Goal: Task Accomplishment & Management: Manage account settings

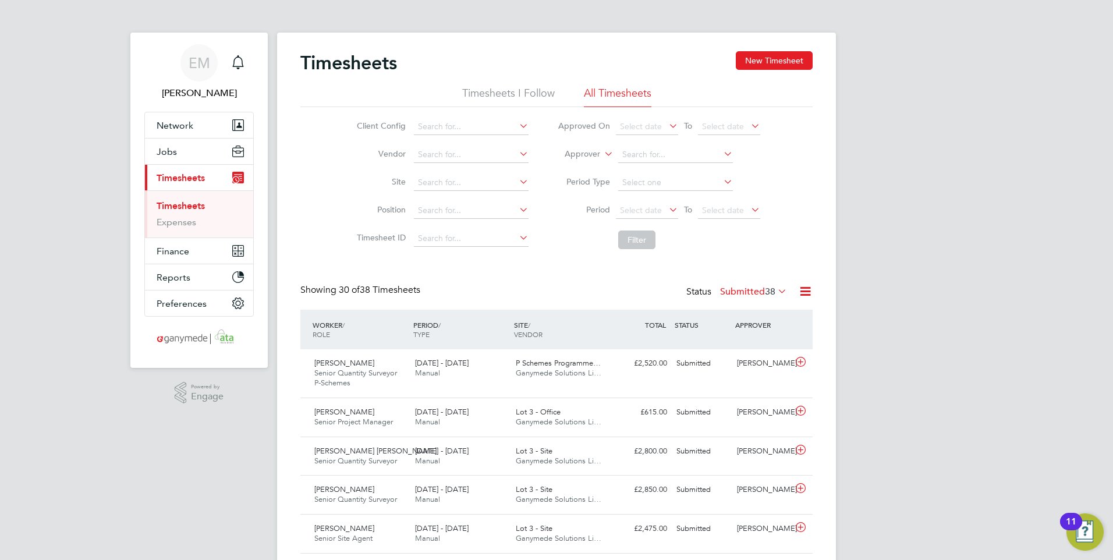
click at [185, 206] on link "Timesheets" at bounding box center [181, 205] width 48 height 11
click at [455, 129] on input at bounding box center [471, 127] width 115 height 16
click at [473, 138] on b "Thames" at bounding box center [476, 143] width 29 height 10
type input "Galliford Try Thames Water"
click at [647, 243] on button "Filter" at bounding box center [636, 240] width 37 height 19
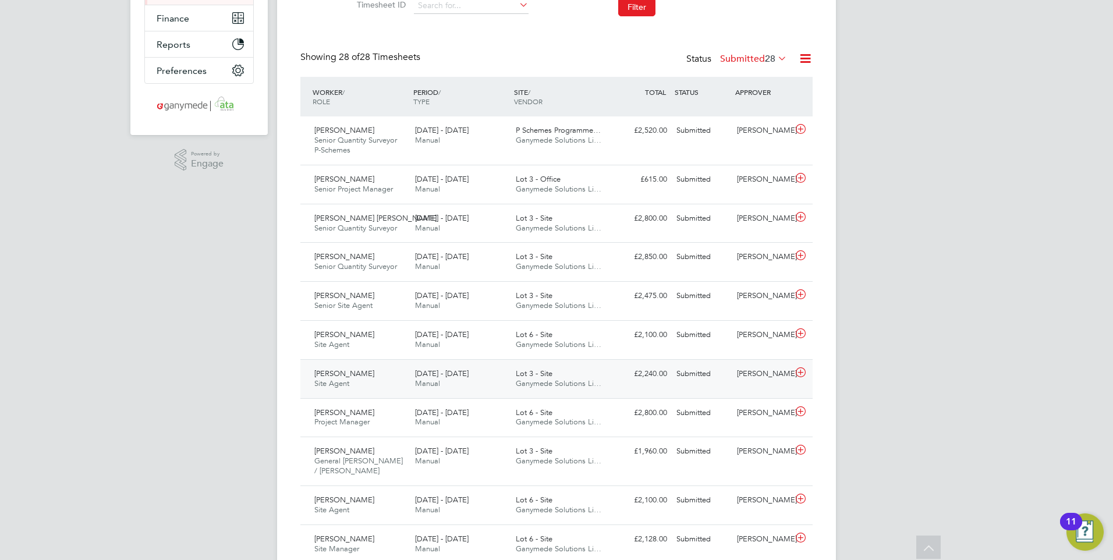
scroll to position [291, 0]
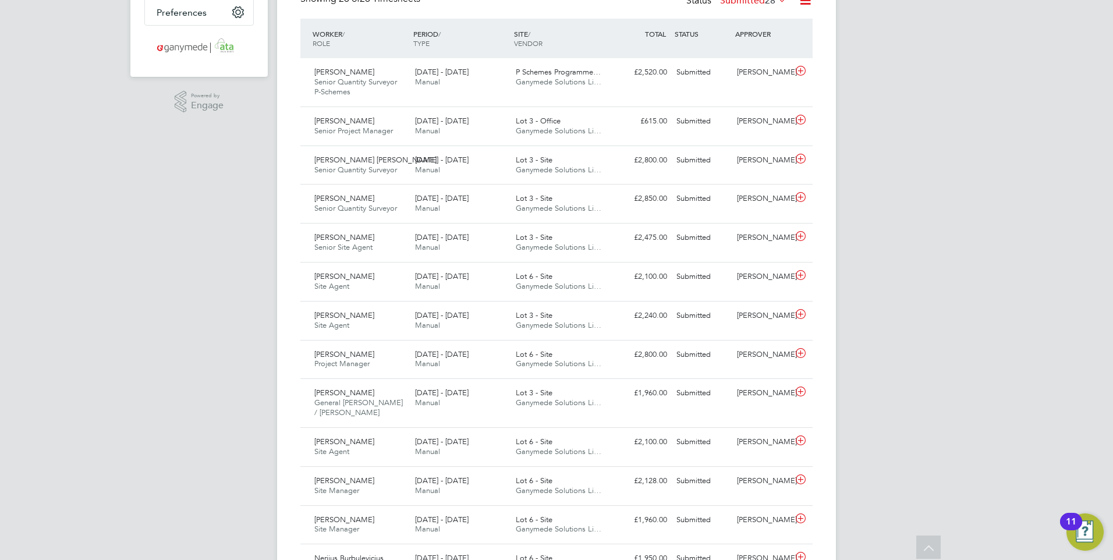
click at [911, 204] on div "EM Emma Malvenan Notifications Applications: Network Team Members Businesses Si…" at bounding box center [556, 469] width 1113 height 1520
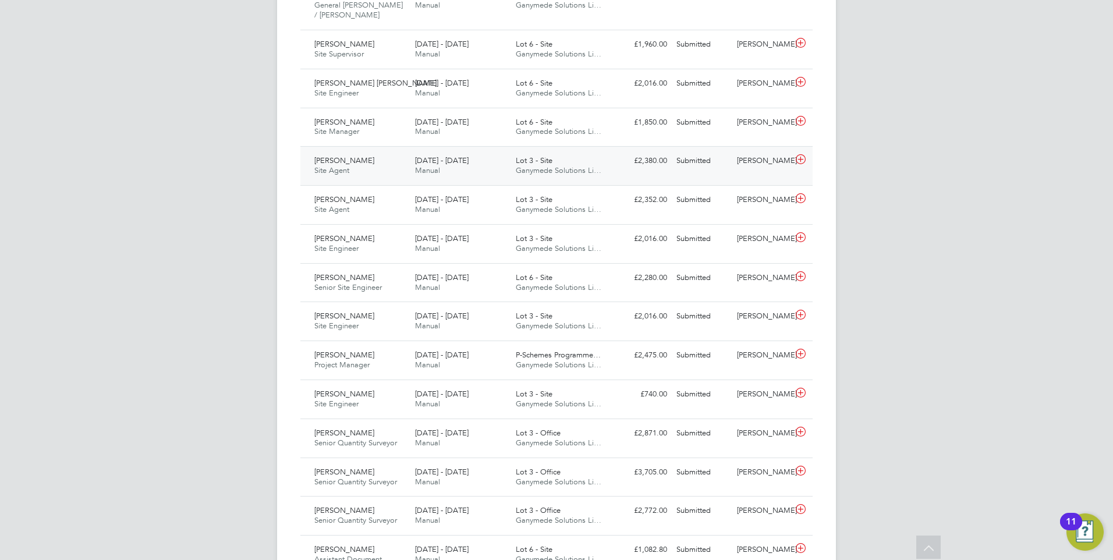
scroll to position [873, 0]
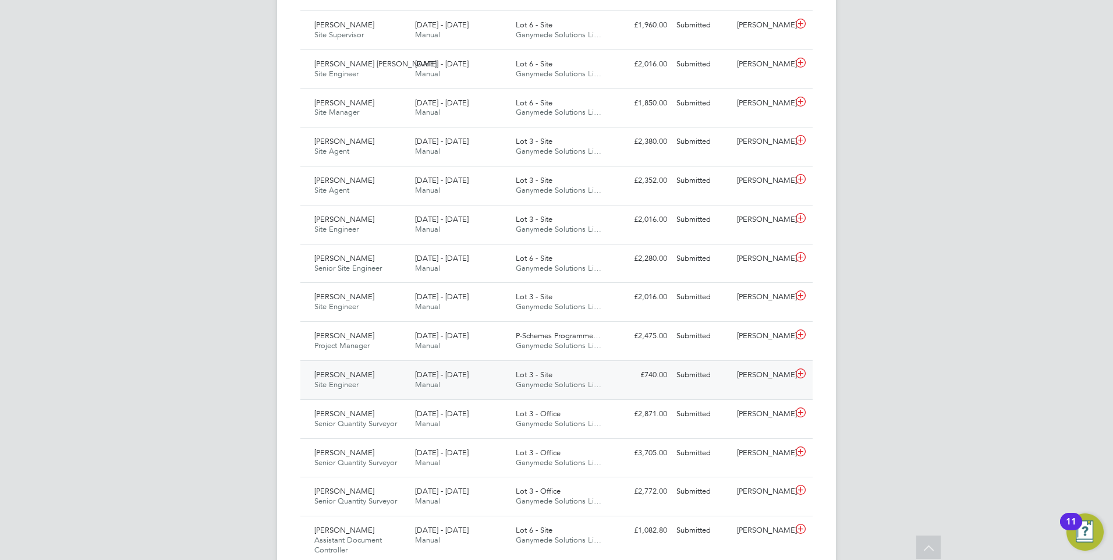
click at [427, 378] on span "11 - 17 Aug 2025" at bounding box center [442, 375] width 54 height 10
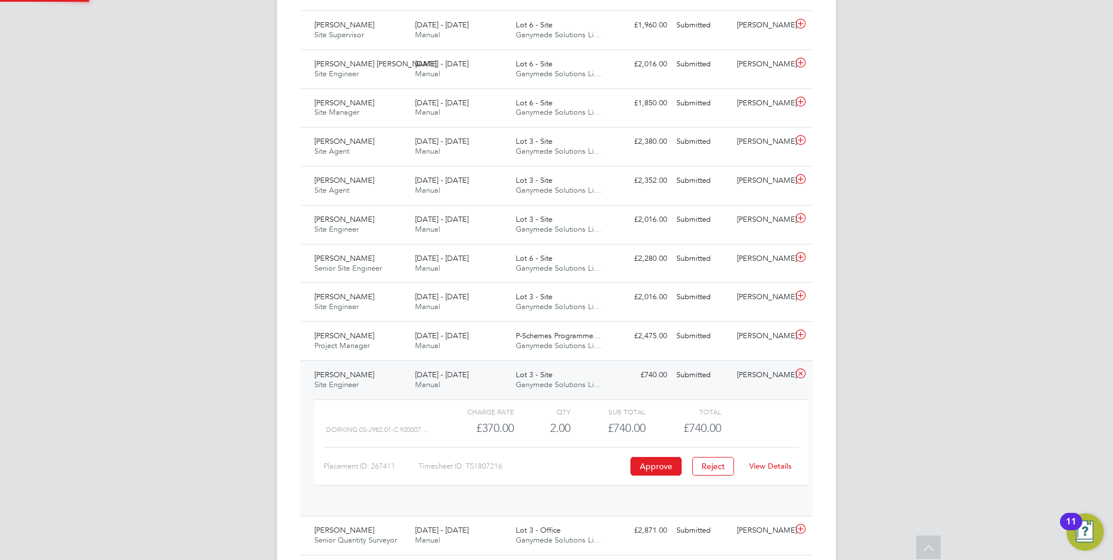
scroll to position [20, 114]
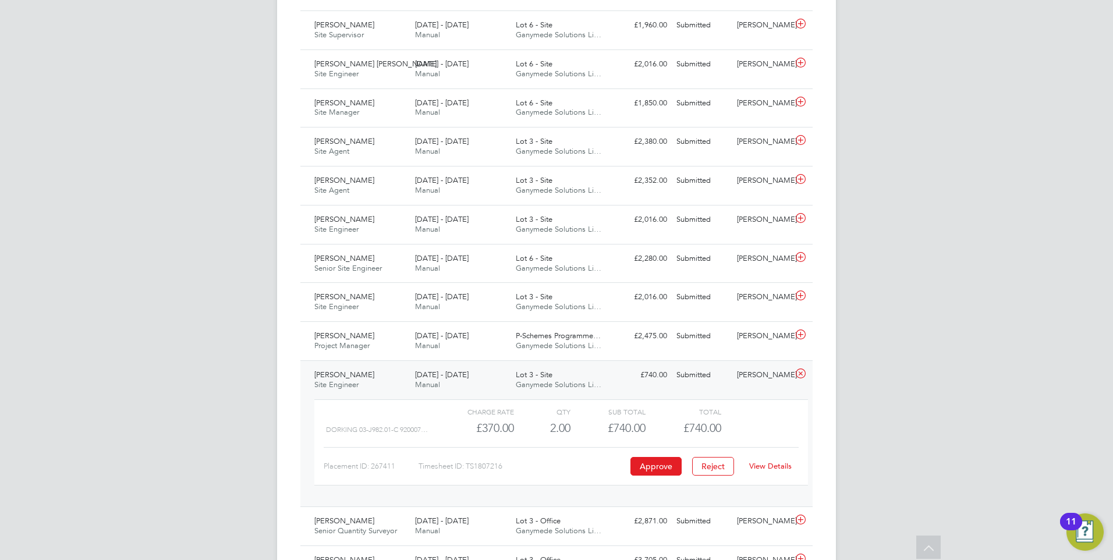
click at [769, 468] on link "View Details" at bounding box center [770, 466] width 43 height 10
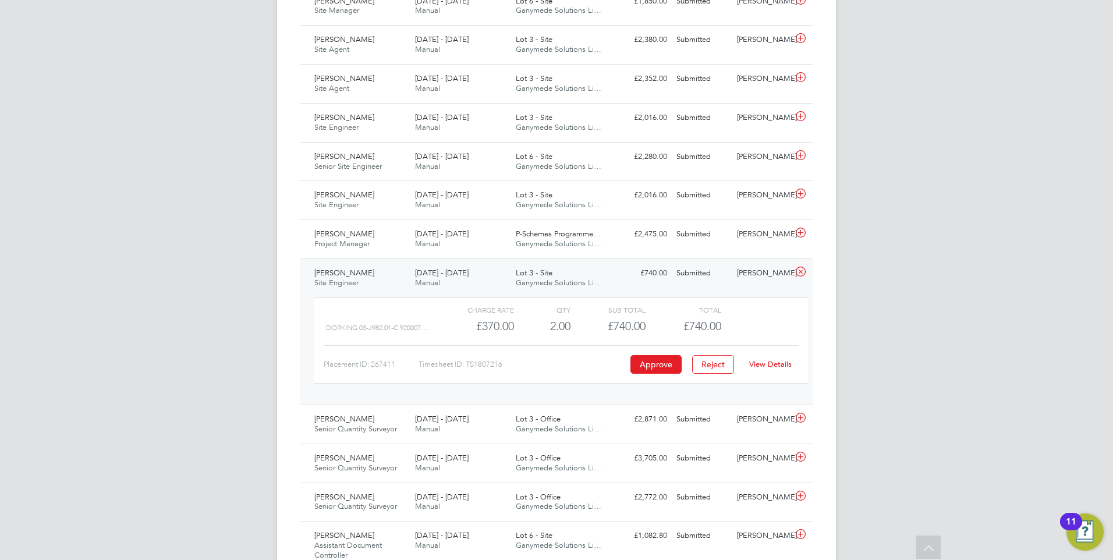
scroll to position [950, 0]
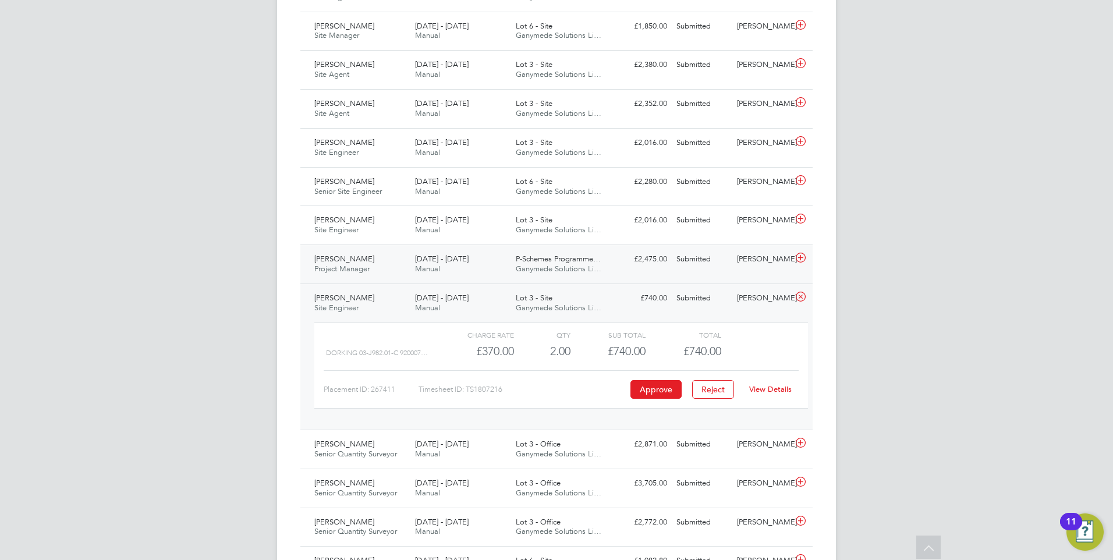
click at [438, 264] on span "Manual" at bounding box center [427, 269] width 25 height 10
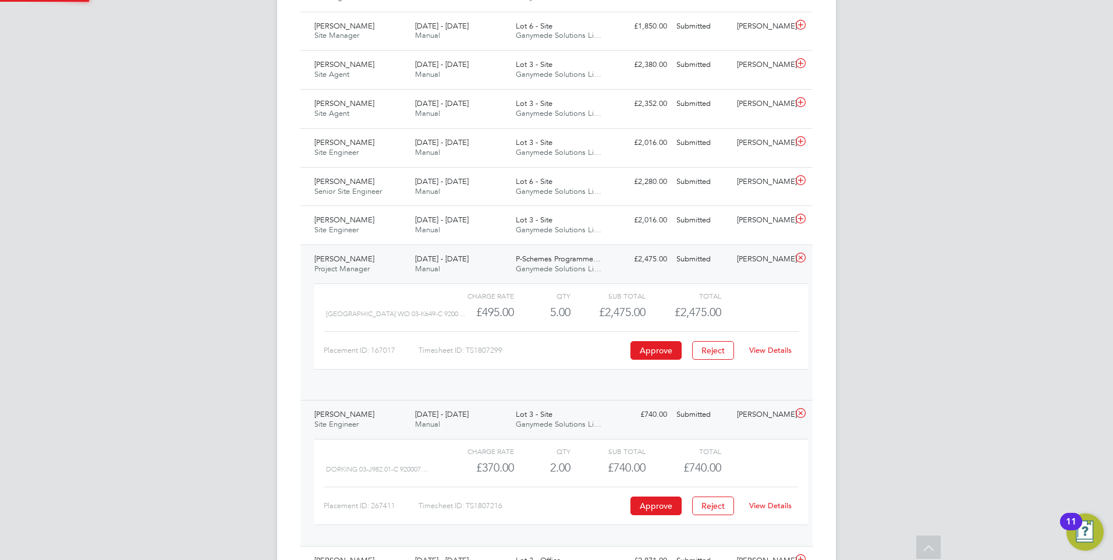
scroll to position [20, 114]
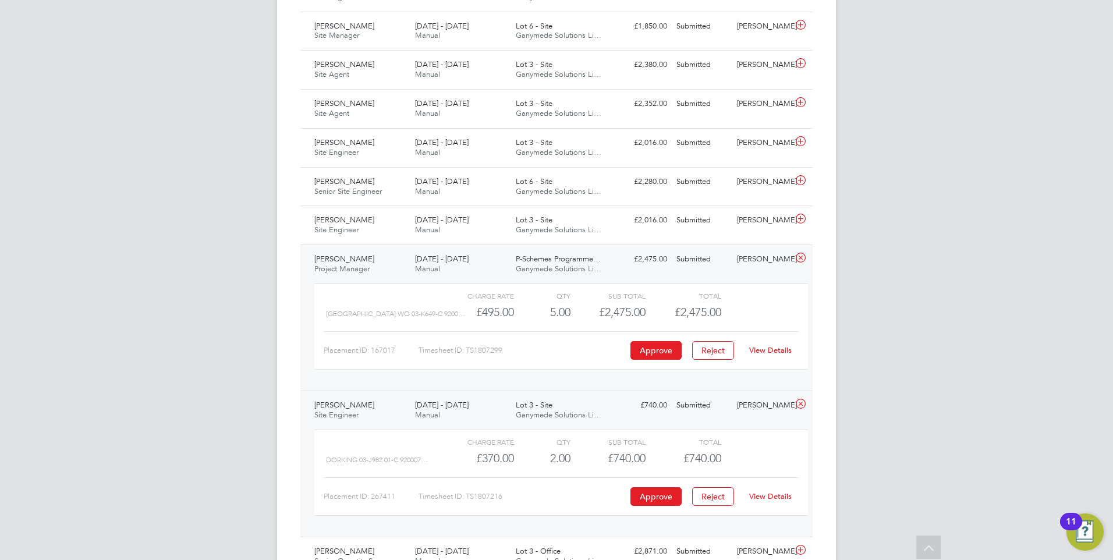
click at [787, 350] on link "View Details" at bounding box center [770, 350] width 43 height 10
click at [434, 220] on span "[DATE] - [DATE]" at bounding box center [442, 220] width 54 height 10
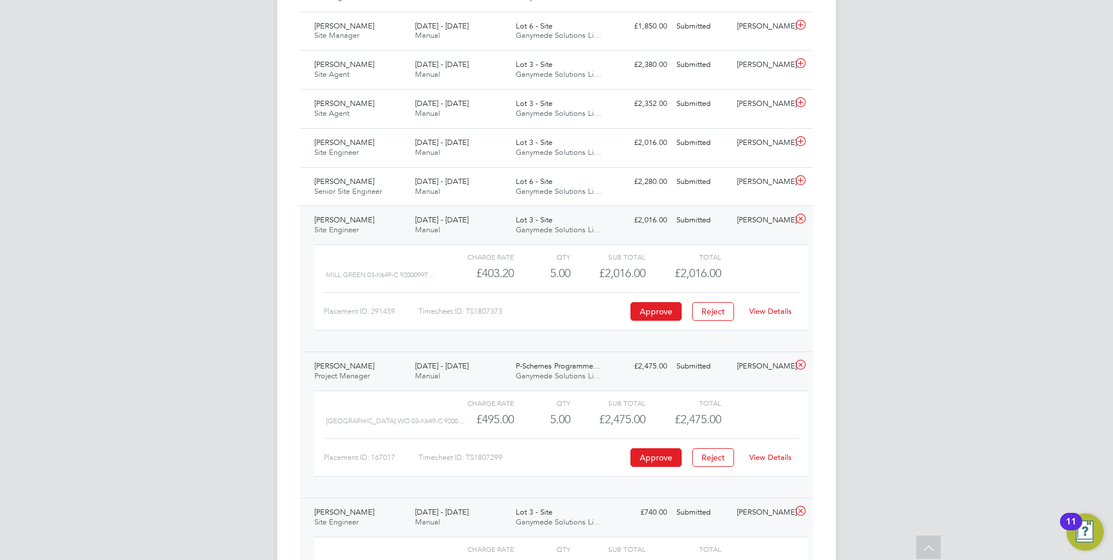
click at [775, 308] on link "View Details" at bounding box center [770, 311] width 43 height 10
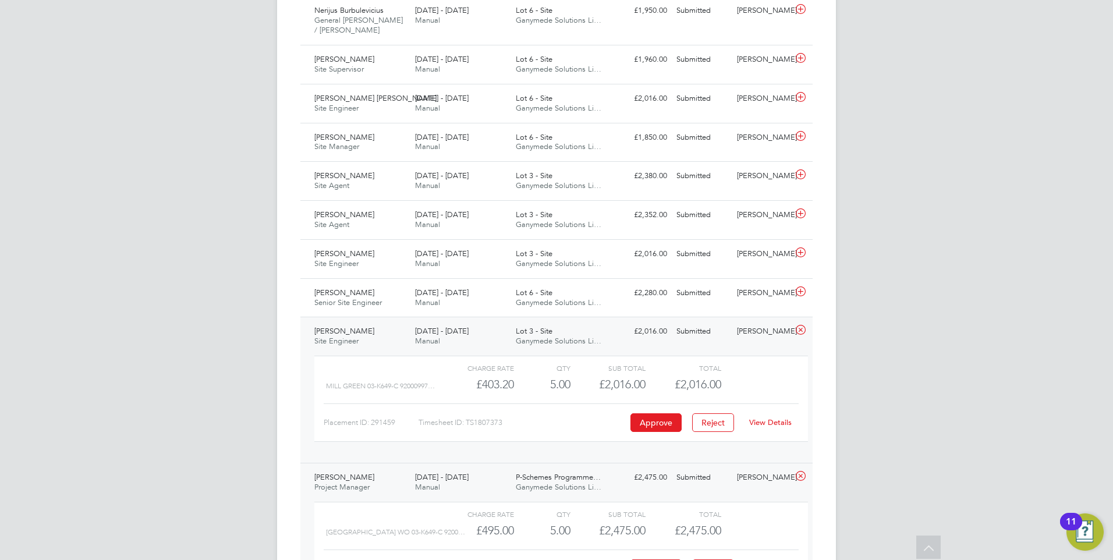
scroll to position [834, 0]
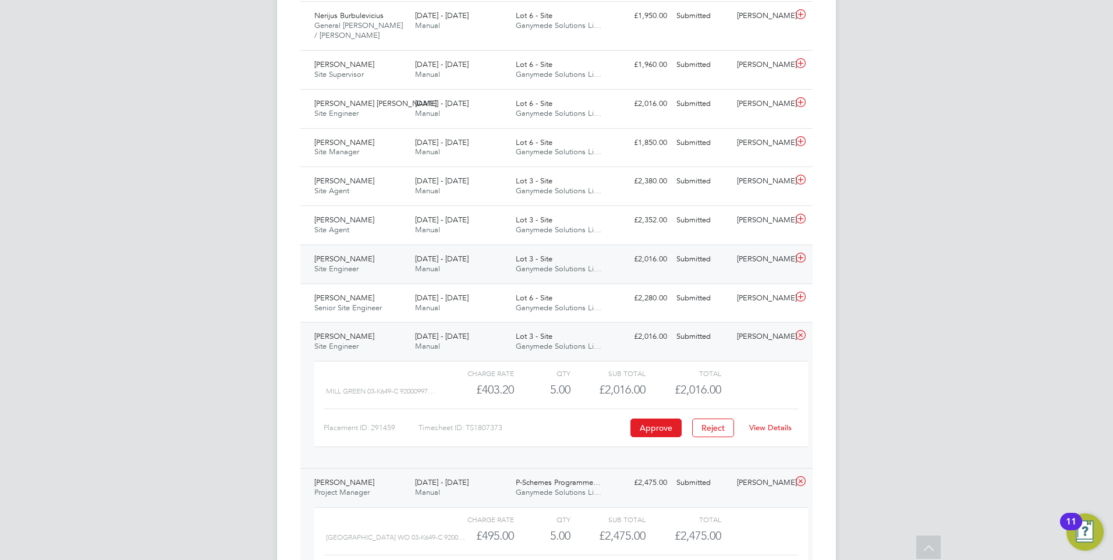
click at [437, 262] on span "[DATE] - [DATE]" at bounding box center [442, 259] width 54 height 10
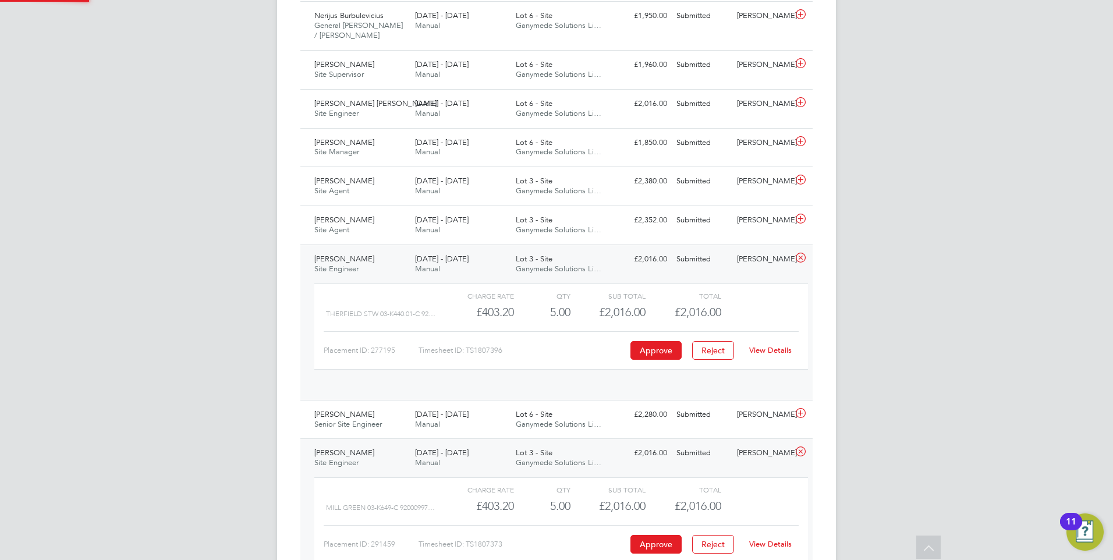
scroll to position [20, 114]
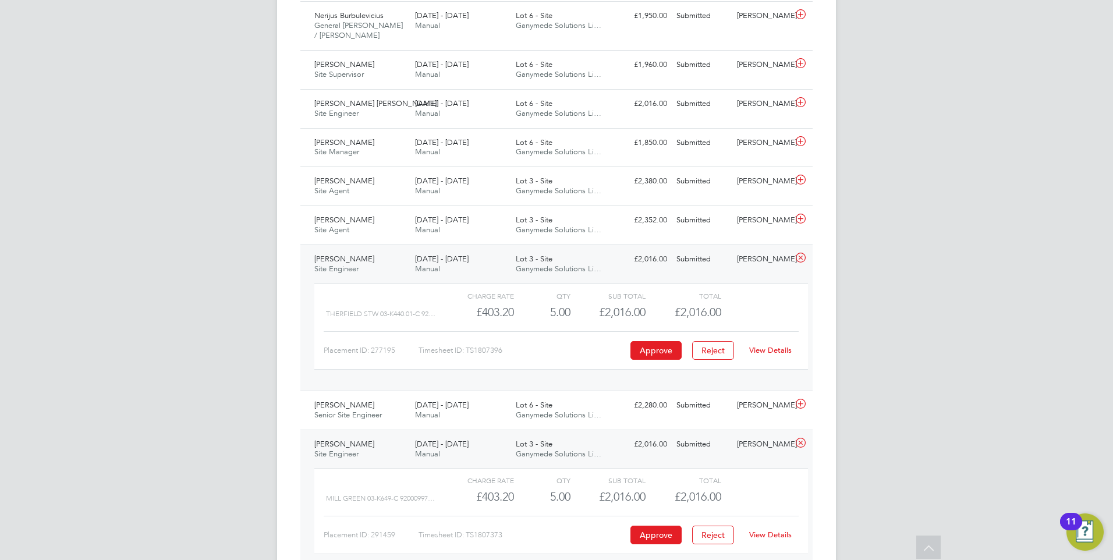
click at [770, 348] on link "View Details" at bounding box center [770, 350] width 43 height 10
click at [435, 228] on span "Manual" at bounding box center [427, 230] width 25 height 10
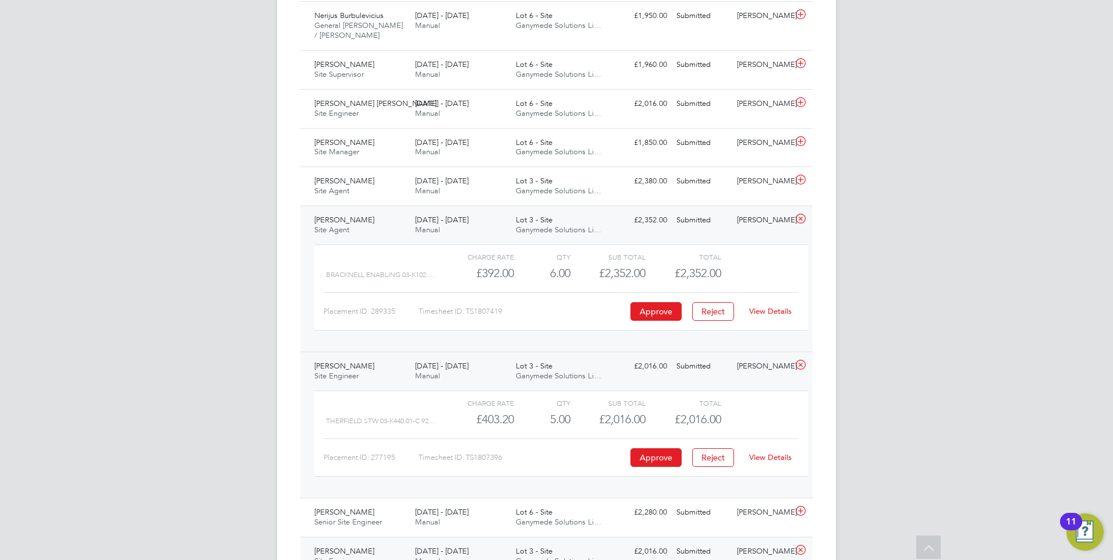
click at [769, 314] on link "View Details" at bounding box center [770, 311] width 43 height 10
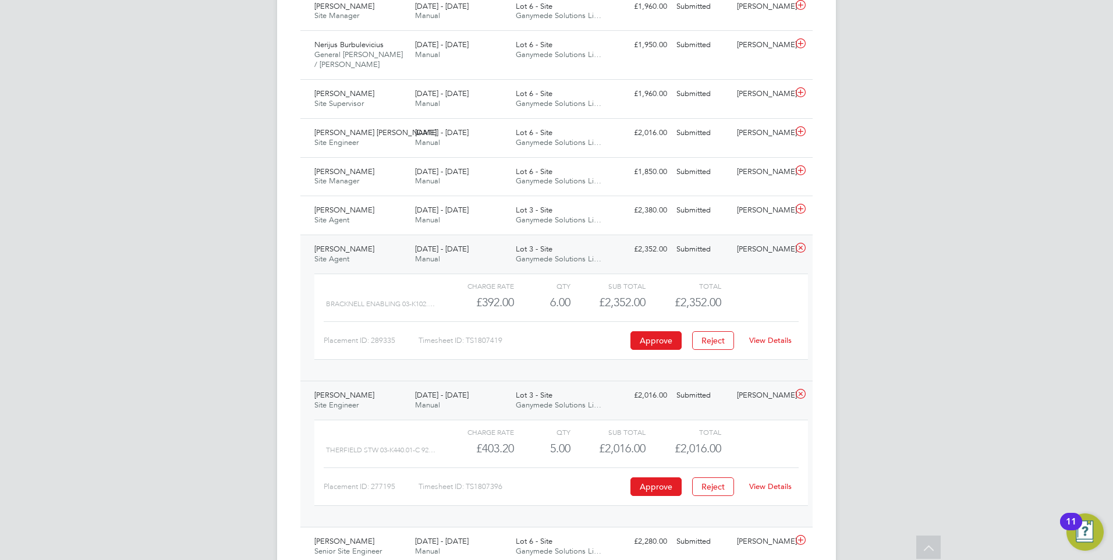
scroll to position [775, 0]
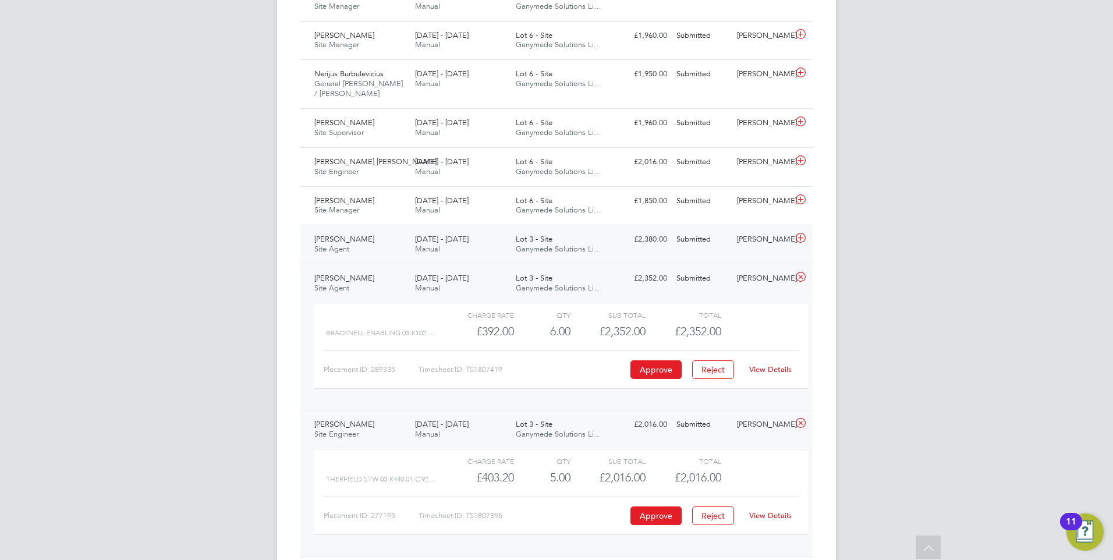
click at [429, 243] on span "[DATE] - [DATE]" at bounding box center [442, 239] width 54 height 10
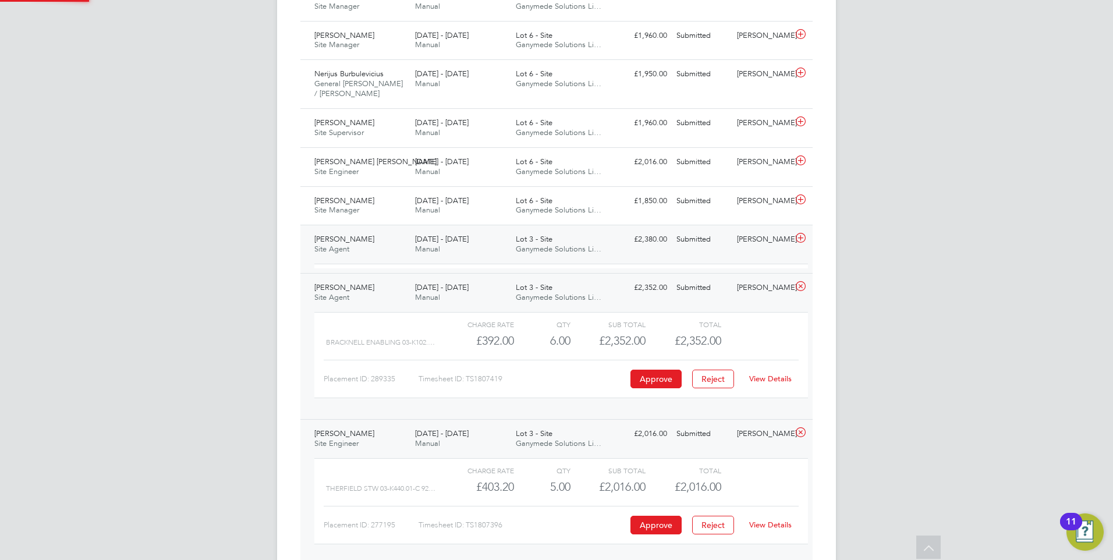
scroll to position [20, 114]
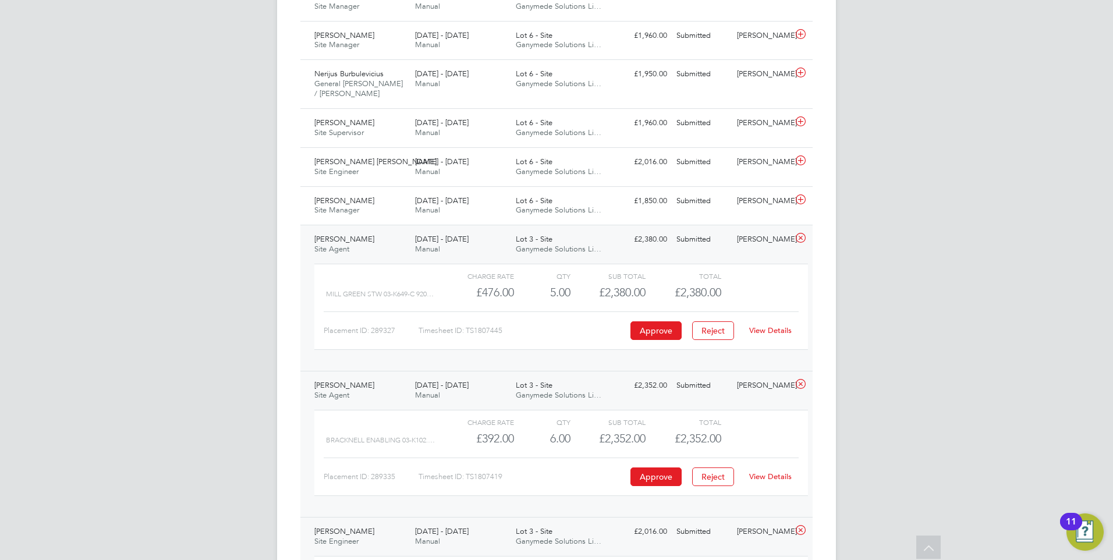
click at [772, 325] on div "View Details" at bounding box center [770, 330] width 57 height 19
click at [777, 331] on link "View Details" at bounding box center [770, 330] width 43 height 10
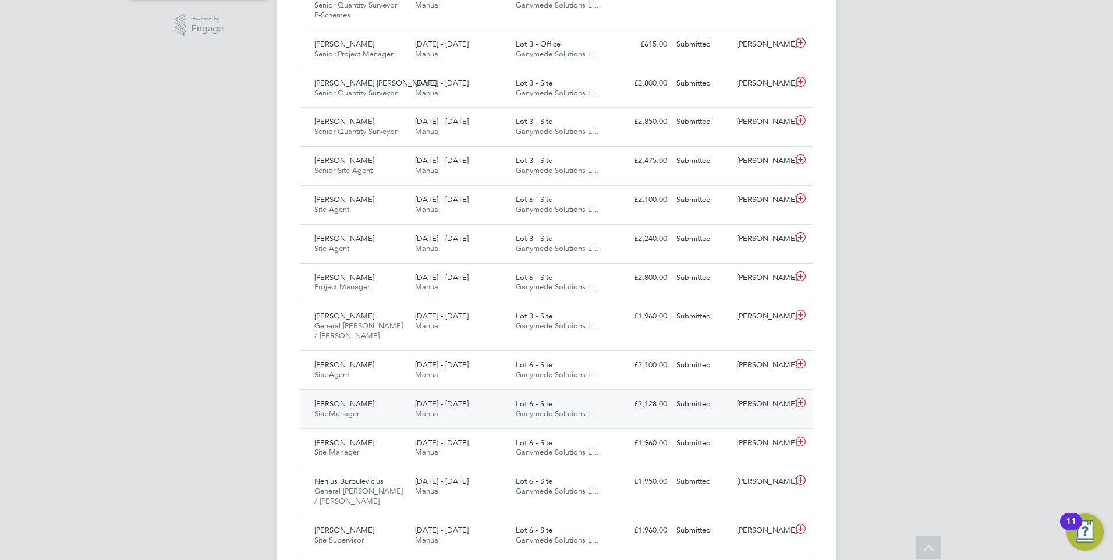
scroll to position [310, 0]
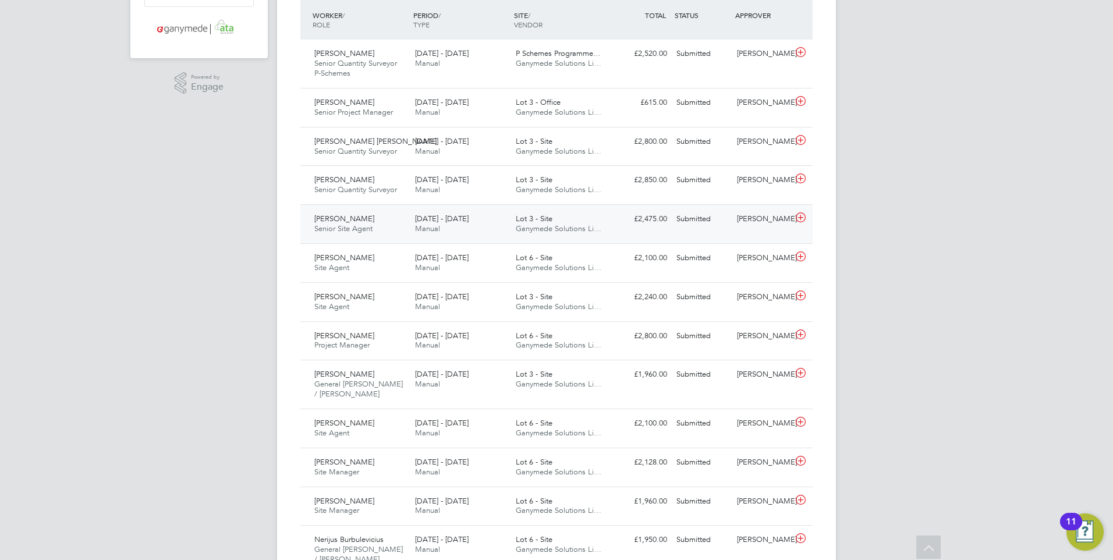
click at [429, 221] on span "[DATE] - [DATE]" at bounding box center [442, 219] width 54 height 10
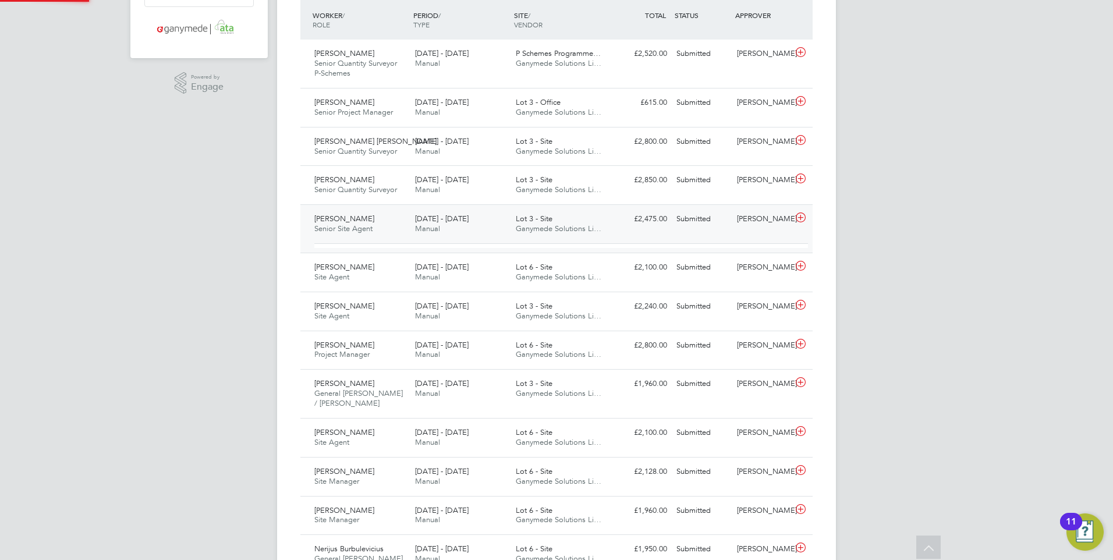
scroll to position [6, 6]
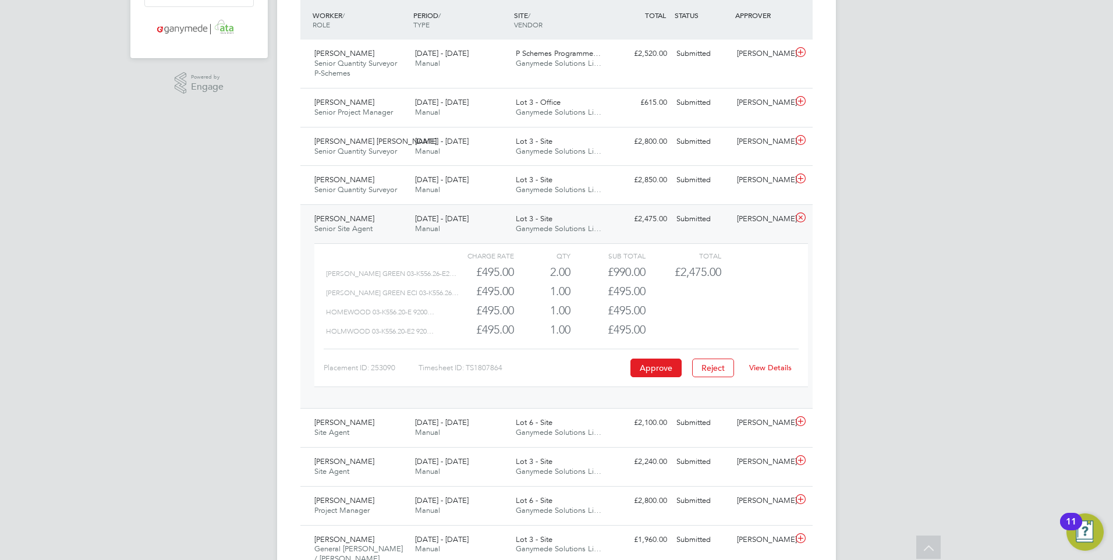
click at [772, 369] on link "View Details" at bounding box center [770, 368] width 43 height 10
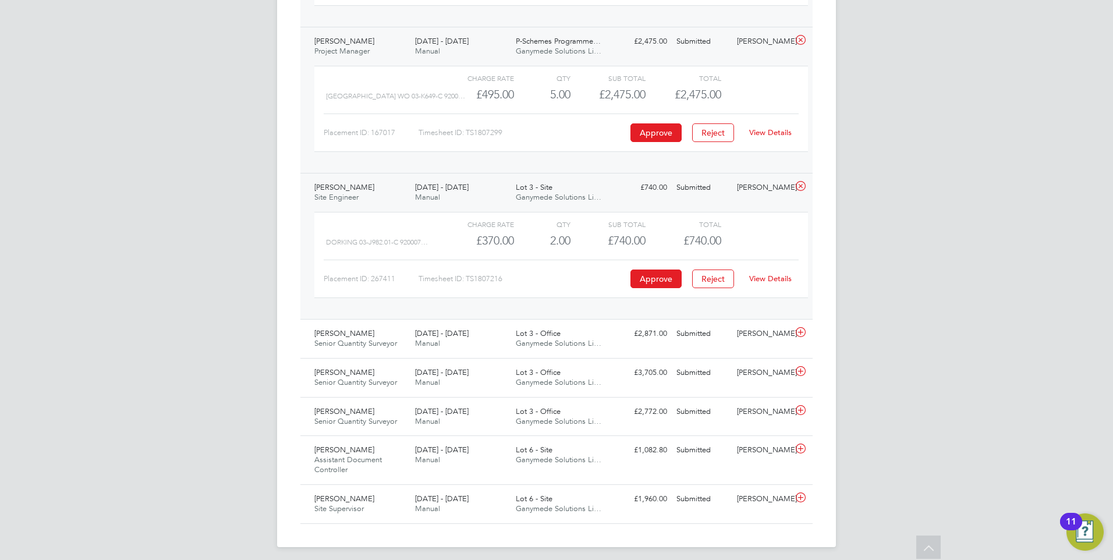
scroll to position [1765, 0]
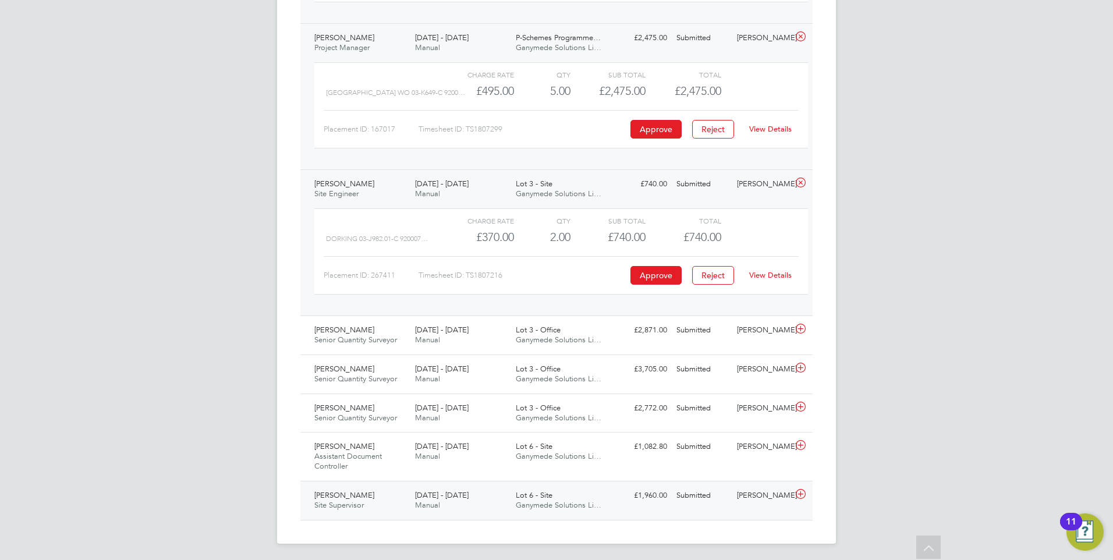
click at [428, 503] on span "Manual" at bounding box center [427, 505] width 25 height 10
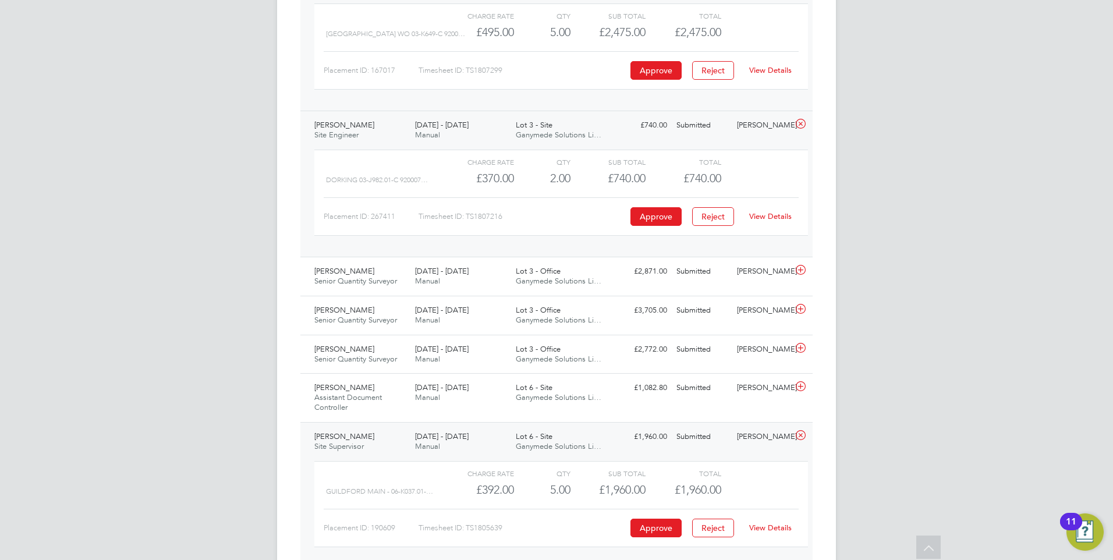
scroll to position [1875, 0]
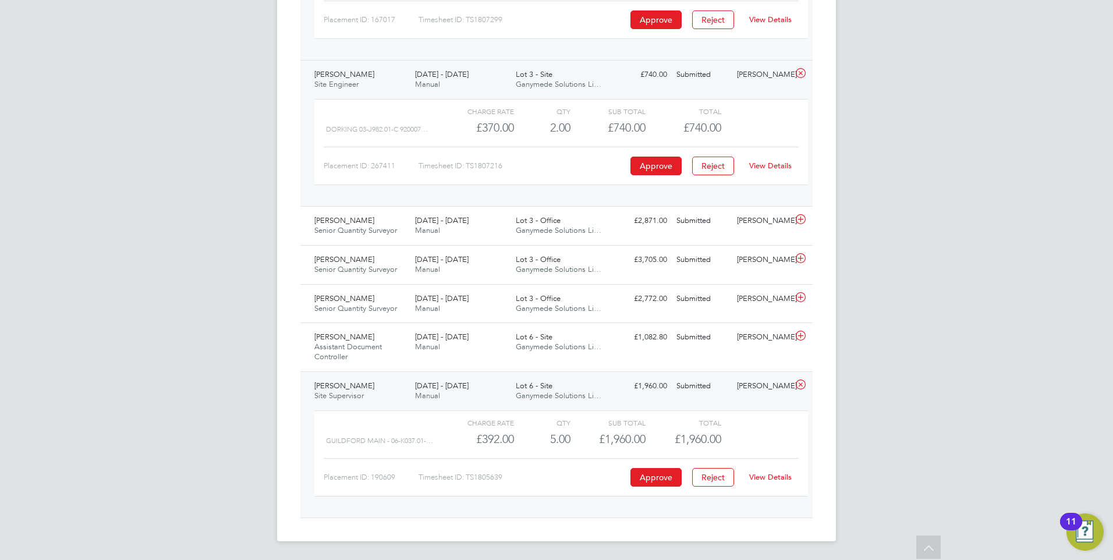
click at [782, 477] on link "View Details" at bounding box center [770, 477] width 43 height 10
click at [447, 342] on div "18 - 24 Aug 2025 Manual" at bounding box center [460, 342] width 101 height 29
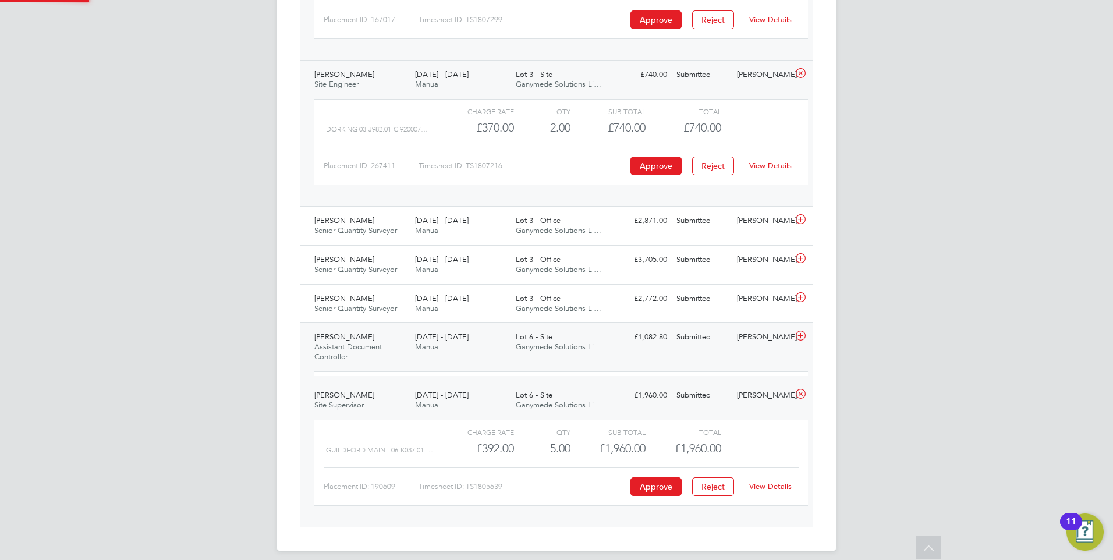
scroll to position [6, 6]
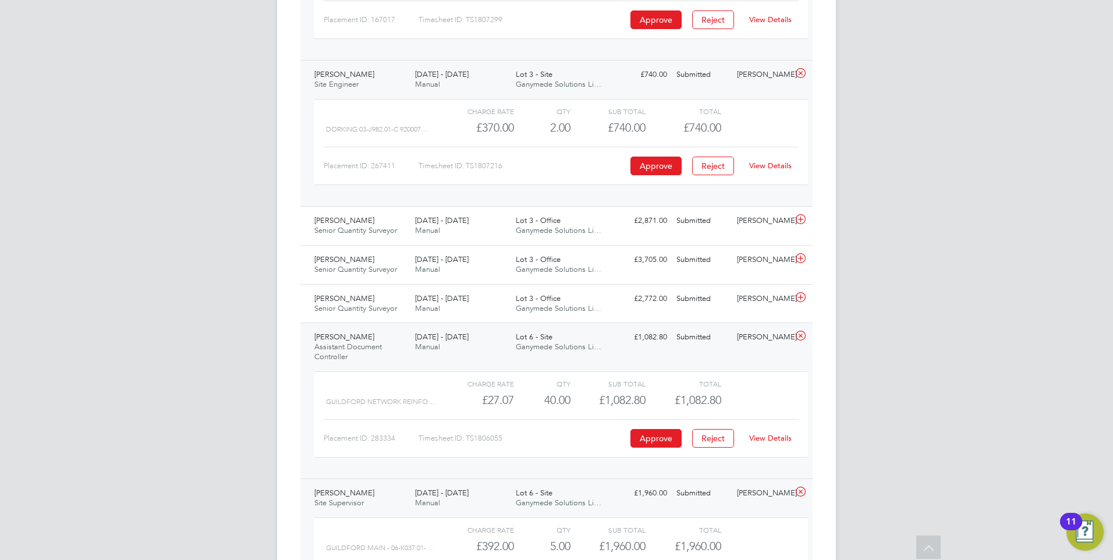
click at [773, 437] on link "View Details" at bounding box center [770, 438] width 43 height 10
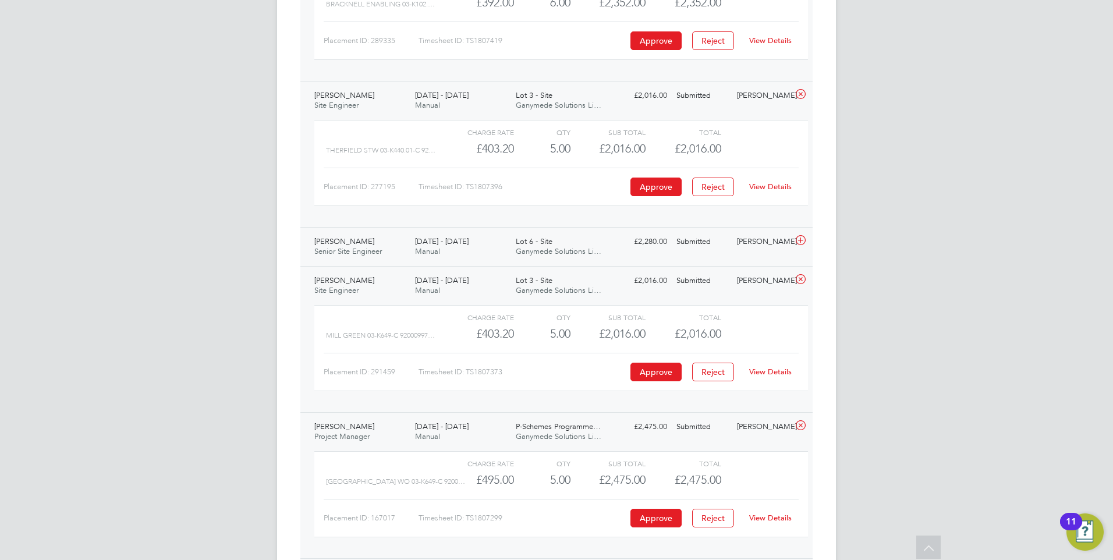
scroll to position [1351, 0]
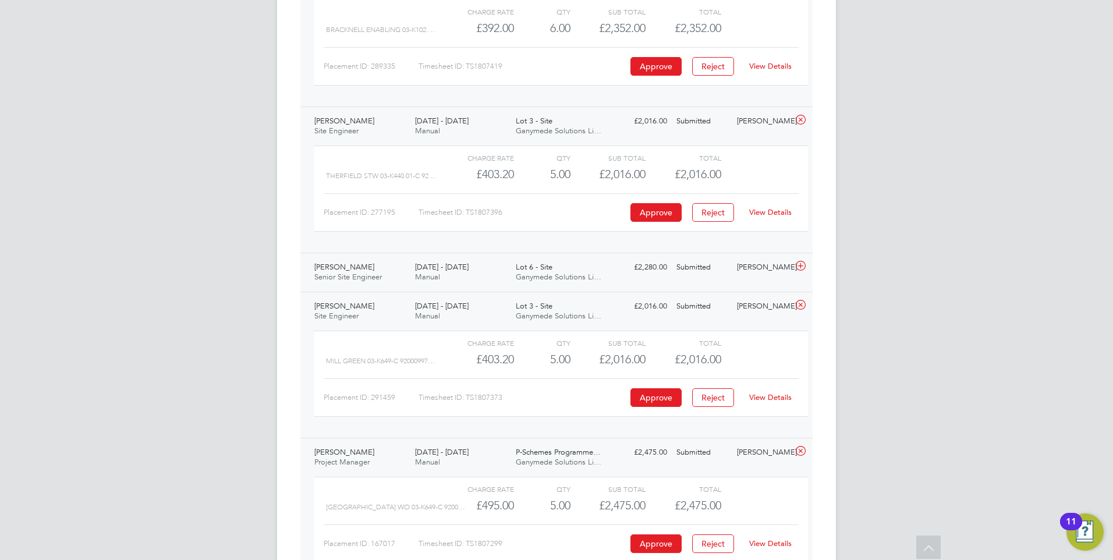
click at [431, 271] on span "[DATE] - [DATE]" at bounding box center [442, 267] width 54 height 10
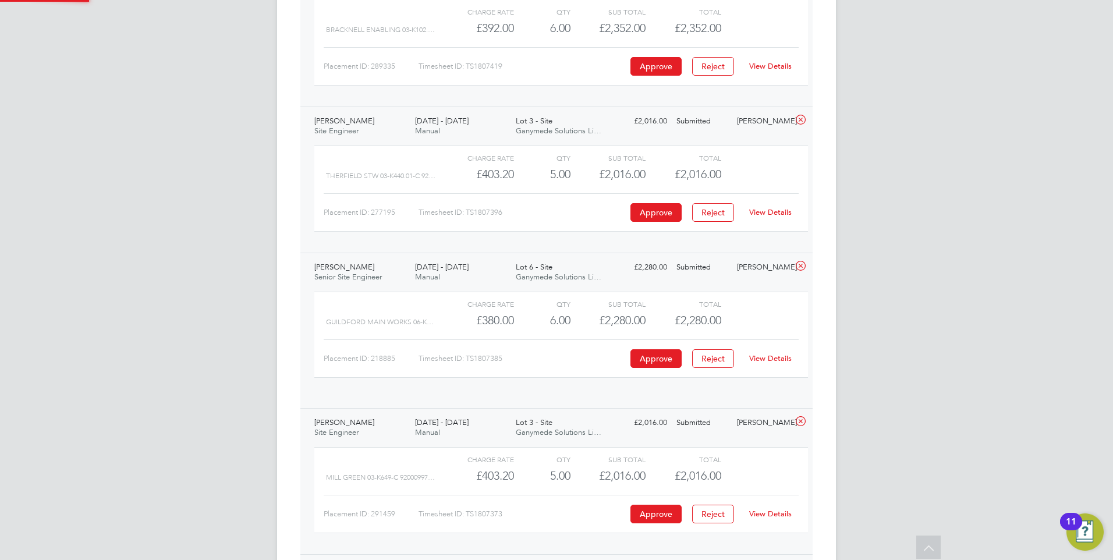
scroll to position [20, 114]
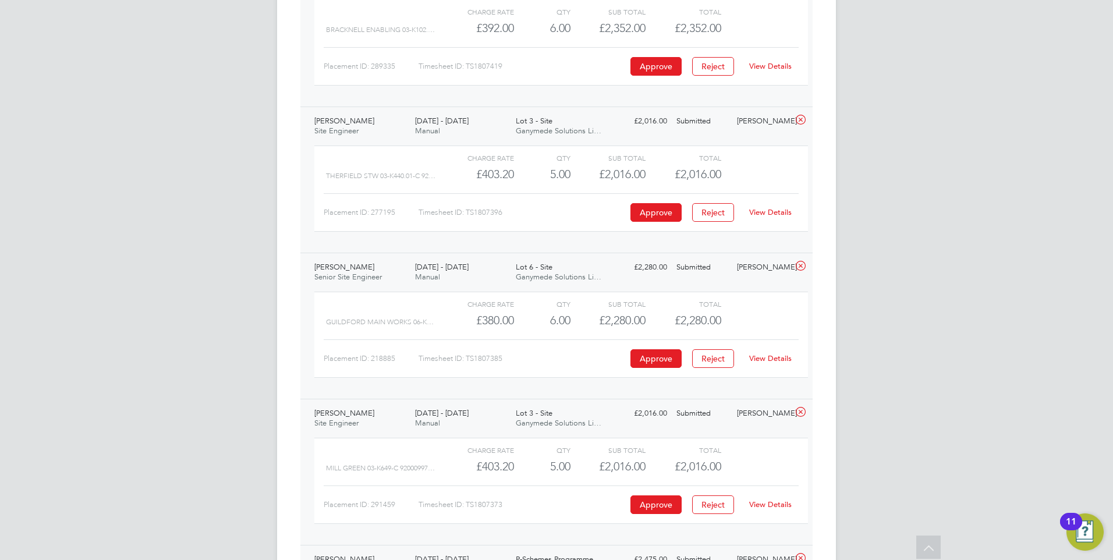
click at [774, 355] on link "View Details" at bounding box center [770, 358] width 43 height 10
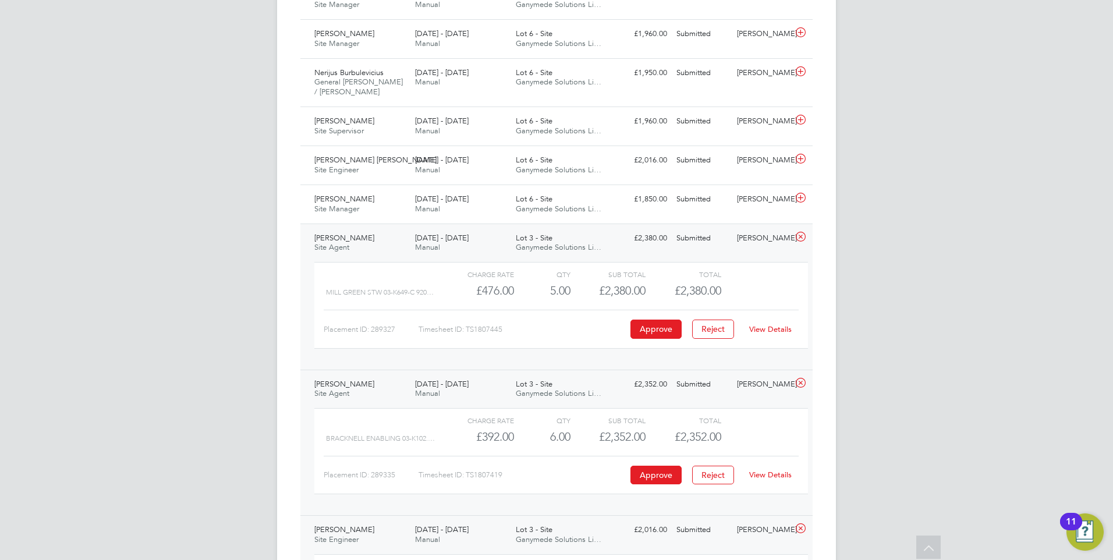
scroll to position [943, 0]
click at [431, 201] on span "[DATE] - [DATE]" at bounding box center [442, 198] width 54 height 10
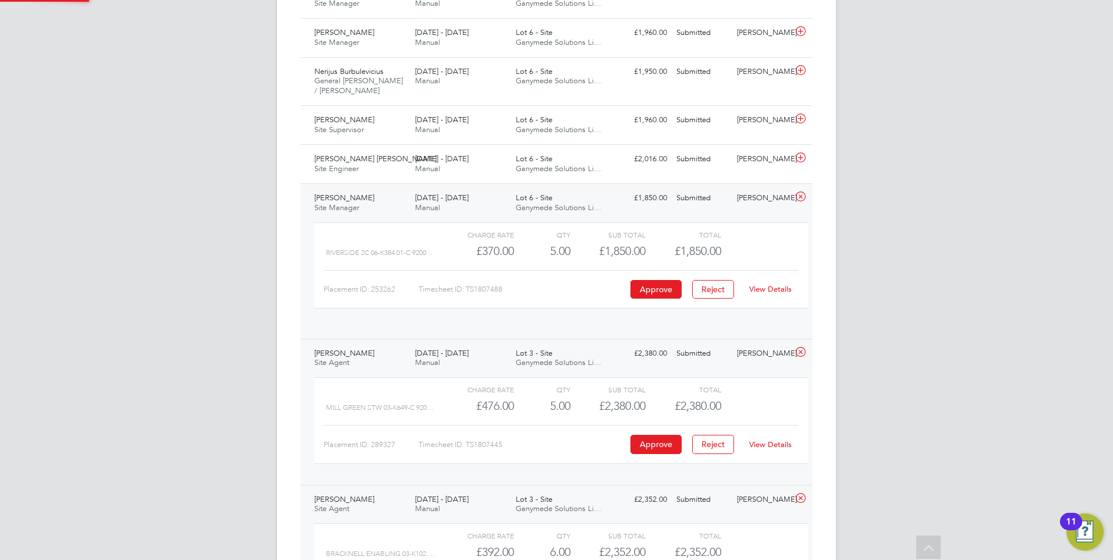
scroll to position [20, 114]
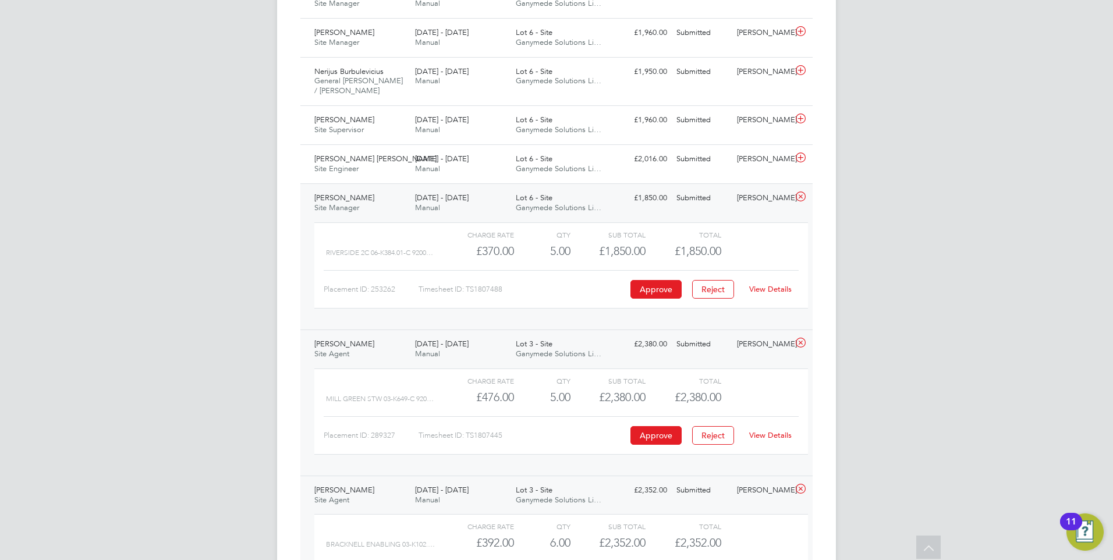
click at [774, 283] on div "View Details" at bounding box center [770, 289] width 57 height 19
click at [772, 292] on link "View Details" at bounding box center [770, 289] width 43 height 10
click at [439, 161] on span "[DATE] - [DATE]" at bounding box center [442, 159] width 54 height 10
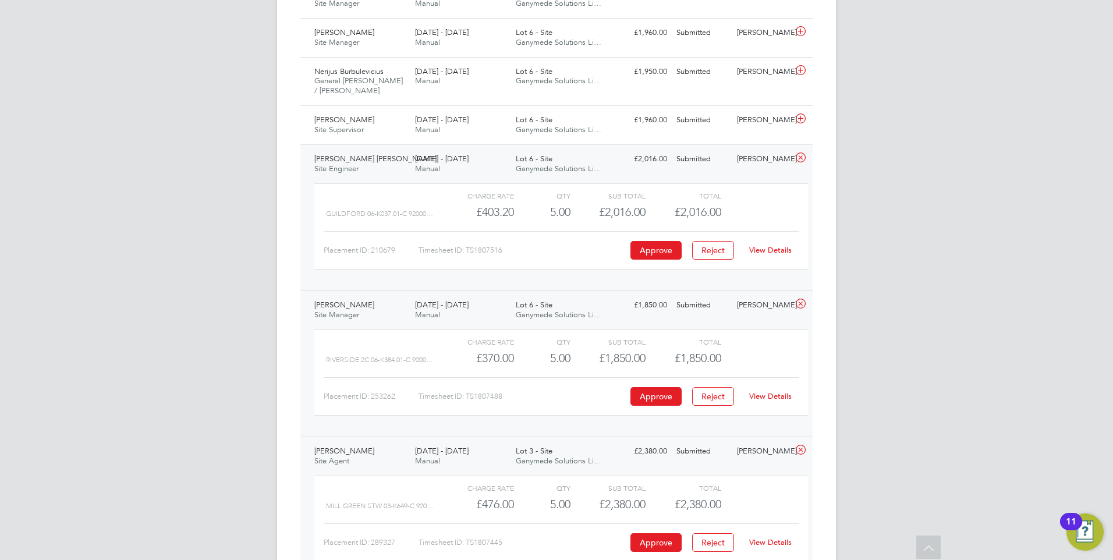
click at [767, 250] on link "View Details" at bounding box center [770, 250] width 43 height 10
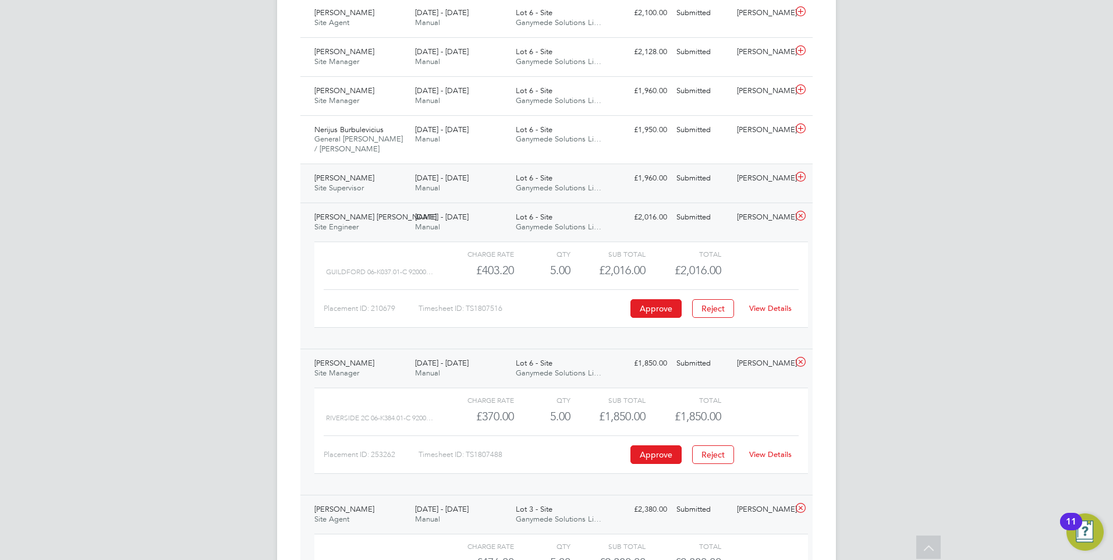
click at [427, 180] on span "[DATE] - [DATE]" at bounding box center [442, 178] width 54 height 10
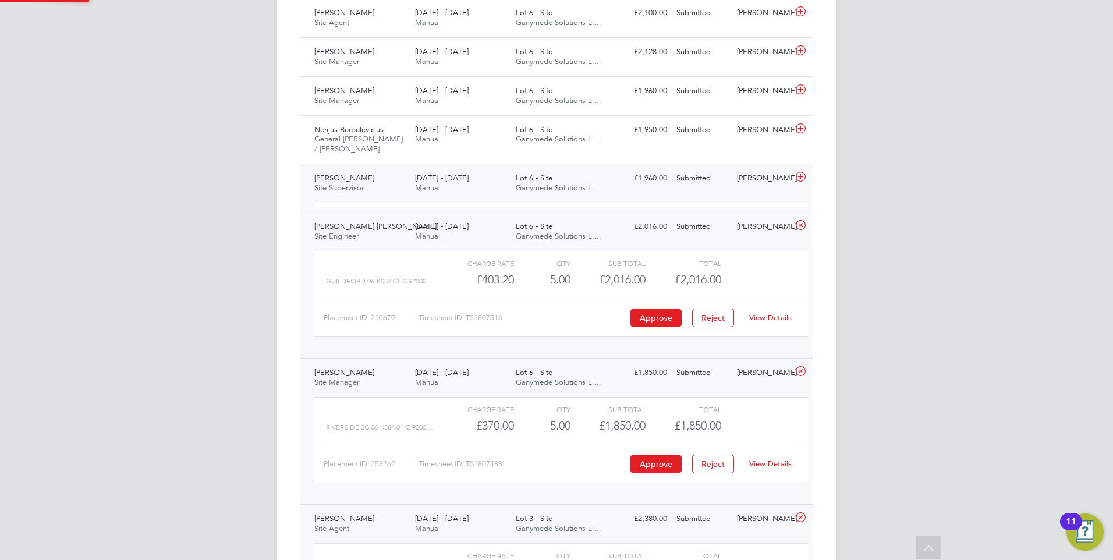
scroll to position [6, 6]
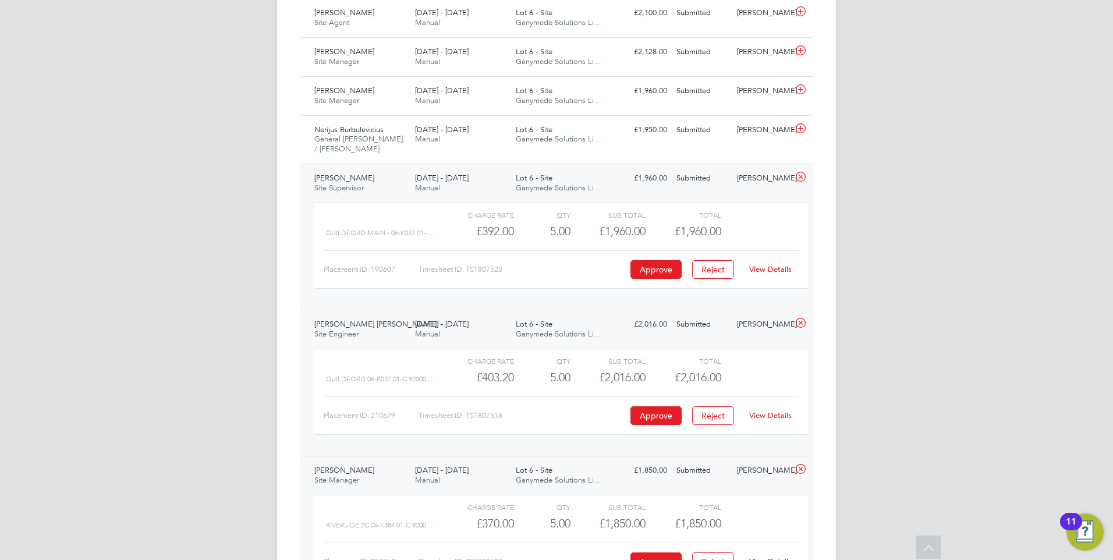
click at [782, 271] on link "View Details" at bounding box center [770, 269] width 43 height 10
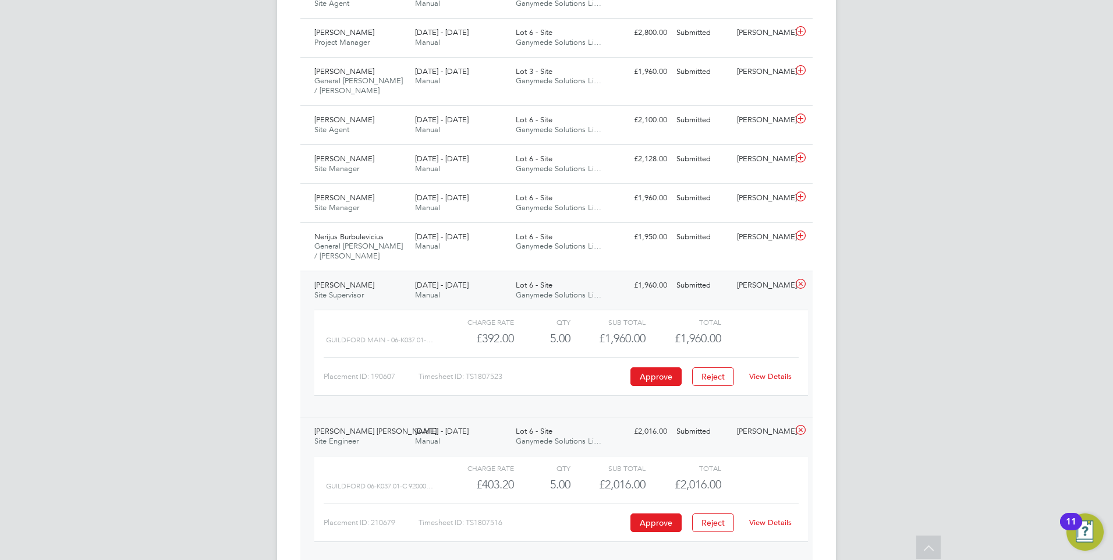
scroll to position [769, 0]
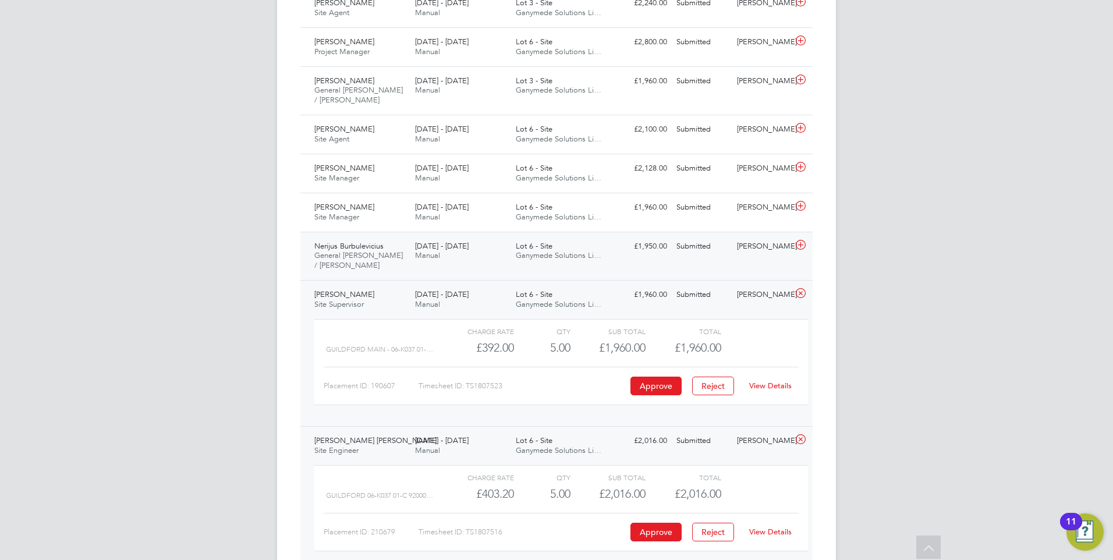
click at [441, 241] on div "18 - 24 Aug 2025 Manual" at bounding box center [460, 251] width 101 height 29
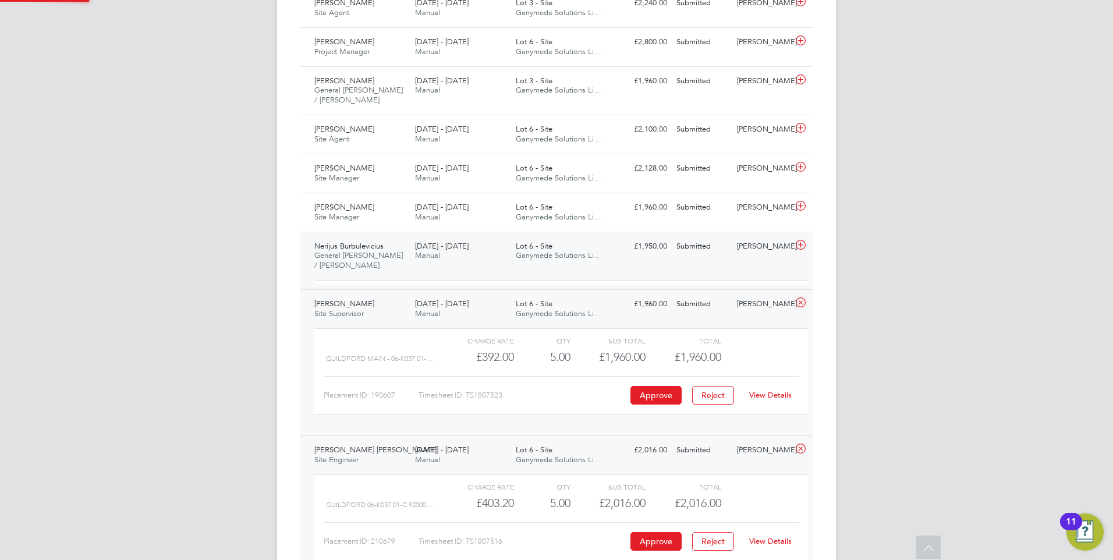
scroll to position [6, 6]
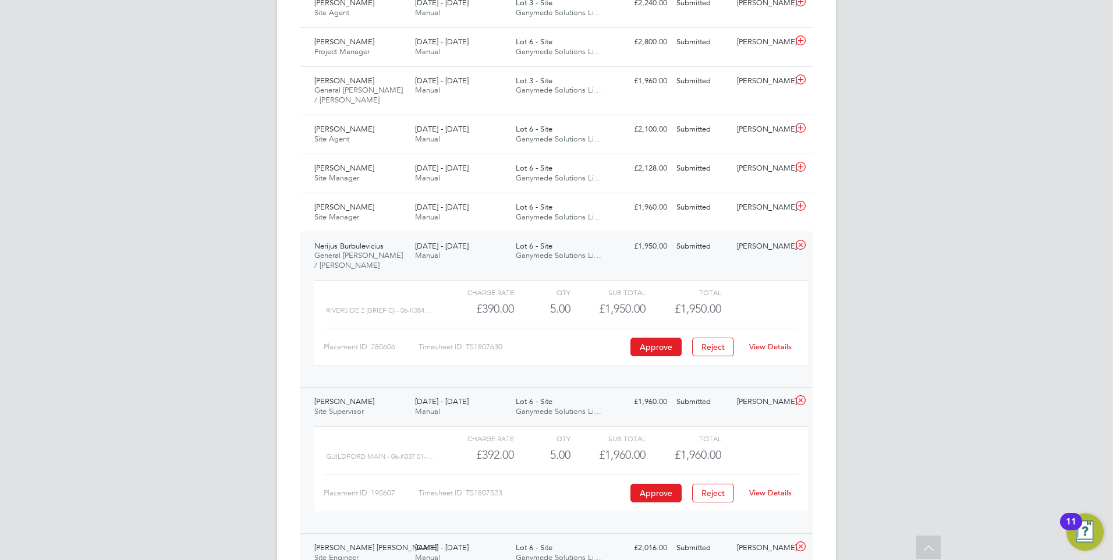
click at [782, 346] on link "View Details" at bounding box center [770, 347] width 43 height 10
click at [418, 204] on span "[DATE] - [DATE]" at bounding box center [442, 207] width 54 height 10
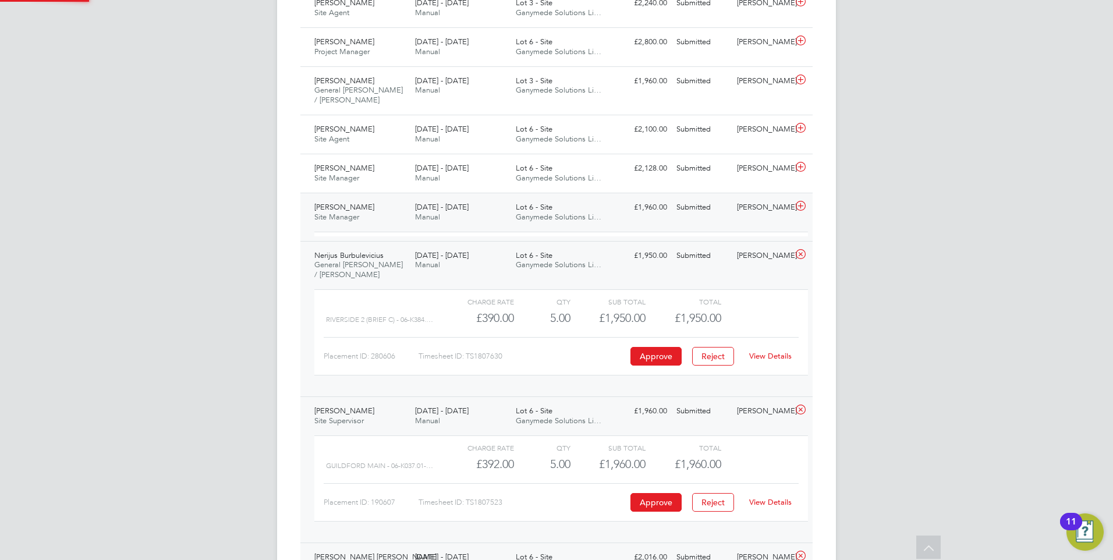
scroll to position [20, 114]
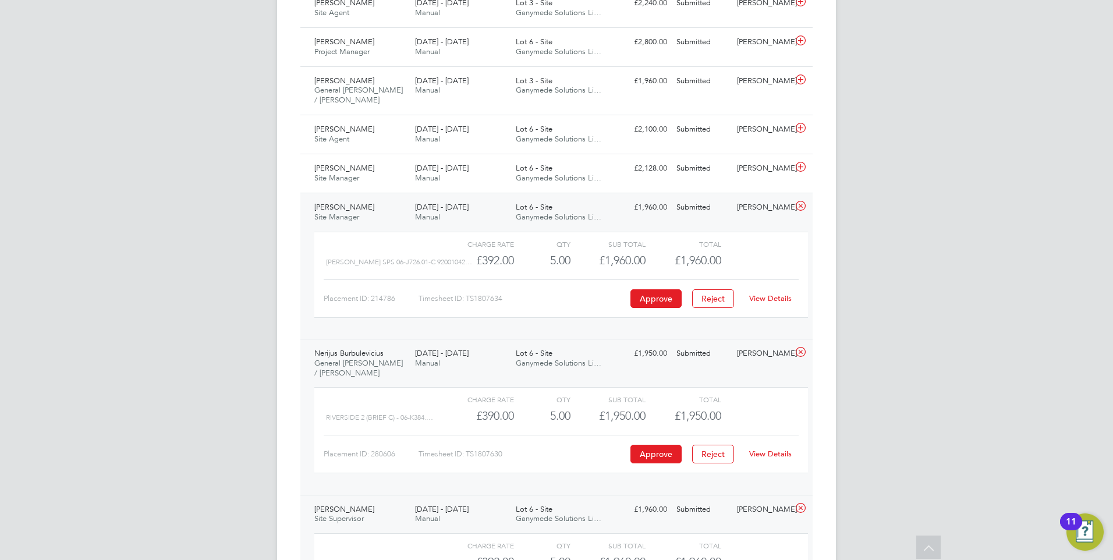
click at [775, 303] on link "View Details" at bounding box center [770, 298] width 43 height 10
click at [438, 165] on span "[DATE] - [DATE]" at bounding box center [442, 168] width 54 height 10
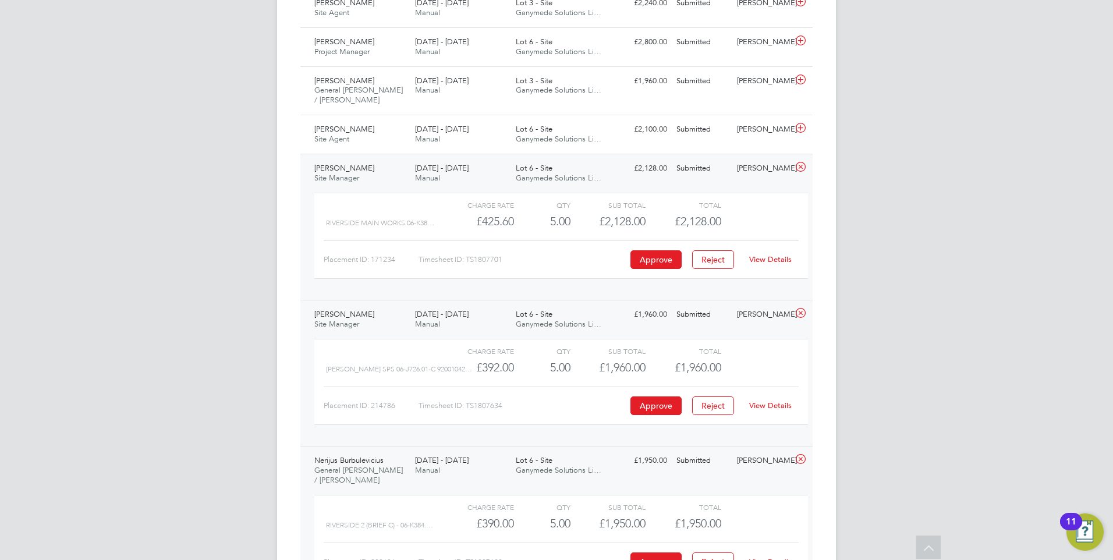
click at [775, 261] on link "View Details" at bounding box center [770, 259] width 43 height 10
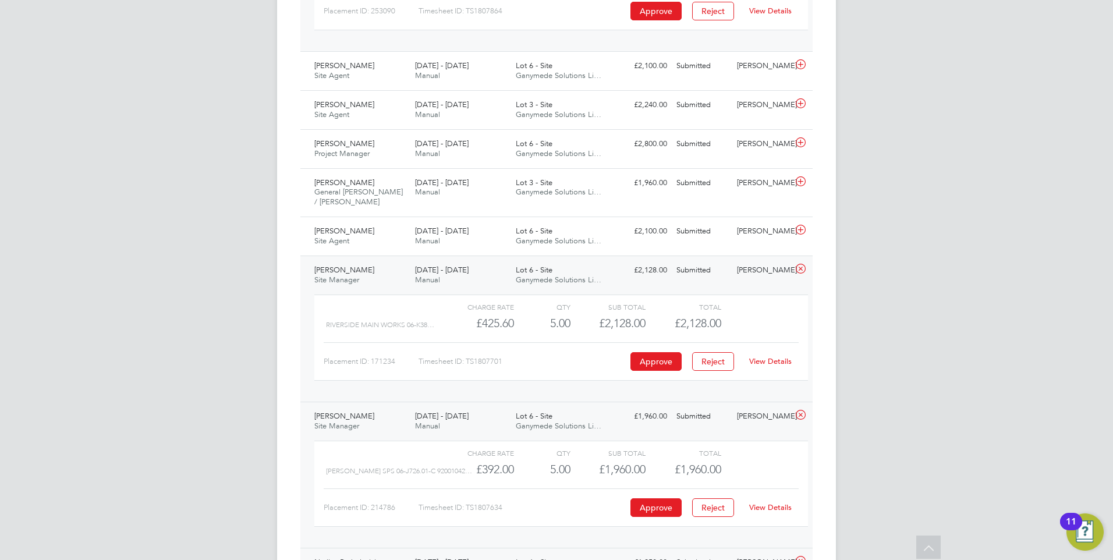
scroll to position [652, 0]
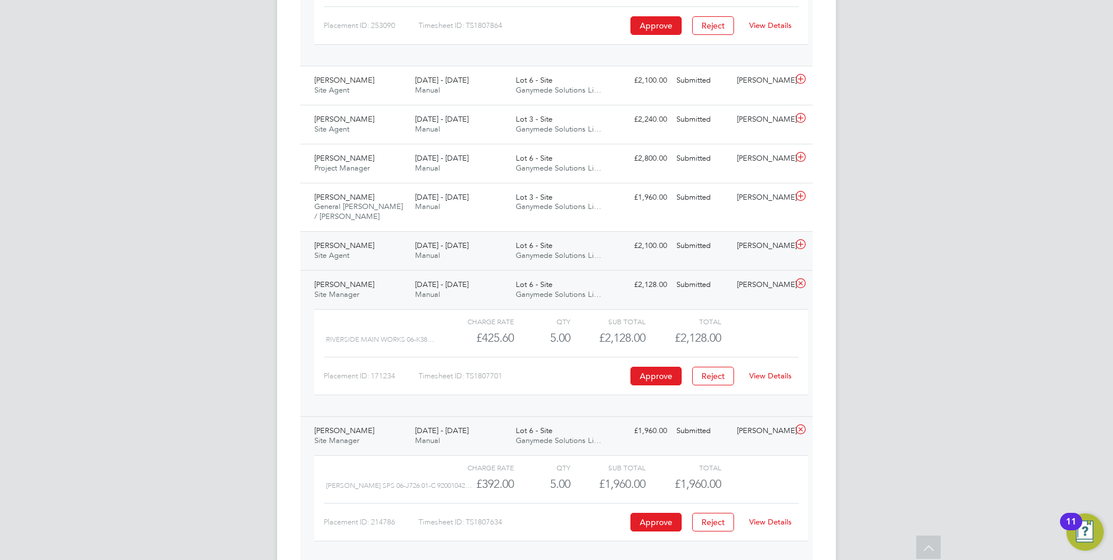
click at [429, 252] on span "Manual" at bounding box center [427, 255] width 25 height 10
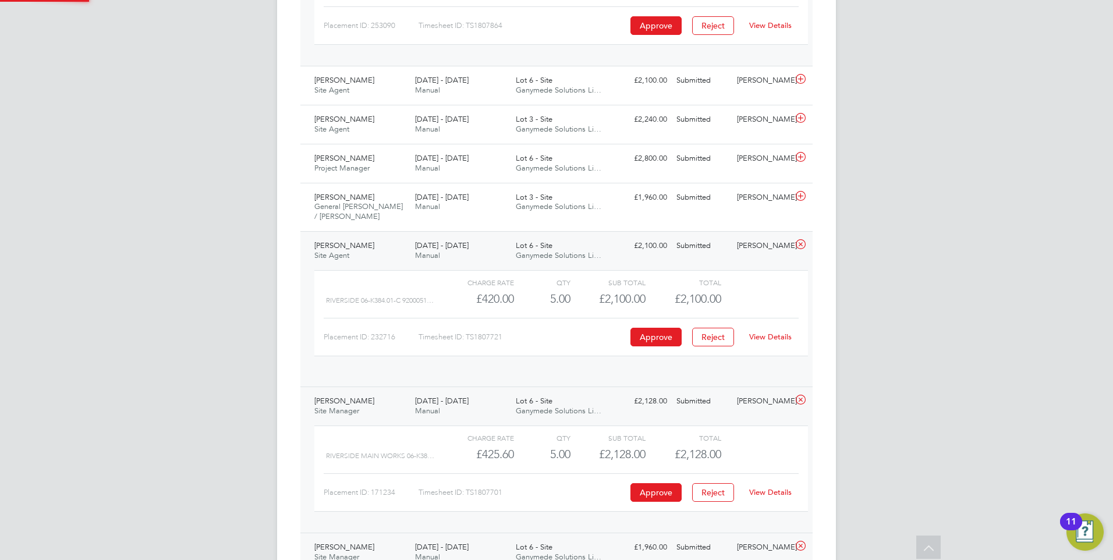
scroll to position [20, 114]
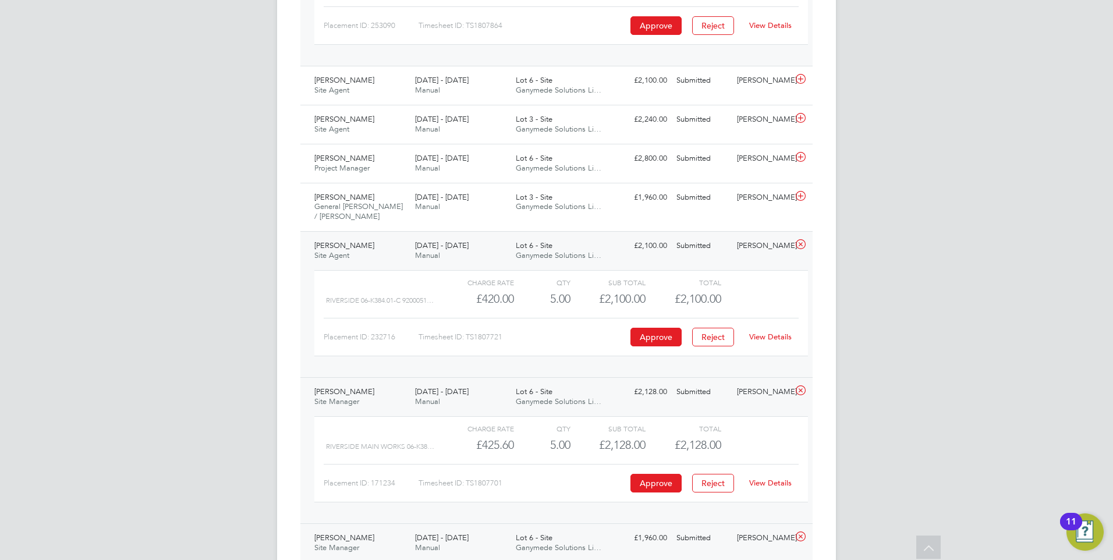
click at [766, 338] on link "View Details" at bounding box center [770, 337] width 43 height 10
click at [438, 154] on span "[DATE] - [DATE]" at bounding box center [442, 158] width 54 height 10
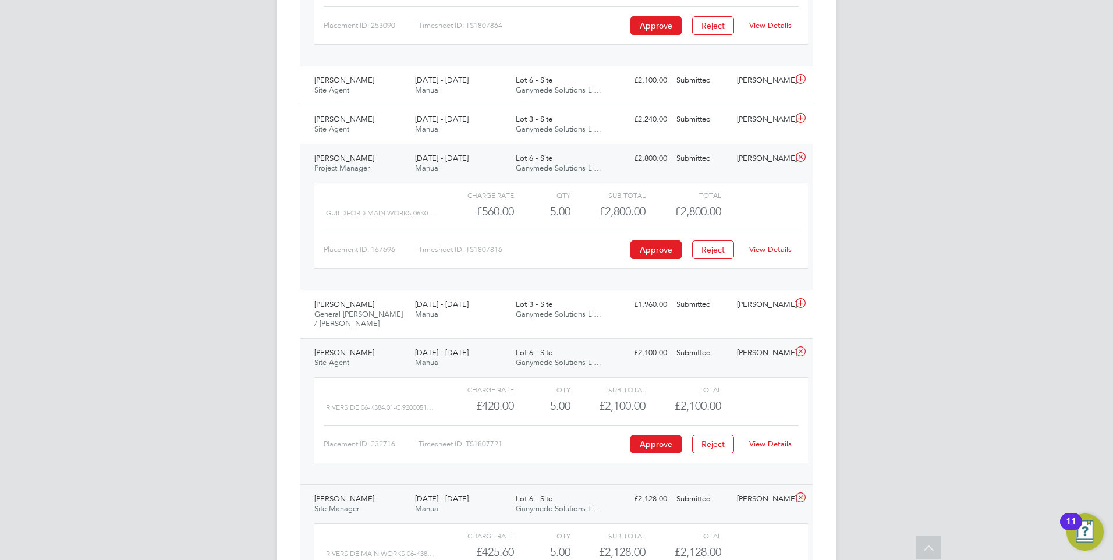
click at [770, 246] on link "View Details" at bounding box center [770, 250] width 43 height 10
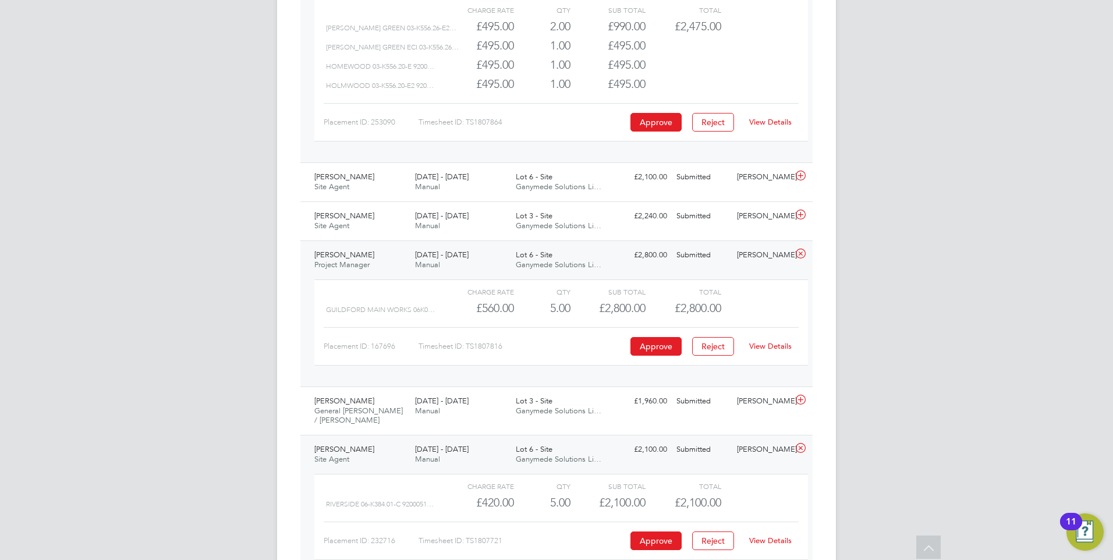
scroll to position [536, 0]
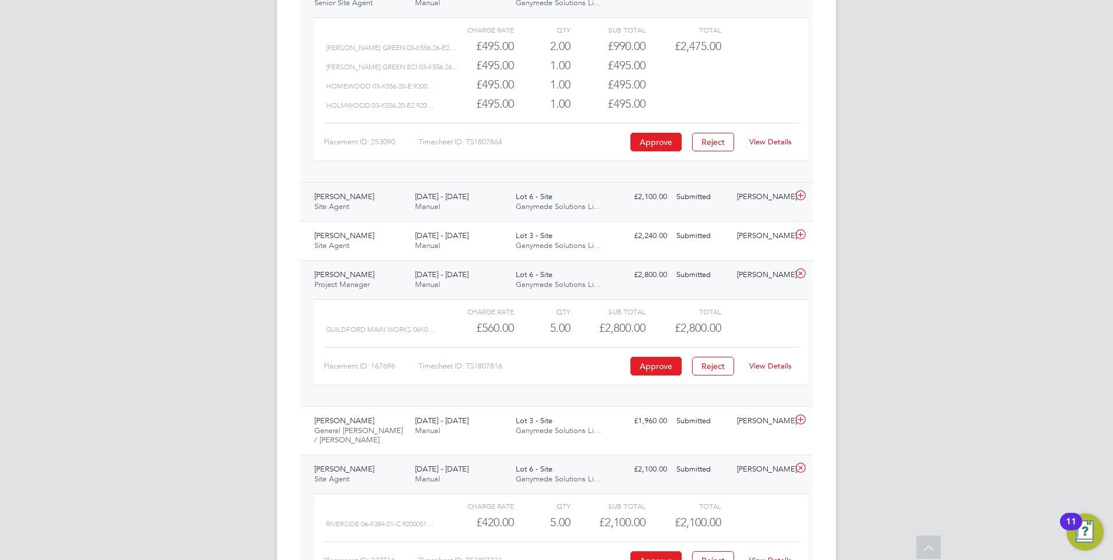
click at [430, 195] on span "[DATE] - [DATE]" at bounding box center [442, 197] width 54 height 10
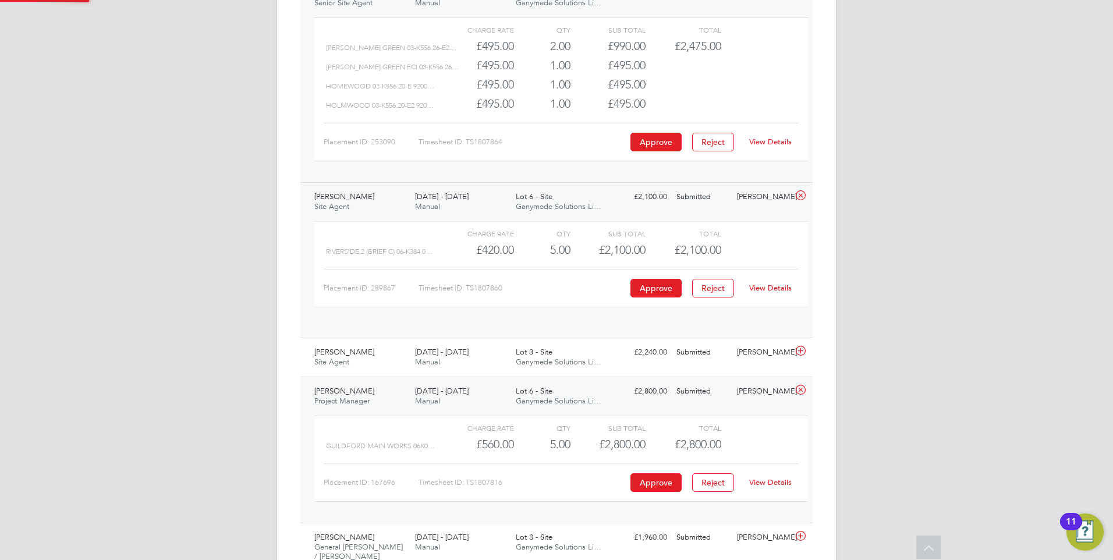
scroll to position [20, 114]
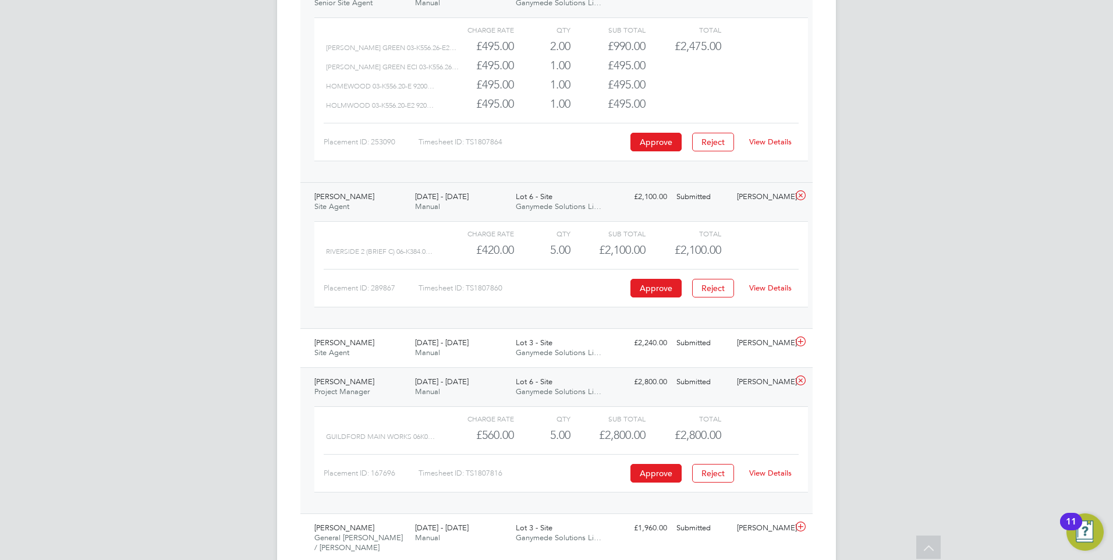
click at [773, 286] on link "View Details" at bounding box center [770, 288] width 43 height 10
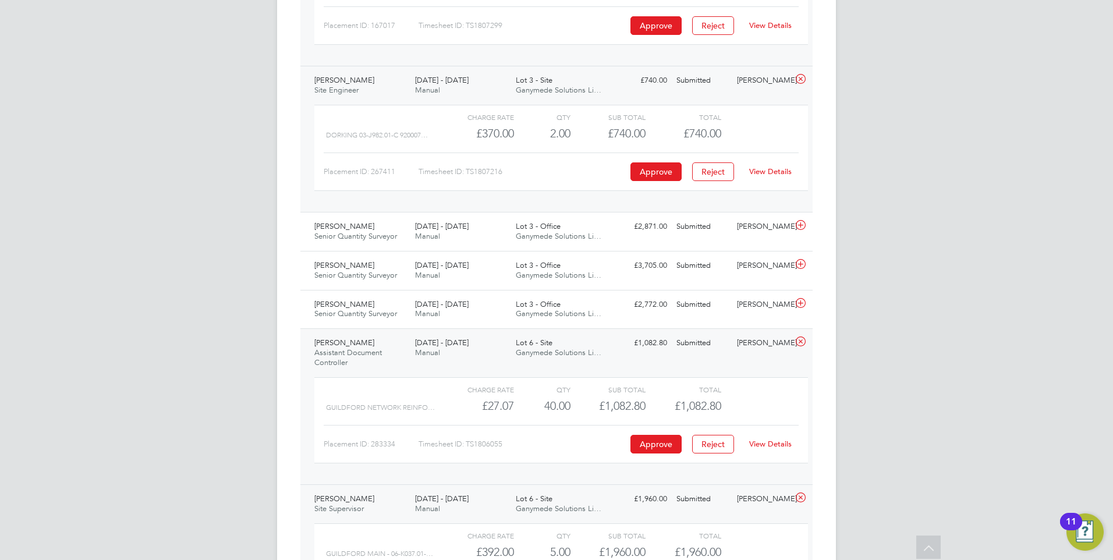
scroll to position [2938, 0]
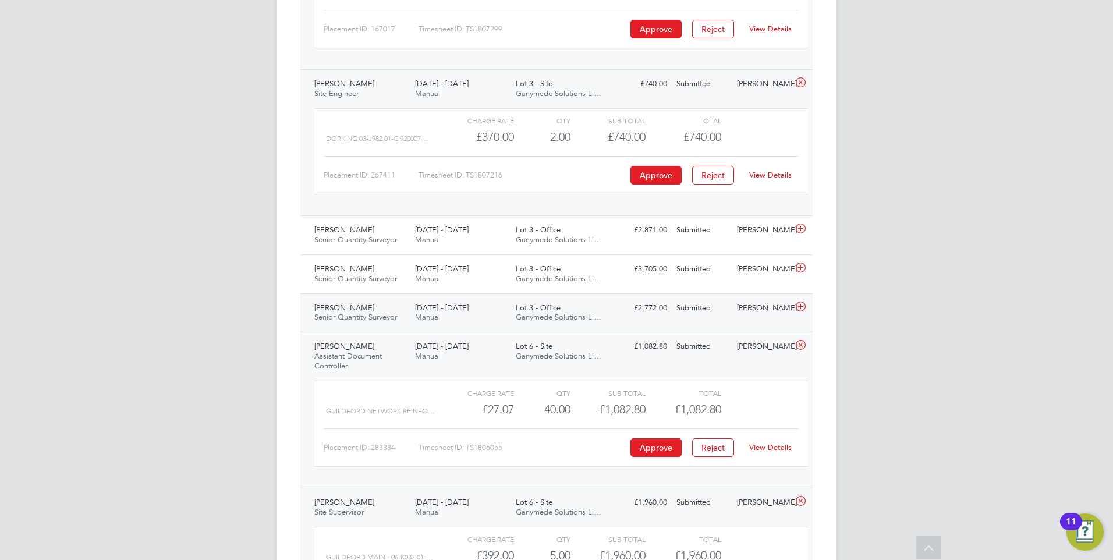
click at [428, 312] on span "[DATE] - [DATE]" at bounding box center [442, 308] width 54 height 10
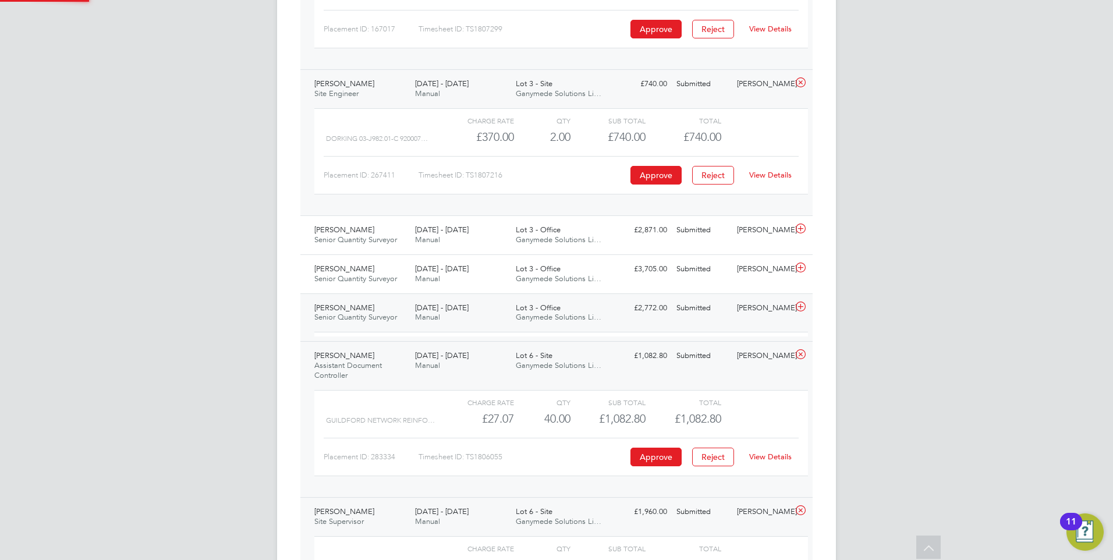
scroll to position [20, 114]
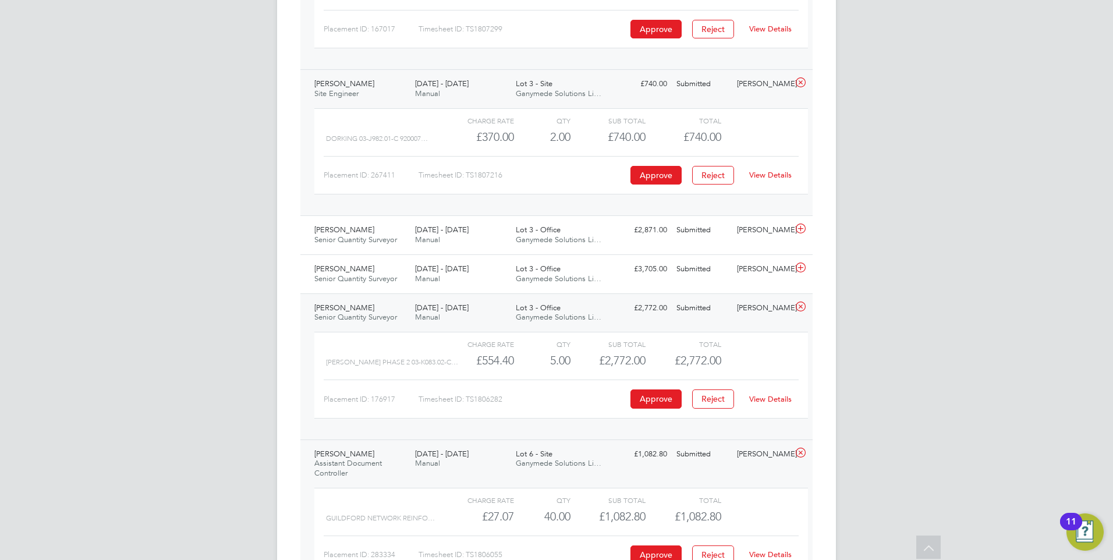
click at [767, 396] on link "View Details" at bounding box center [770, 399] width 43 height 10
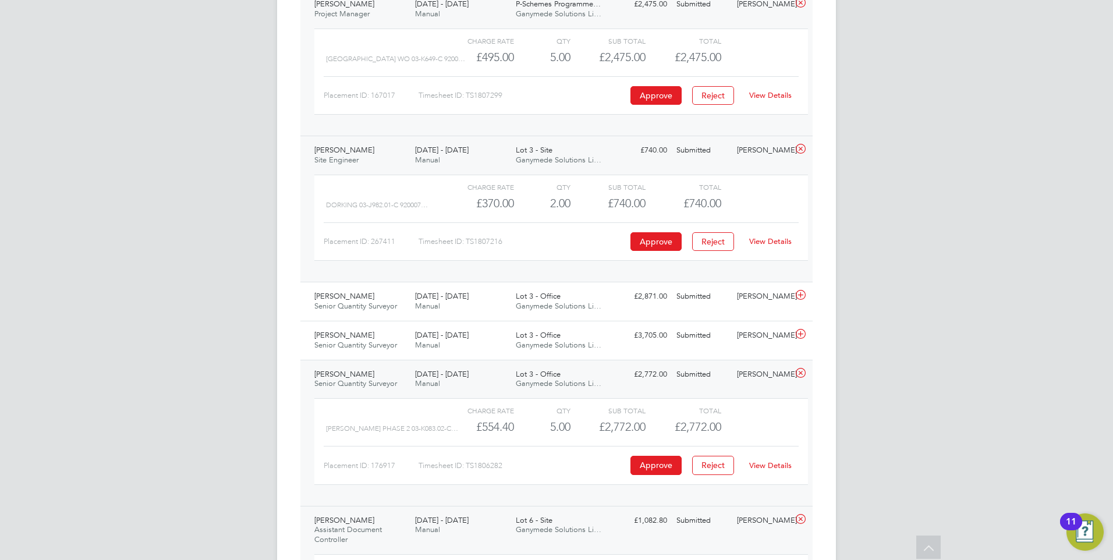
scroll to position [2870, 0]
click at [431, 335] on span "[DATE] - [DATE]" at bounding box center [442, 336] width 54 height 10
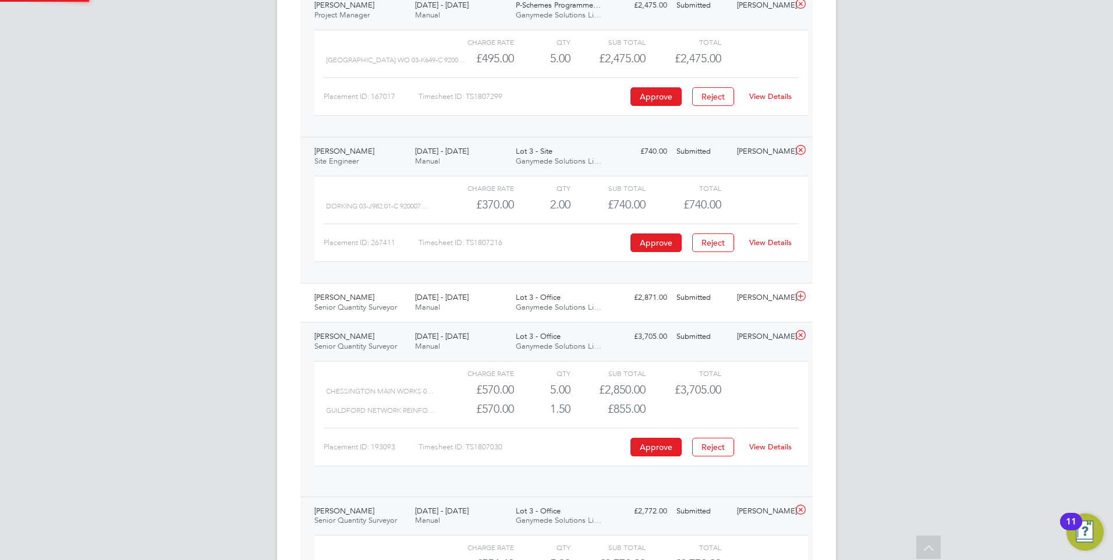
scroll to position [20, 114]
click at [780, 446] on link "View Details" at bounding box center [770, 447] width 43 height 10
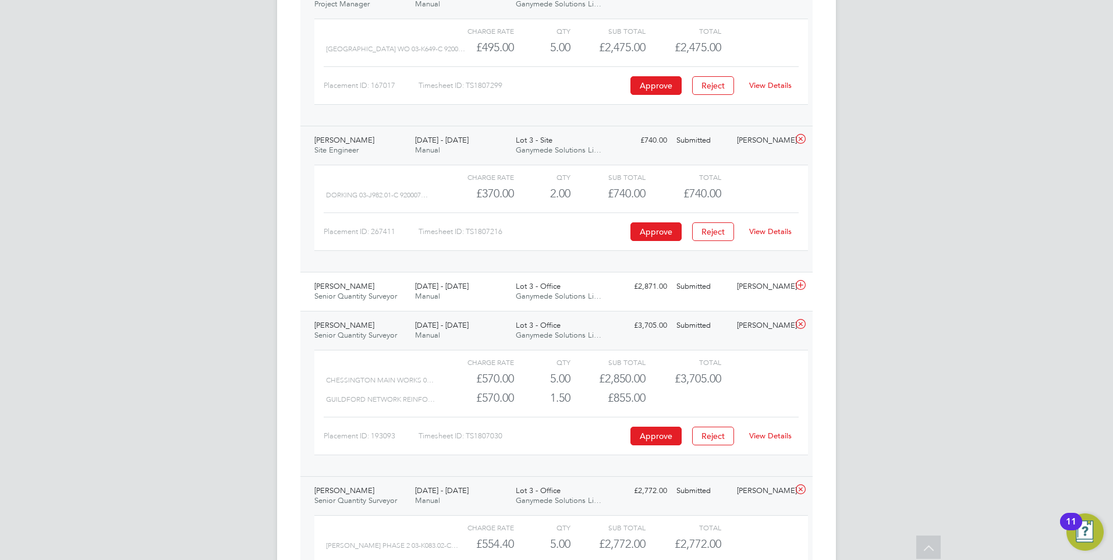
scroll to position [2881, 0]
click at [435, 287] on span "[DATE] - [DATE]" at bounding box center [442, 287] width 54 height 10
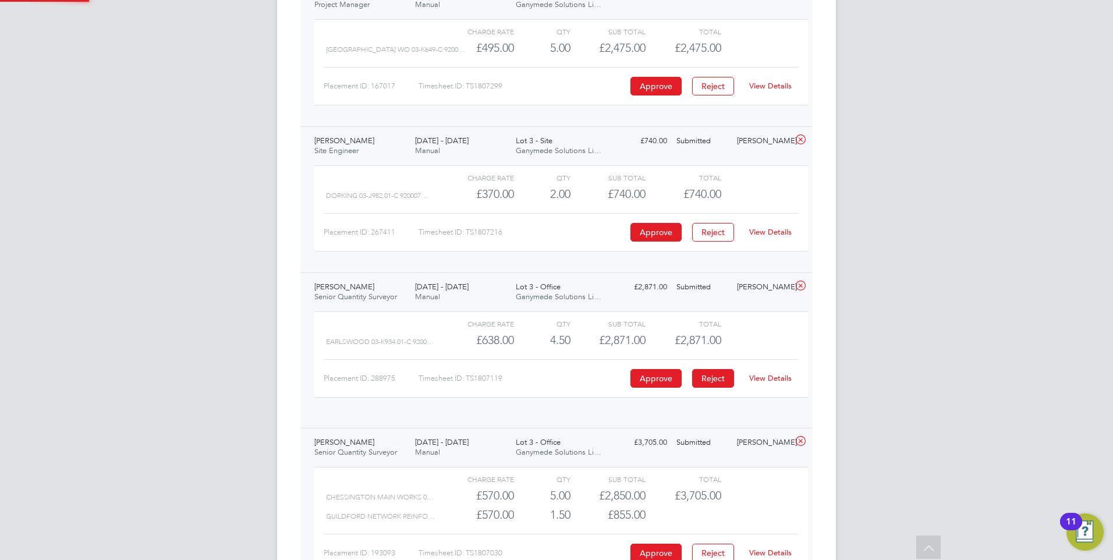
scroll to position [20, 114]
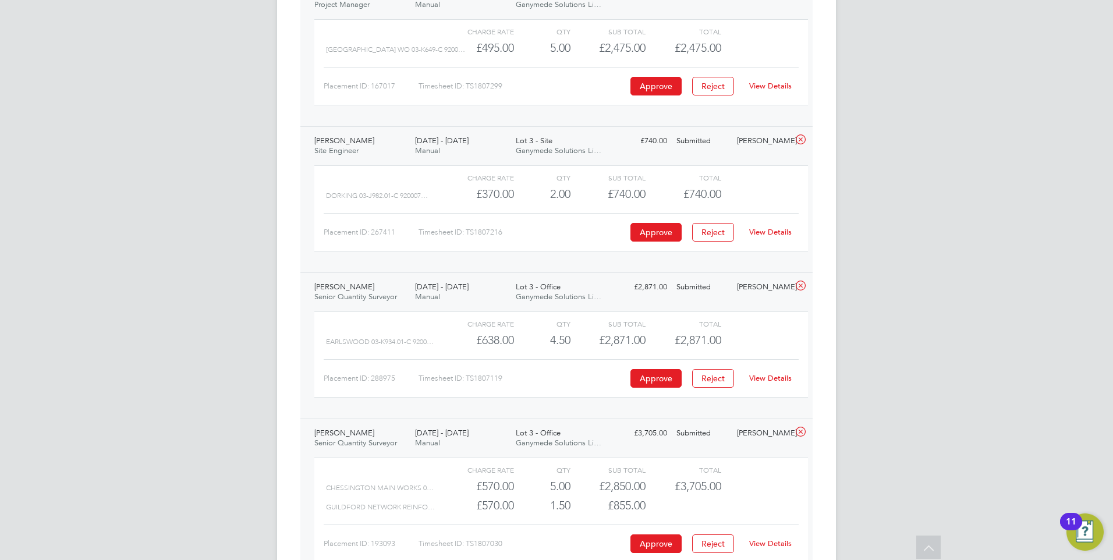
click at [778, 378] on link "View Details" at bounding box center [770, 378] width 43 height 10
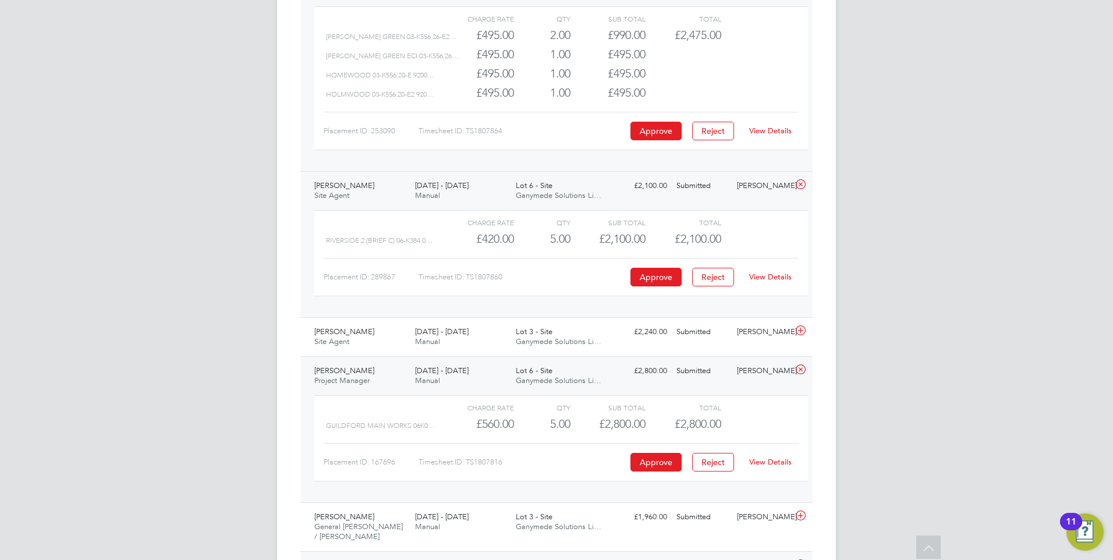
scroll to position [494, 0]
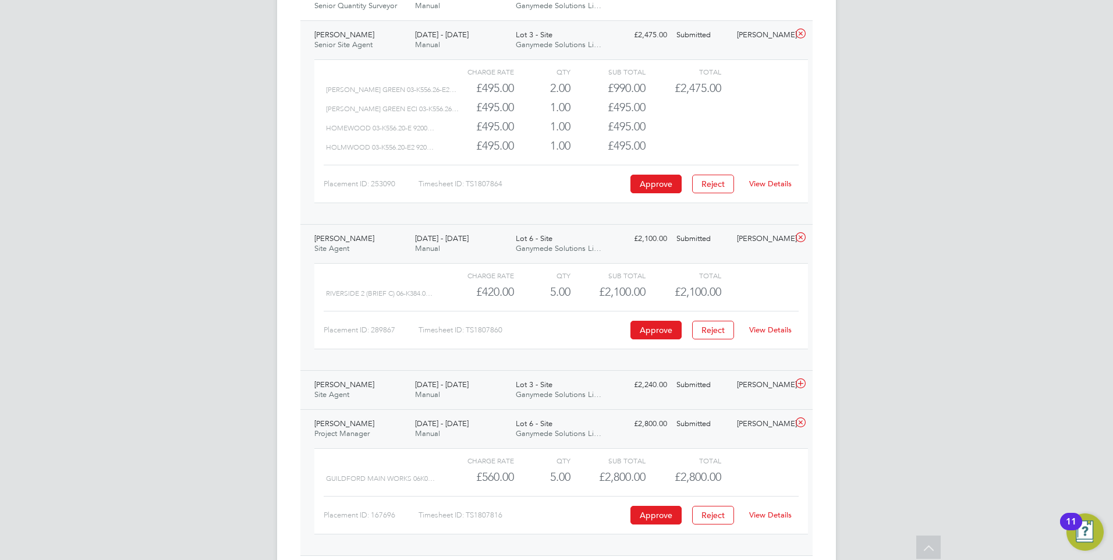
click at [432, 389] on div "18 - 24 Aug 2025 Manual" at bounding box center [460, 390] width 101 height 29
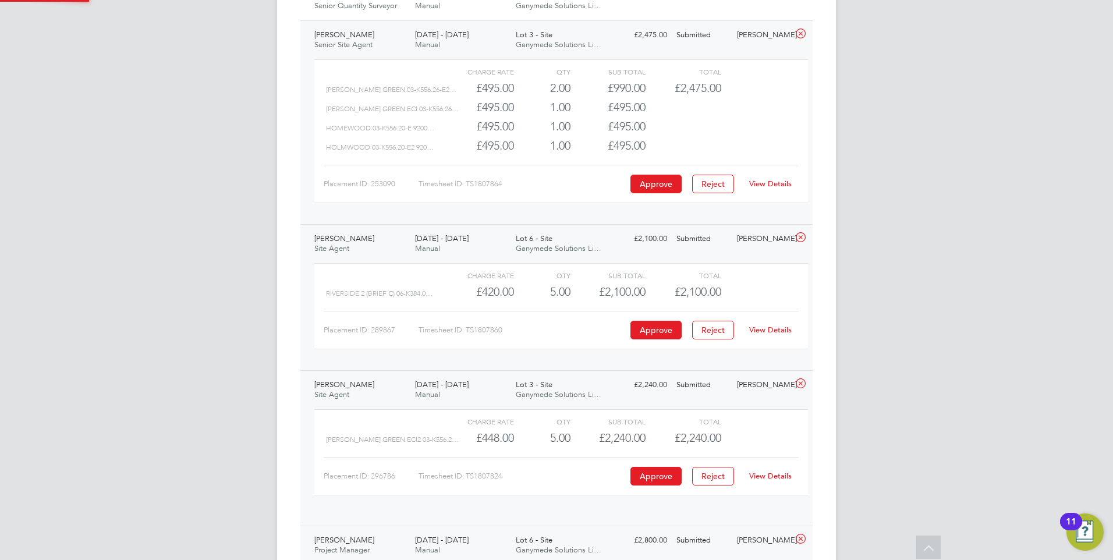
scroll to position [20, 114]
click at [782, 474] on link "View Details" at bounding box center [770, 476] width 43 height 10
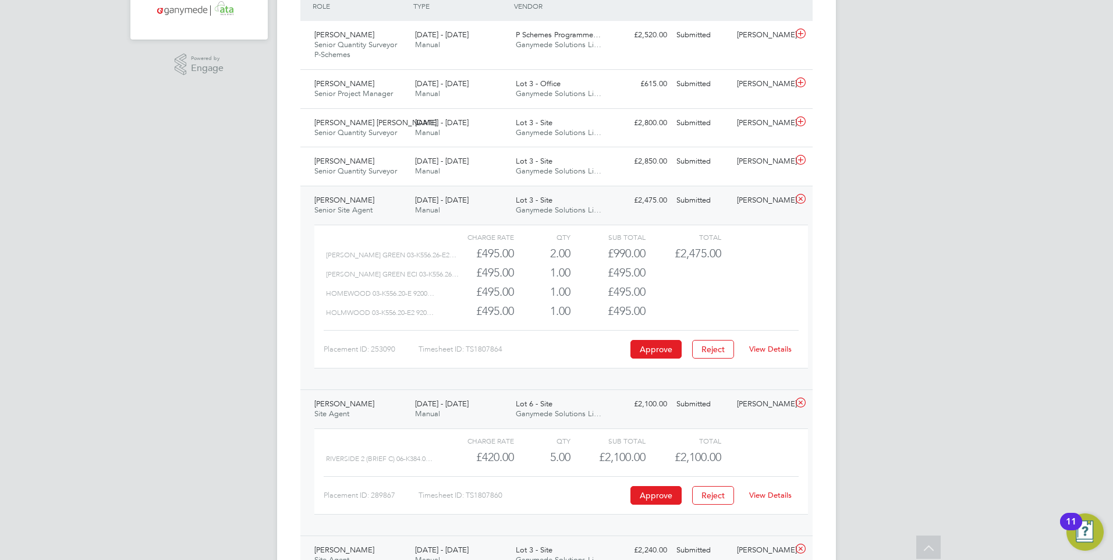
scroll to position [203, 0]
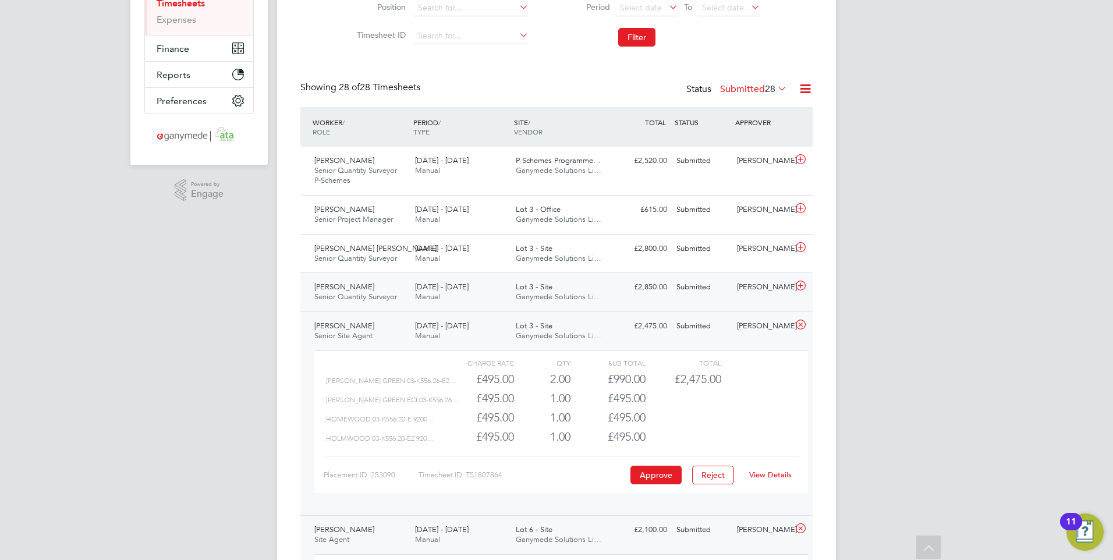
click at [434, 289] on span "[DATE] - [DATE]" at bounding box center [442, 287] width 54 height 10
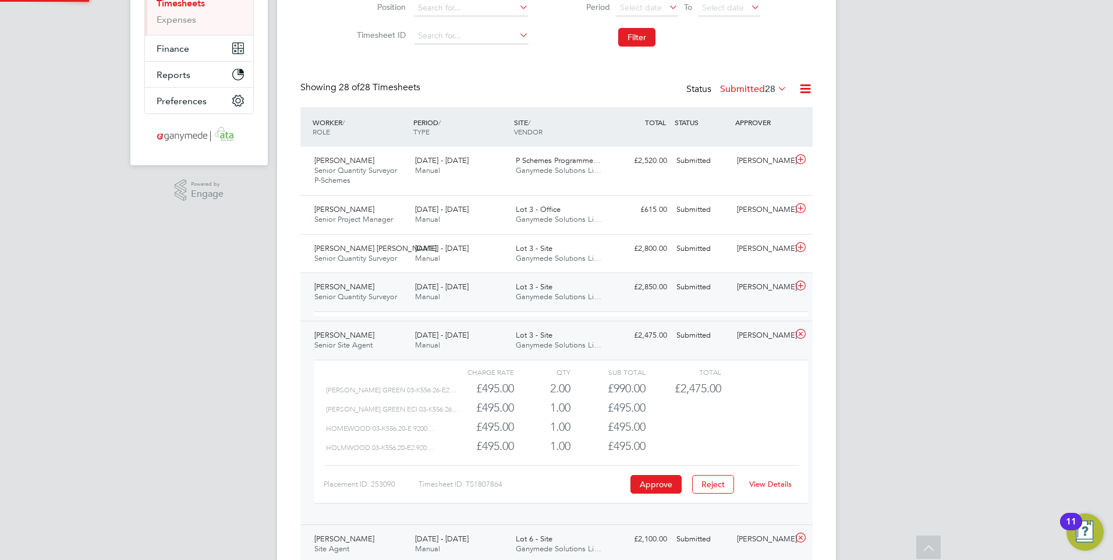
scroll to position [20, 114]
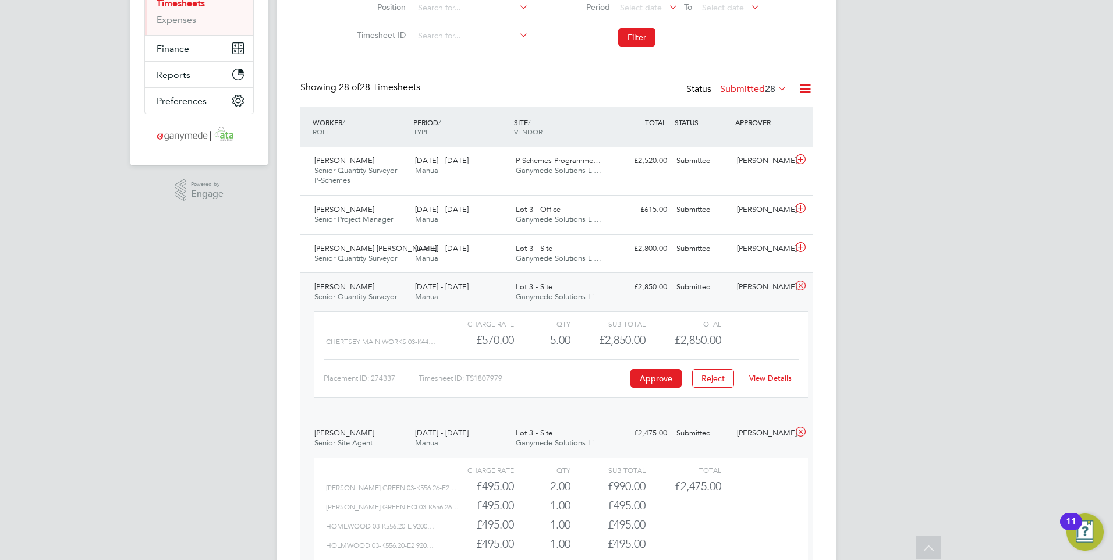
click at [767, 376] on link "View Details" at bounding box center [770, 378] width 43 height 10
click at [426, 253] on span "[DATE] - [DATE]" at bounding box center [442, 248] width 54 height 10
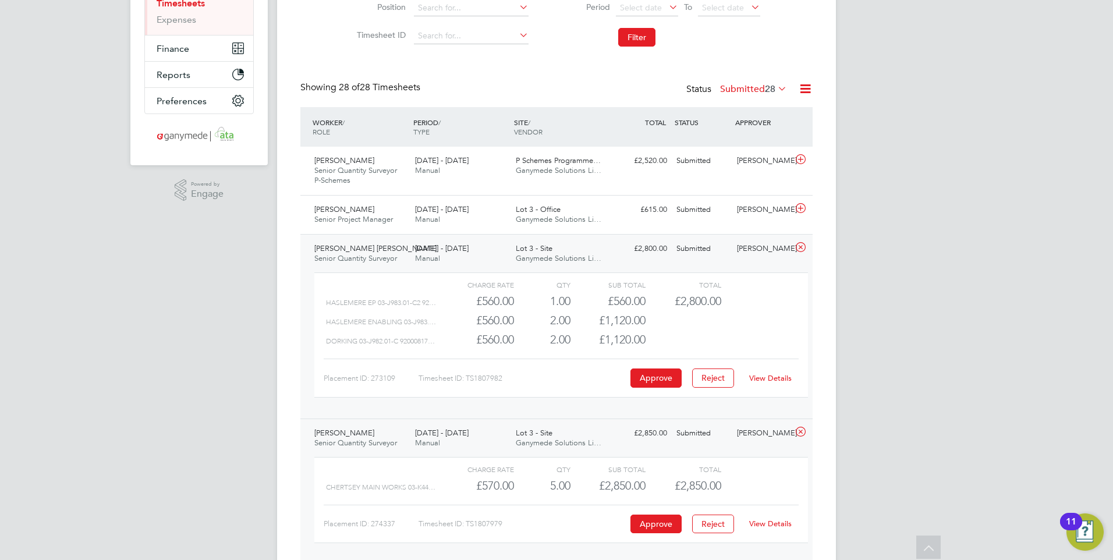
click at [773, 377] on link "View Details" at bounding box center [770, 378] width 43 height 10
click at [434, 213] on span "[DATE] - [DATE]" at bounding box center [442, 209] width 54 height 10
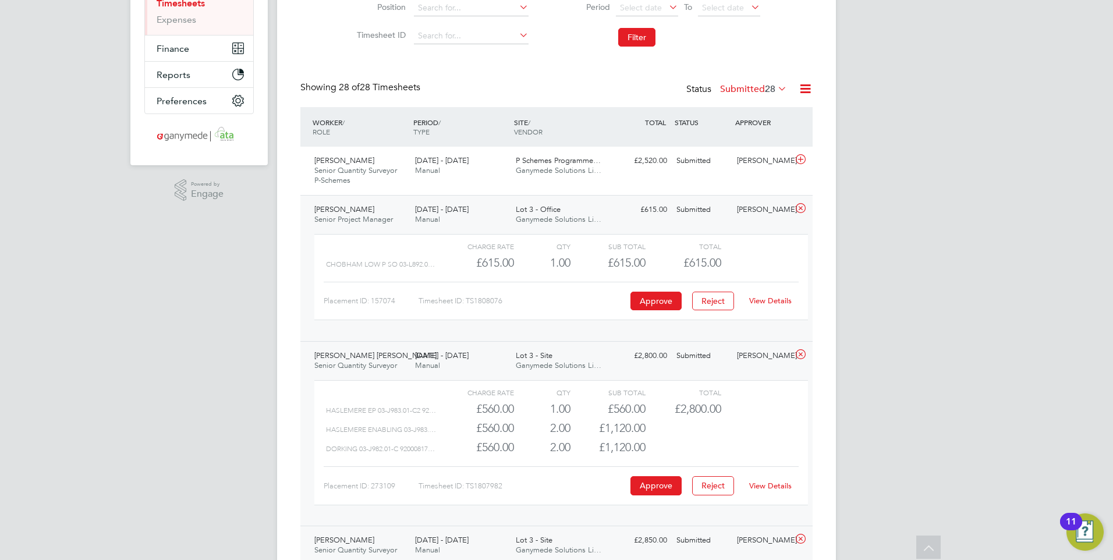
click at [771, 299] on link "View Details" at bounding box center [770, 301] width 43 height 10
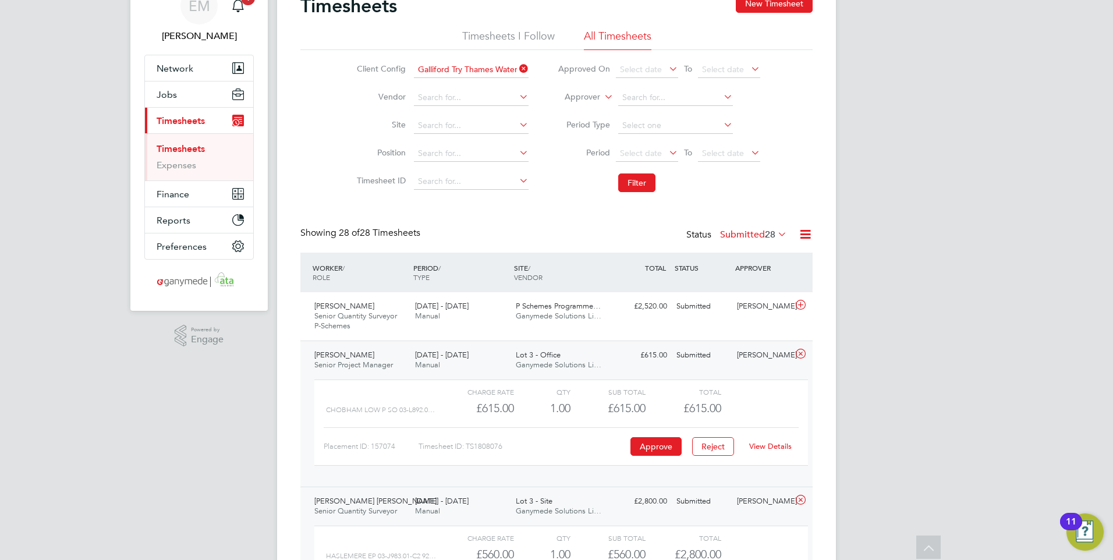
scroll to position [28, 0]
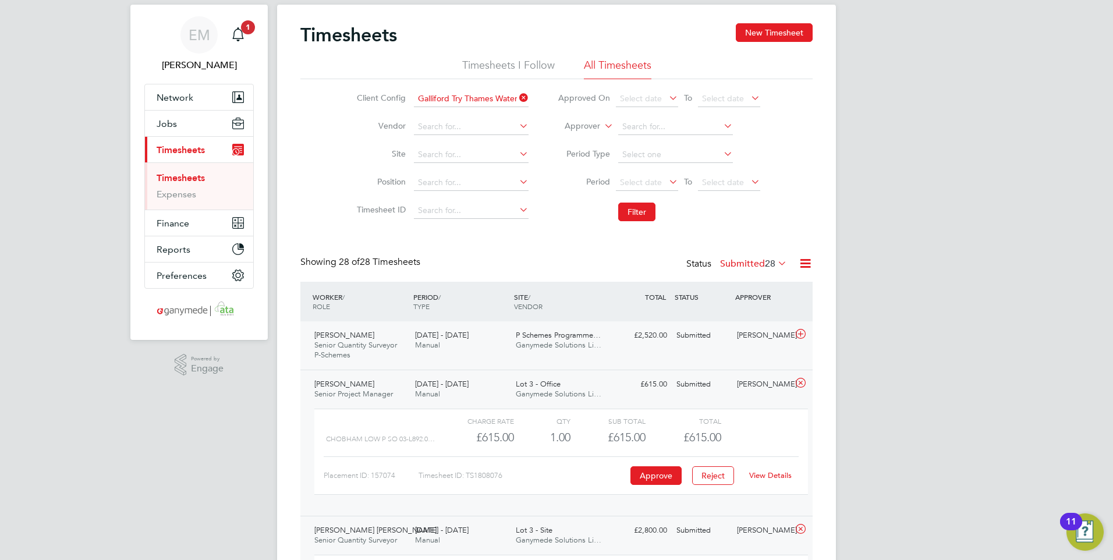
click at [423, 337] on span "[DATE] - [DATE]" at bounding box center [442, 335] width 54 height 10
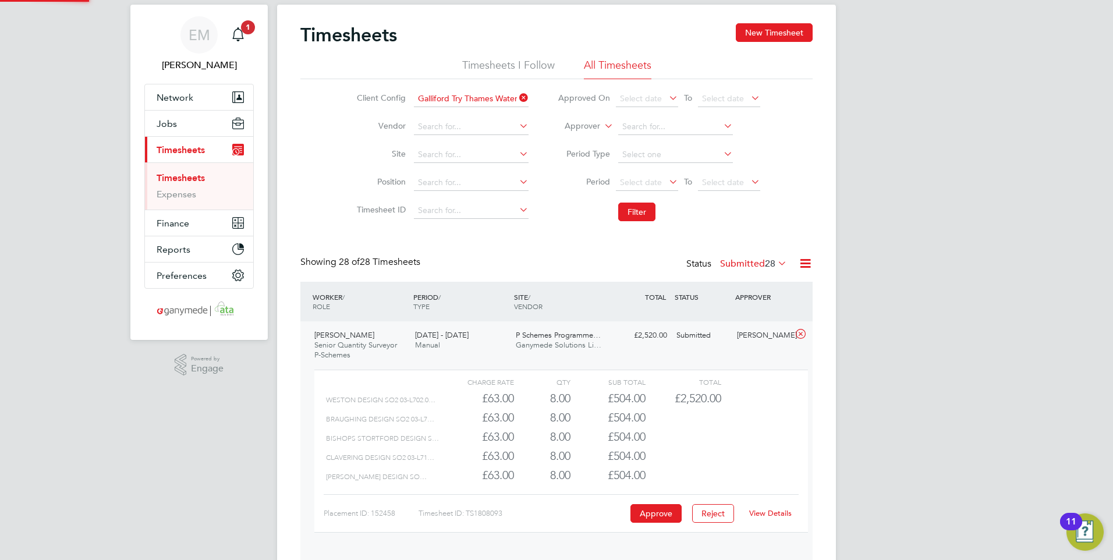
scroll to position [20, 114]
click at [761, 512] on link "View Details" at bounding box center [770, 513] width 43 height 10
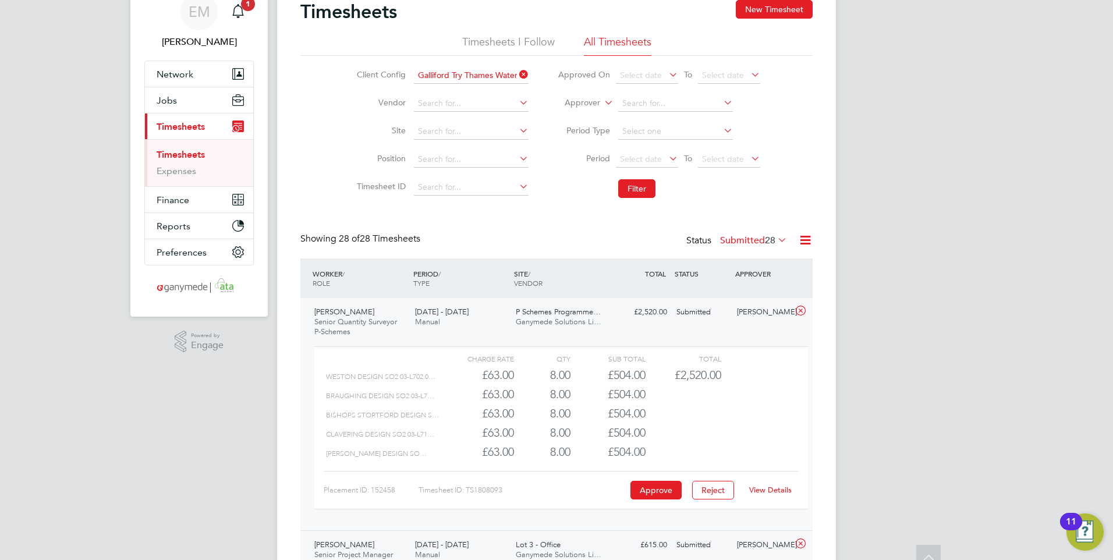
scroll to position [0, 0]
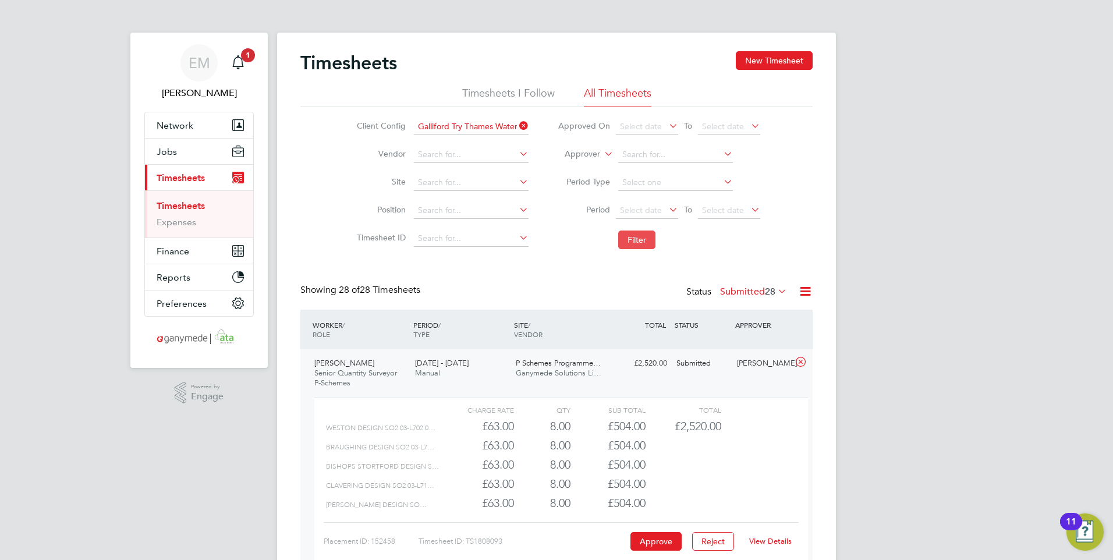
click at [631, 237] on button "Filter" at bounding box center [636, 240] width 37 height 19
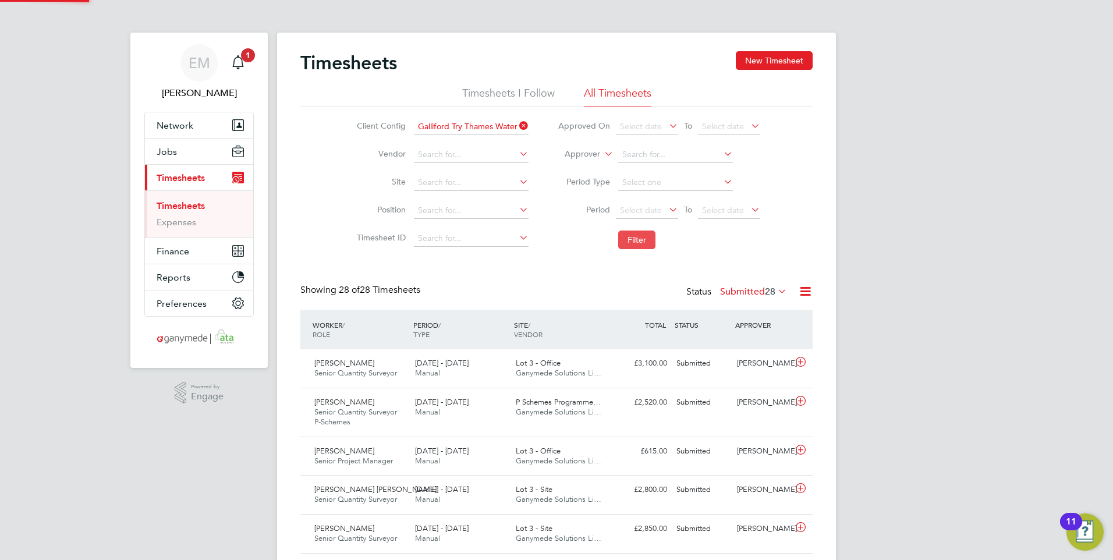
scroll to position [30, 101]
click at [422, 365] on span "18 - 24 Aug 2025" at bounding box center [442, 363] width 54 height 10
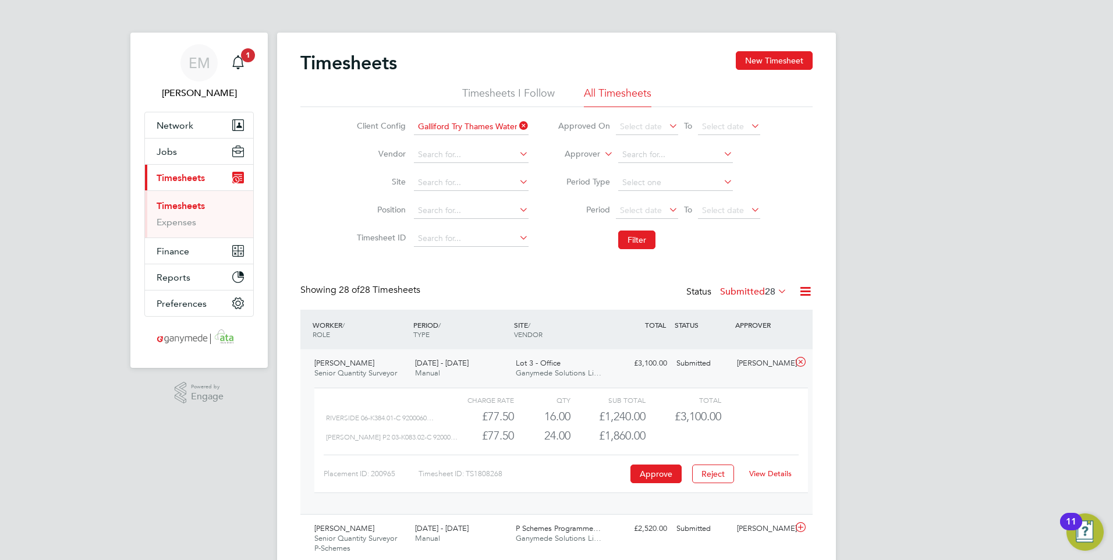
click at [788, 476] on link "View Details" at bounding box center [770, 474] width 43 height 10
click at [638, 236] on button "Filter" at bounding box center [636, 240] width 37 height 19
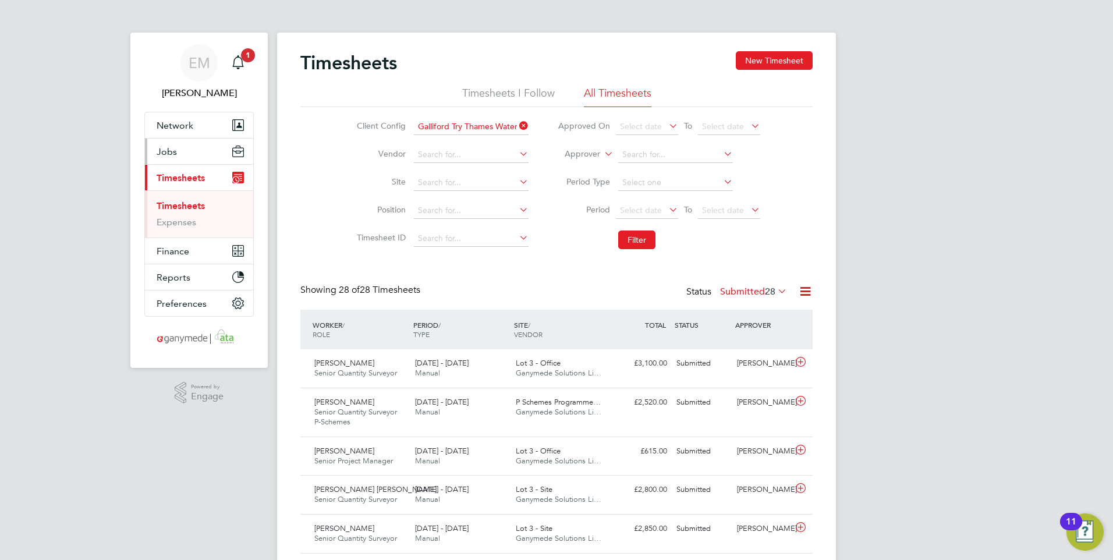
click at [169, 148] on span "Jobs" at bounding box center [167, 151] width 20 height 11
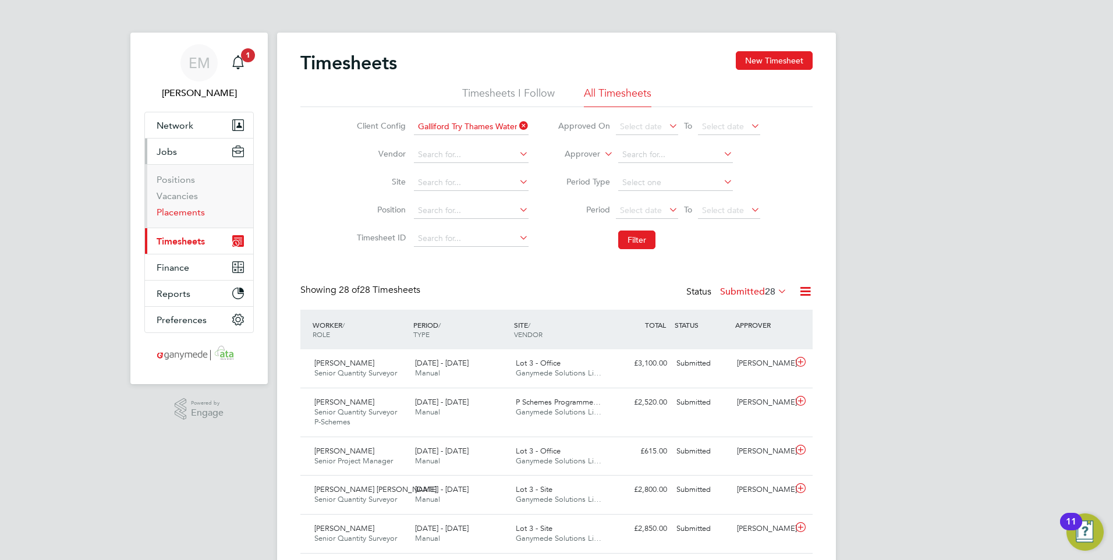
click at [181, 210] on link "Placements" at bounding box center [181, 212] width 48 height 11
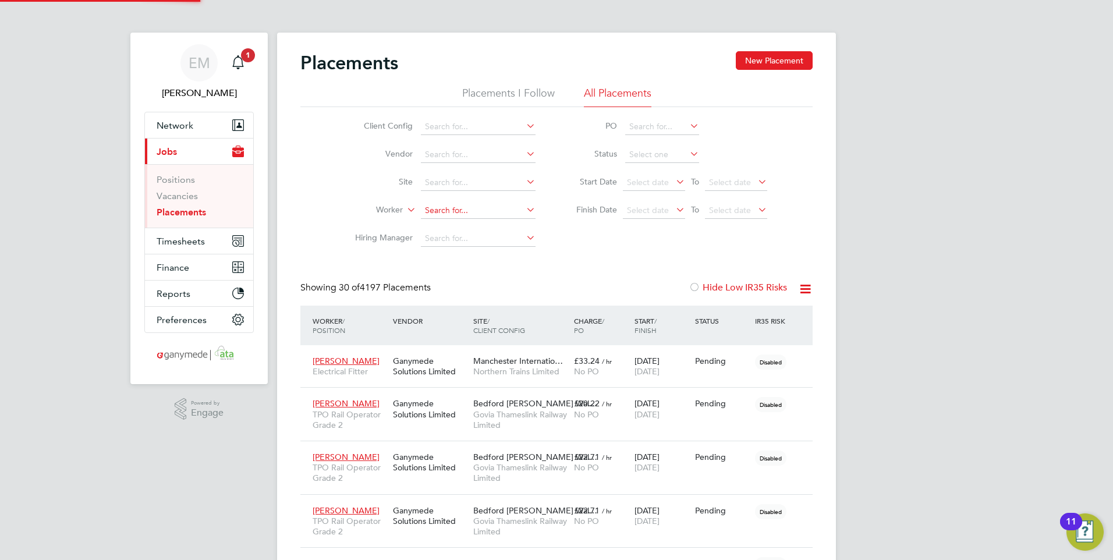
scroll to position [44, 81]
click at [438, 213] on input at bounding box center [478, 211] width 115 height 16
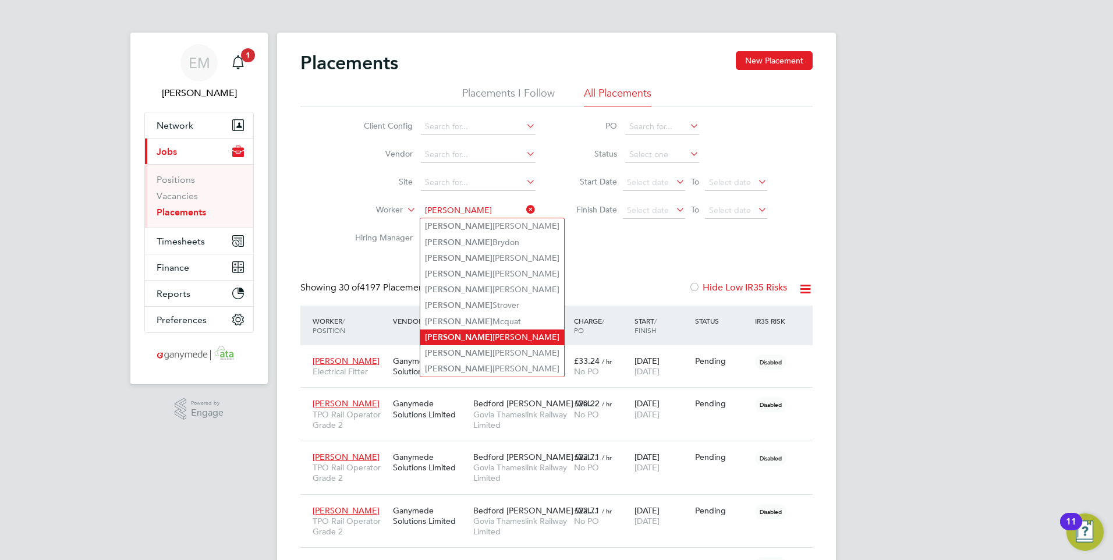
click at [492, 330] on li "Connor Hollingsworth" at bounding box center [492, 338] width 144 height 16
type input "[PERSON_NAME] [PERSON_NAME]"
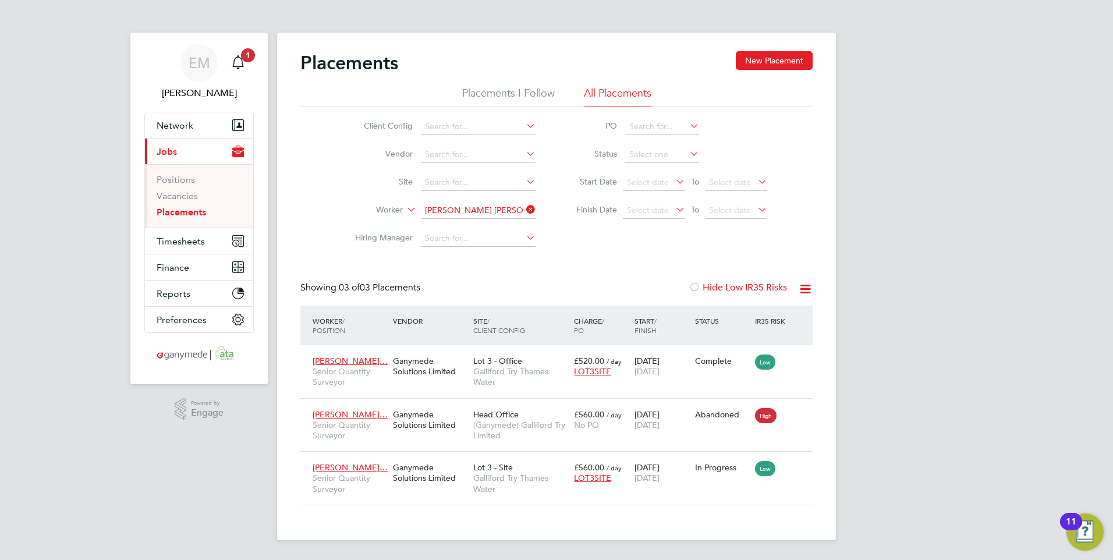
drag, startPoint x: 585, startPoint y: 258, endPoint x: 600, endPoint y: 252, distance: 17.0
click at [586, 258] on div "Placements New Placement Placements I Follow All Placements Client Config Vendo…" at bounding box center [556, 278] width 512 height 454
click at [415, 468] on div "Ganymede Solutions Limited" at bounding box center [430, 472] width 80 height 33
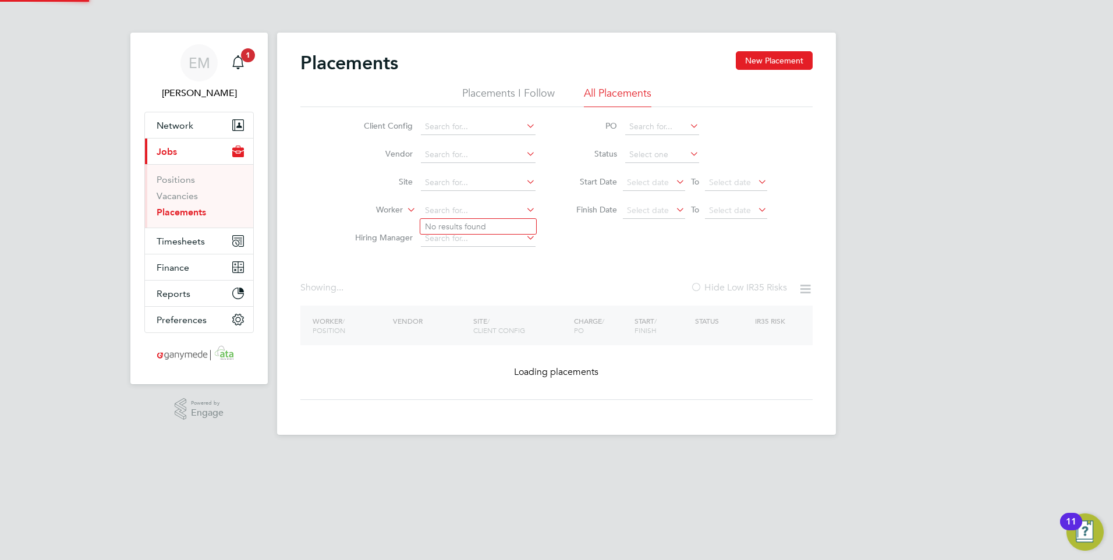
drag, startPoint x: 515, startPoint y: 208, endPoint x: 344, endPoint y: 208, distance: 170.6
click at [344, 208] on li "Worker" at bounding box center [440, 211] width 219 height 28
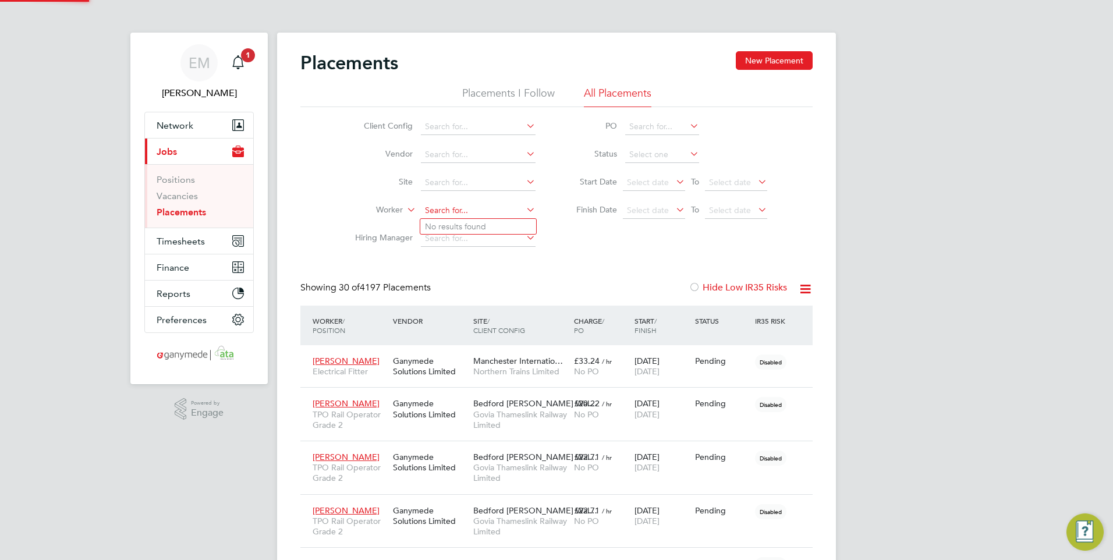
scroll to position [44, 81]
click at [482, 222] on li "Paul Clo ugh" at bounding box center [478, 227] width 116 height 16
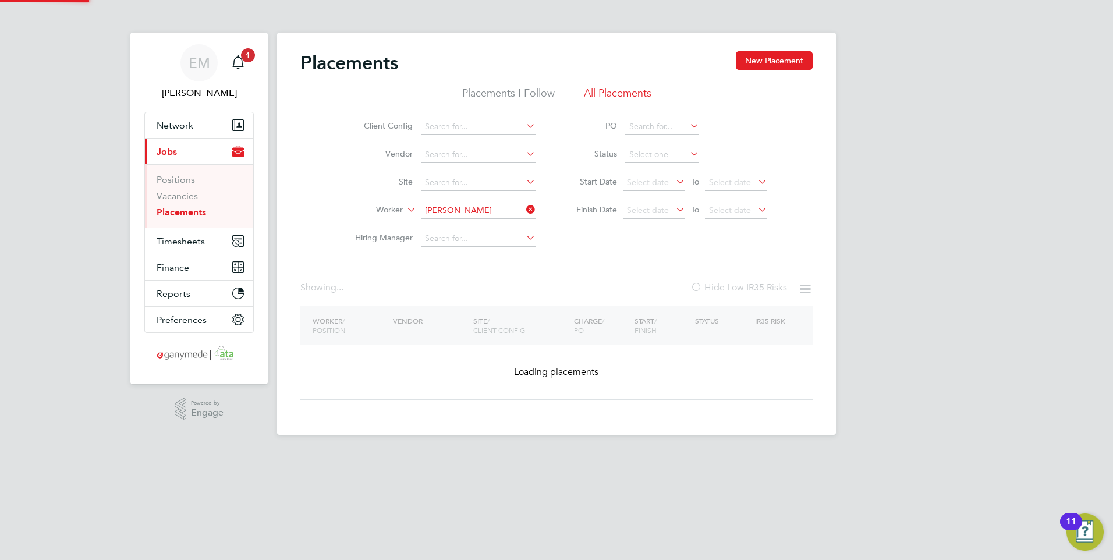
type input "Paul Clough"
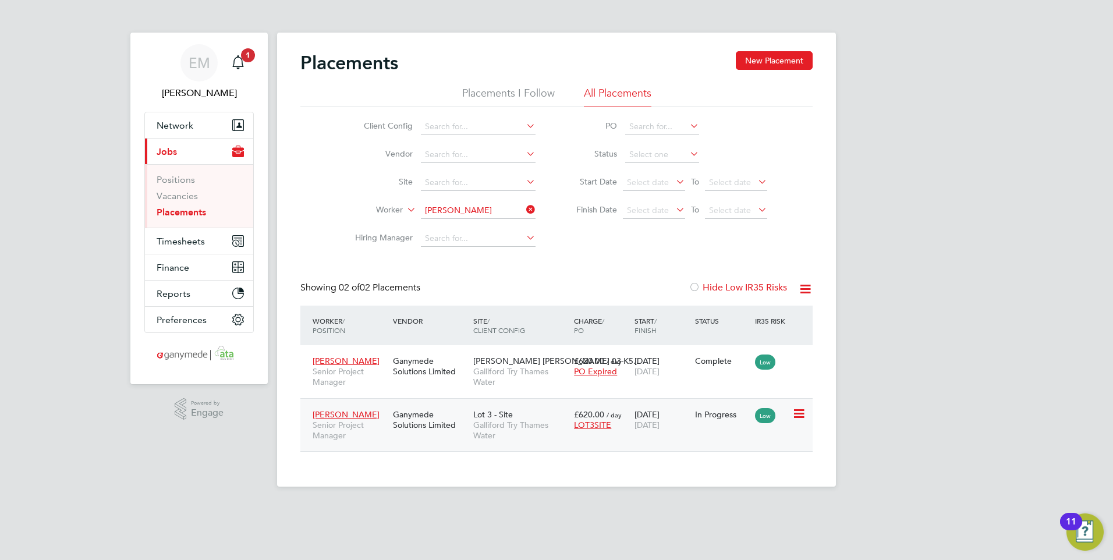
click at [408, 417] on div "Ganymede Solutions Limited" at bounding box center [430, 419] width 80 height 33
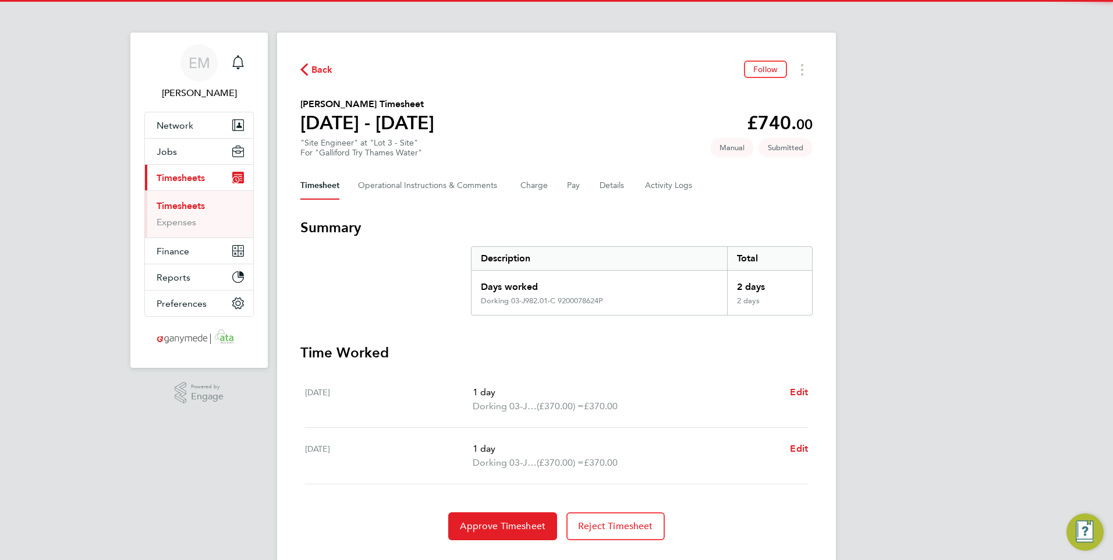
scroll to position [27, 0]
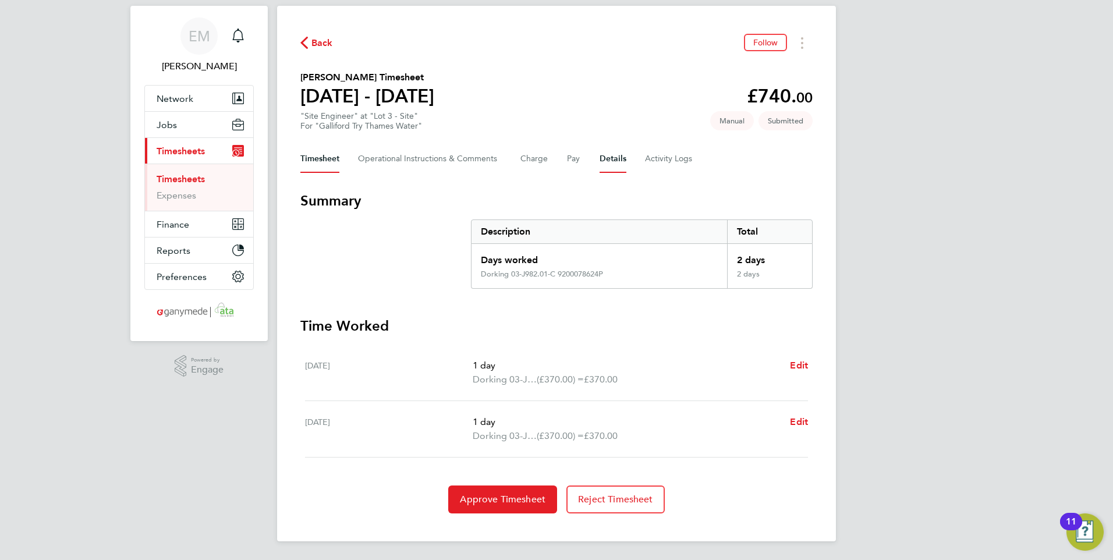
click at [607, 160] on button "Details" at bounding box center [613, 159] width 27 height 28
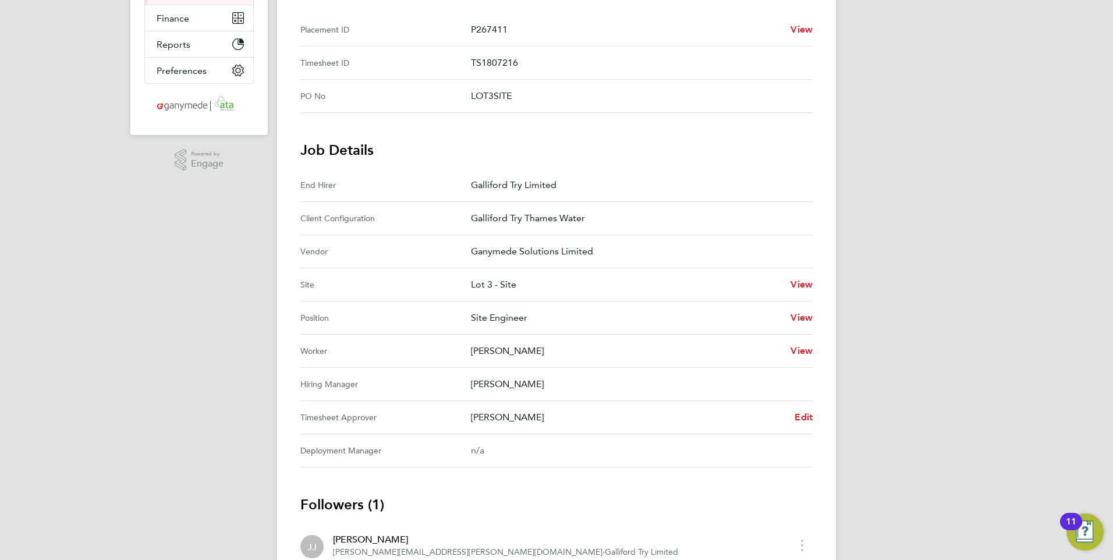
scroll to position [58, 0]
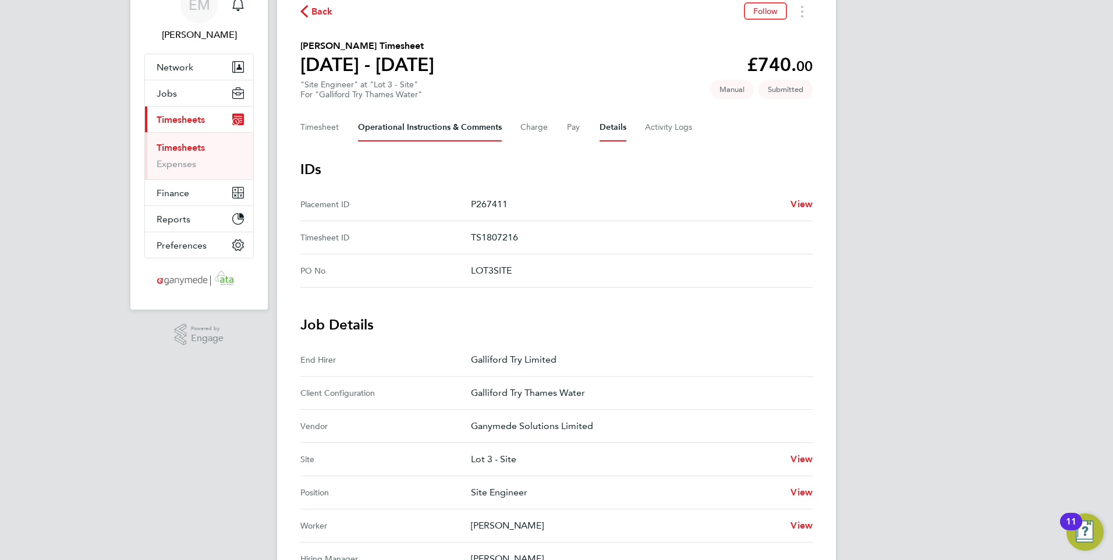
click at [431, 133] on Comments-tab "Operational Instructions & Comments" at bounding box center [430, 128] width 144 height 28
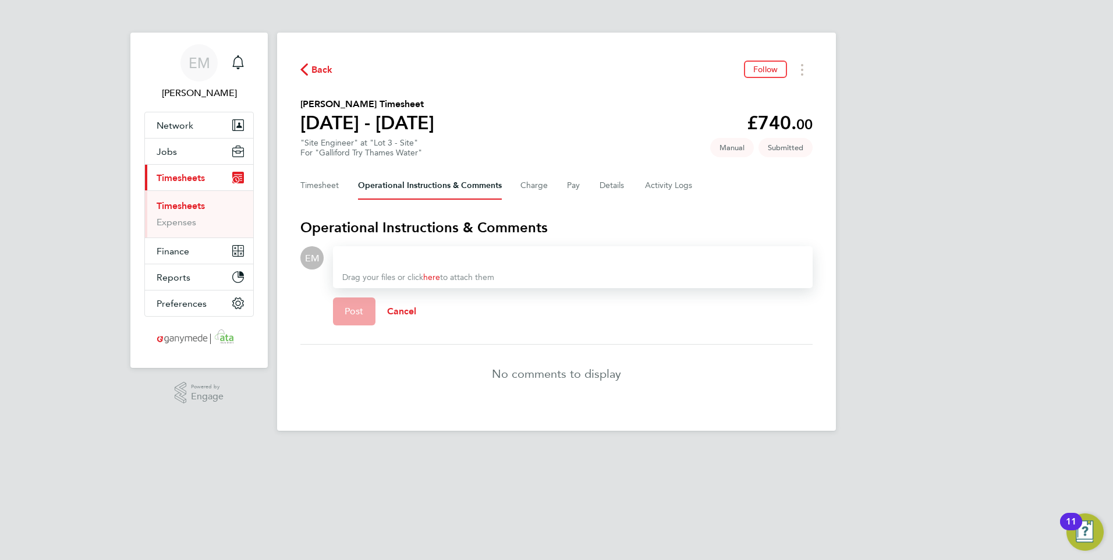
click at [397, 258] on div at bounding box center [572, 258] width 461 height 14
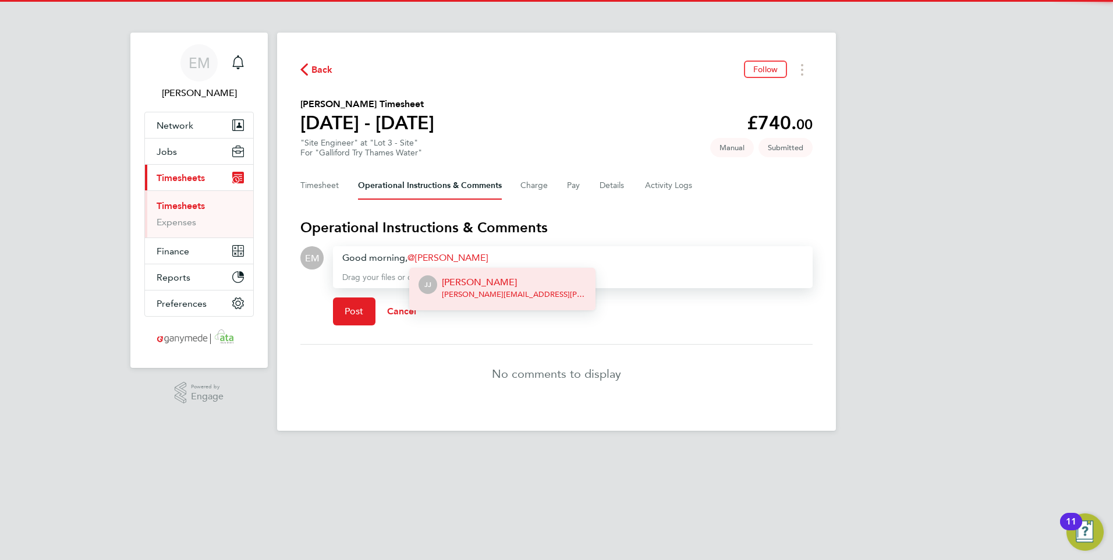
click at [484, 284] on p "[PERSON_NAME]" at bounding box center [514, 282] width 144 height 14
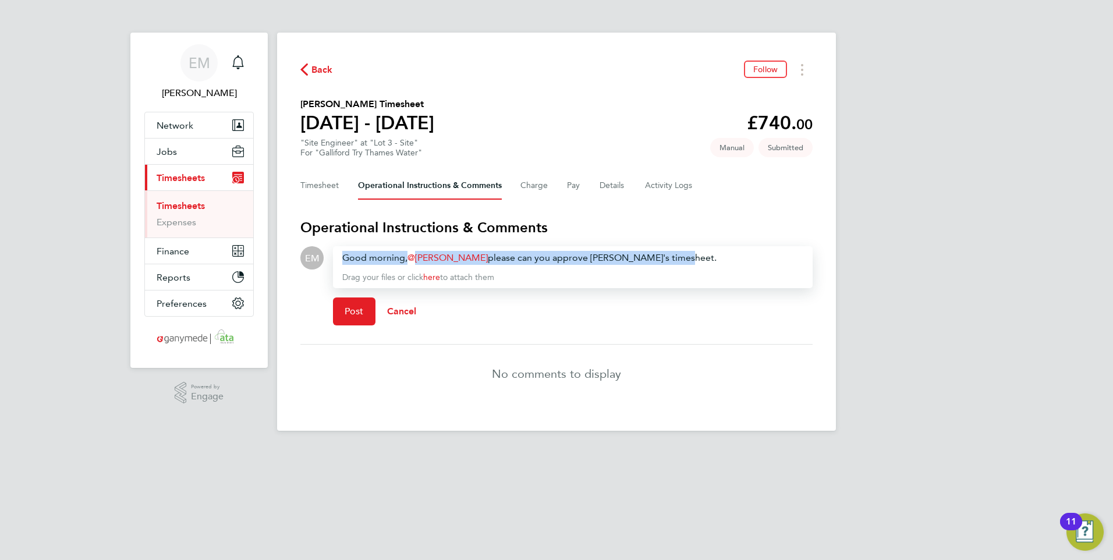
drag, startPoint x: 684, startPoint y: 257, endPoint x: 254, endPoint y: 258, distance: 429.1
click at [259, 258] on div "EM Emma Malvenan Notifications Applications: Network Team Members Businesses Si…" at bounding box center [556, 224] width 1113 height 449
copy div "Good morning, [PERSON_NAME] ​ please can you approve [PERSON_NAME]'s timesheet."
click at [763, 203] on div "Back Follow Khizar Hayat's Timesheet 11 - 17 Aug 2025 £740. 00 "Site Engineer" …" at bounding box center [556, 232] width 559 height 398
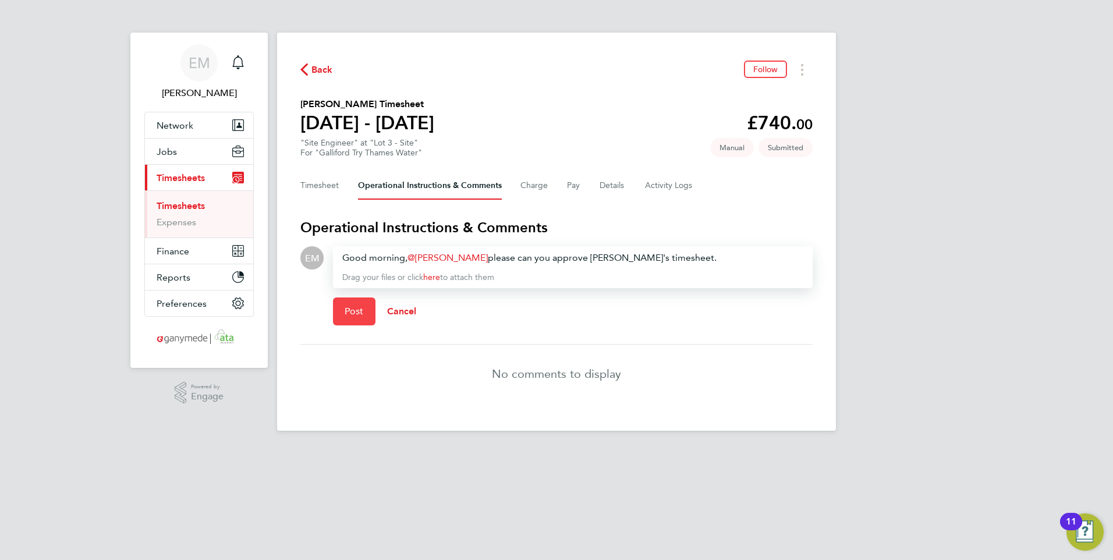
click at [341, 309] on button "Post" at bounding box center [354, 312] width 43 height 28
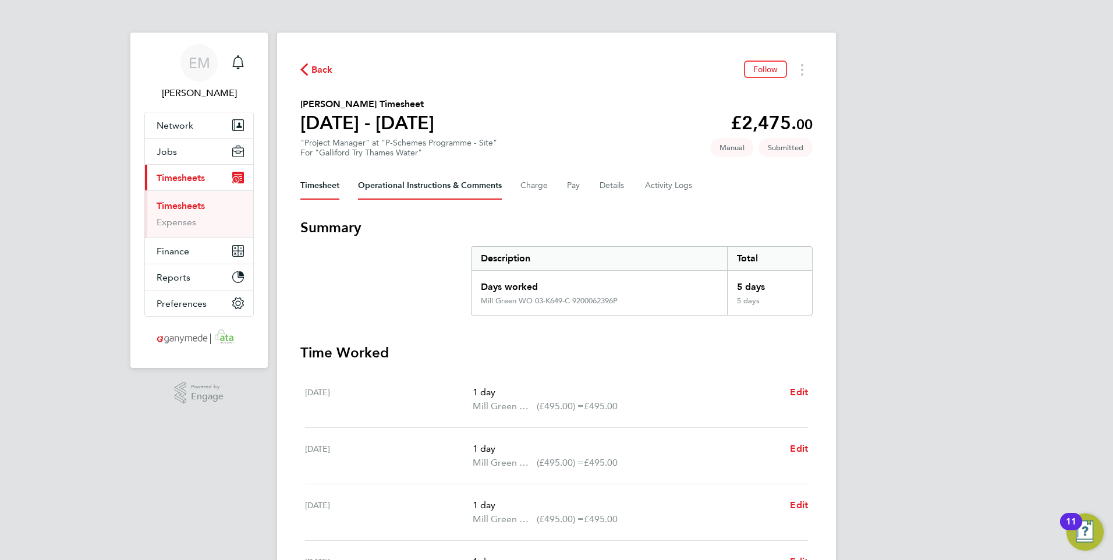
click at [463, 188] on Comments-tab "Operational Instructions & Comments" at bounding box center [430, 186] width 144 height 28
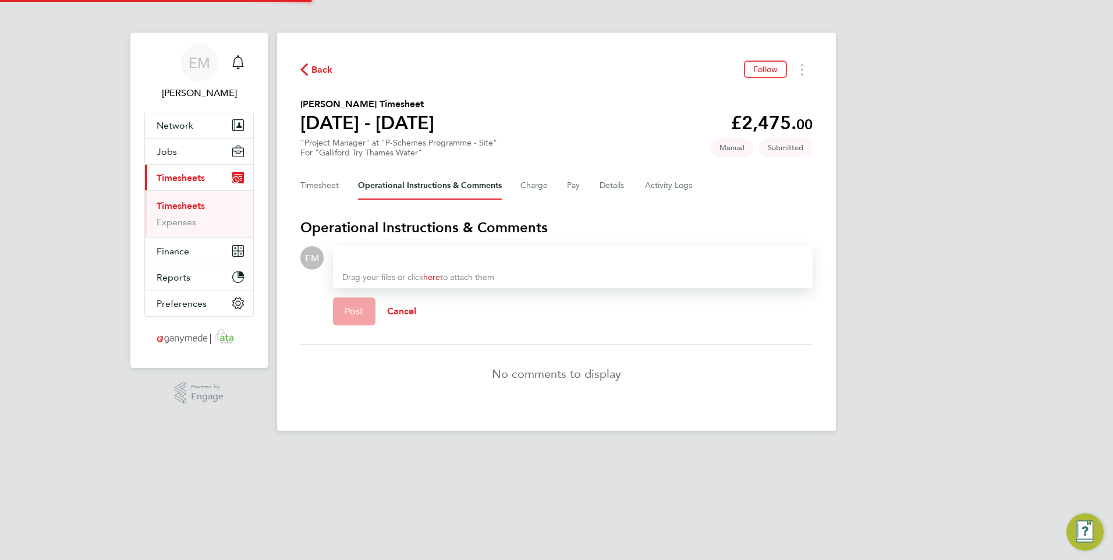
click at [415, 260] on div at bounding box center [572, 258] width 461 height 14
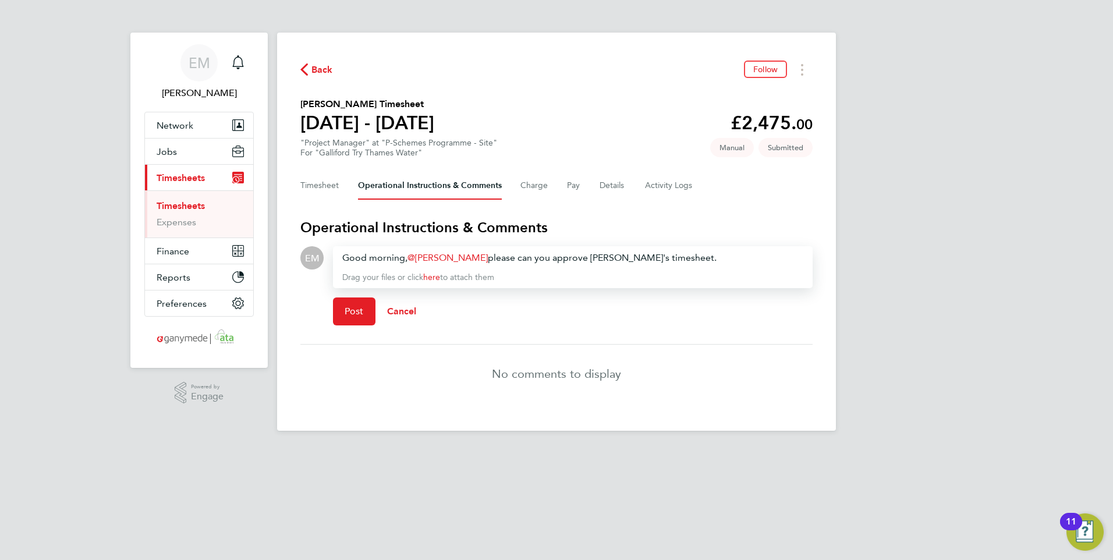
click at [611, 255] on div "Good morning, Jonathan Jones ​ please can you approve Khizar's timesheet." at bounding box center [572, 258] width 461 height 14
click at [716, 266] on div "Good morning, Jonathan Jones ​ please can you approve Dale's timesheet. Drag yo…" at bounding box center [573, 267] width 480 height 42
click at [352, 311] on span "Post" at bounding box center [354, 312] width 19 height 12
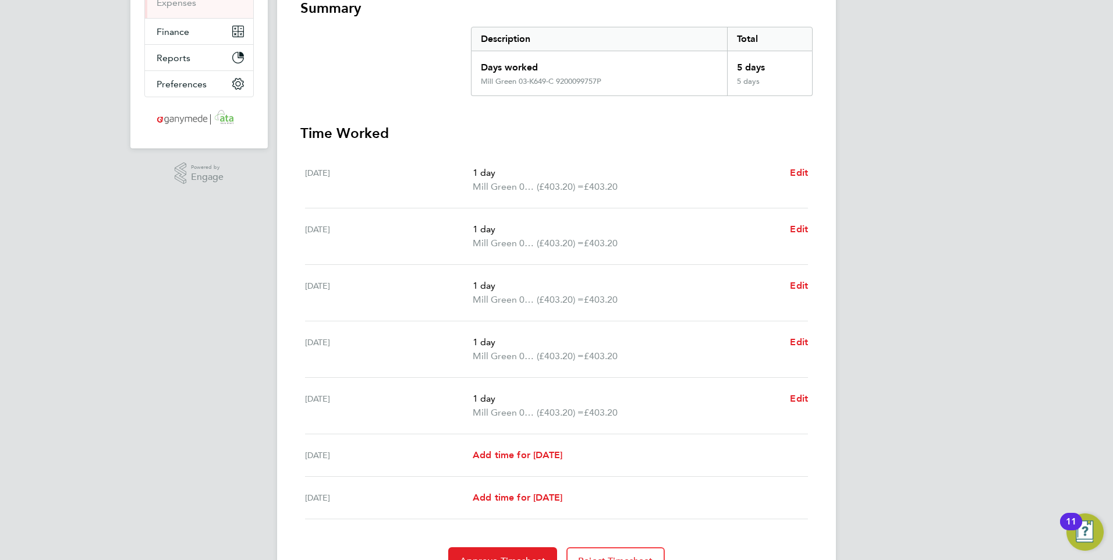
scroll to position [165, 0]
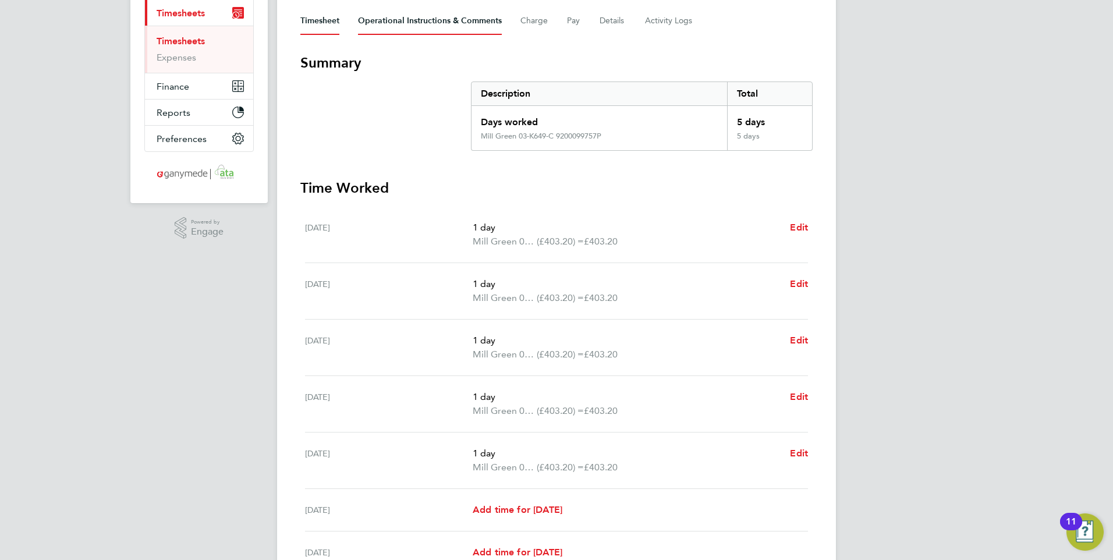
click at [426, 27] on Comments-tab "Operational Instructions & Comments" at bounding box center [430, 21] width 144 height 28
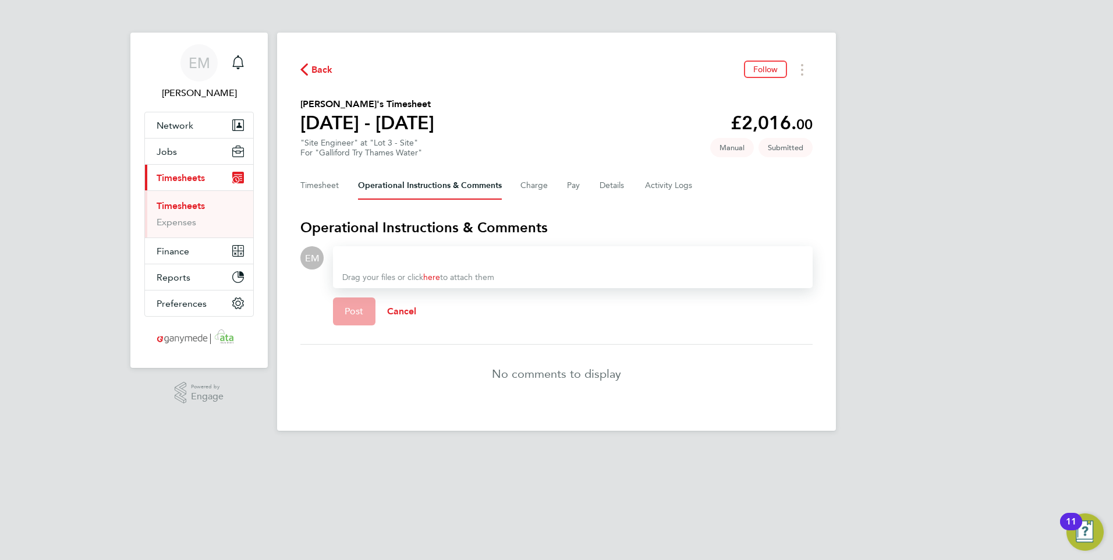
click at [416, 254] on div at bounding box center [572, 258] width 461 height 14
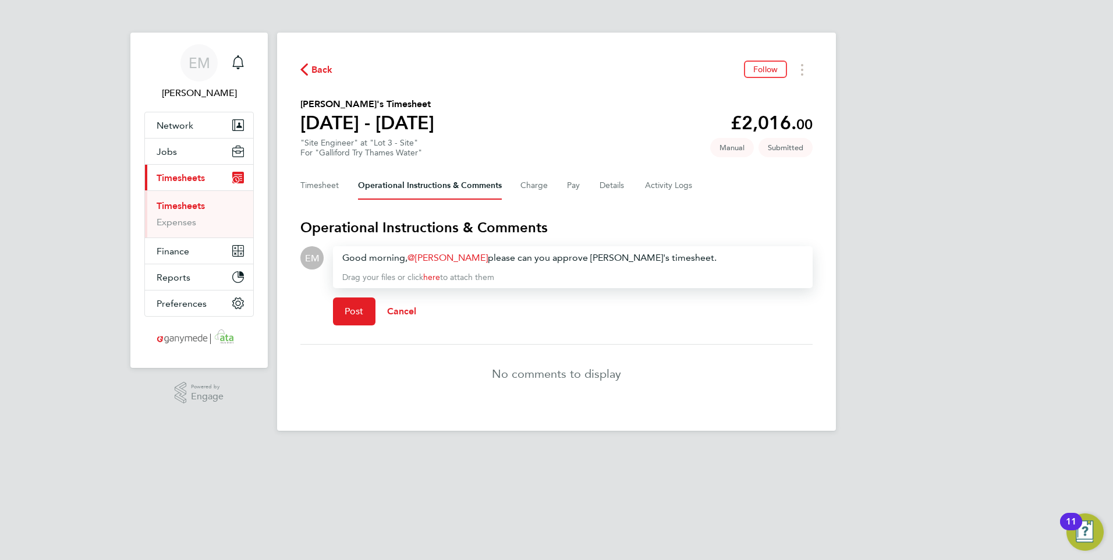
click at [614, 260] on div "Good morning, Jonathan Jones ​ please can you approve Khizar's timesheet." at bounding box center [572, 258] width 461 height 14
click at [342, 307] on button "Post" at bounding box center [354, 312] width 43 height 28
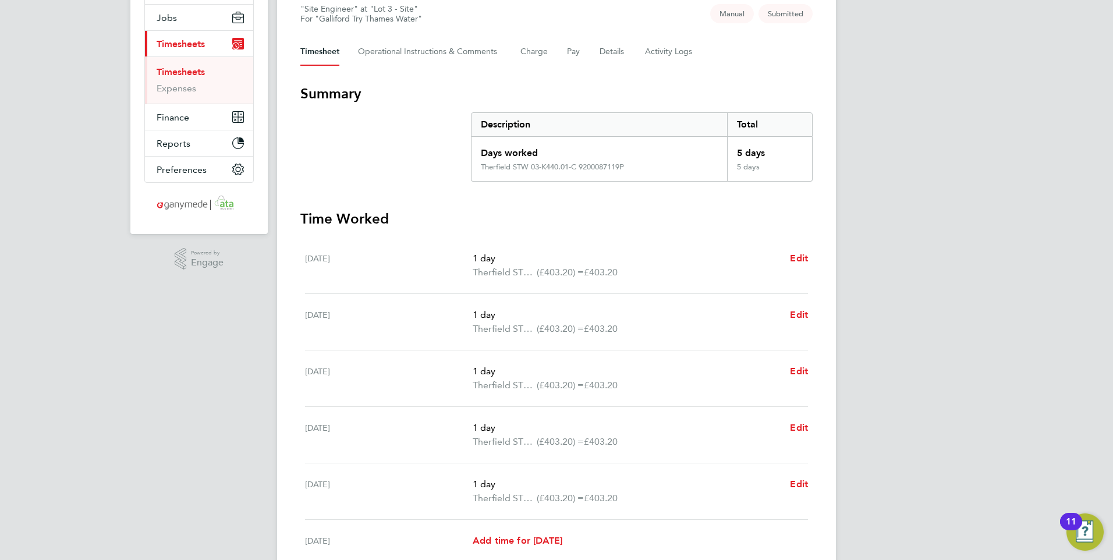
scroll to position [107, 0]
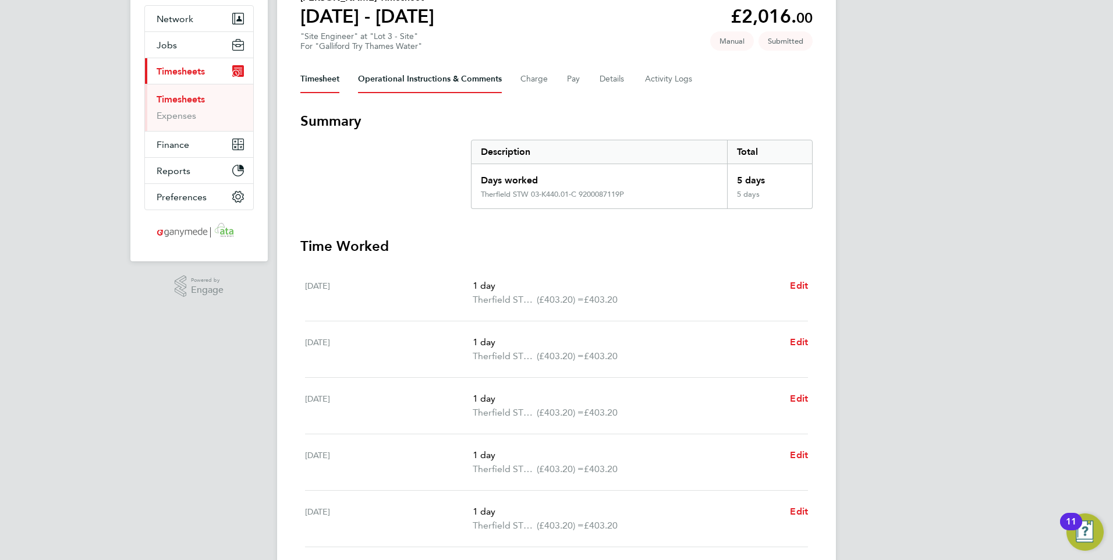
click at [408, 75] on Comments-tab "Operational Instructions & Comments" at bounding box center [430, 79] width 144 height 28
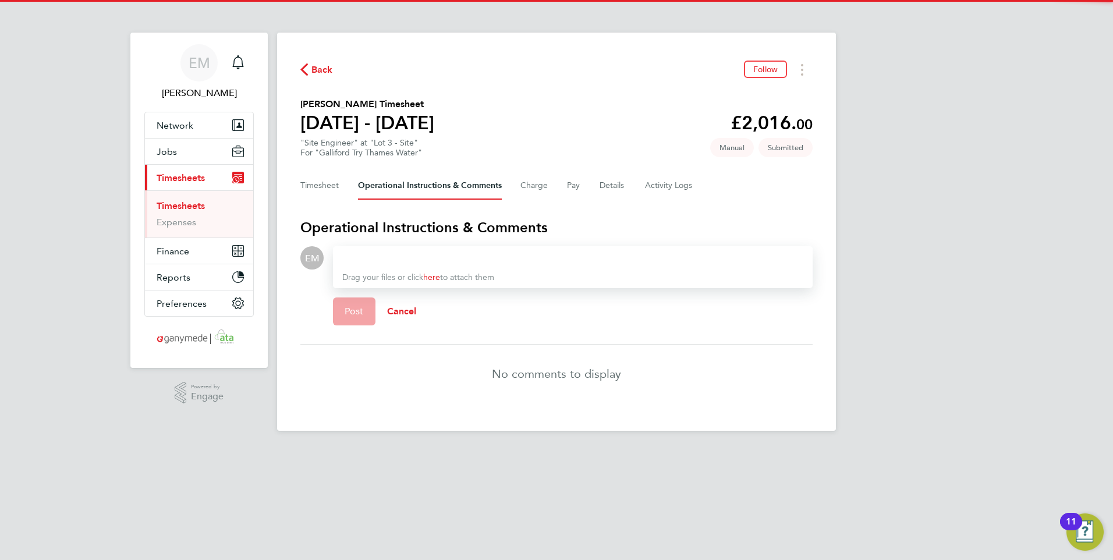
click at [378, 253] on div at bounding box center [572, 258] width 461 height 14
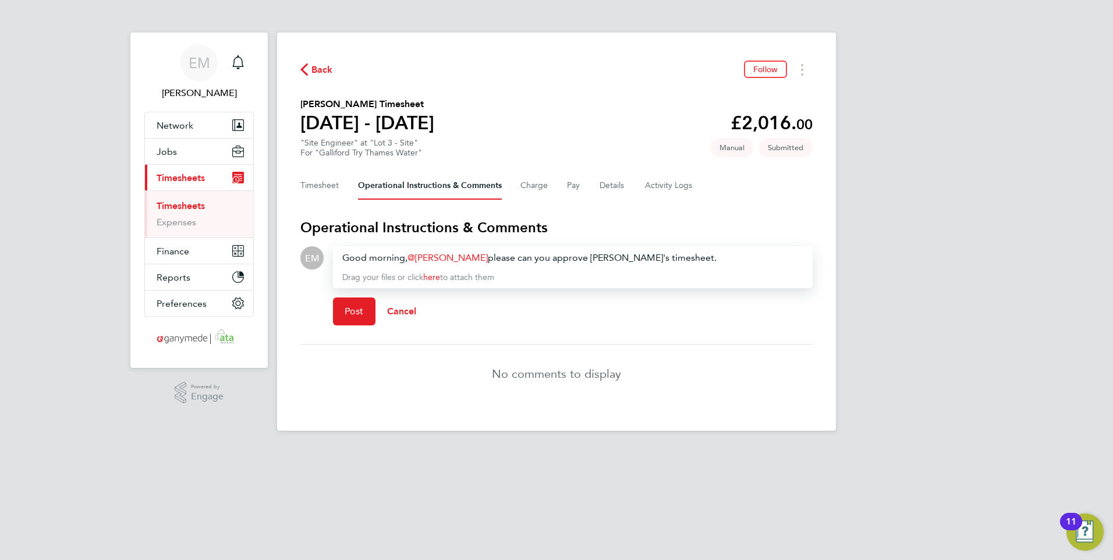
click at [610, 258] on div "Good morning, [PERSON_NAME] ​ please can you approve [PERSON_NAME]'s timesheet." at bounding box center [572, 258] width 461 height 14
click at [355, 317] on span "Post" at bounding box center [354, 312] width 19 height 12
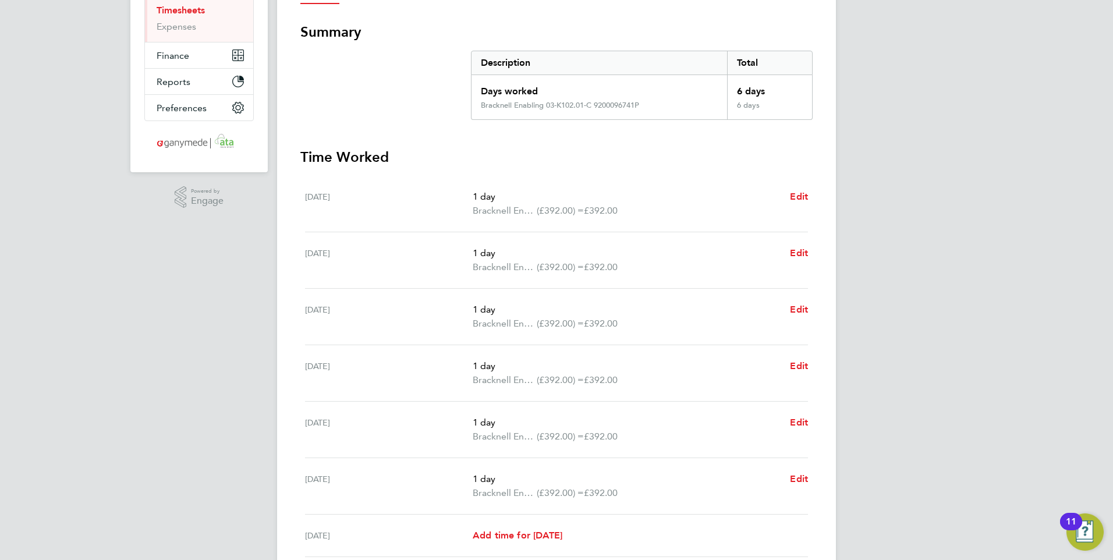
scroll to position [175, 0]
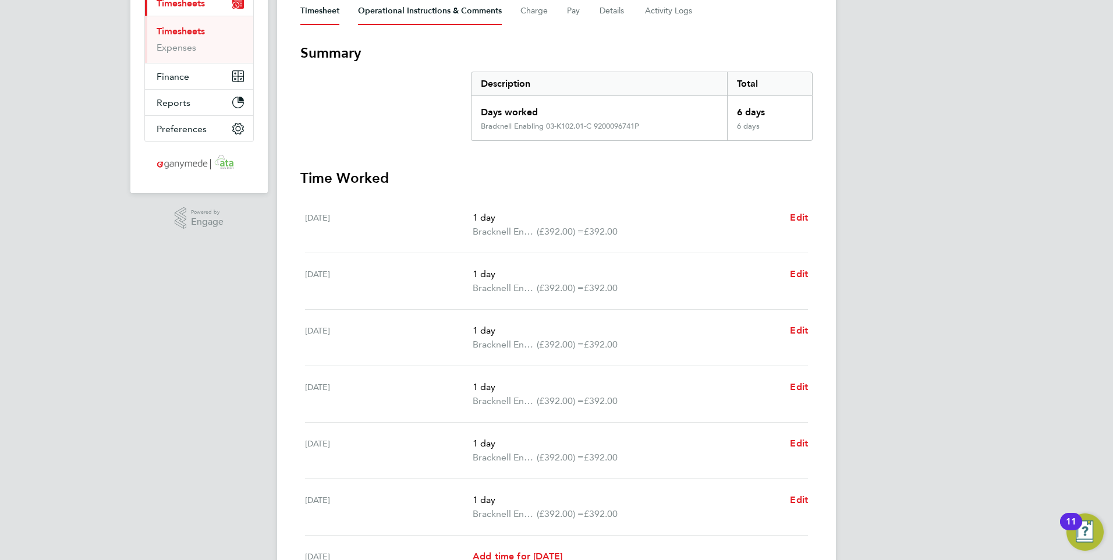
click at [420, 13] on Comments-tab "Operational Instructions & Comments" at bounding box center [430, 11] width 144 height 28
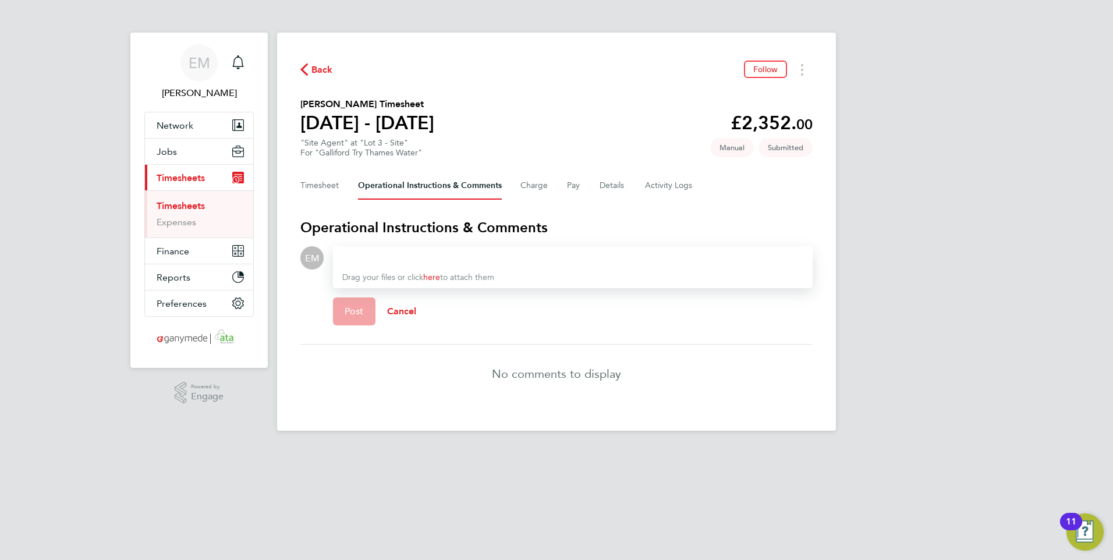
click at [379, 252] on div at bounding box center [572, 258] width 461 height 14
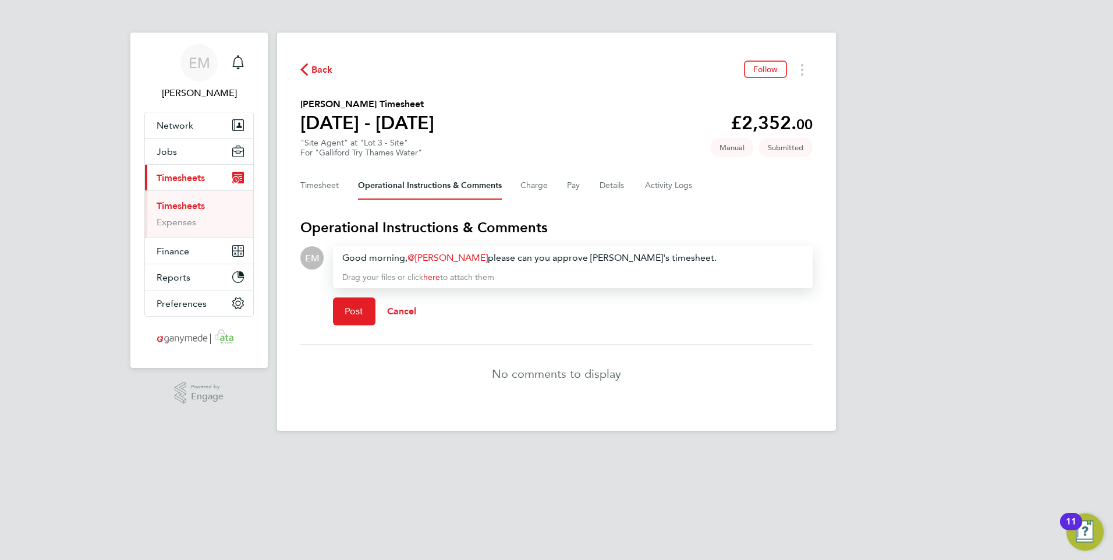
click at [612, 256] on div "Good morning, [PERSON_NAME] ​ please can you approve [PERSON_NAME]'s timesheet." at bounding box center [572, 258] width 461 height 14
click at [359, 306] on span "Post" at bounding box center [354, 312] width 19 height 12
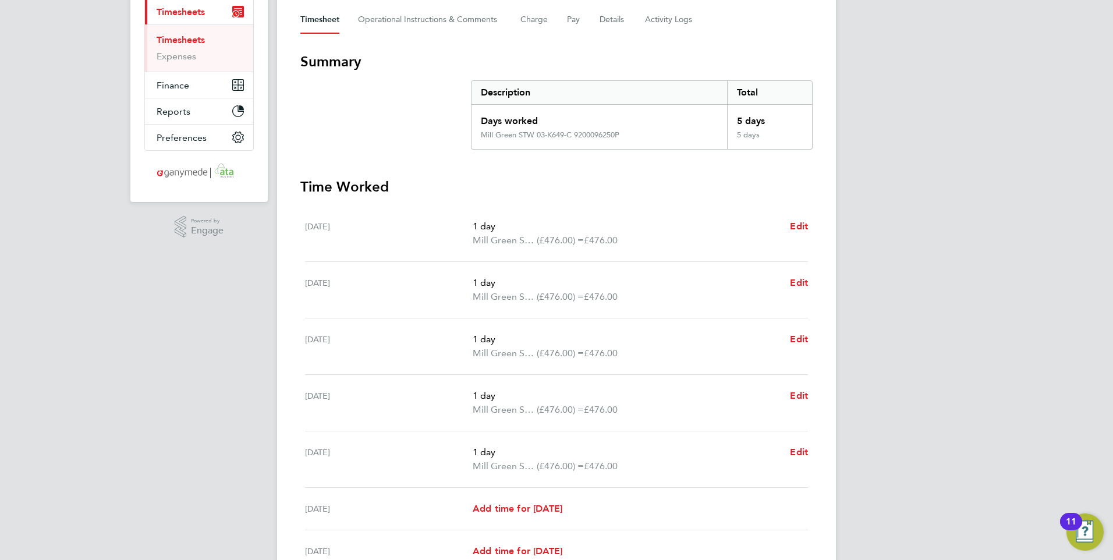
scroll to position [165, 0]
click at [393, 25] on Comments-tab "Operational Instructions & Comments" at bounding box center [430, 21] width 144 height 28
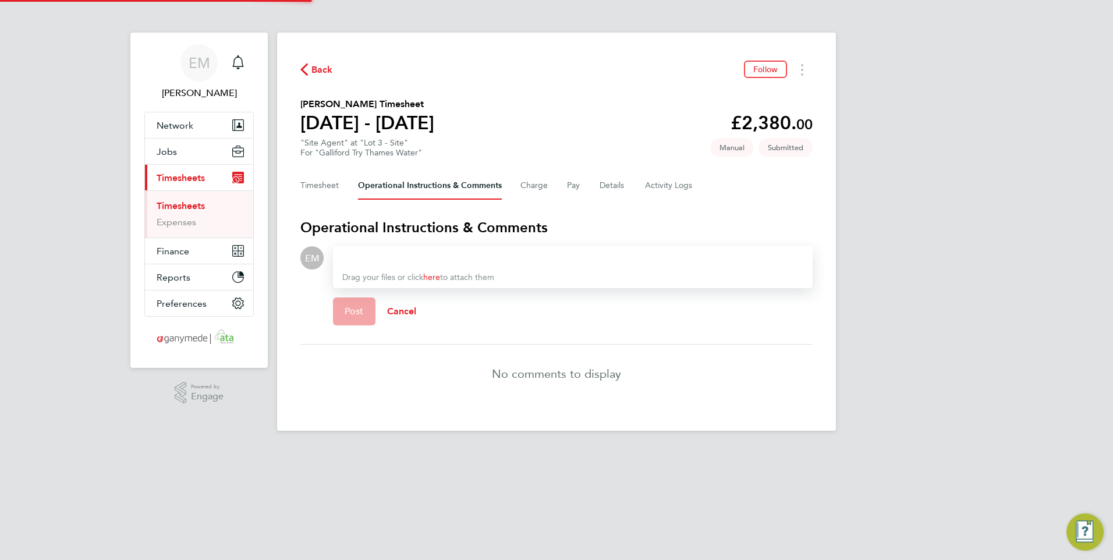
click at [415, 252] on div at bounding box center [572, 258] width 461 height 14
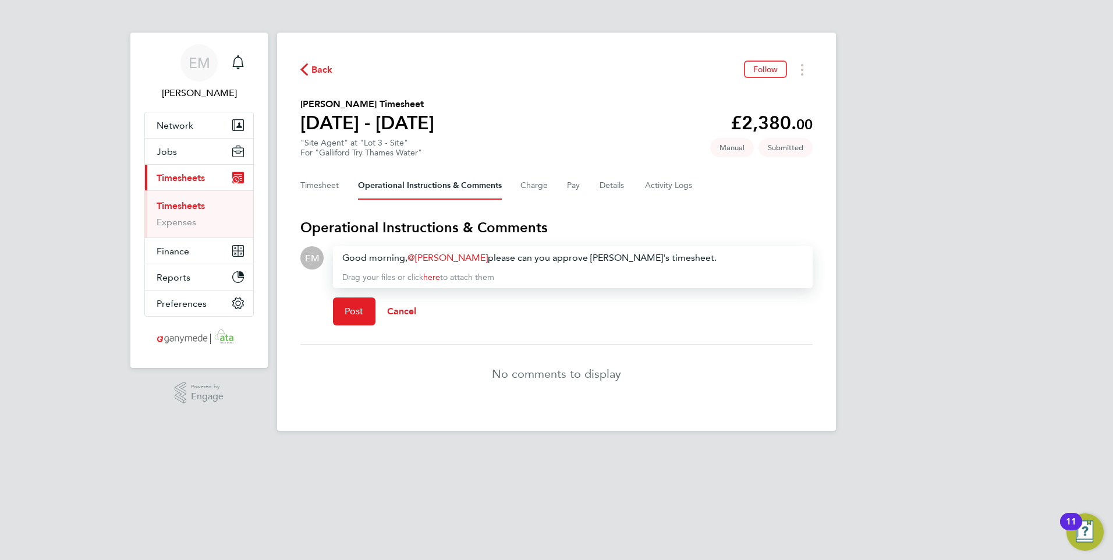
click at [610, 260] on div "Good morning, Jonathan Jones ​ please can you approve Khizar's timesheet." at bounding box center [572, 258] width 461 height 14
click at [350, 308] on span "Post" at bounding box center [354, 312] width 19 height 12
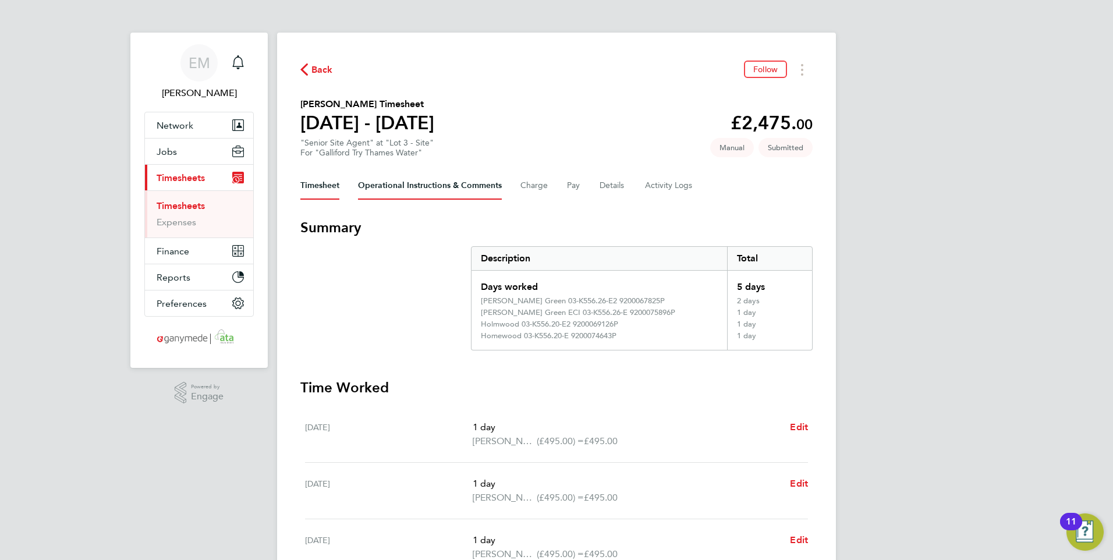
click at [447, 188] on Comments-tab "Operational Instructions & Comments" at bounding box center [430, 186] width 144 height 28
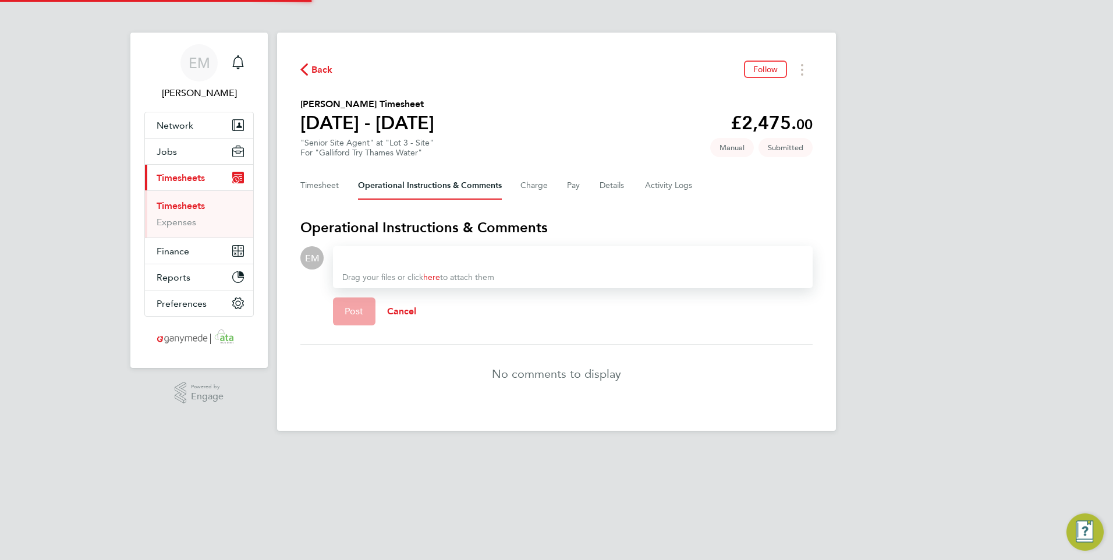
click at [402, 254] on div at bounding box center [572, 258] width 461 height 14
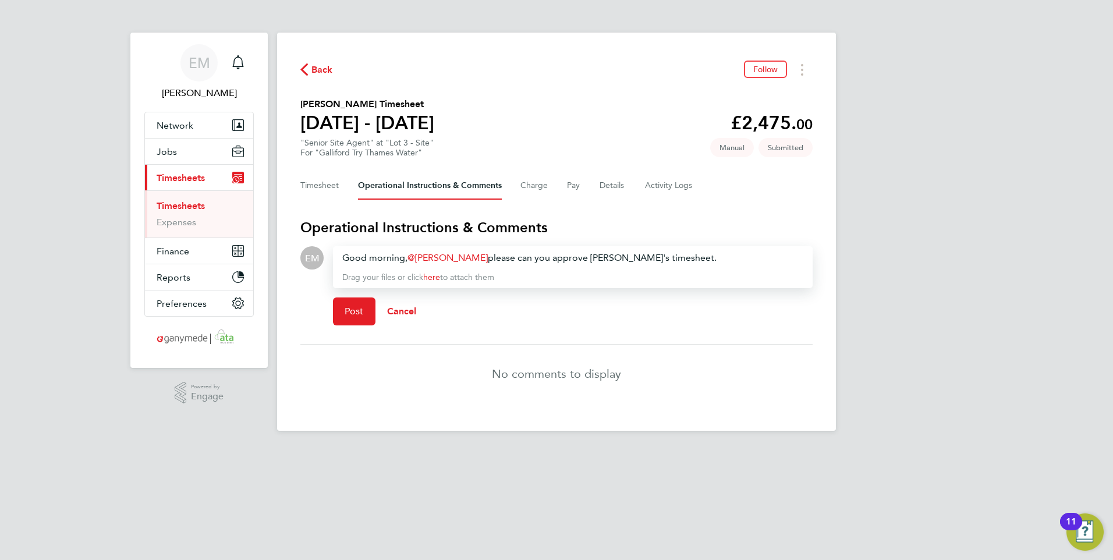
click at [612, 261] on div "Good morning, Jonathan Jones ​ please can you approve Khizar's timesheet." at bounding box center [572, 258] width 461 height 14
click at [348, 310] on span "Post" at bounding box center [354, 312] width 19 height 12
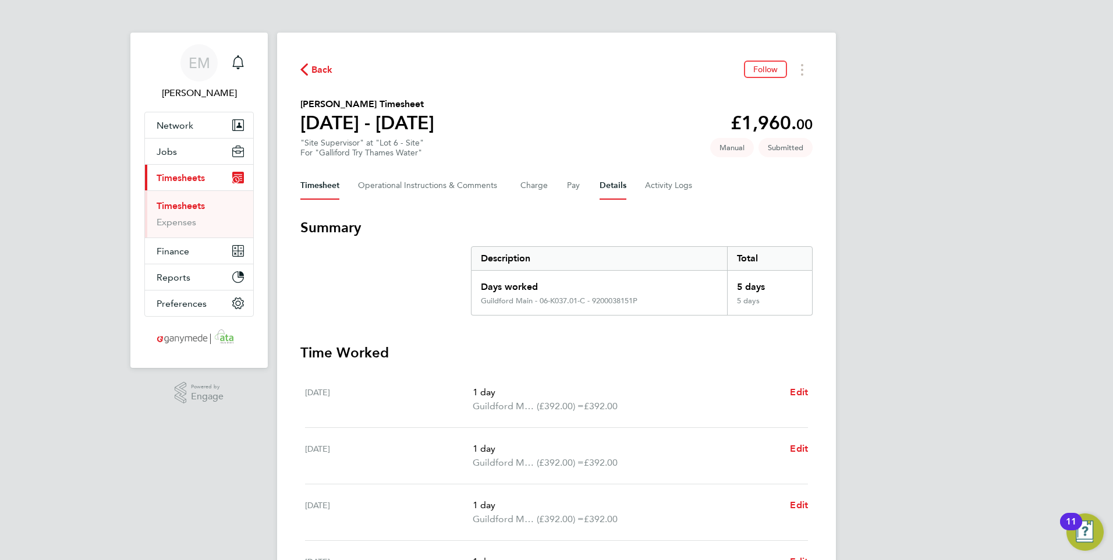
click at [617, 182] on button "Details" at bounding box center [613, 186] width 27 height 28
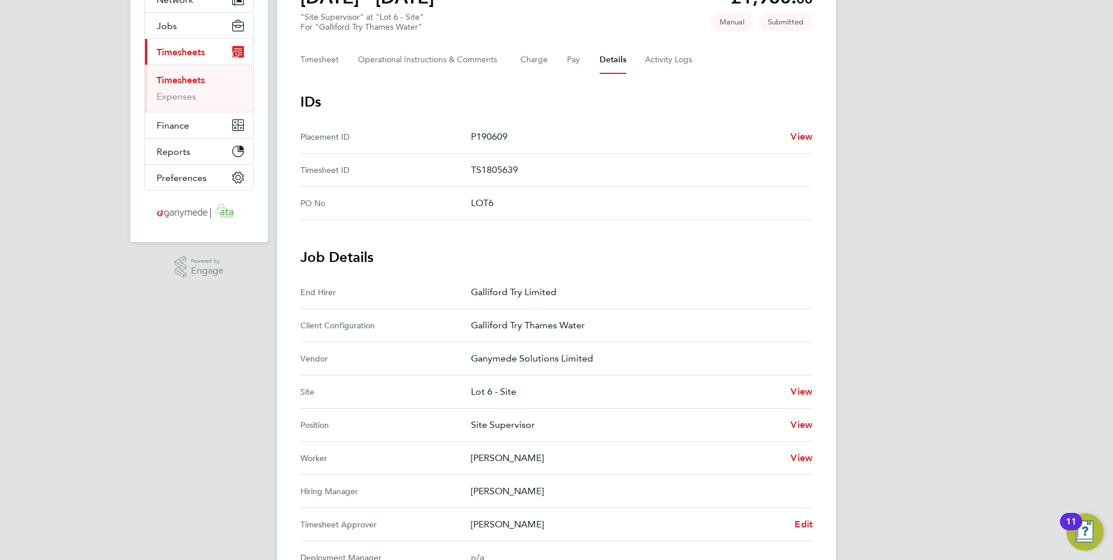
scroll to position [116, 0]
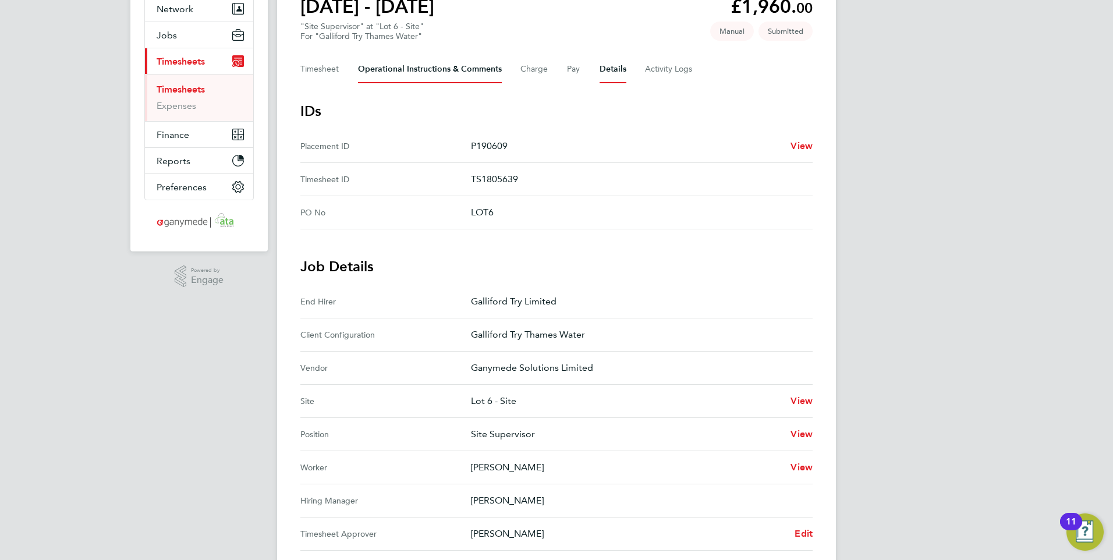
click at [416, 67] on Comments-tab "Operational Instructions & Comments" at bounding box center [430, 69] width 144 height 28
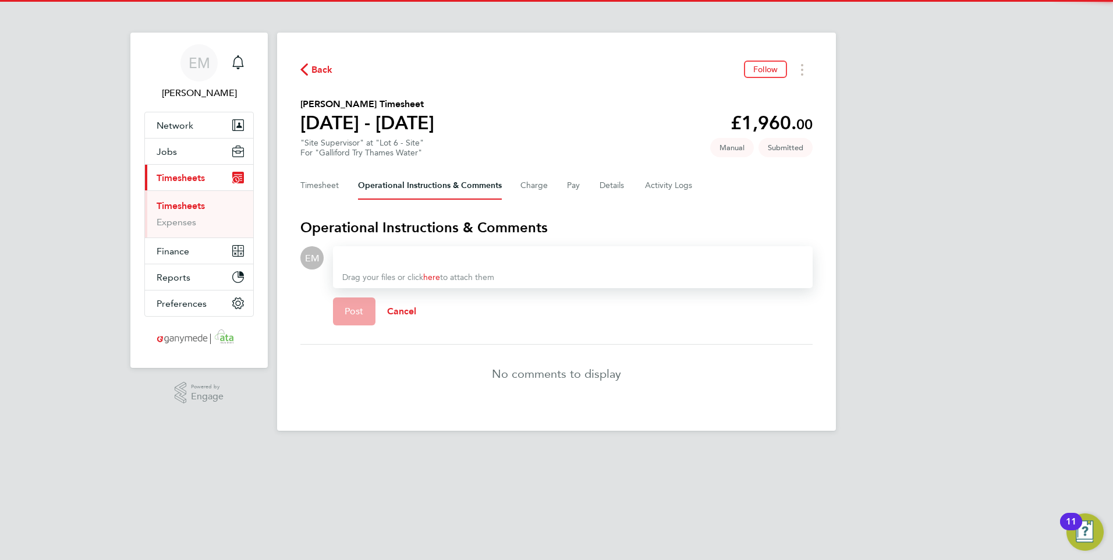
click at [401, 256] on div at bounding box center [572, 258] width 461 height 14
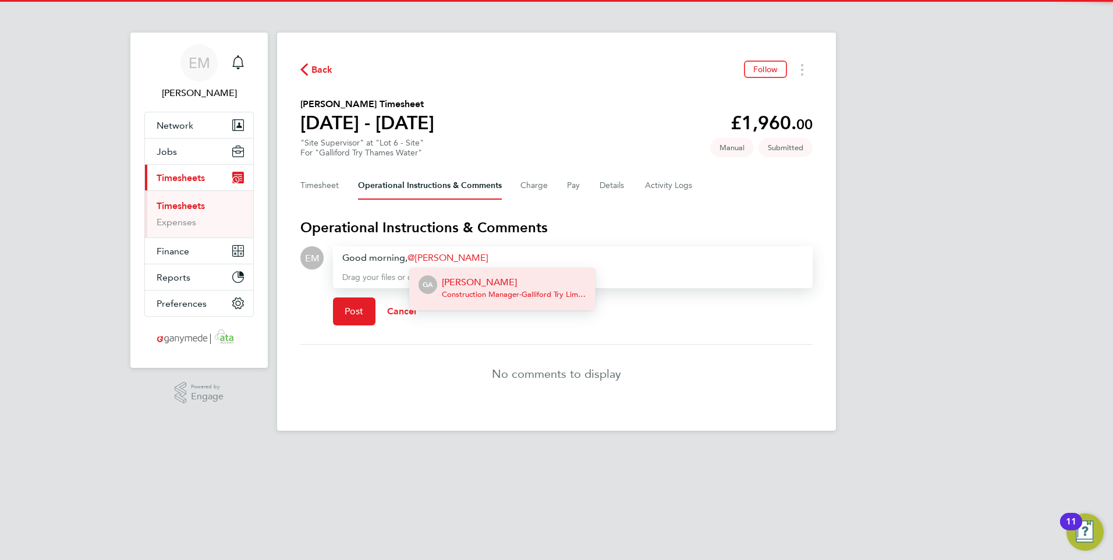
click at [463, 286] on p "[PERSON_NAME]" at bounding box center [514, 282] width 144 height 14
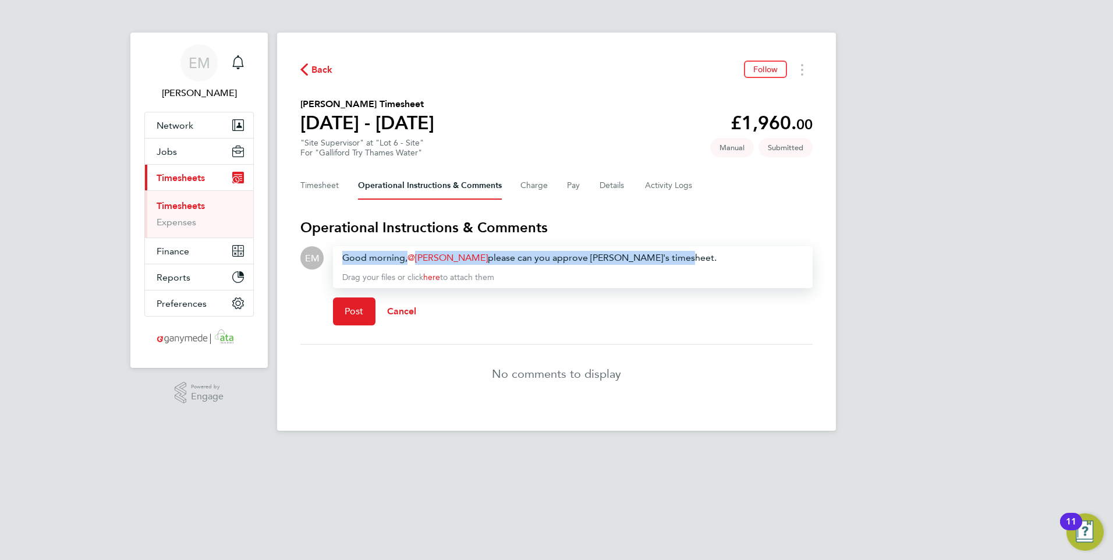
drag, startPoint x: 657, startPoint y: 257, endPoint x: 229, endPoint y: 224, distance: 429.2
click at [229, 224] on div "EM Emma Malvenan Notifications Applications: Network Team Members Businesses Si…" at bounding box center [556, 224] width 1113 height 449
copy div "Good morning, [PERSON_NAME] ​ please can you approve [PERSON_NAME]'s timesheet."
click at [714, 280] on p "Drag your files or click here to attach them" at bounding box center [572, 278] width 461 height 12
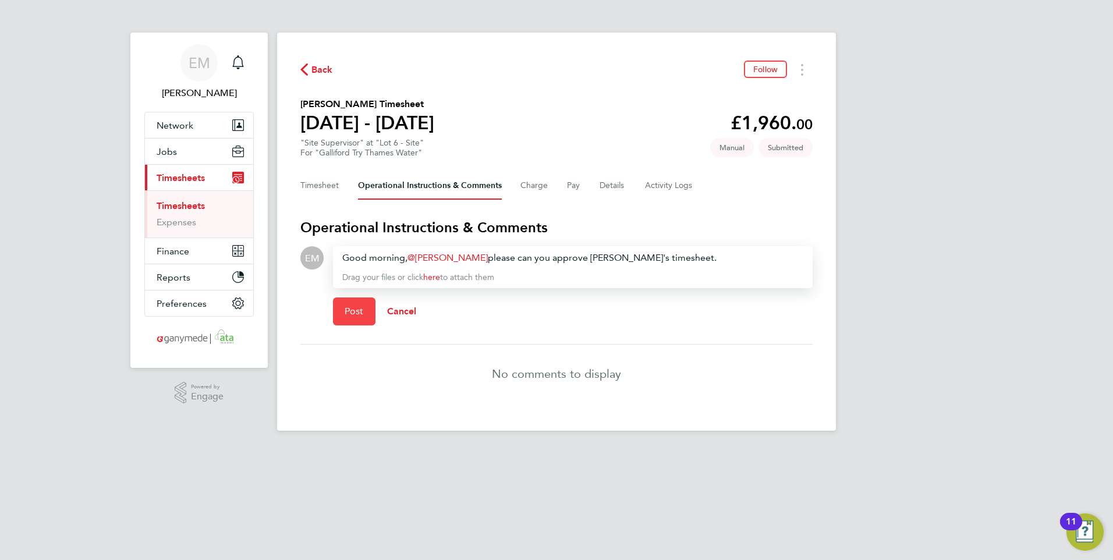
click at [352, 306] on span "Post" at bounding box center [354, 312] width 19 height 12
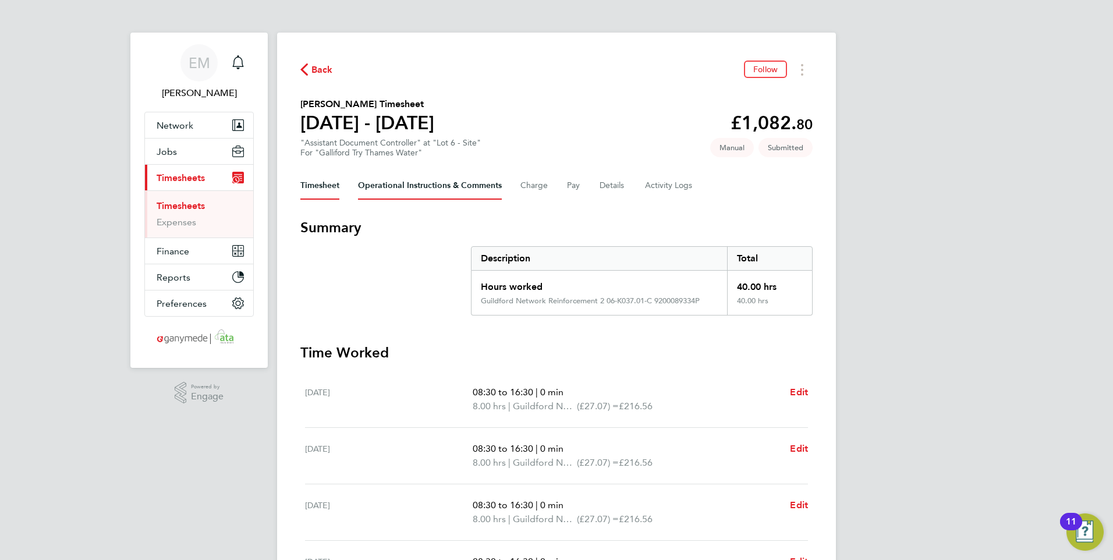
drag, startPoint x: 441, startPoint y: 190, endPoint x: 470, endPoint y: 212, distance: 36.6
click at [441, 190] on Comments-tab "Operational Instructions & Comments" at bounding box center [430, 186] width 144 height 28
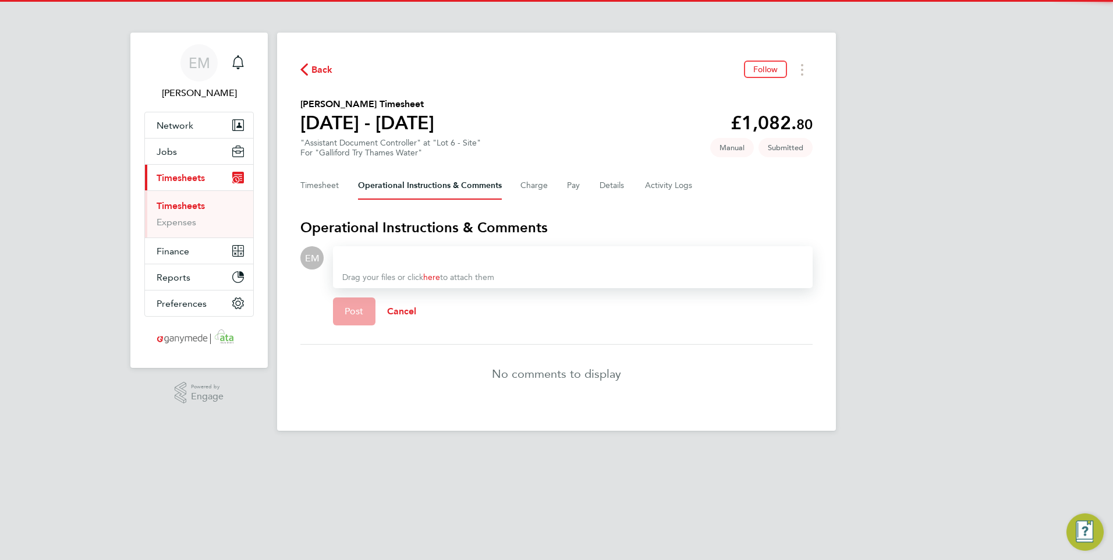
click at [405, 258] on div at bounding box center [572, 258] width 461 height 14
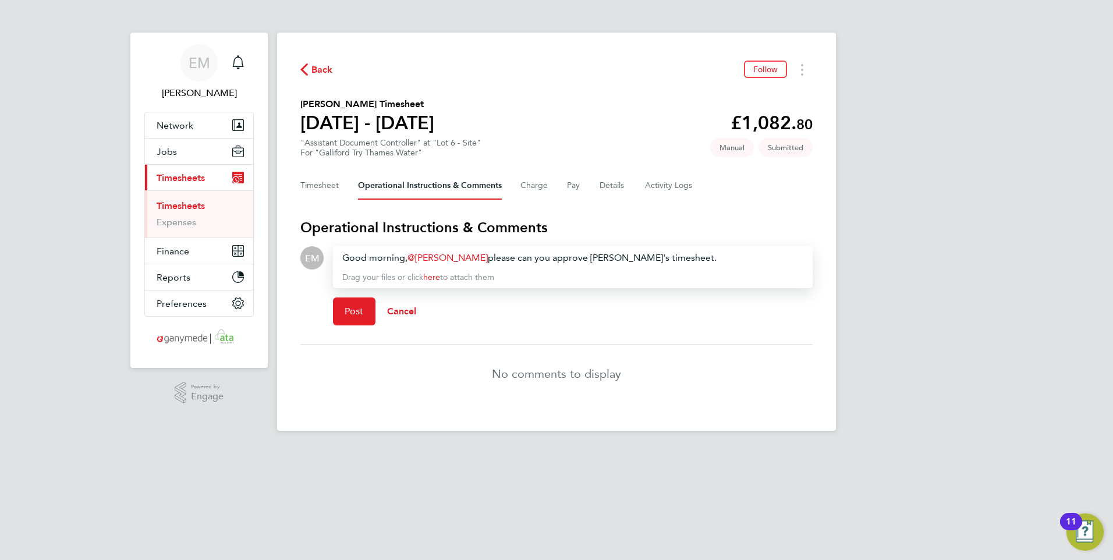
click at [597, 258] on div "Good morning, [PERSON_NAME] ​ please can you approve [PERSON_NAME]'s timesheet." at bounding box center [572, 258] width 461 height 14
click at [355, 318] on button "Post" at bounding box center [354, 312] width 43 height 28
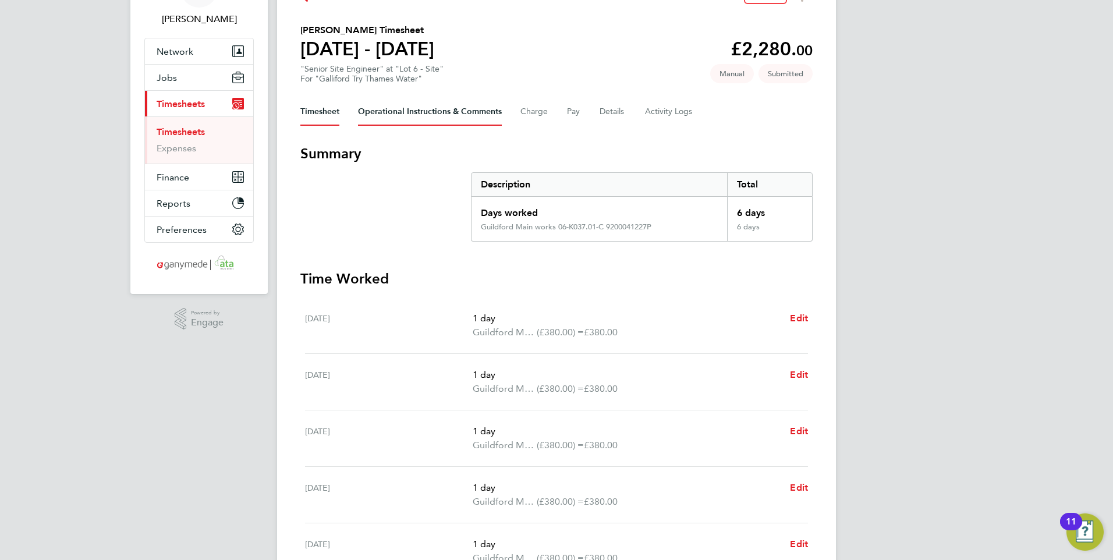
scroll to position [58, 0]
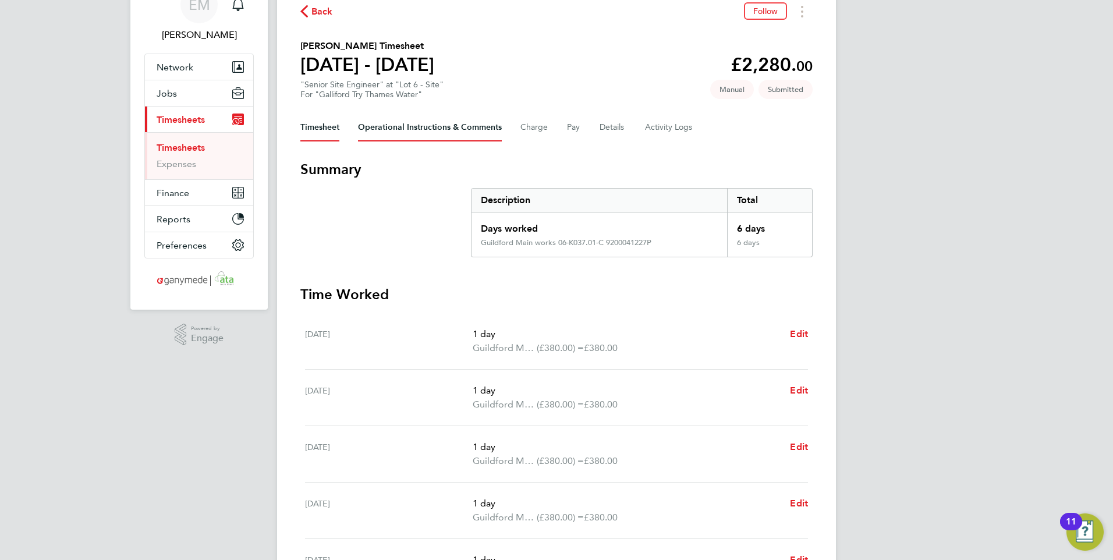
click at [447, 129] on Comments-tab "Operational Instructions & Comments" at bounding box center [430, 128] width 144 height 28
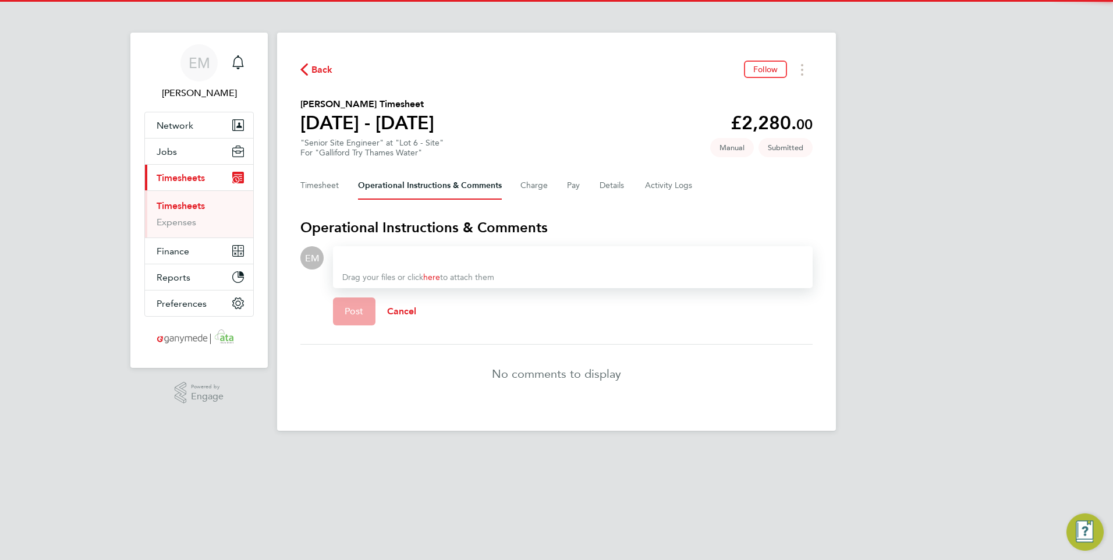
click at [431, 257] on div at bounding box center [572, 258] width 461 height 14
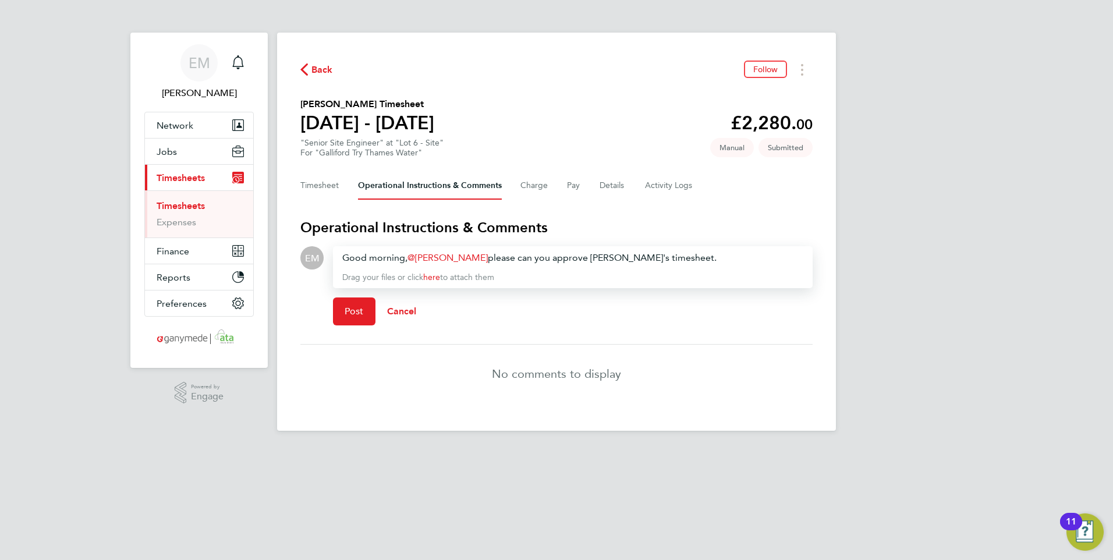
click at [598, 257] on div "Good morning, Gary Attwell ​ please can you approve Trevor's timesheet." at bounding box center [572, 258] width 461 height 14
click at [365, 311] on button "Post" at bounding box center [354, 312] width 43 height 28
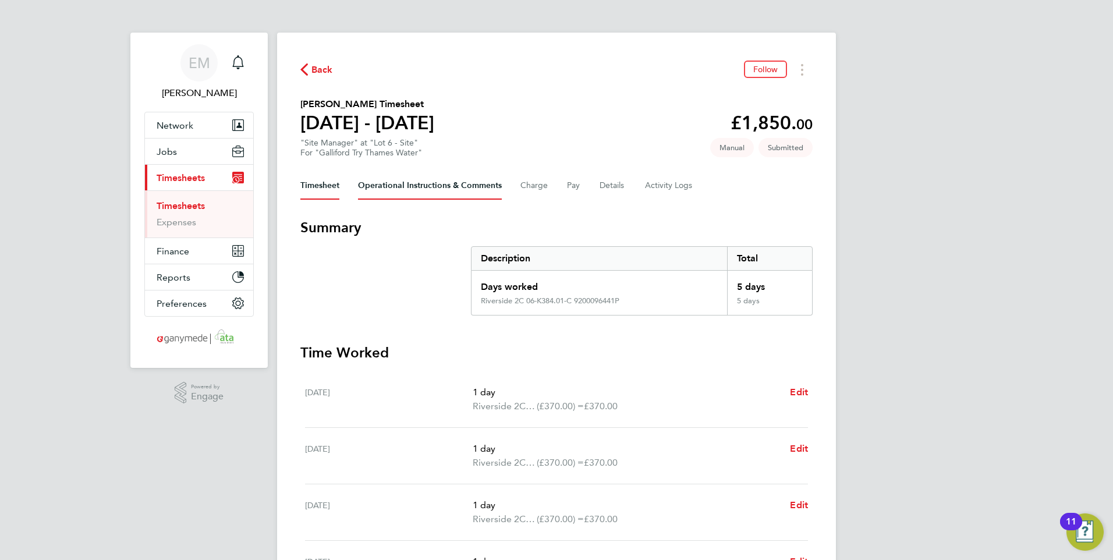
click at [405, 174] on Comments-tab "Operational Instructions & Comments" at bounding box center [430, 186] width 144 height 28
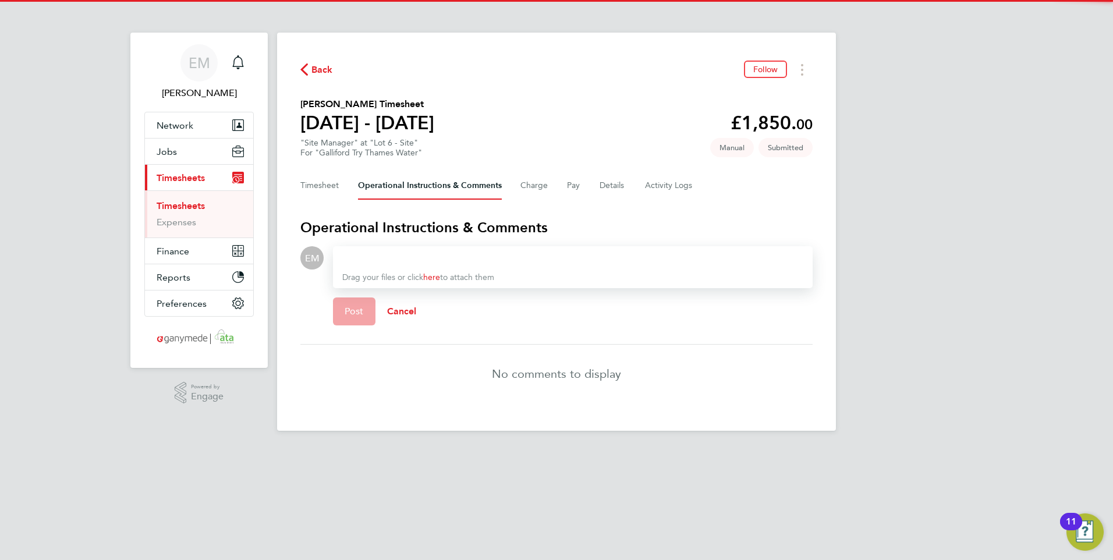
click at [385, 252] on div at bounding box center [572, 258] width 461 height 14
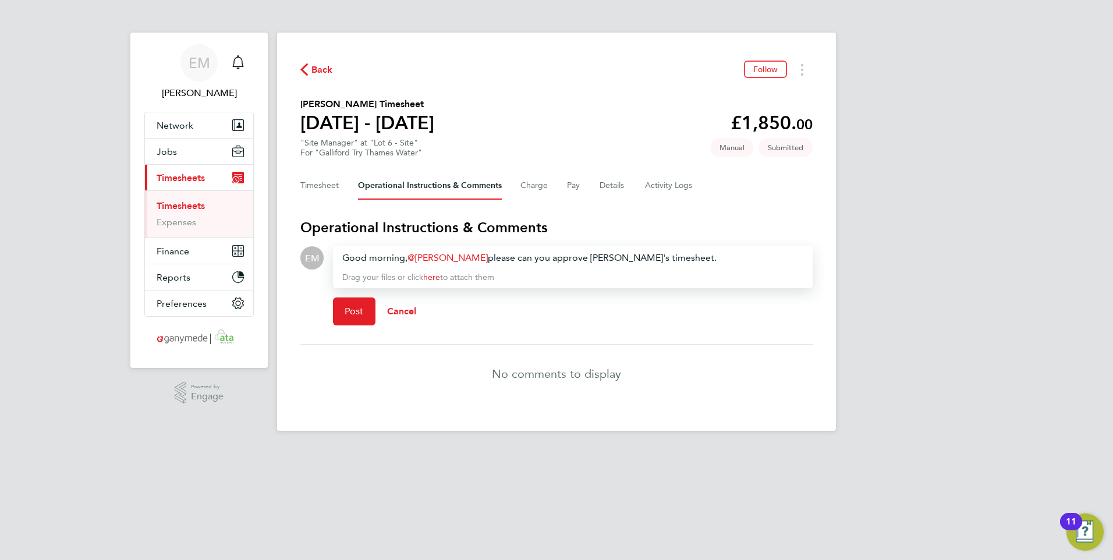
click at [596, 257] on div "Good morning, [PERSON_NAME] ​ please can you approve [PERSON_NAME]'s timesheet." at bounding box center [572, 258] width 461 height 14
click at [352, 313] on span "Post" at bounding box center [354, 312] width 19 height 12
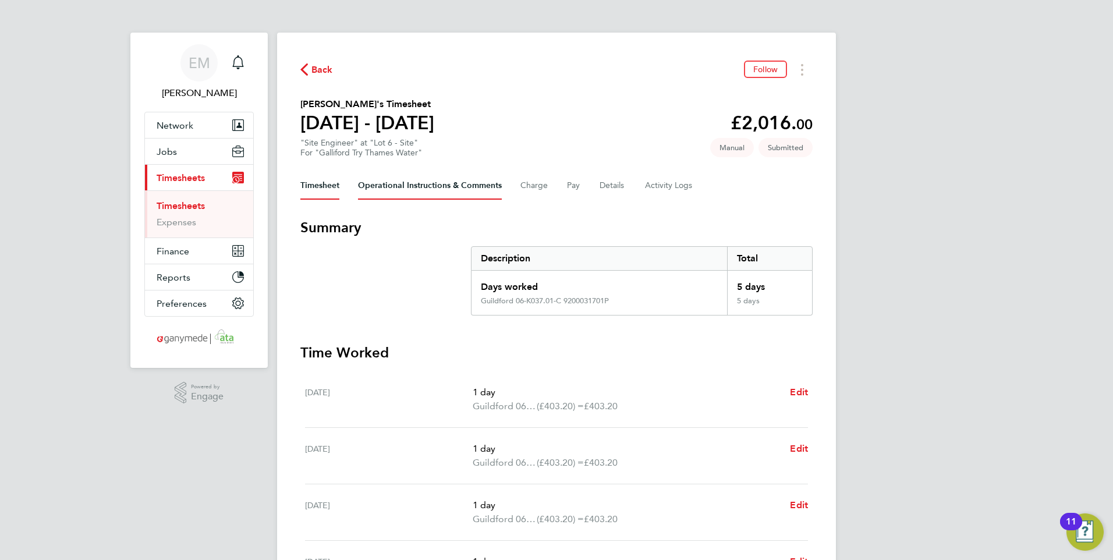
click at [430, 187] on Comments-tab "Operational Instructions & Comments" at bounding box center [430, 186] width 144 height 28
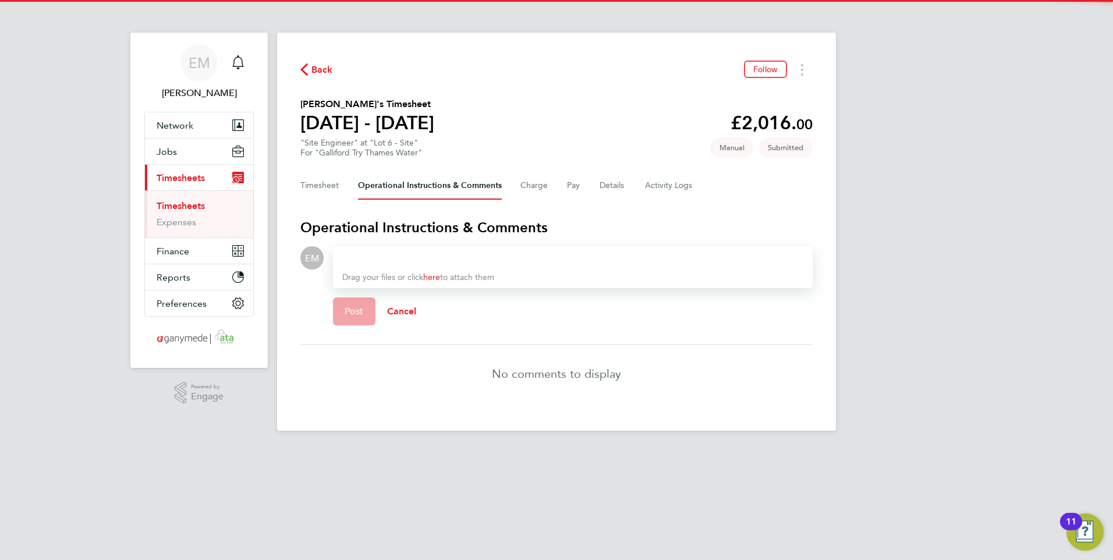
click at [417, 254] on div at bounding box center [572, 258] width 461 height 14
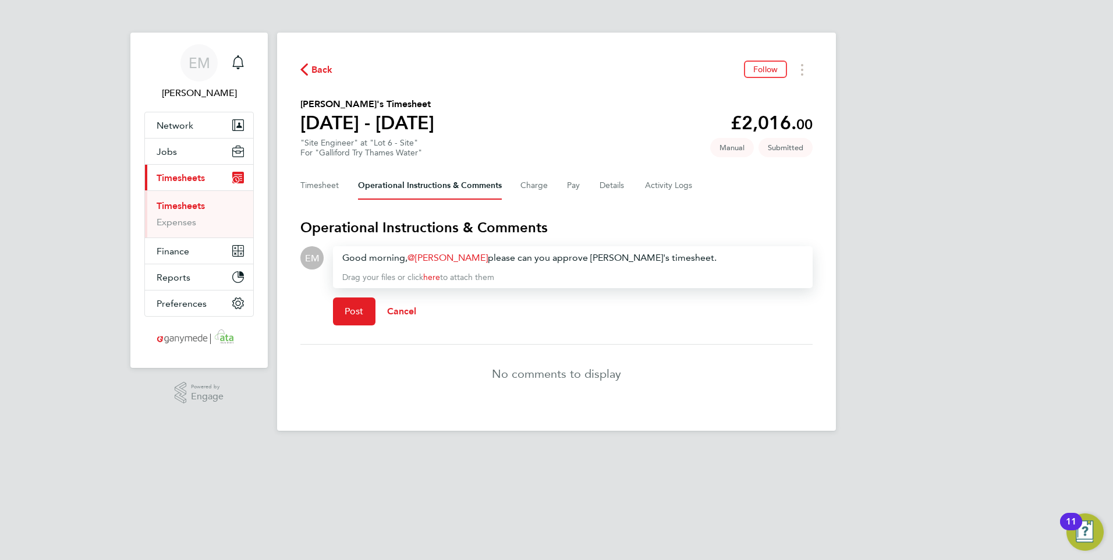
click at [598, 257] on div "Good morning, [PERSON_NAME] ​ please can you approve [PERSON_NAME]'s timesheet." at bounding box center [572, 258] width 461 height 14
click at [339, 318] on button "Post" at bounding box center [354, 312] width 43 height 28
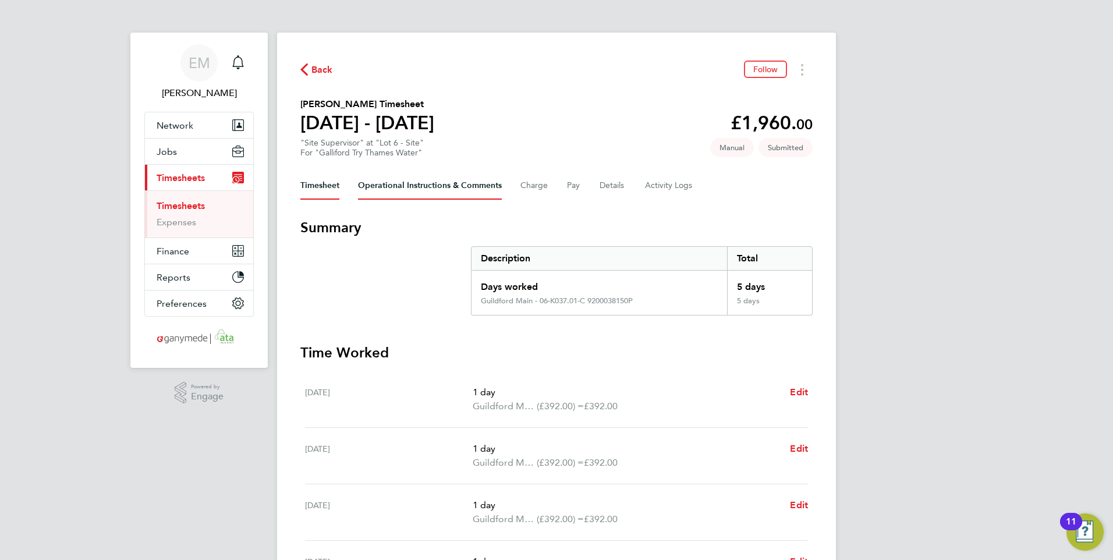
click at [468, 180] on Comments-tab "Operational Instructions & Comments" at bounding box center [430, 186] width 144 height 28
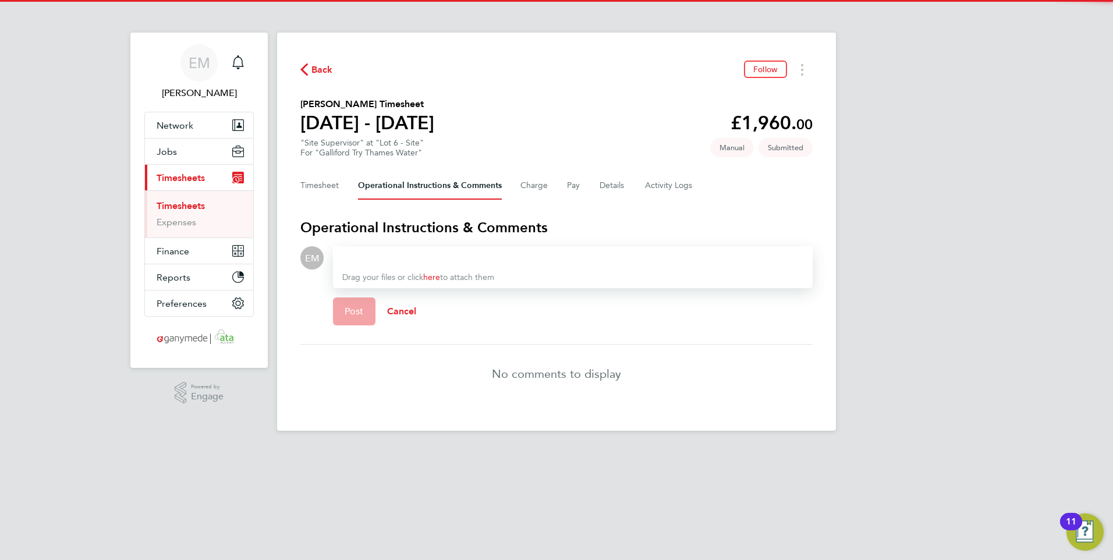
click at [423, 257] on div at bounding box center [572, 258] width 461 height 14
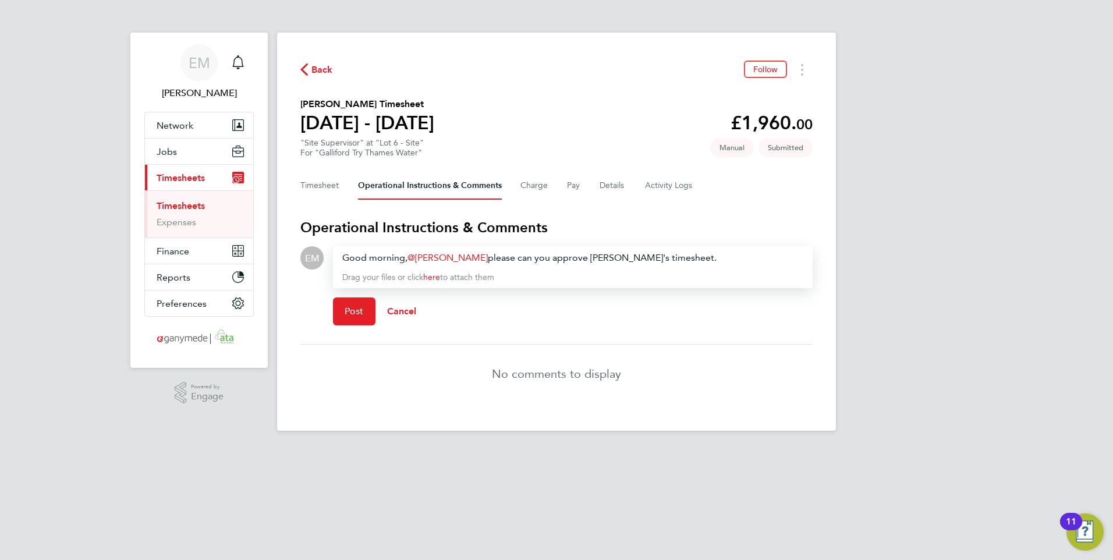
drag, startPoint x: 597, startPoint y: 257, endPoint x: 747, endPoint y: 286, distance: 152.4
click at [597, 257] on div "Good morning, [PERSON_NAME] ​ please can you approve [PERSON_NAME]'s timesheet." at bounding box center [572, 258] width 461 height 14
click at [352, 309] on span "Post" at bounding box center [354, 312] width 19 height 12
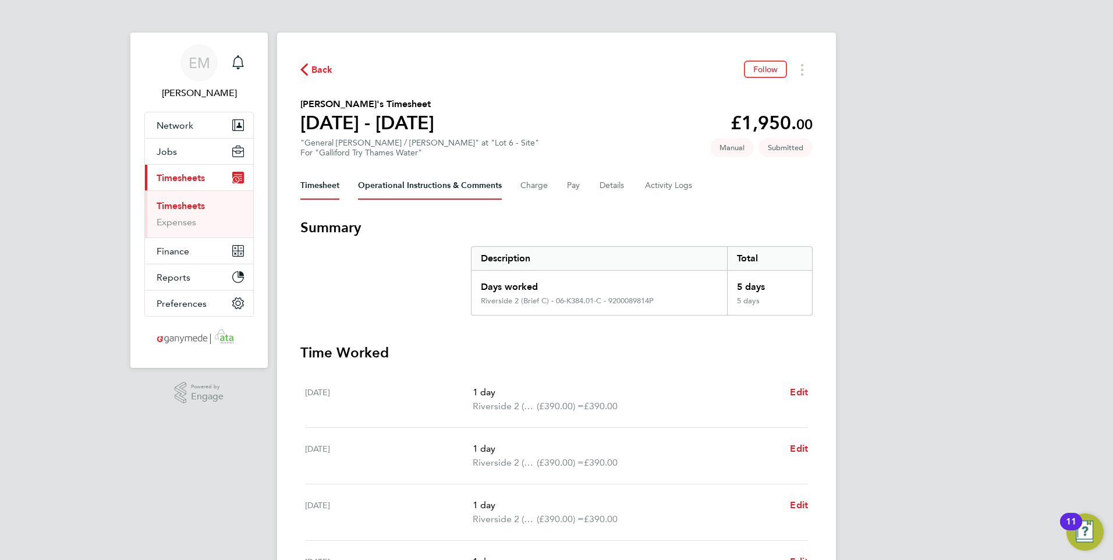
click at [461, 192] on Comments-tab "Operational Instructions & Comments" at bounding box center [430, 186] width 144 height 28
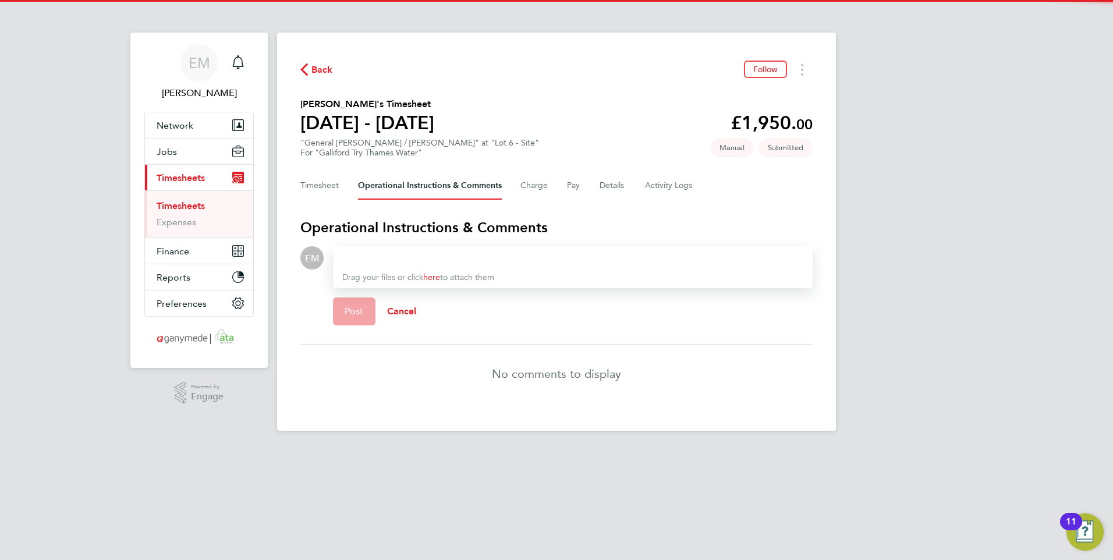
click at [384, 254] on div at bounding box center [572, 258] width 461 height 14
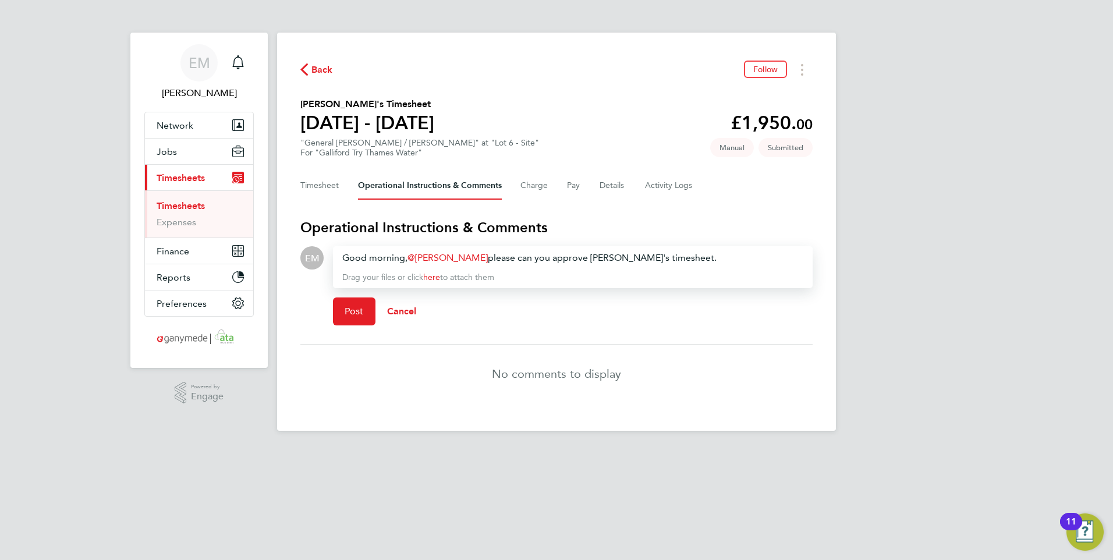
click at [602, 254] on div "Good morning, [PERSON_NAME] ​ please can you approve [PERSON_NAME]'s timesheet." at bounding box center [572, 258] width 461 height 14
drag, startPoint x: 587, startPoint y: 255, endPoint x: 718, endPoint y: 277, distance: 132.8
click at [587, 255] on div "Good morning, [PERSON_NAME] ​ please can you approve Ner's timesheet." at bounding box center [572, 258] width 461 height 14
click at [357, 310] on span "Post" at bounding box center [354, 312] width 19 height 12
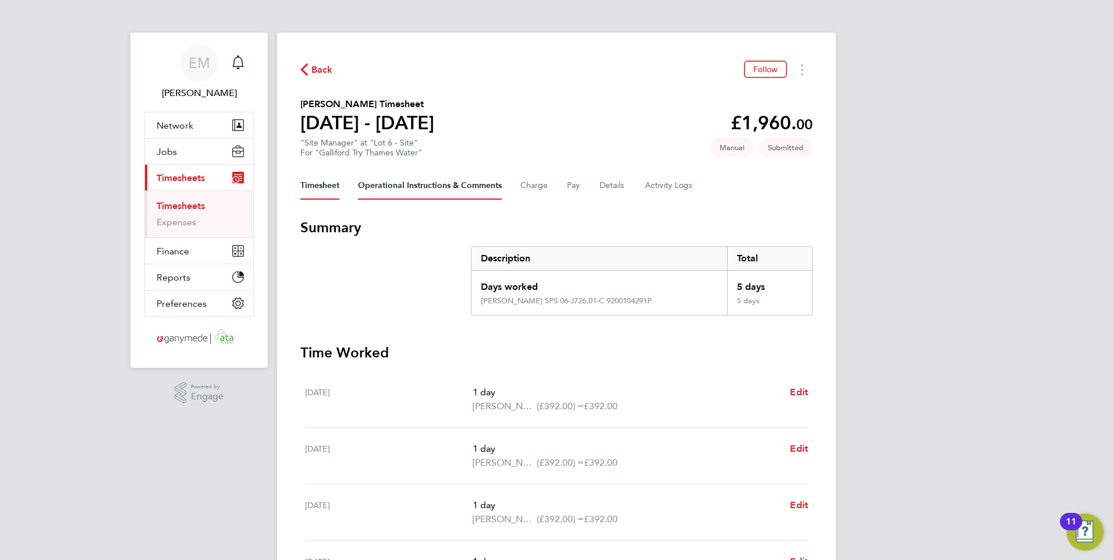
click at [465, 187] on Comments-tab "Operational Instructions & Comments" at bounding box center [430, 186] width 144 height 28
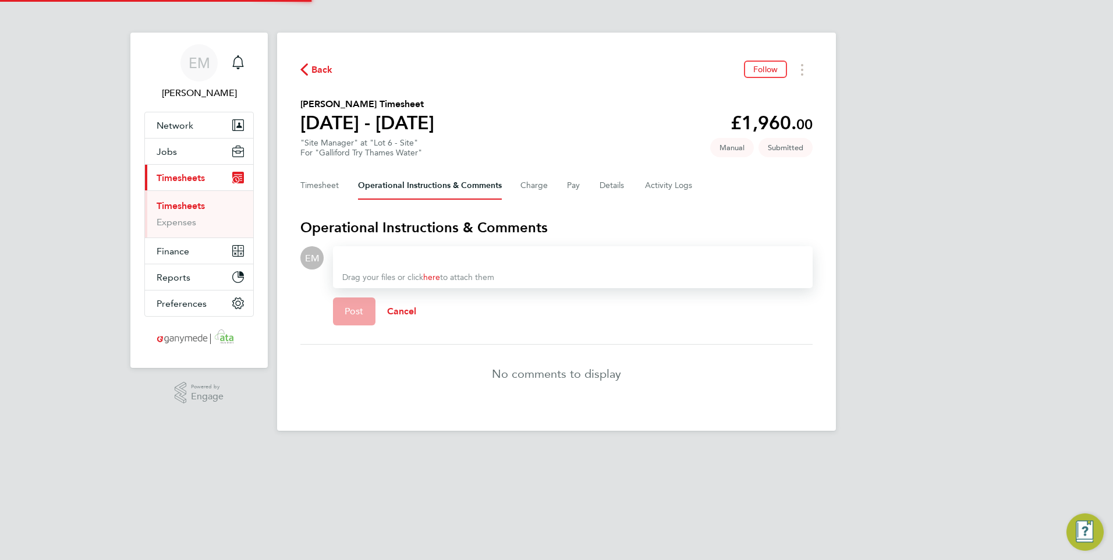
click at [413, 260] on div at bounding box center [572, 258] width 461 height 14
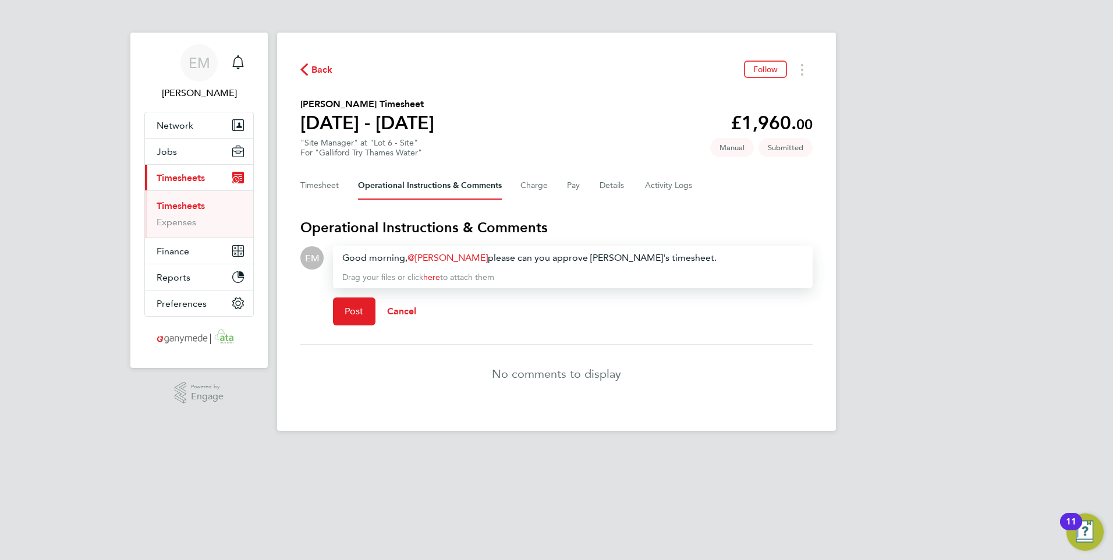
click at [599, 254] on div "Good morning, [PERSON_NAME] ​ please can you approve [PERSON_NAME]'s timesheet." at bounding box center [572, 258] width 461 height 14
click at [348, 307] on span "Post" at bounding box center [354, 312] width 19 height 12
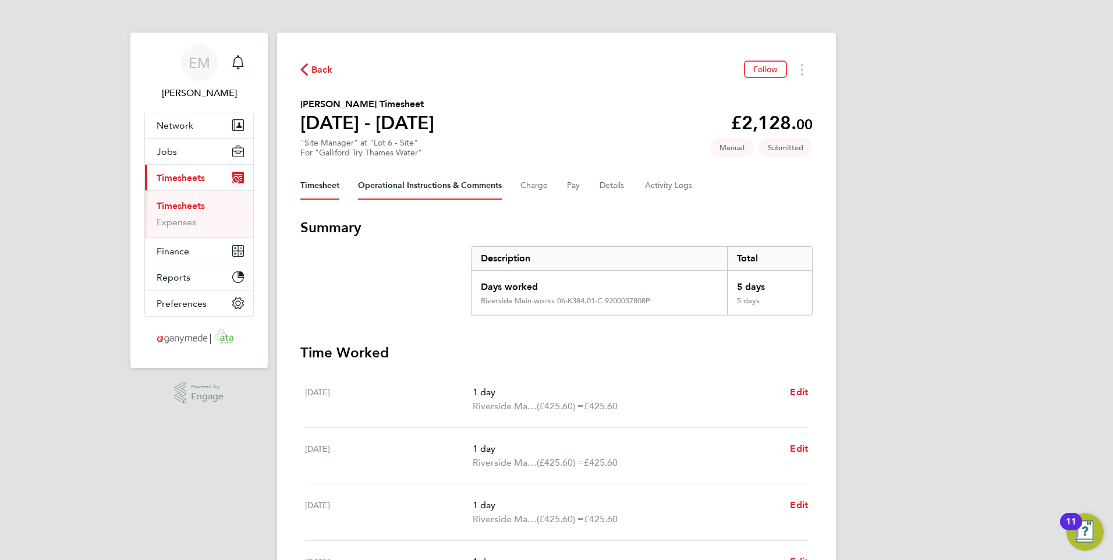
click at [449, 184] on Comments-tab "Operational Instructions & Comments" at bounding box center [430, 186] width 144 height 28
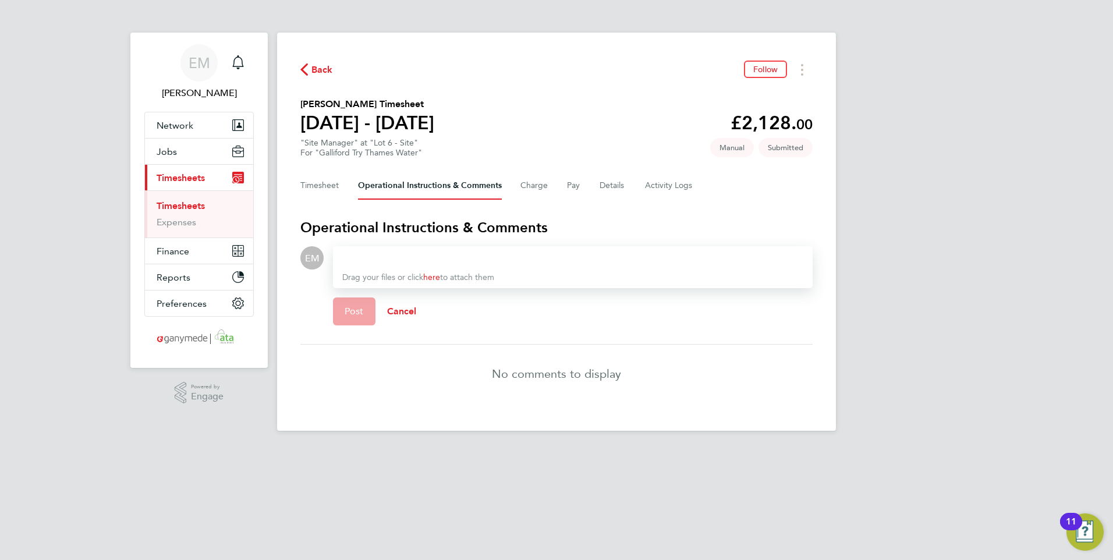
click at [391, 252] on div at bounding box center [572, 258] width 461 height 14
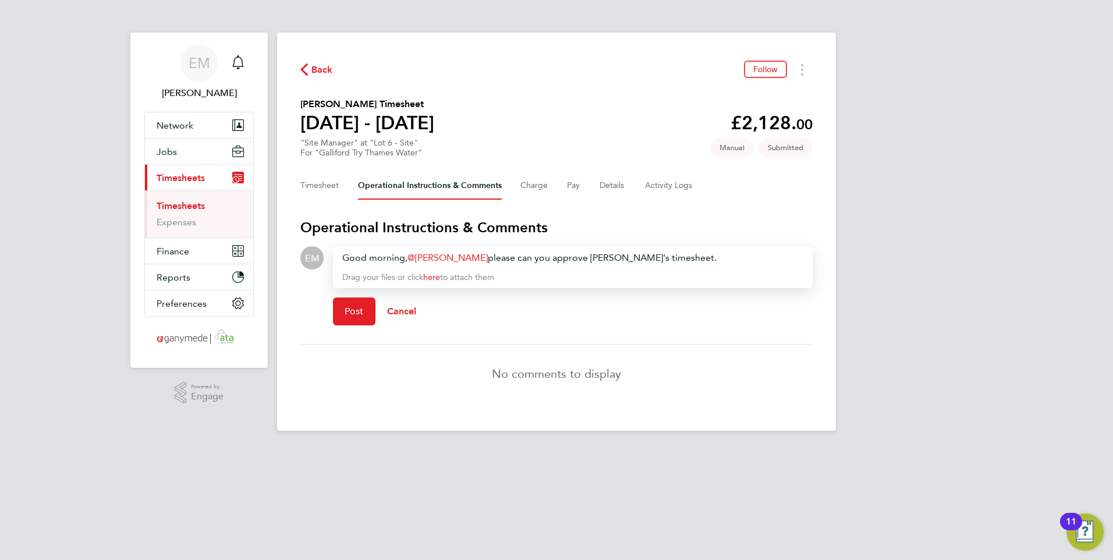
click at [595, 258] on div "Good morning, [PERSON_NAME] ​ please can you approve [PERSON_NAME]'s timesheet." at bounding box center [572, 258] width 461 height 14
click at [353, 312] on span "Post" at bounding box center [354, 312] width 19 height 12
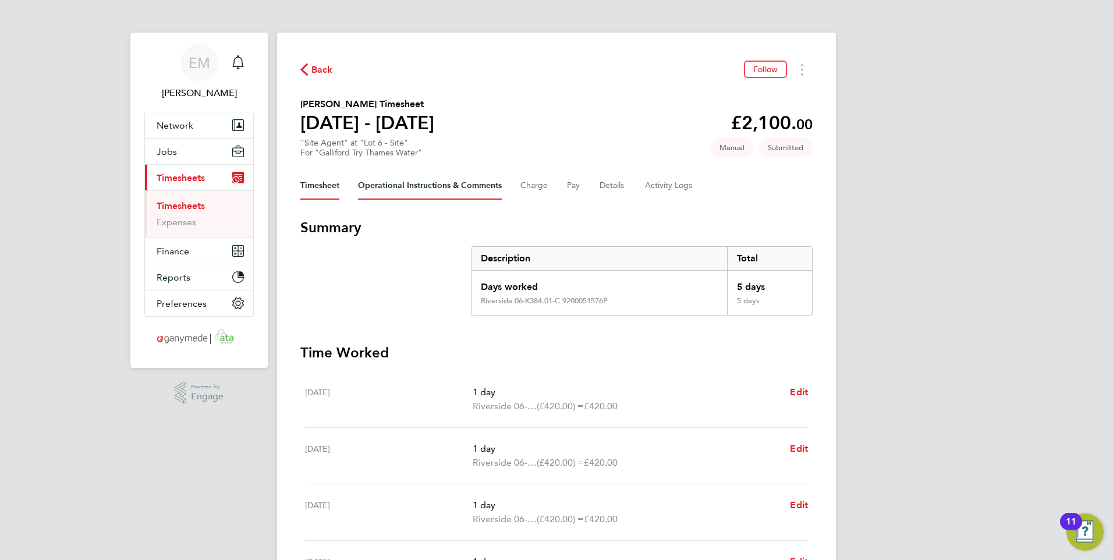
click at [454, 175] on Comments-tab "Operational Instructions & Comments" at bounding box center [430, 186] width 144 height 28
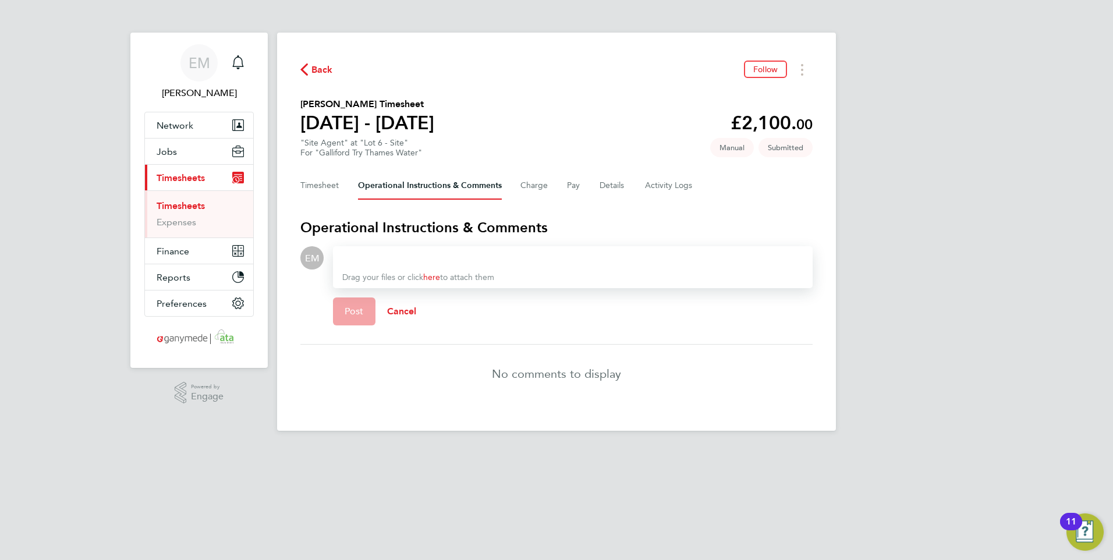
click at [454, 258] on div at bounding box center [572, 258] width 461 height 14
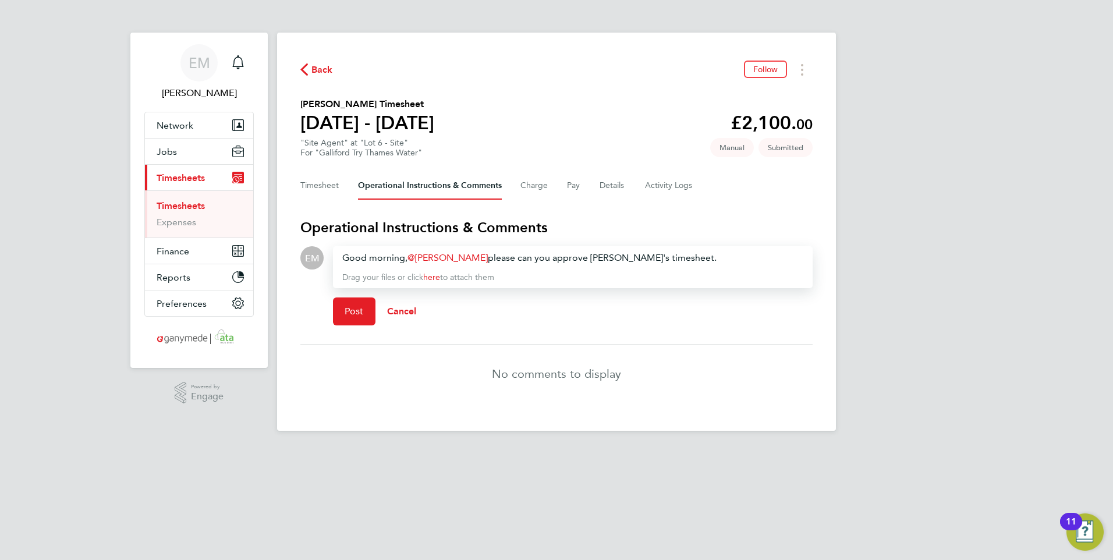
click at [598, 257] on div "Good morning, Gary Attwell ​ please can you approve Trevor's timesheet." at bounding box center [572, 258] width 461 height 14
click at [354, 318] on button "Post" at bounding box center [354, 312] width 43 height 28
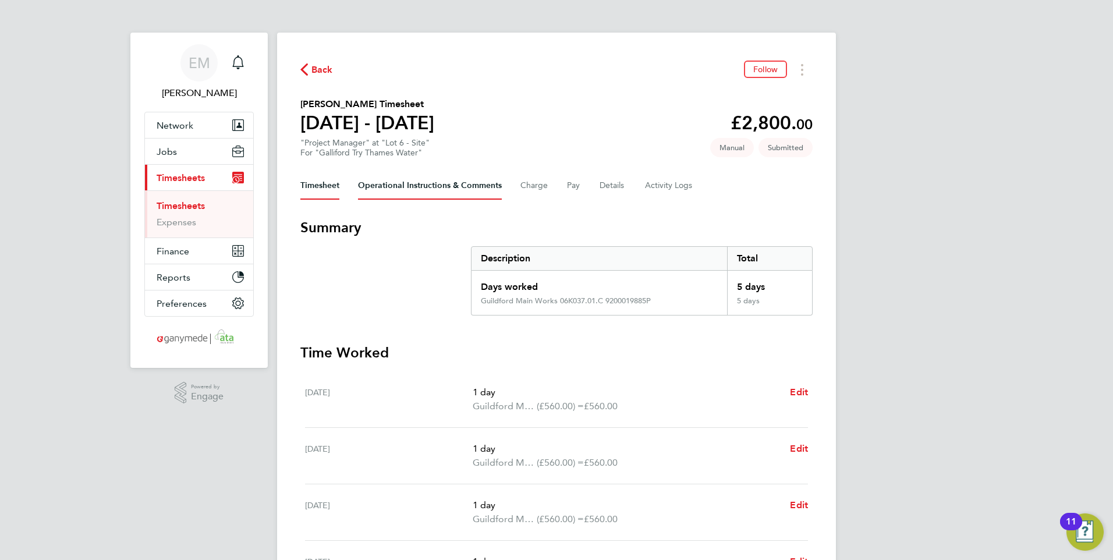
click at [421, 183] on Comments-tab "Operational Instructions & Comments" at bounding box center [430, 186] width 144 height 28
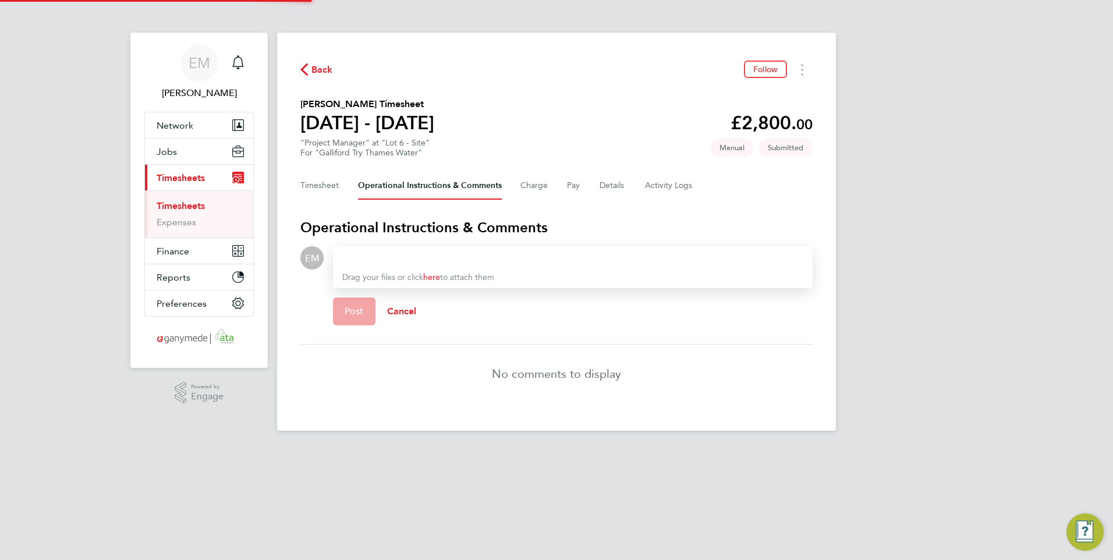
click at [387, 253] on div at bounding box center [572, 258] width 461 height 14
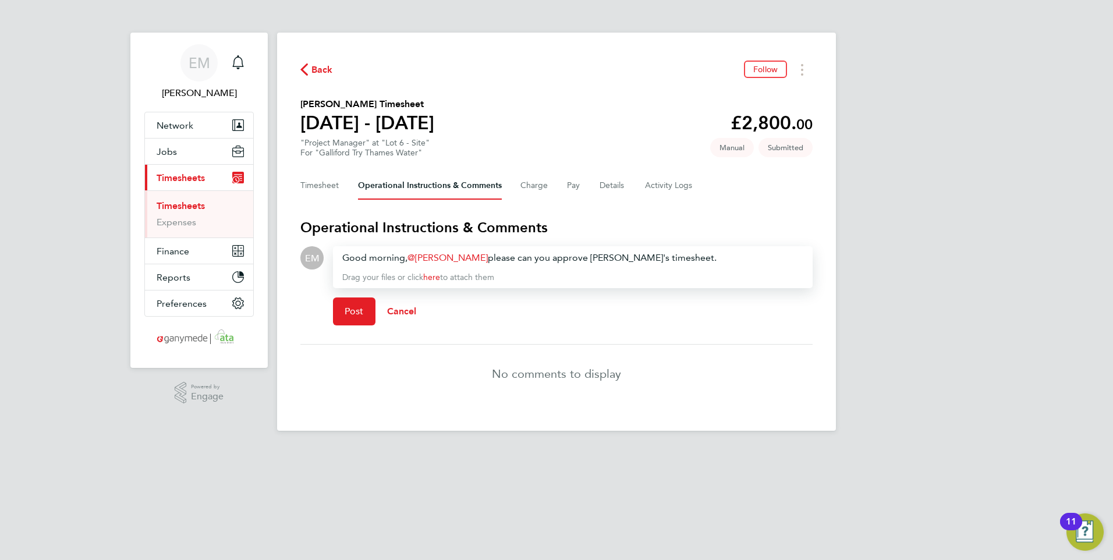
drag, startPoint x: 599, startPoint y: 256, endPoint x: 625, endPoint y: 269, distance: 28.6
click at [599, 257] on div "Good morning, [PERSON_NAME] ​ please can you approve [PERSON_NAME]'s timesheet." at bounding box center [572, 258] width 461 height 14
click at [365, 310] on button "Post" at bounding box center [354, 312] width 43 height 28
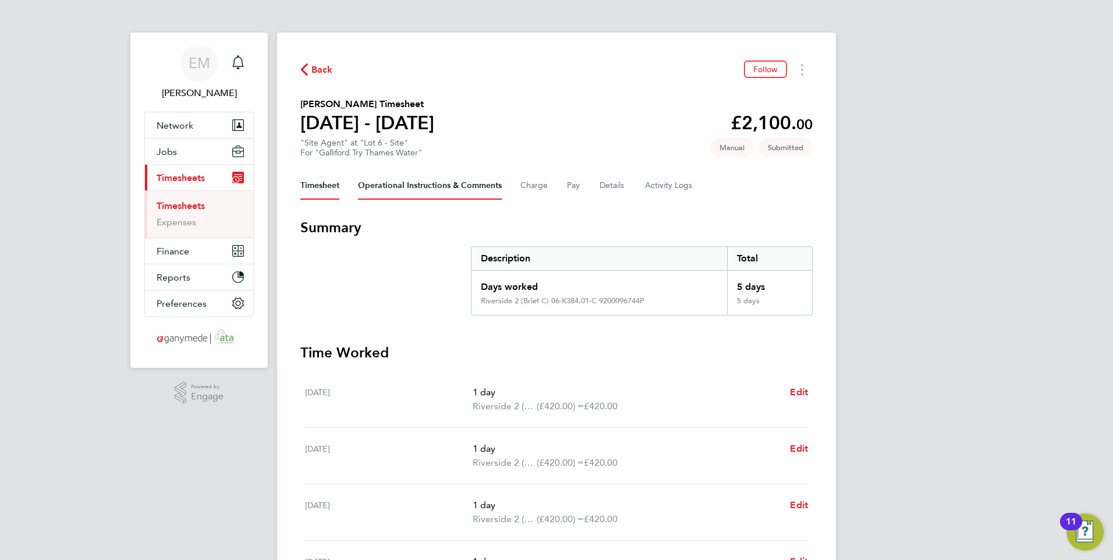
click at [452, 184] on Comments-tab "Operational Instructions & Comments" at bounding box center [430, 186] width 144 height 28
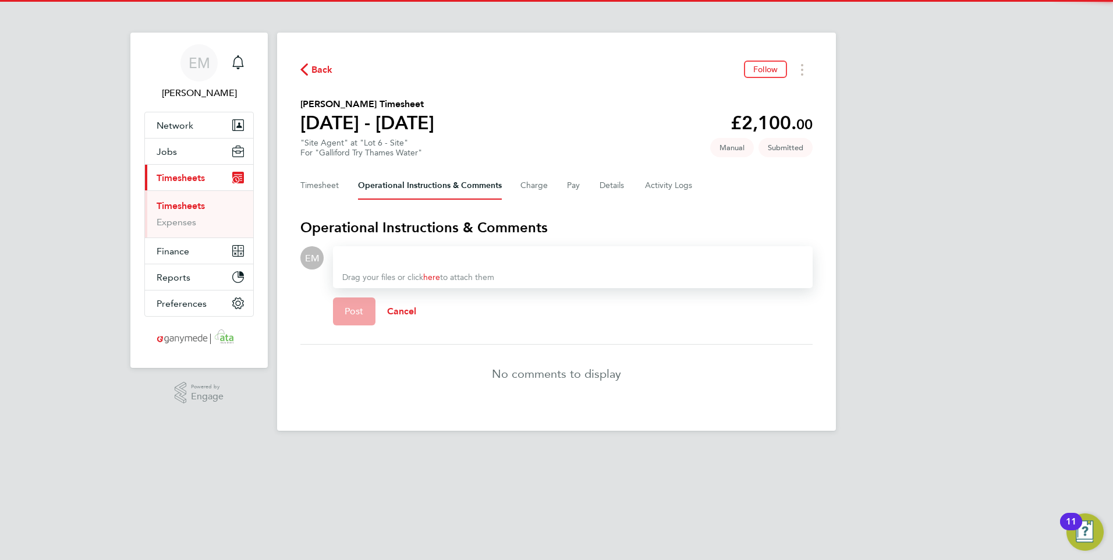
click at [402, 261] on div at bounding box center [572, 258] width 461 height 14
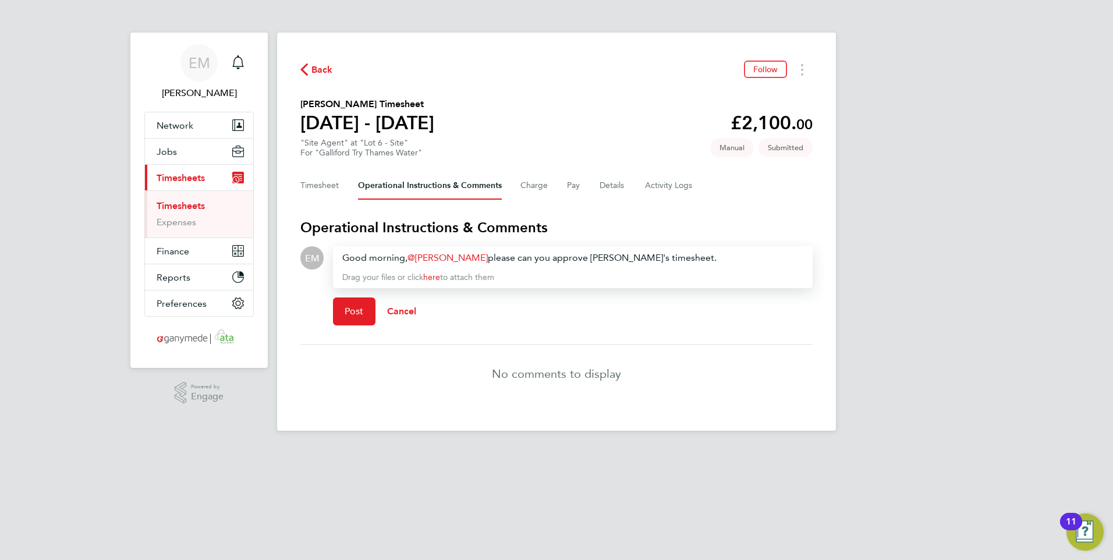
click at [599, 257] on div "Good morning, [PERSON_NAME] ​ please can you approve [PERSON_NAME]'s timesheet." at bounding box center [572, 258] width 461 height 14
click at [350, 314] on span "Post" at bounding box center [354, 312] width 19 height 12
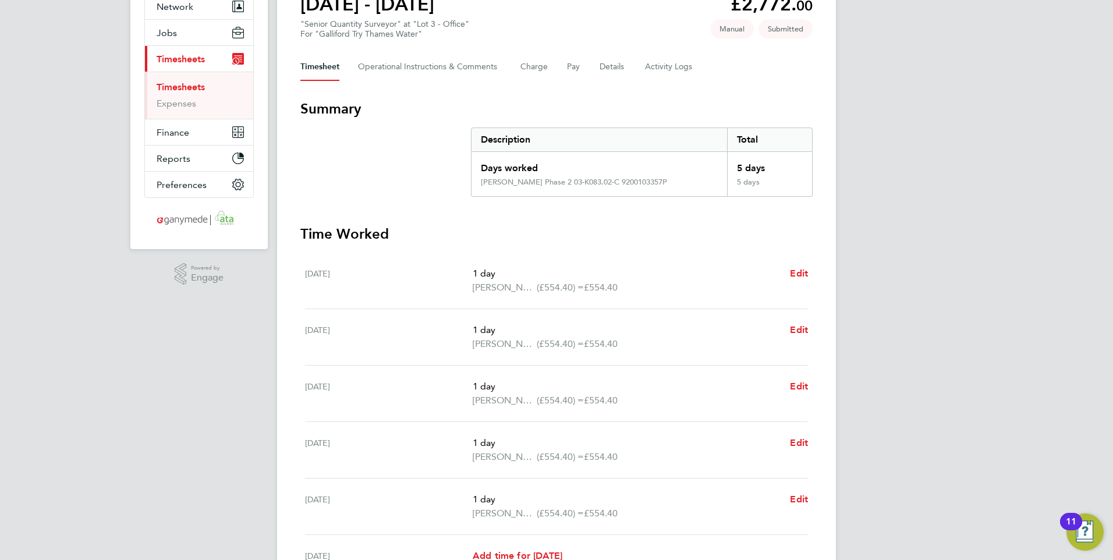
scroll to position [107, 0]
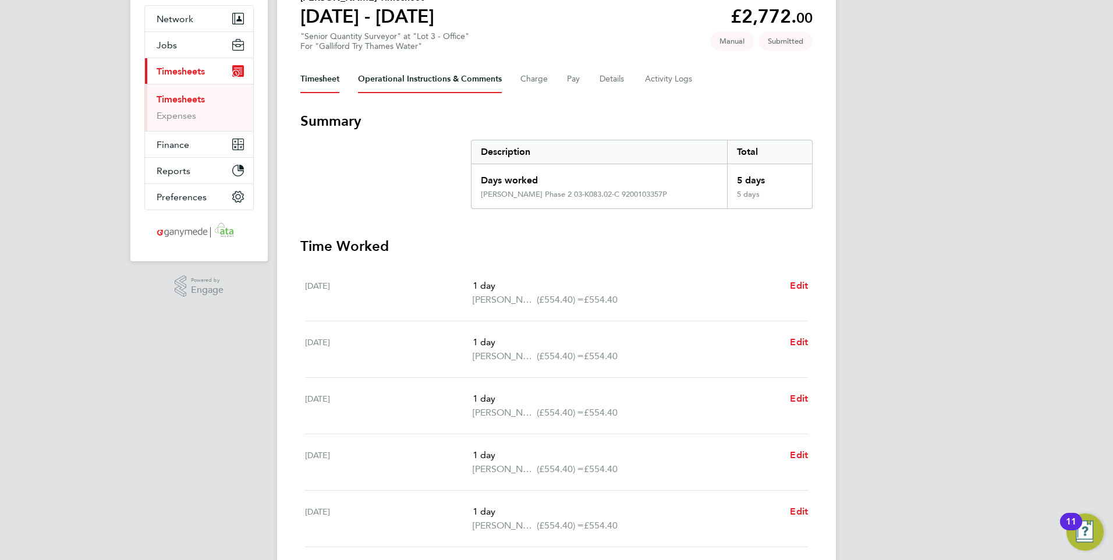
click at [410, 80] on Comments-tab "Operational Instructions & Comments" at bounding box center [430, 79] width 144 height 28
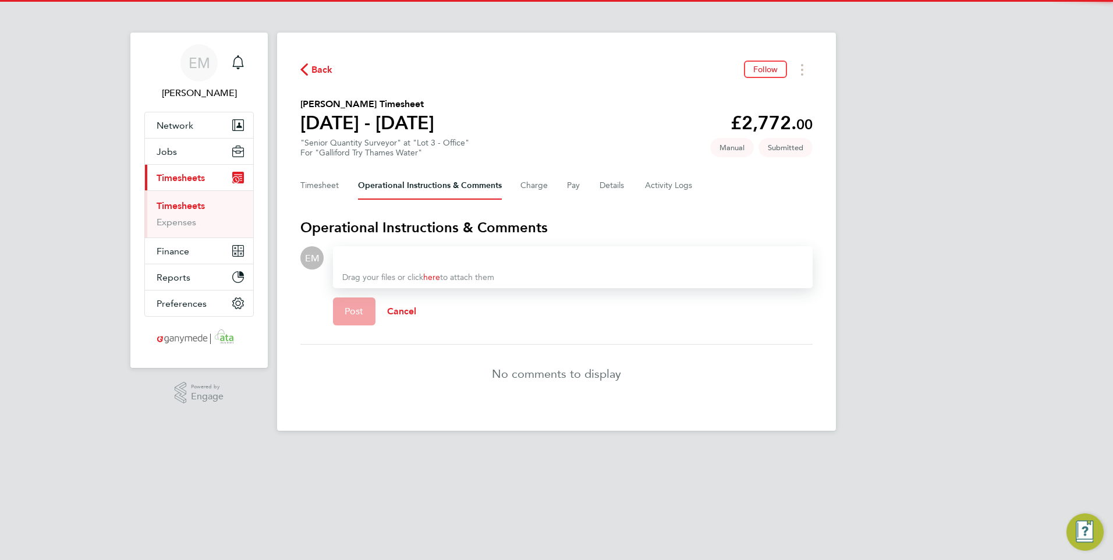
click at [382, 254] on div at bounding box center [572, 258] width 461 height 14
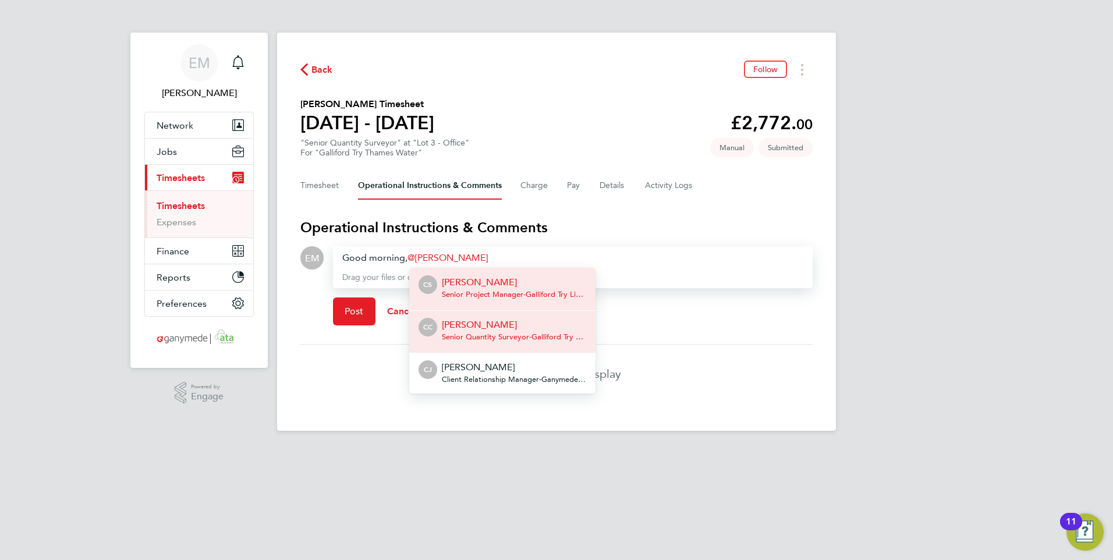
click at [462, 331] on p "[PERSON_NAME]" at bounding box center [514, 325] width 144 height 14
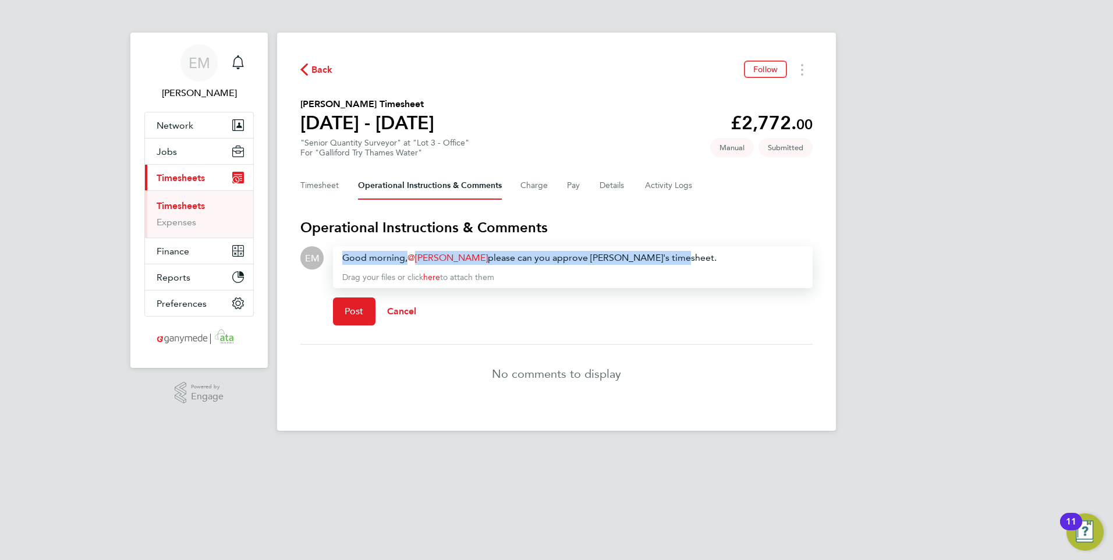
drag, startPoint x: 657, startPoint y: 256, endPoint x: 144, endPoint y: 231, distance: 513.5
click at [157, 256] on div "EM [PERSON_NAME] Notifications Applications: Network Team Members Businesses Si…" at bounding box center [556, 224] width 1113 height 449
copy div "Good morning, [PERSON_NAME] ​ please can you approve [PERSON_NAME]'s timesheet."
click at [335, 316] on button "Post" at bounding box center [354, 312] width 43 height 28
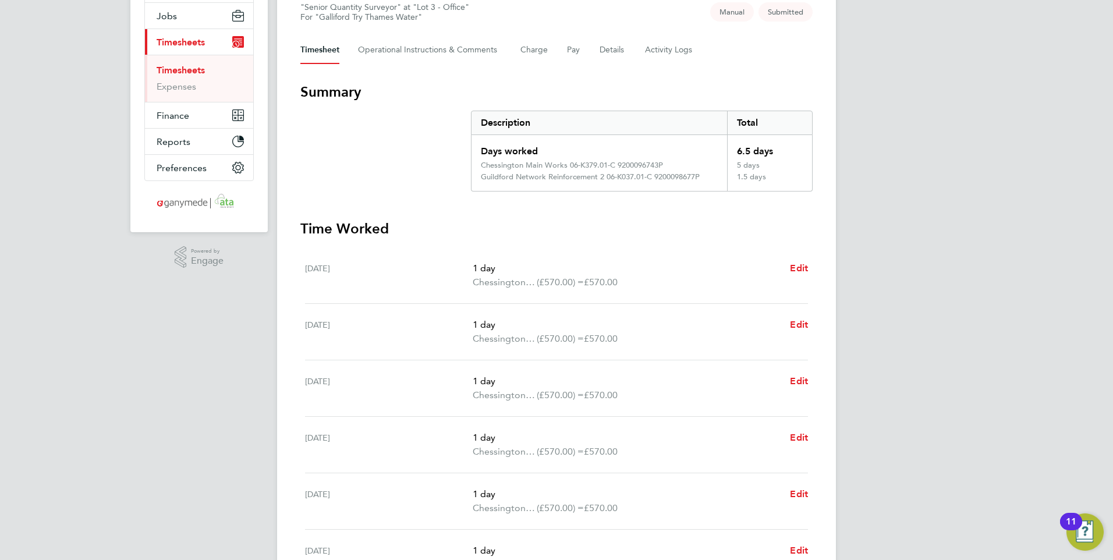
scroll to position [30, 0]
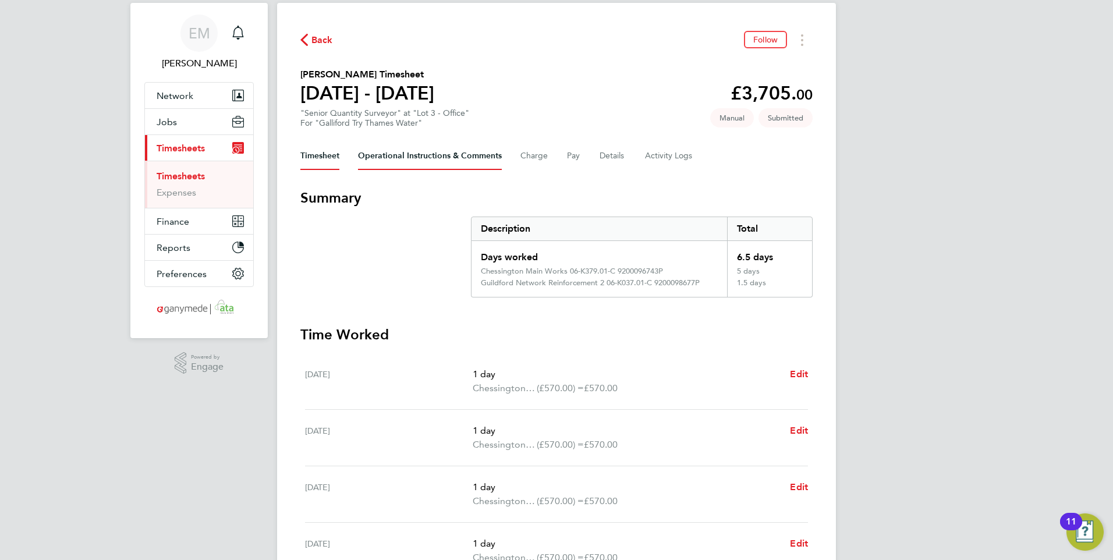
click at [431, 157] on Comments-tab "Operational Instructions & Comments" at bounding box center [430, 156] width 144 height 28
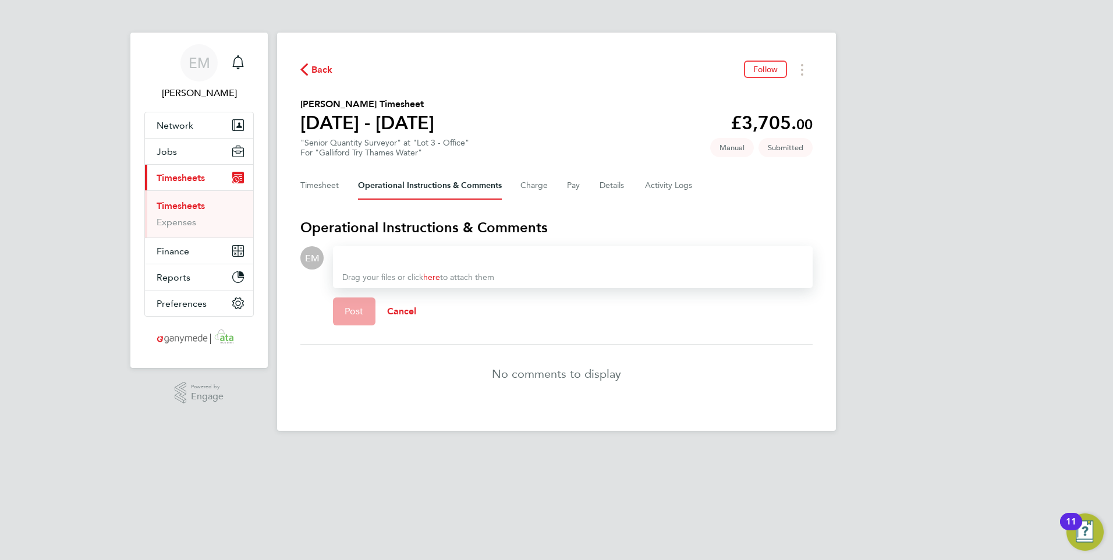
click at [394, 256] on div at bounding box center [572, 258] width 461 height 14
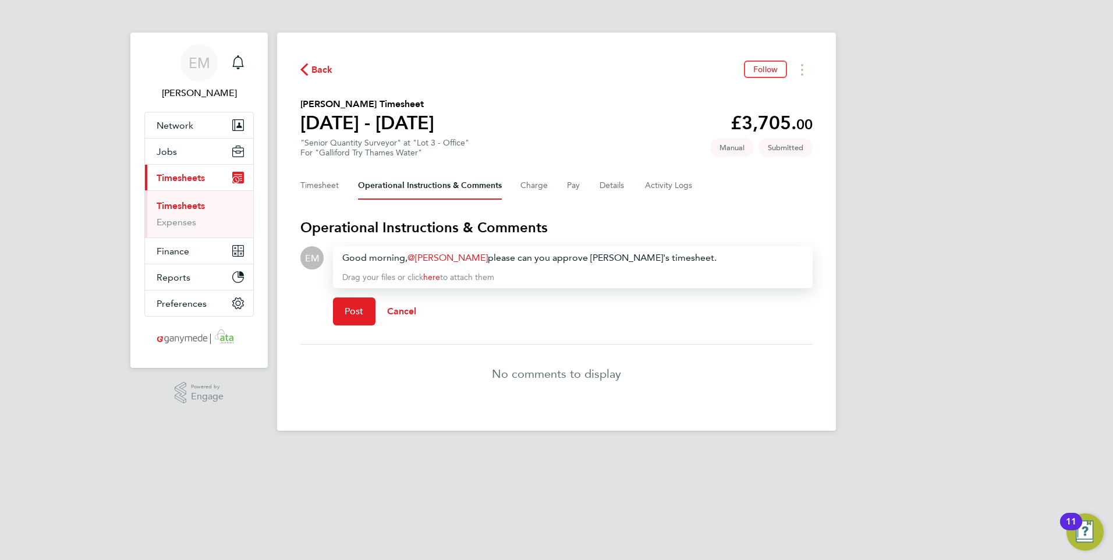
click at [590, 260] on div "Good morning, [PERSON_NAME] ​ please can you approve [PERSON_NAME]'s timesheet." at bounding box center [572, 258] width 461 height 14
click at [530, 258] on div "Good morning, [PERSON_NAME] ​ please can you approve [PERSON_NAME]'s timesheet." at bounding box center [572, 258] width 461 height 14
click at [348, 307] on span "Post" at bounding box center [354, 312] width 19 height 12
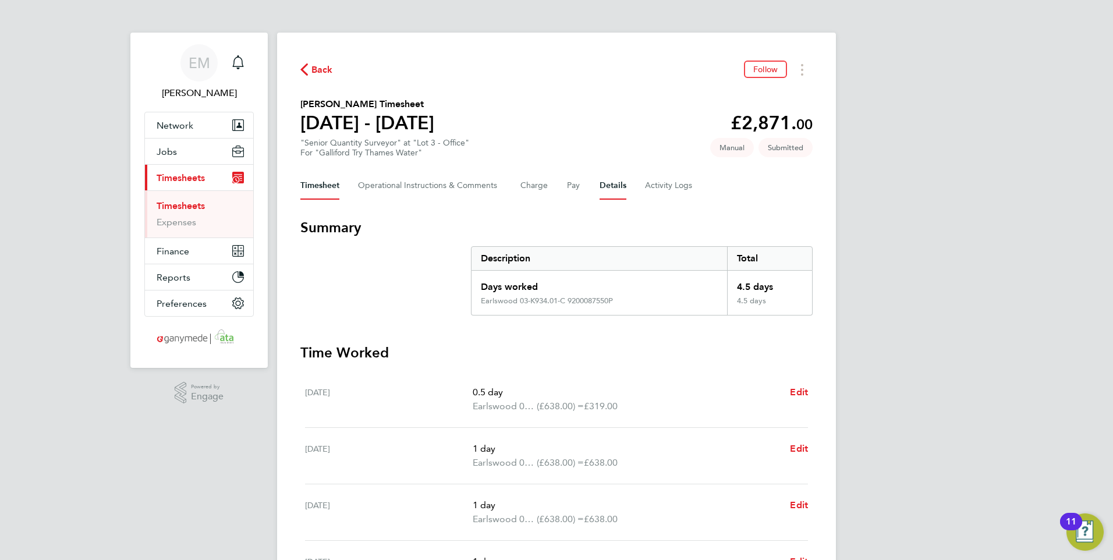
click at [608, 190] on button "Details" at bounding box center [613, 186] width 27 height 28
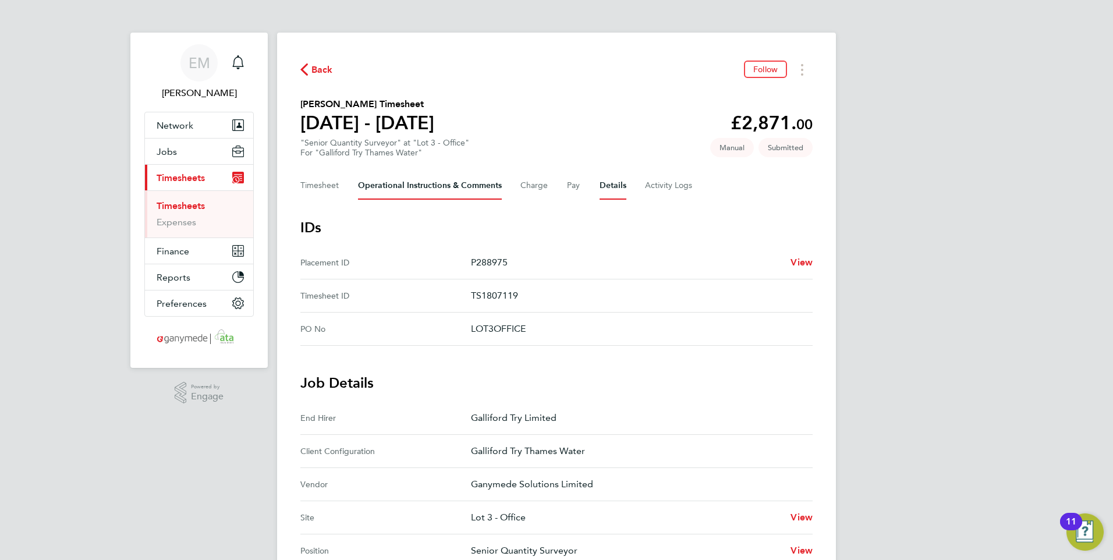
click at [413, 190] on Comments-tab "Operational Instructions & Comments" at bounding box center [430, 186] width 144 height 28
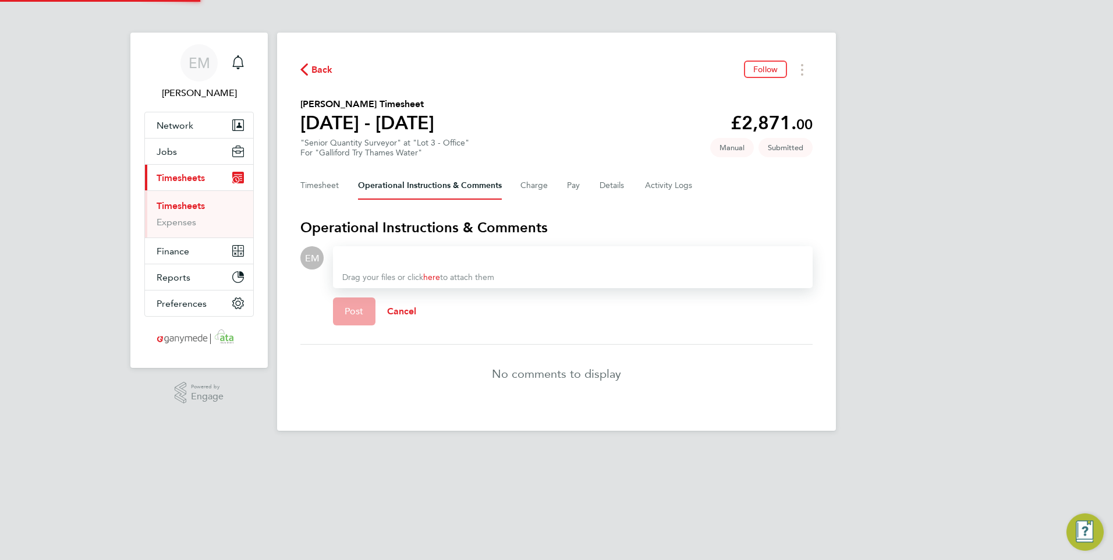
drag, startPoint x: 377, startPoint y: 258, endPoint x: 396, endPoint y: 242, distance: 25.2
click at [377, 258] on div at bounding box center [572, 258] width 461 height 14
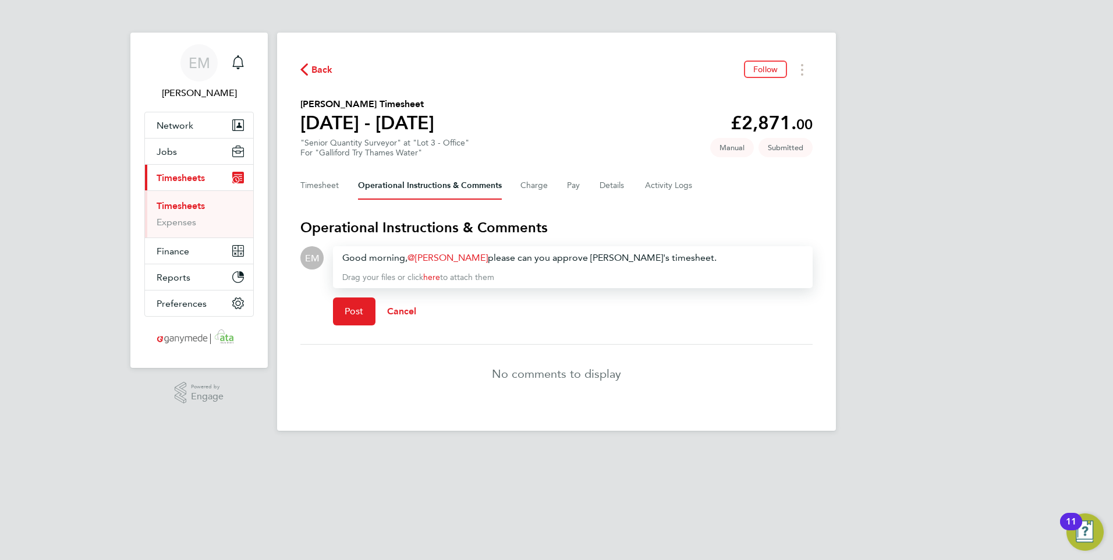
click at [589, 256] on div "Good morning, Chris Carty ​ please can you approve Roger's timesheet." at bounding box center [572, 258] width 461 height 14
click at [354, 315] on span "Post" at bounding box center [354, 312] width 19 height 12
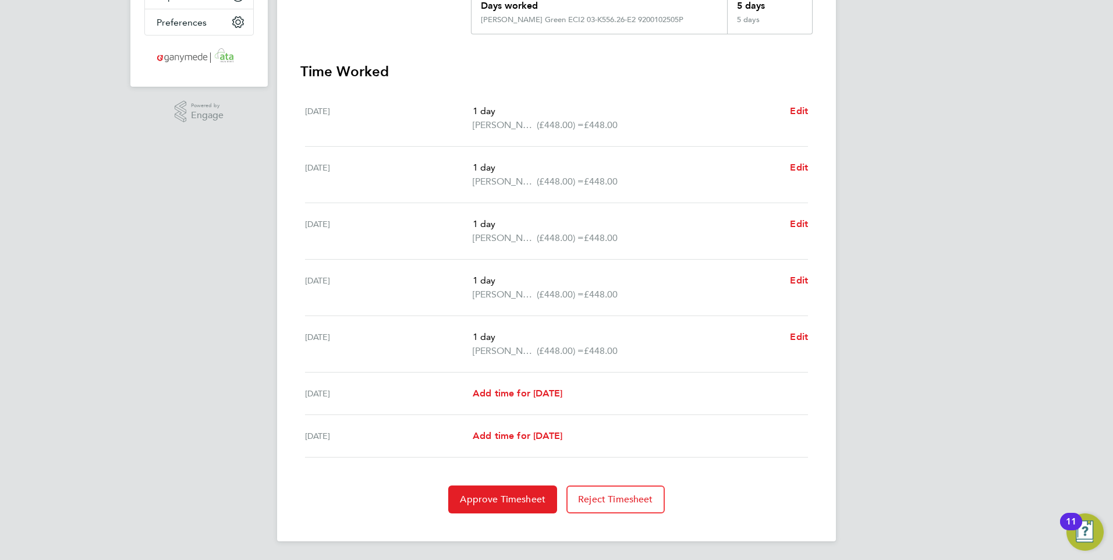
scroll to position [48, 0]
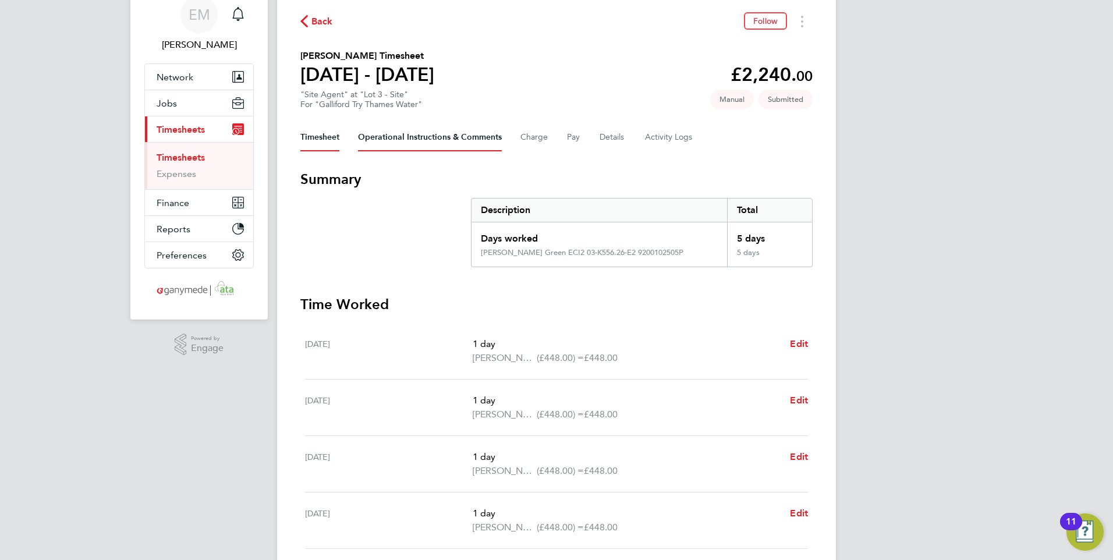
click at [437, 130] on Comments-tab "Operational Instructions & Comments" at bounding box center [430, 137] width 144 height 28
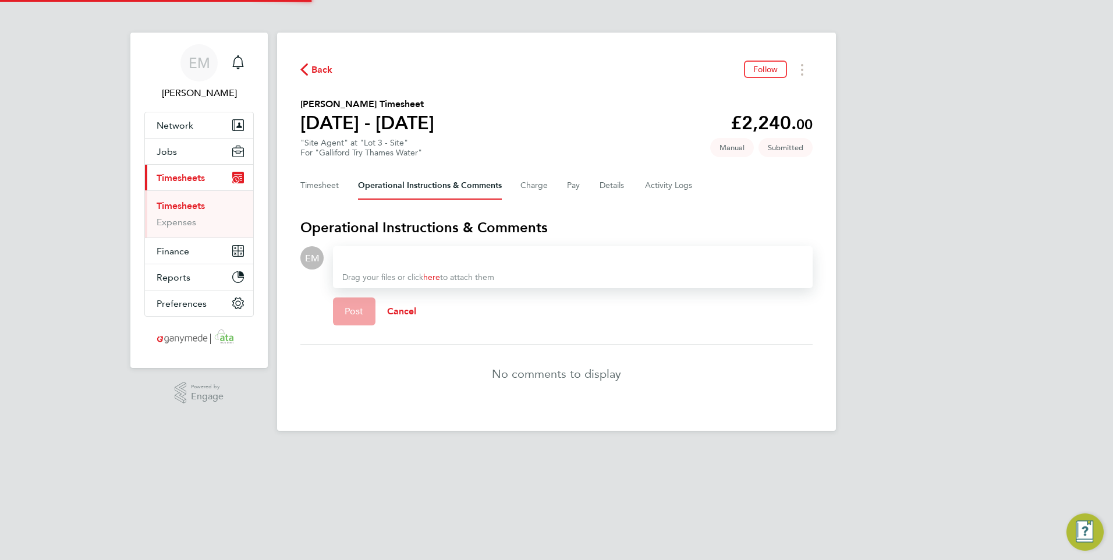
click at [376, 251] on div at bounding box center [572, 258] width 461 height 14
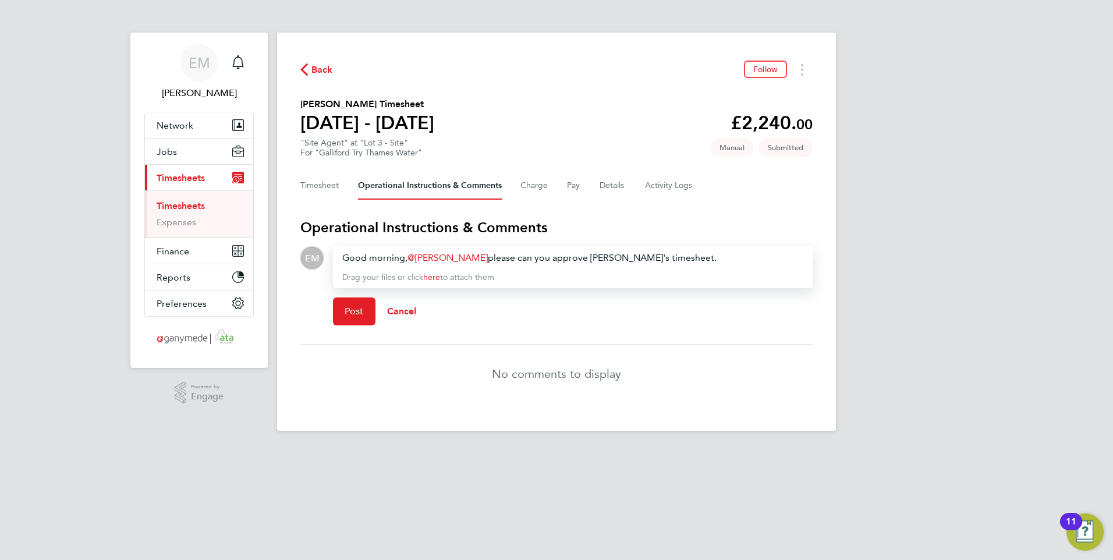
click at [461, 257] on link "[PERSON_NAME]" at bounding box center [448, 257] width 80 height 11
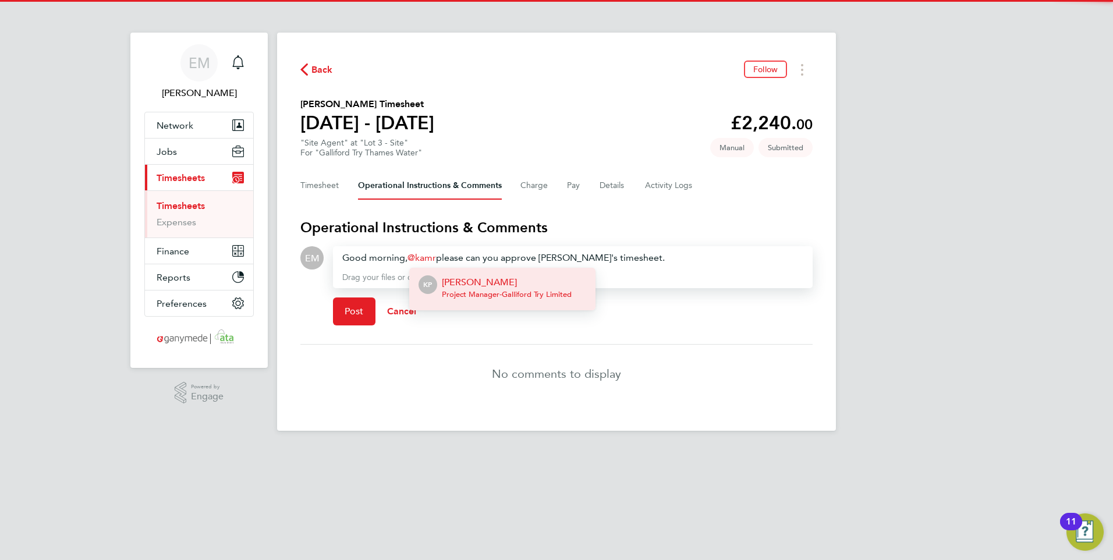
click at [480, 291] on span "Project Manager - Galliford Try Limited" at bounding box center [507, 294] width 130 height 9
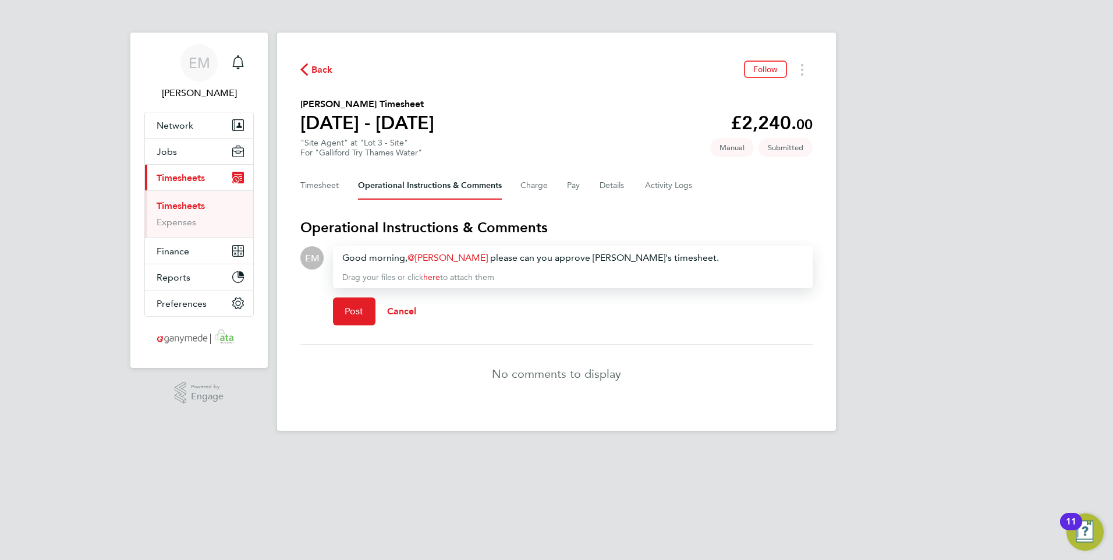
click at [608, 255] on div "Good morning, Kamran Parvez ​ please can you approve Roger's timesheet." at bounding box center [572, 258] width 461 height 14
click at [354, 314] on span "Post" at bounding box center [354, 312] width 19 height 12
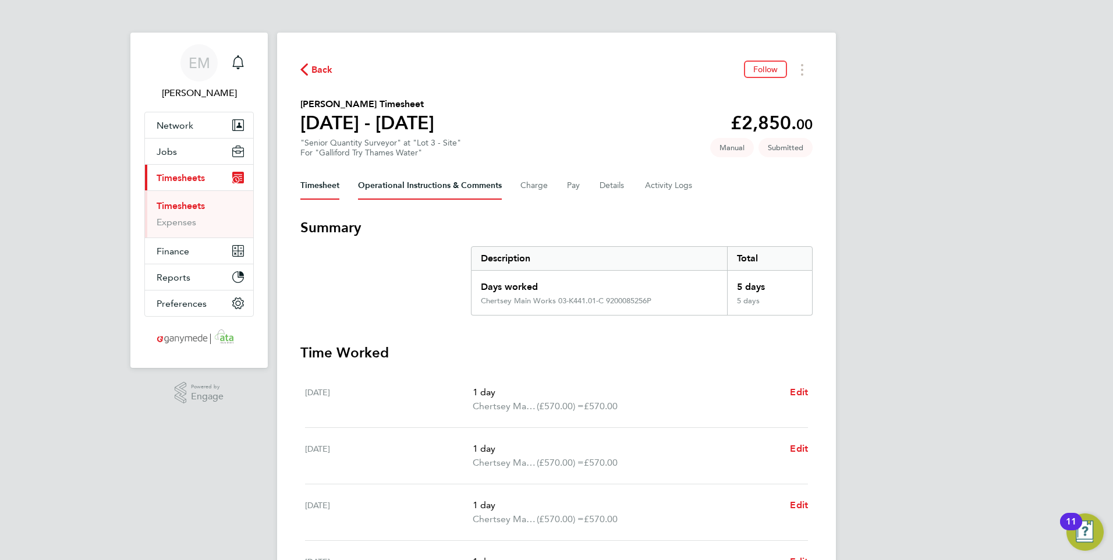
click at [440, 187] on Comments-tab "Operational Instructions & Comments" at bounding box center [430, 186] width 144 height 28
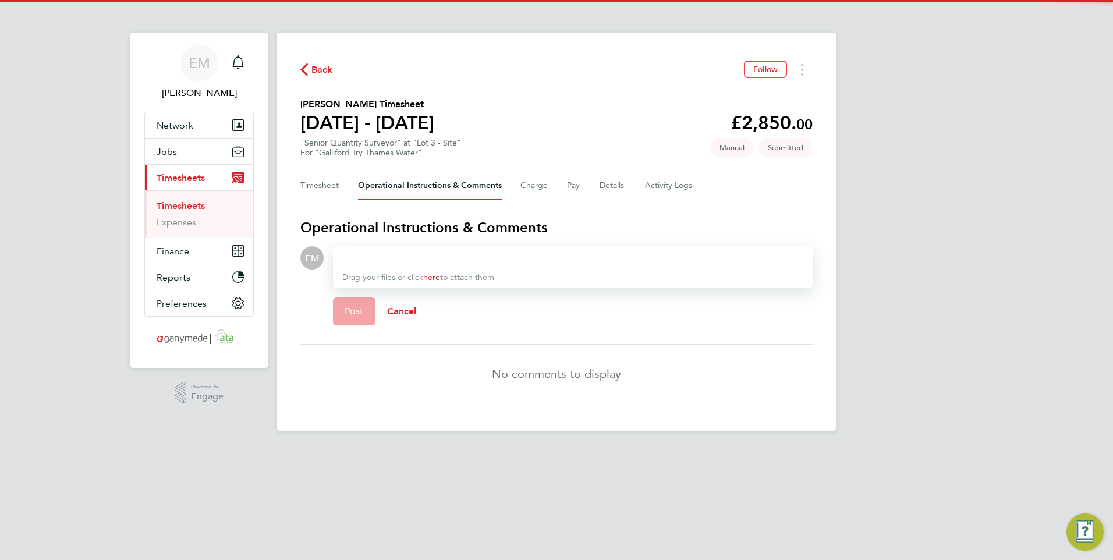
click at [381, 257] on div at bounding box center [572, 258] width 461 height 14
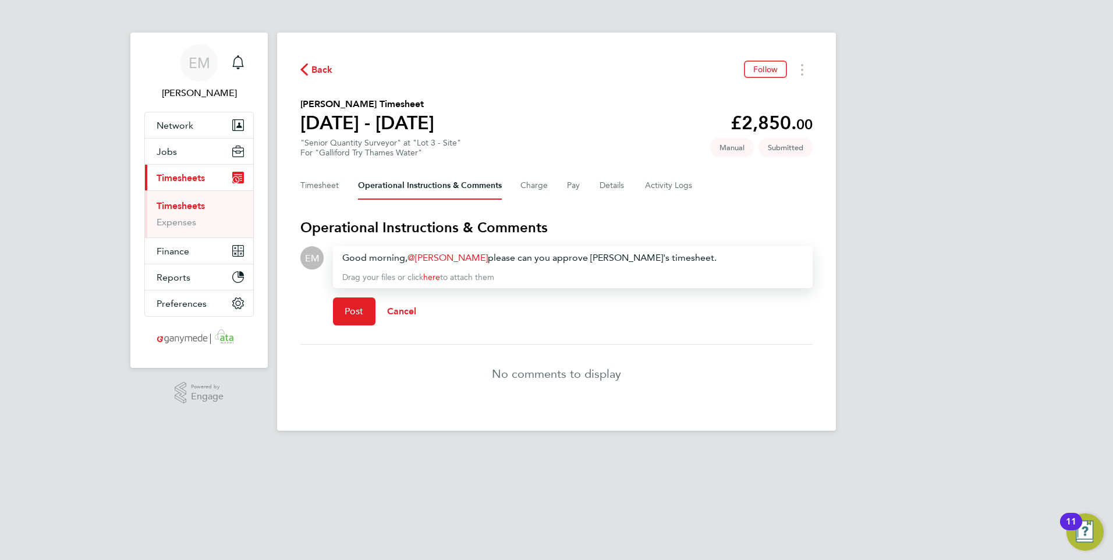
drag, startPoint x: 591, startPoint y: 258, endPoint x: 672, endPoint y: 264, distance: 81.7
click at [592, 258] on div "Good morning, [PERSON_NAME] ​ please can you approve [PERSON_NAME]'s timesheet." at bounding box center [572, 258] width 461 height 14
click at [338, 310] on button "Post" at bounding box center [354, 312] width 43 height 28
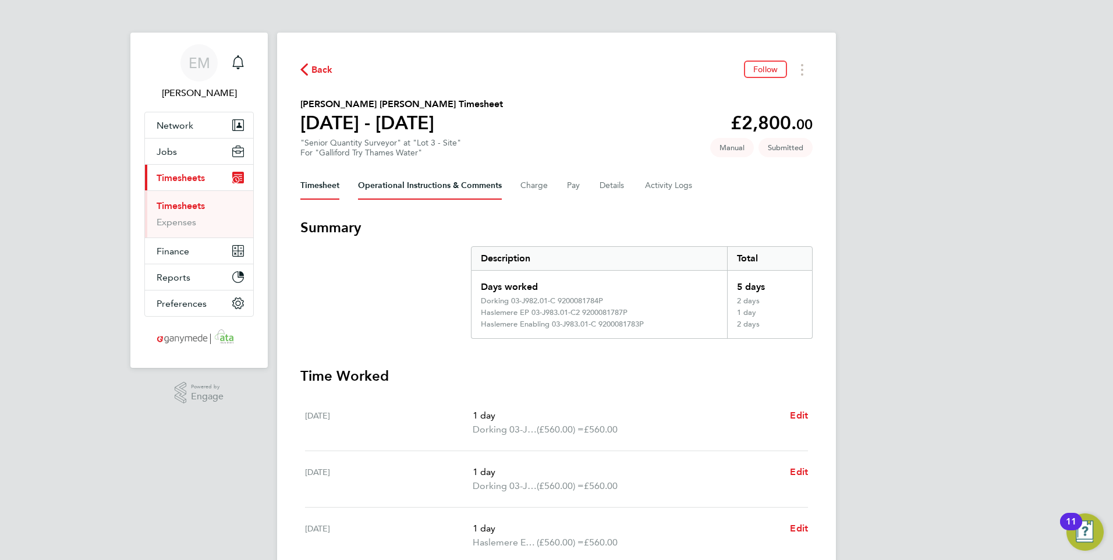
click at [417, 185] on Comments-tab "Operational Instructions & Comments" at bounding box center [430, 186] width 144 height 28
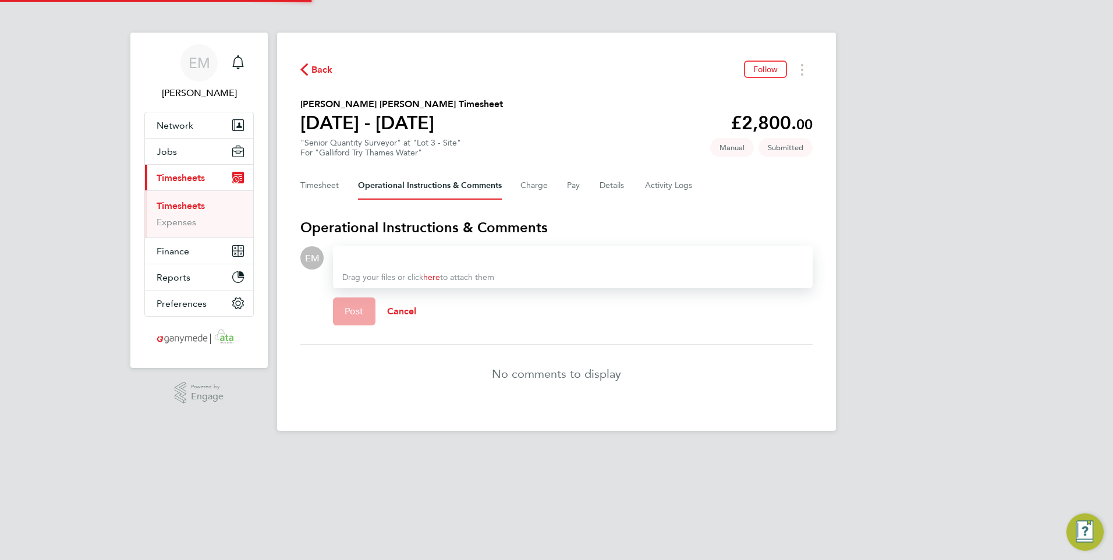
click at [391, 257] on div at bounding box center [572, 258] width 461 height 14
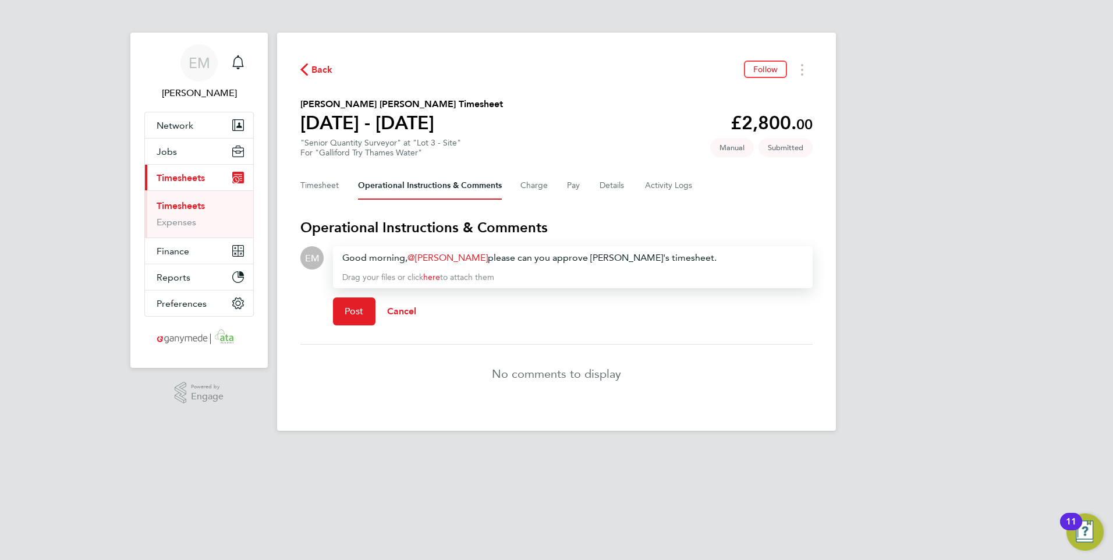
click at [464, 257] on div "Good morning, [PERSON_NAME] ​ please can you approve [PERSON_NAME]'s timesheet." at bounding box center [572, 258] width 461 height 14
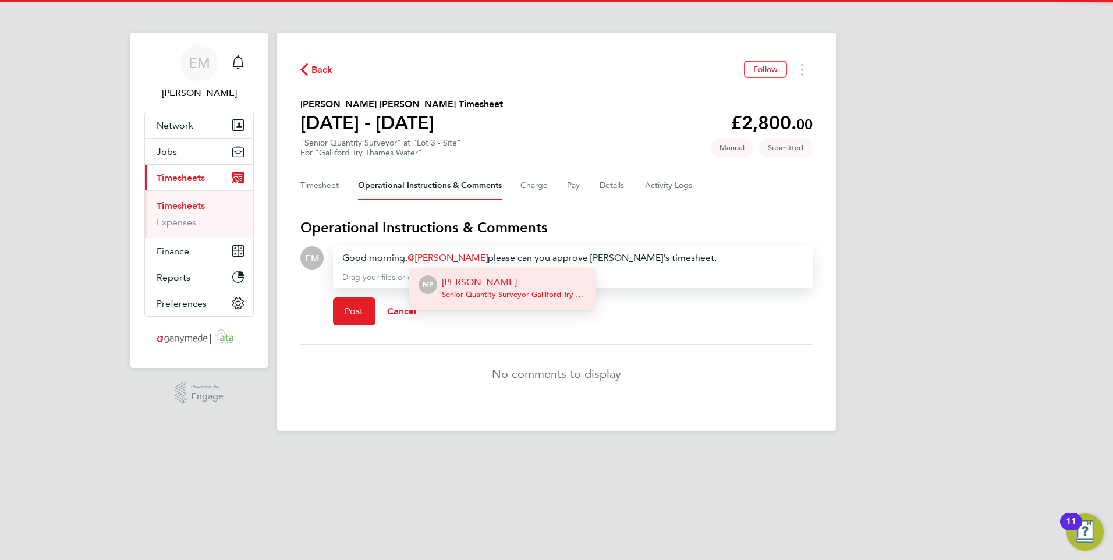
click at [468, 292] on span "Senior Quantity Surveyor - Galliford Try Limited" at bounding box center [514, 294] width 144 height 9
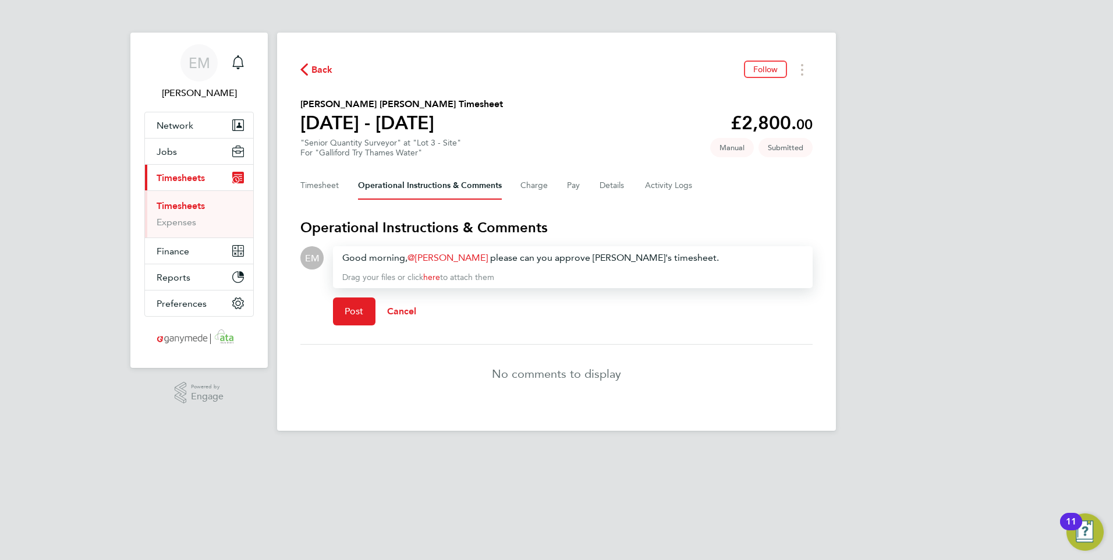
click at [615, 257] on div "Good morning, [PERSON_NAME] ​ please can you approve [PERSON_NAME]'s timesheet." at bounding box center [572, 258] width 461 height 14
click at [357, 312] on span "Post" at bounding box center [354, 312] width 19 height 12
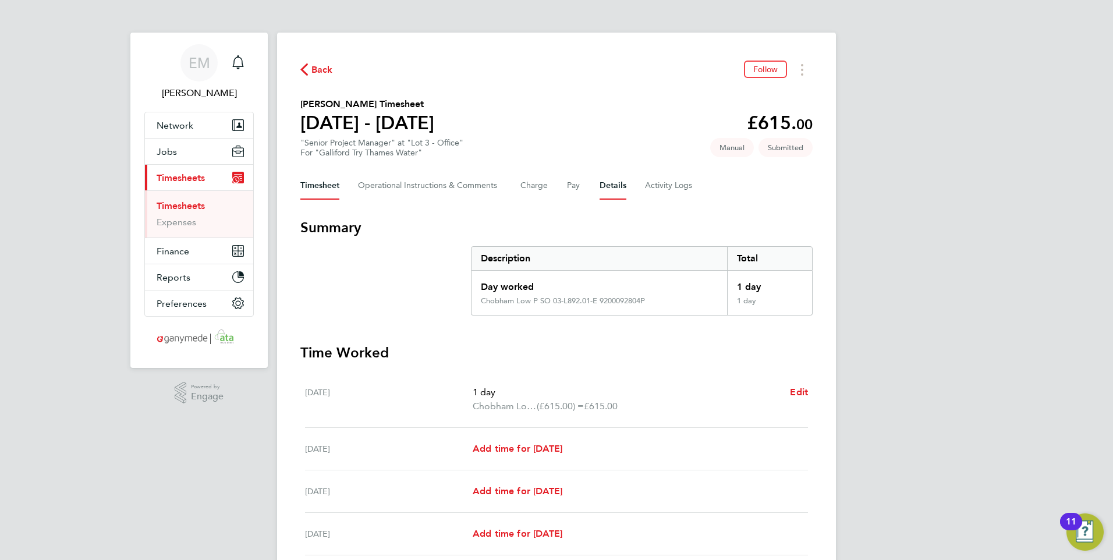
click at [610, 187] on button "Details" at bounding box center [613, 186] width 27 height 28
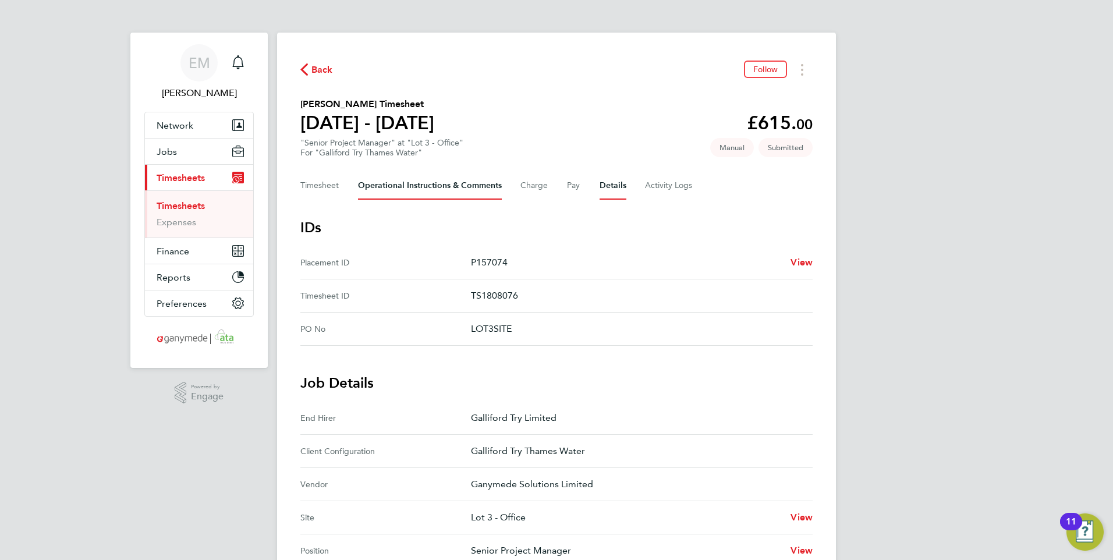
click at [416, 179] on Comments-tab "Operational Instructions & Comments" at bounding box center [430, 186] width 144 height 28
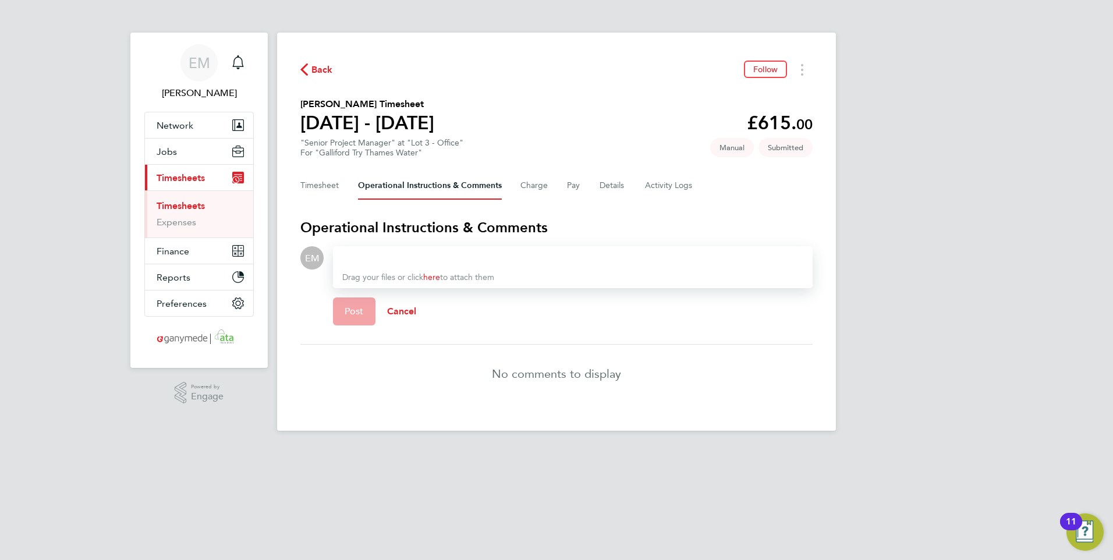
click at [385, 254] on div at bounding box center [572, 258] width 461 height 14
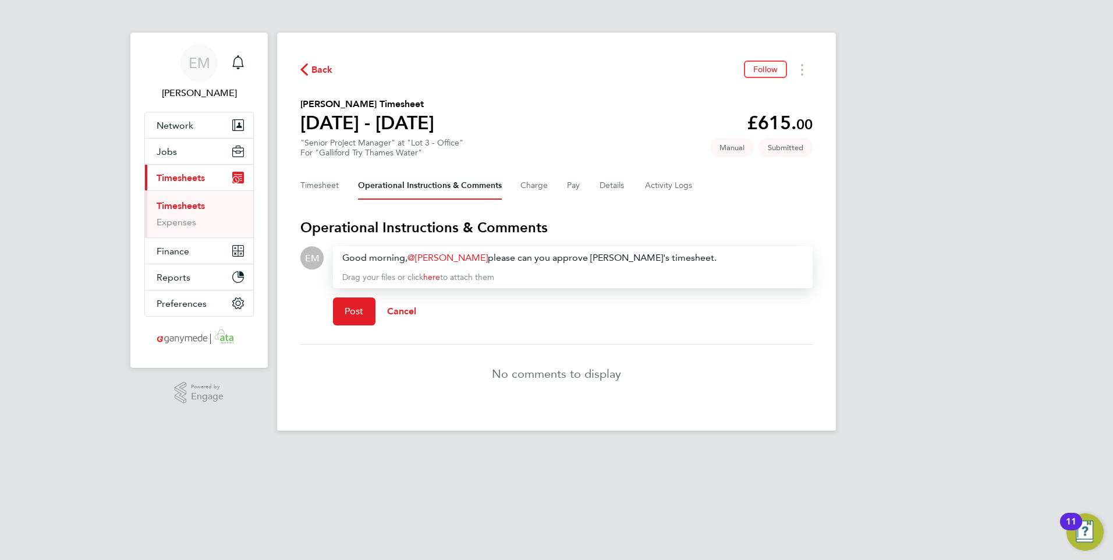
click at [461, 255] on link "Chris Carty" at bounding box center [448, 257] width 80 height 11
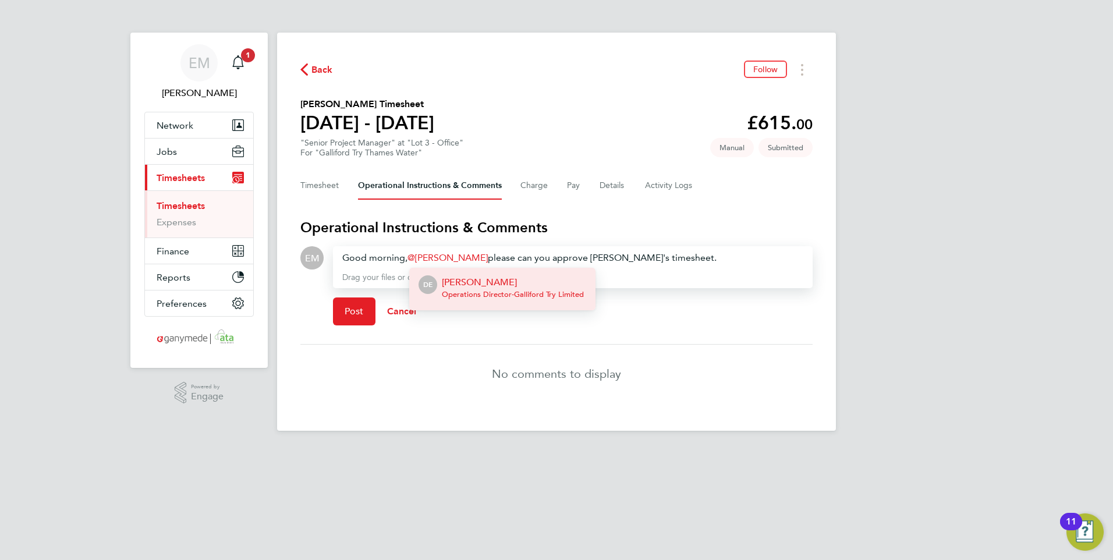
click at [477, 290] on span "Operations Director - Galliford Try Limited" at bounding box center [513, 294] width 142 height 9
click at [602, 258] on div "Good morning, David Easson ​ please can you approve Roger's timesheet." at bounding box center [572, 258] width 461 height 14
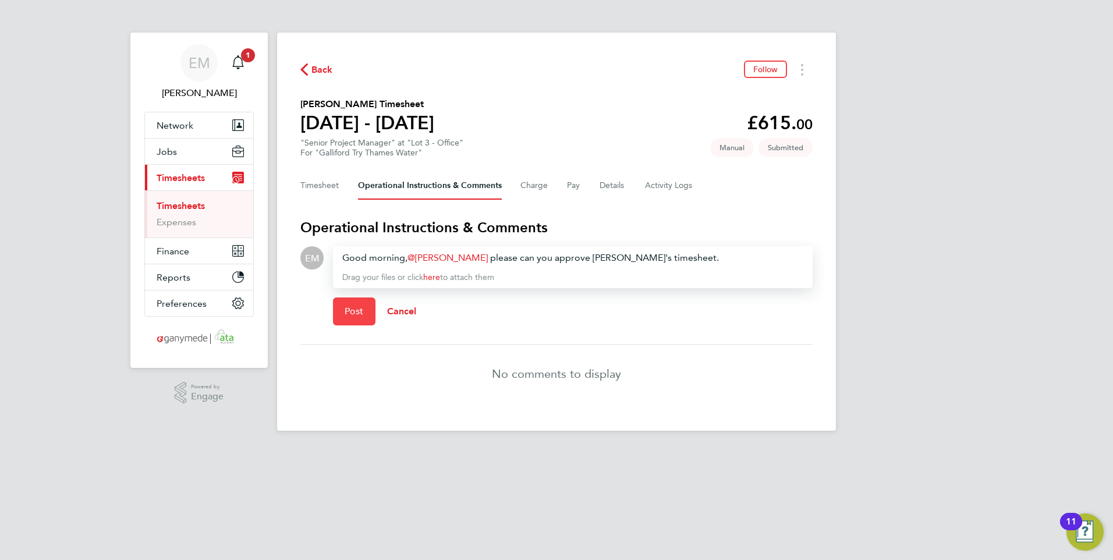
click at [359, 309] on span "Post" at bounding box center [354, 312] width 19 height 12
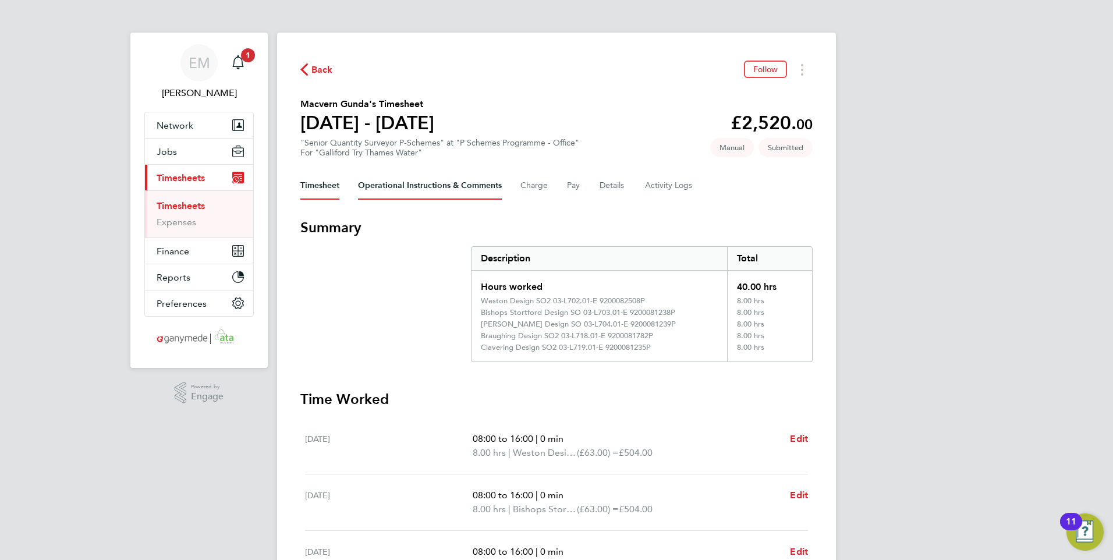
click at [476, 184] on Comments-tab "Operational Instructions & Comments" at bounding box center [430, 186] width 144 height 28
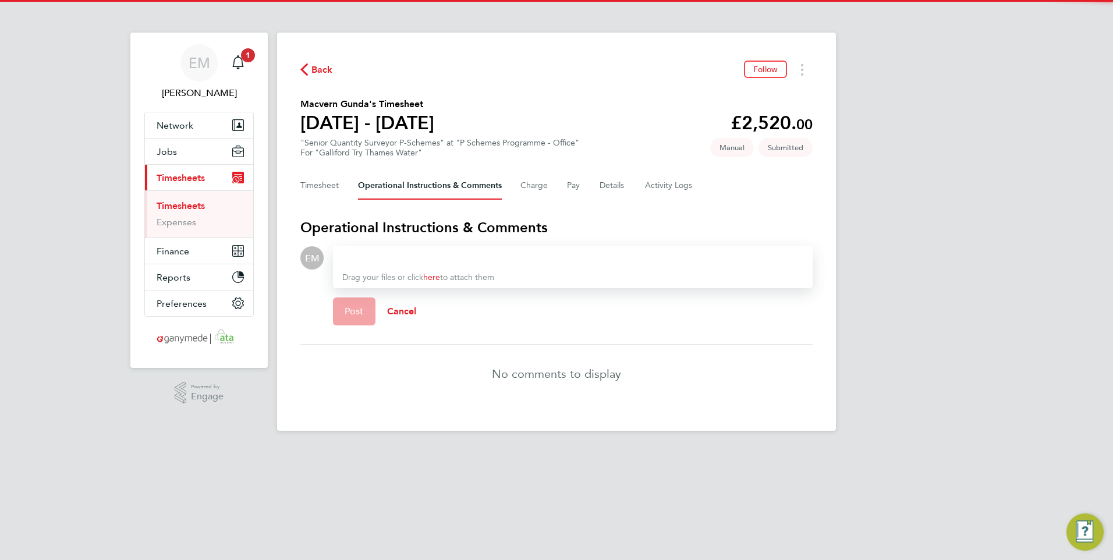
click at [420, 255] on div at bounding box center [572, 258] width 461 height 14
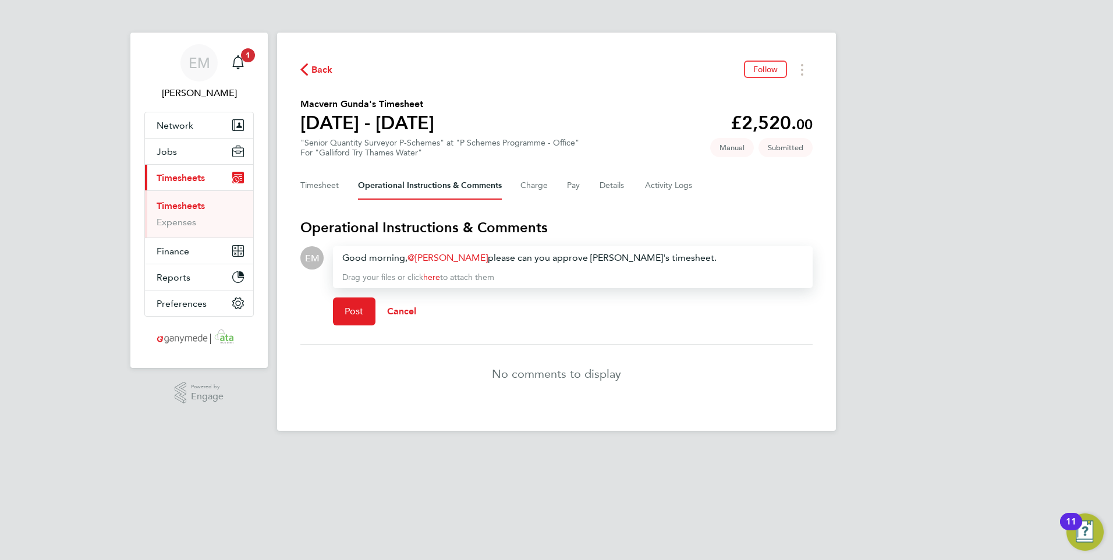
click at [465, 257] on div "Good morning, Chris Carty ​ please can you approve Roger's timesheet." at bounding box center [572, 258] width 461 height 14
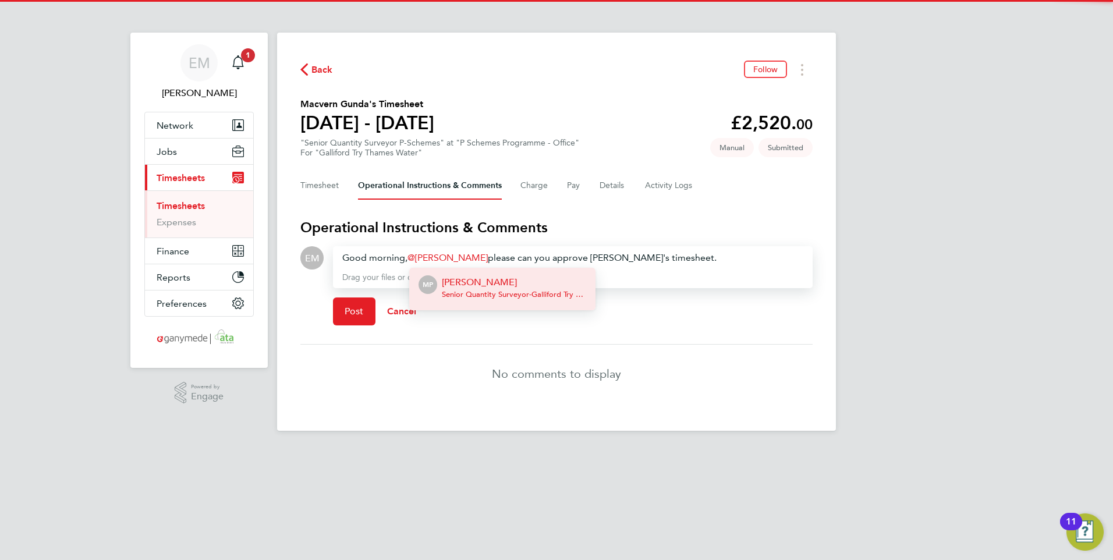
click at [475, 275] on p "Mark Pendergast" at bounding box center [514, 282] width 144 height 14
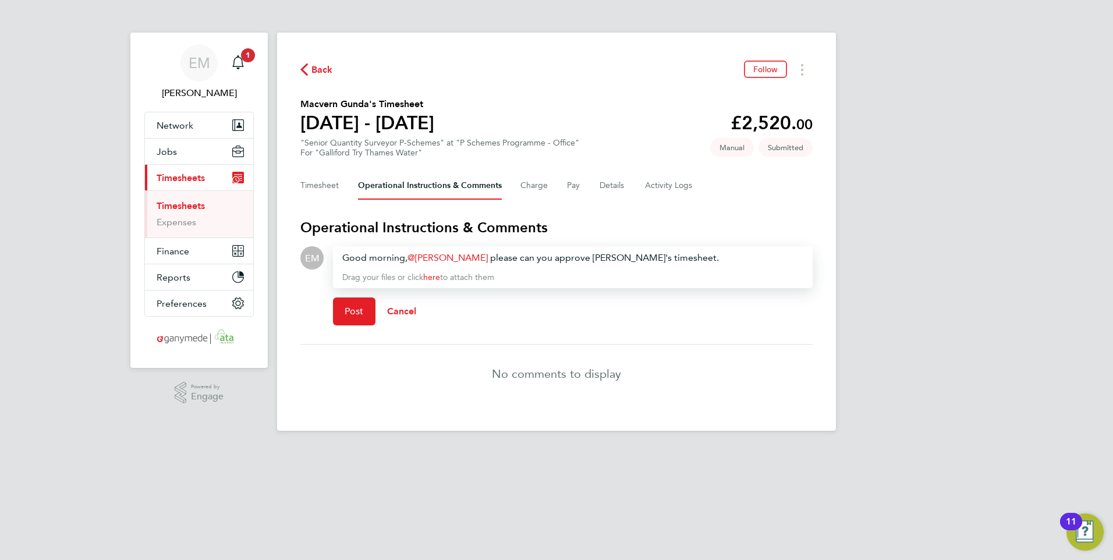
drag, startPoint x: 615, startPoint y: 258, endPoint x: 646, endPoint y: 257, distance: 30.9
click at [615, 258] on div "Good morning, Mark Pendergast ​ please can you approve Roger's timesheet." at bounding box center [572, 258] width 461 height 14
click at [350, 312] on span "Post" at bounding box center [354, 312] width 19 height 12
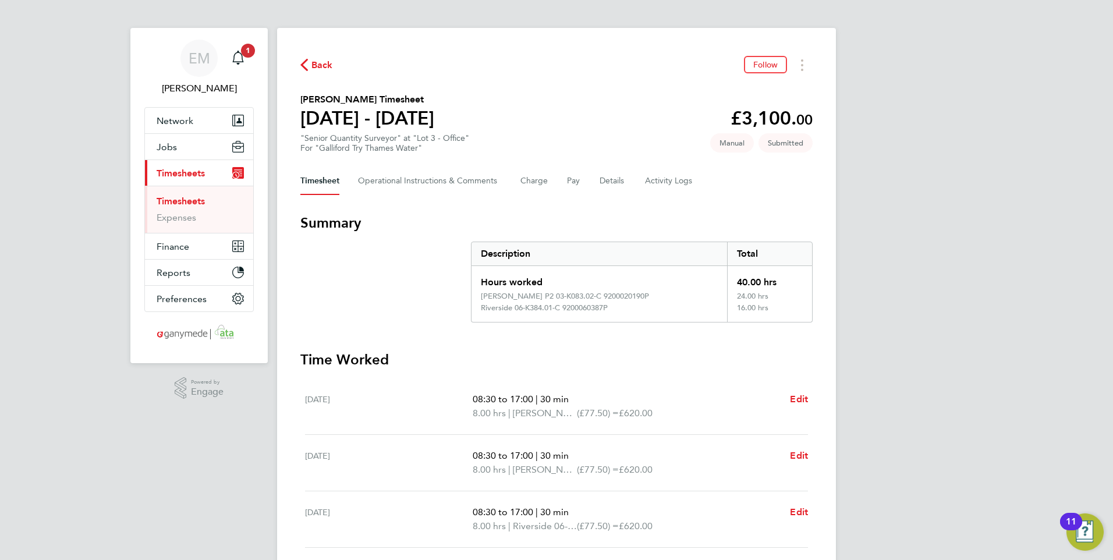
scroll to position [2, 0]
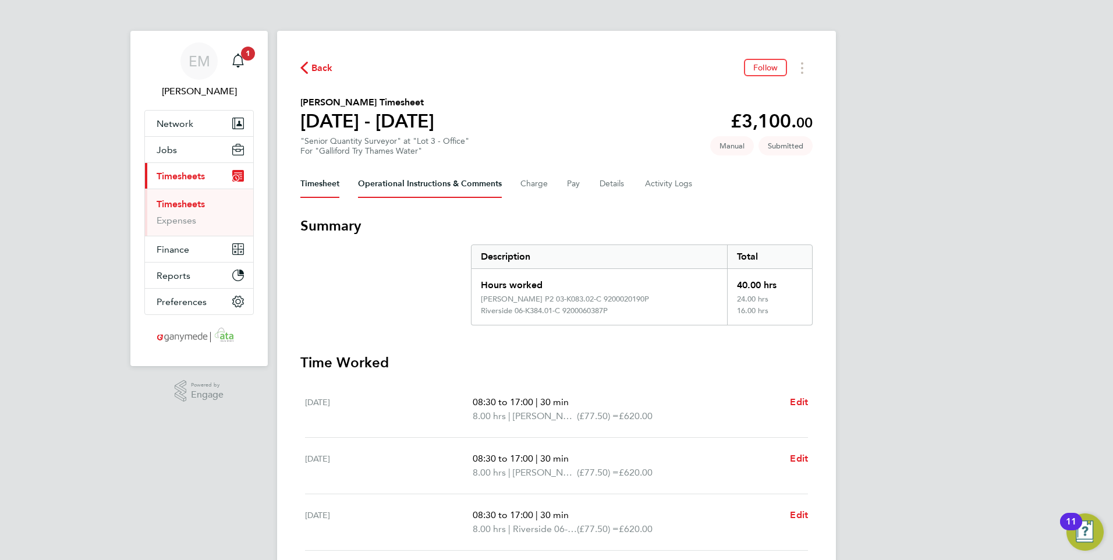
click at [414, 186] on Comments-tab "Operational Instructions & Comments" at bounding box center [430, 184] width 144 height 28
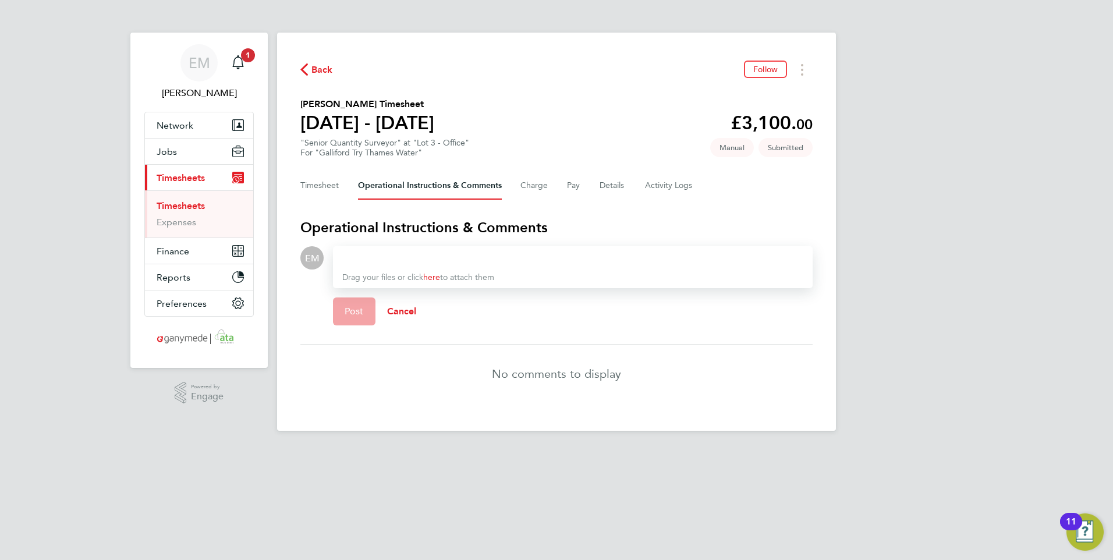
click at [391, 254] on div at bounding box center [572, 258] width 461 height 14
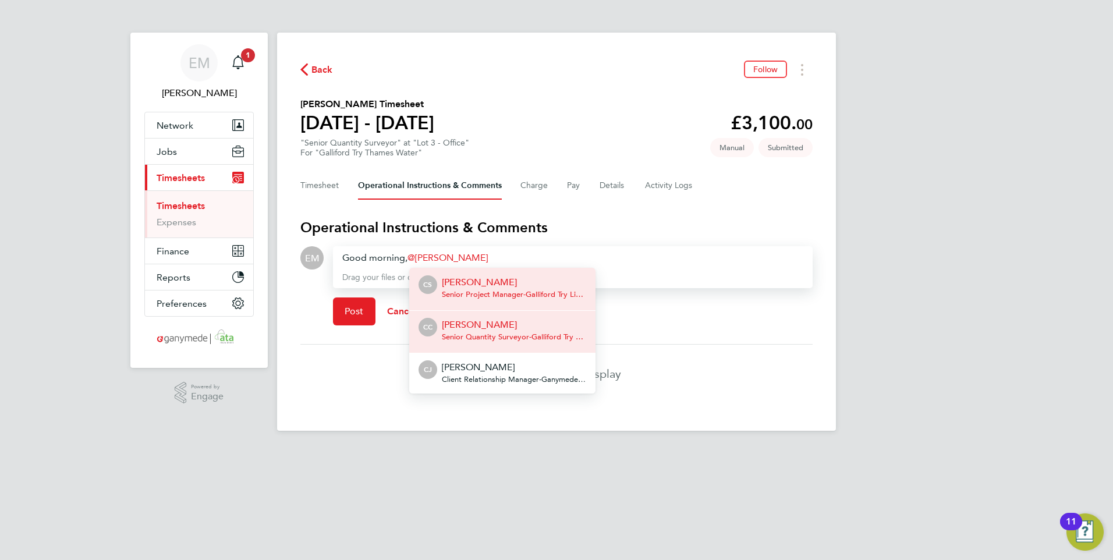
click at [506, 332] on span "Senior Quantity Surveyor - Galliford Try Limited" at bounding box center [514, 336] width 144 height 9
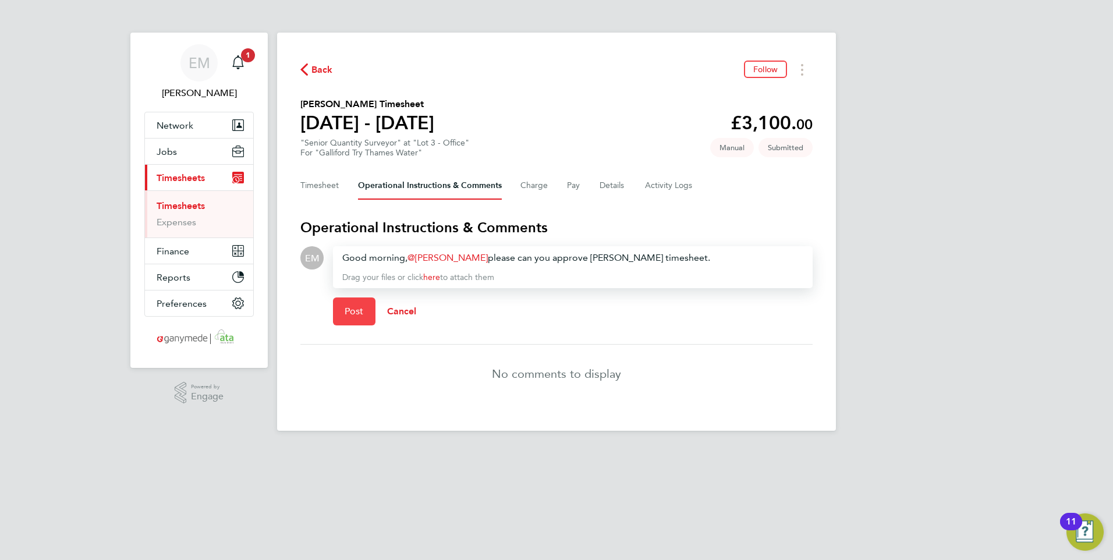
click at [352, 300] on button "Post" at bounding box center [354, 312] width 43 height 28
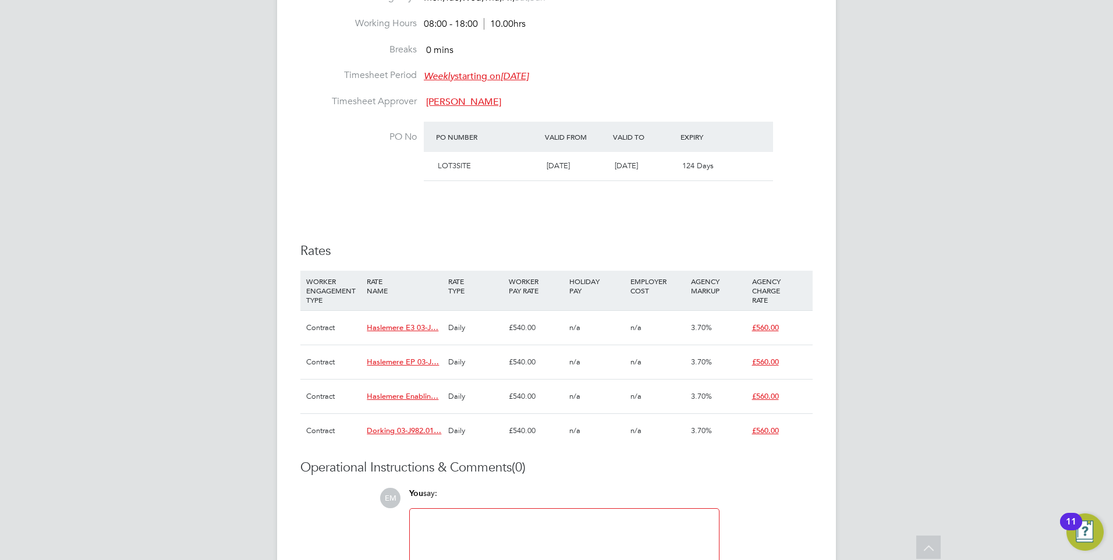
click at [403, 391] on span "Haslemere Enablin…" at bounding box center [403, 396] width 72 height 10
click at [413, 357] on span "Haslemere EP 03-J…" at bounding box center [403, 362] width 72 height 10
click at [419, 323] on span "Haslemere E3 03-J…" at bounding box center [403, 328] width 72 height 10
click at [747, 229] on div "Details Start Date [DATE] DAYS (228 working days) Finish Date [DATE] Working Da…" at bounding box center [556, 192] width 512 height 534
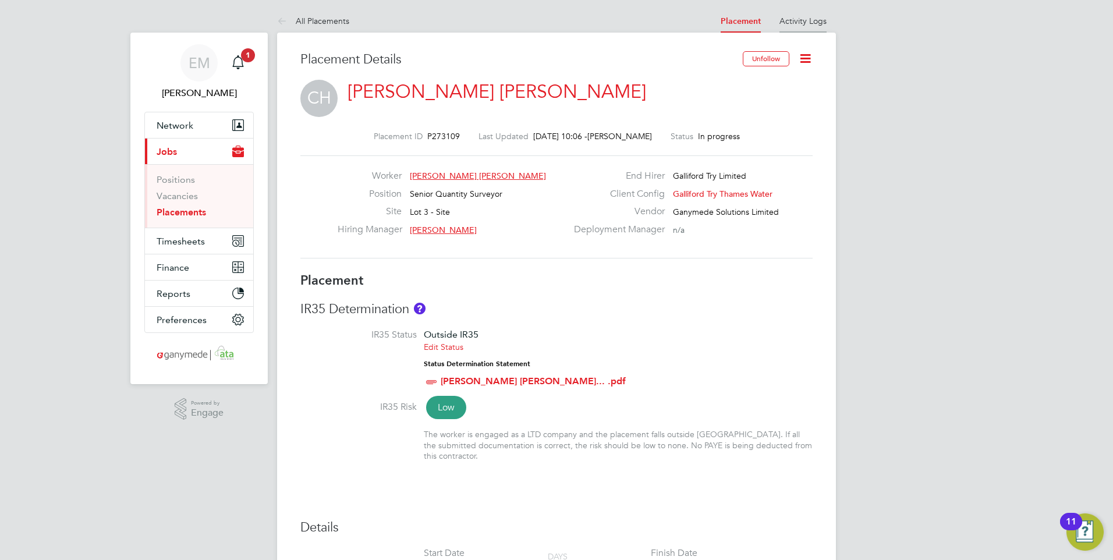
click at [808, 20] on link "Activity Logs" at bounding box center [803, 21] width 47 height 10
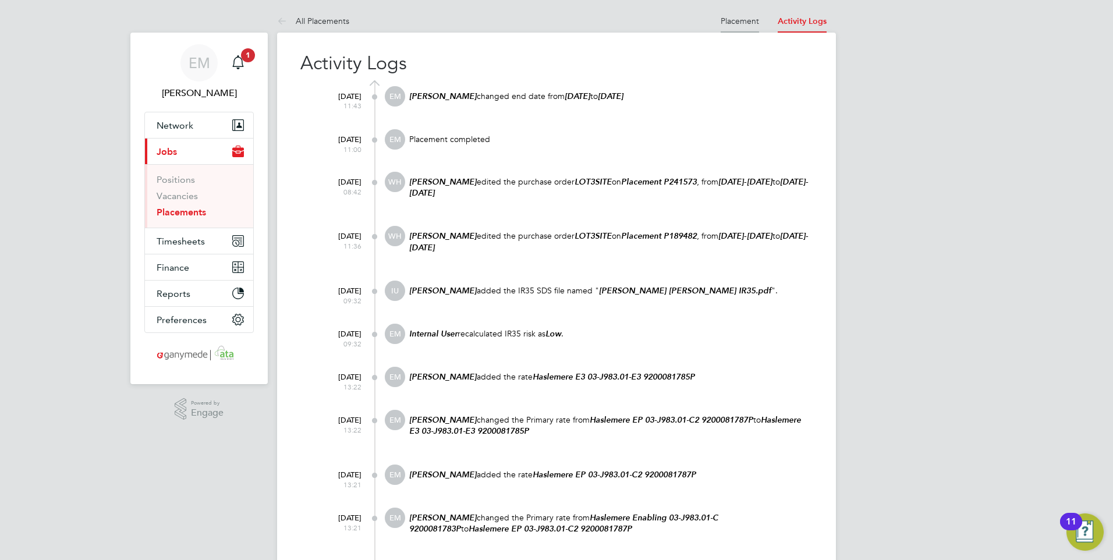
click at [739, 23] on link "Placement" at bounding box center [740, 21] width 38 height 10
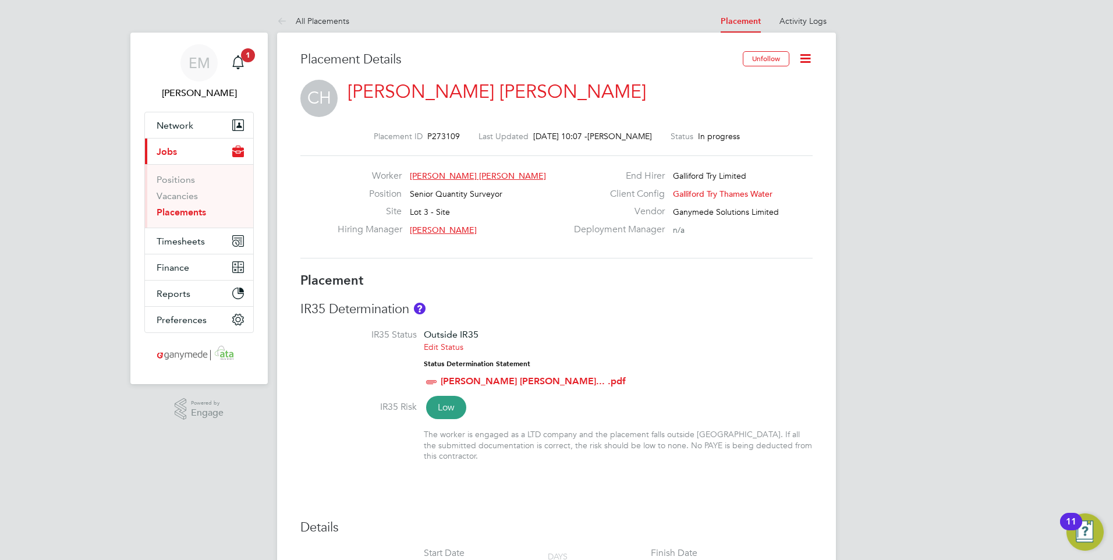
click at [801, 59] on icon at bounding box center [805, 58] width 15 height 15
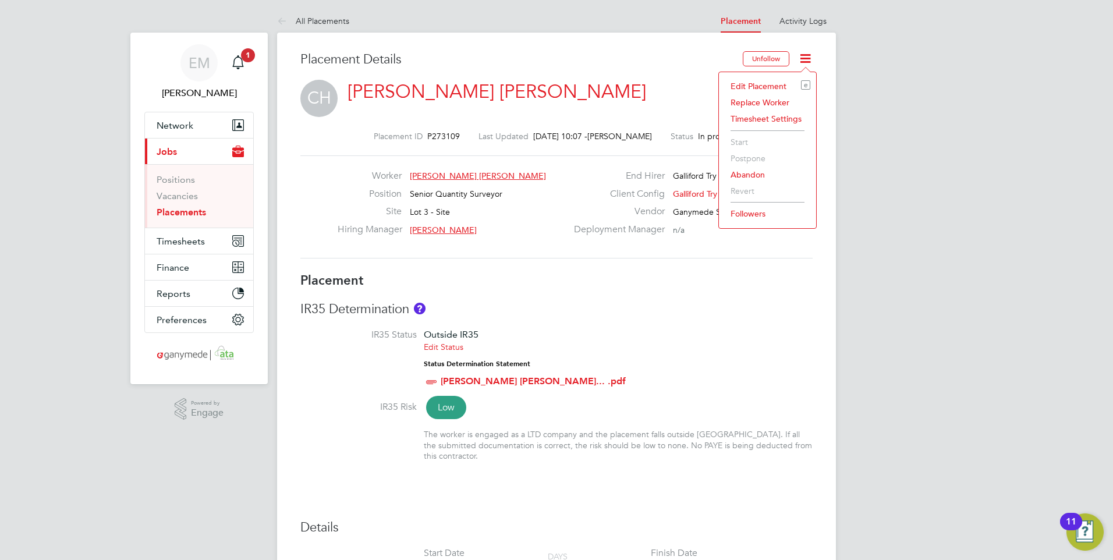
click at [744, 214] on li "Followers" at bounding box center [768, 214] width 86 height 16
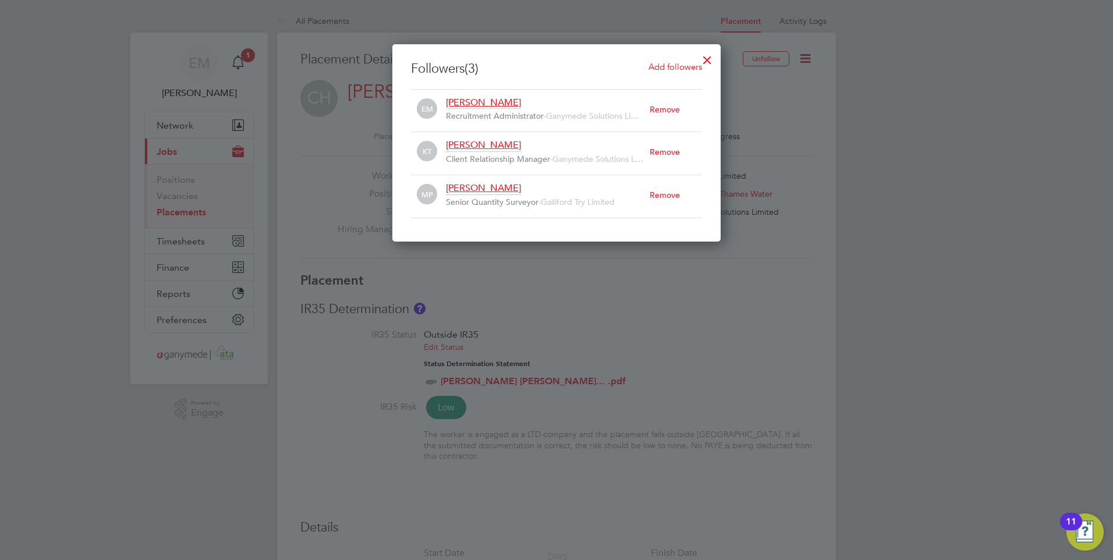
click at [666, 191] on div "Remove" at bounding box center [676, 195] width 52 height 26
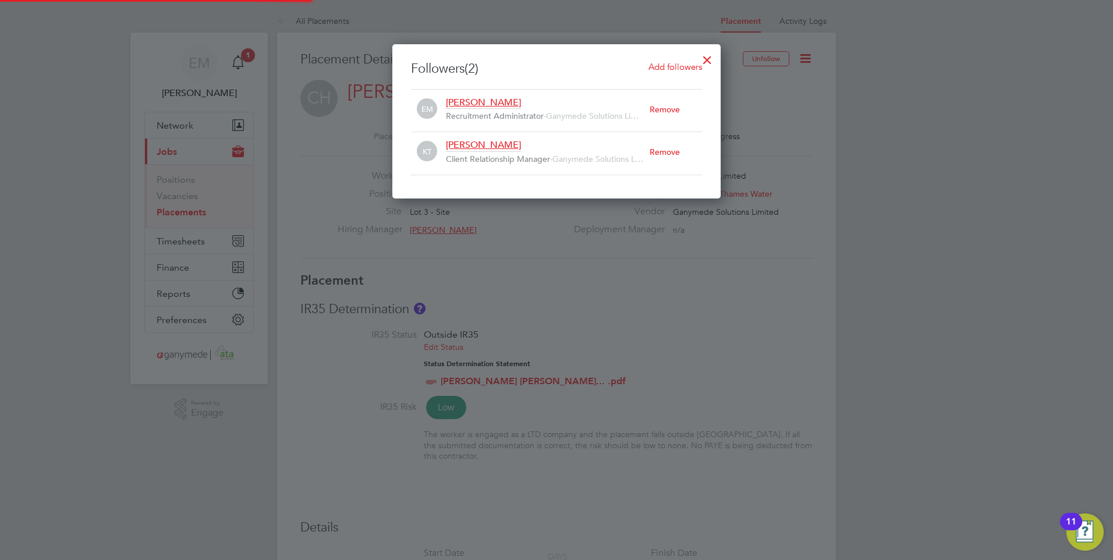
click at [667, 150] on div "Remove" at bounding box center [676, 152] width 52 height 26
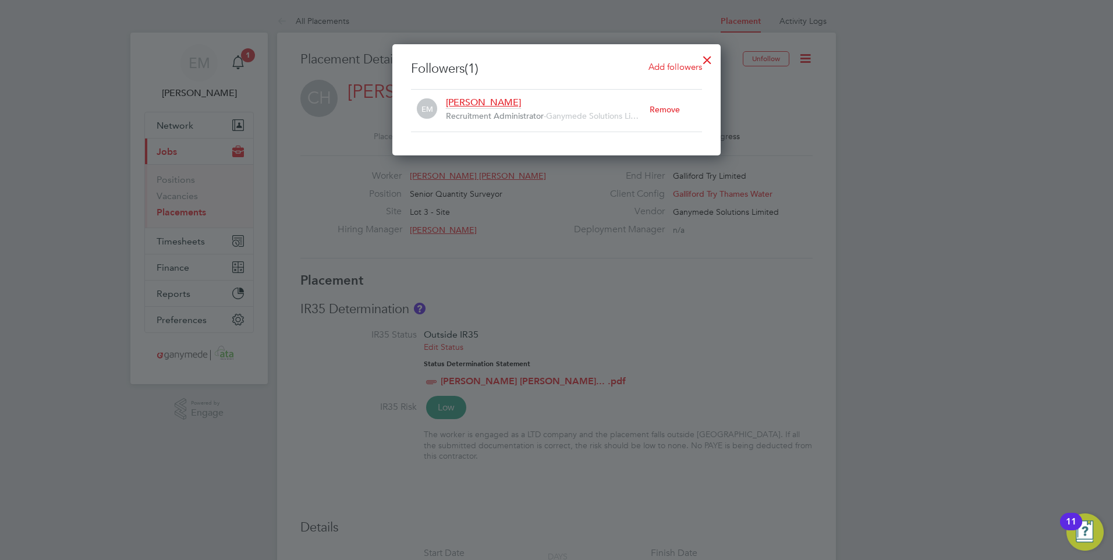
click at [762, 92] on div at bounding box center [556, 280] width 1113 height 560
click at [707, 59] on div at bounding box center [707, 57] width 21 height 21
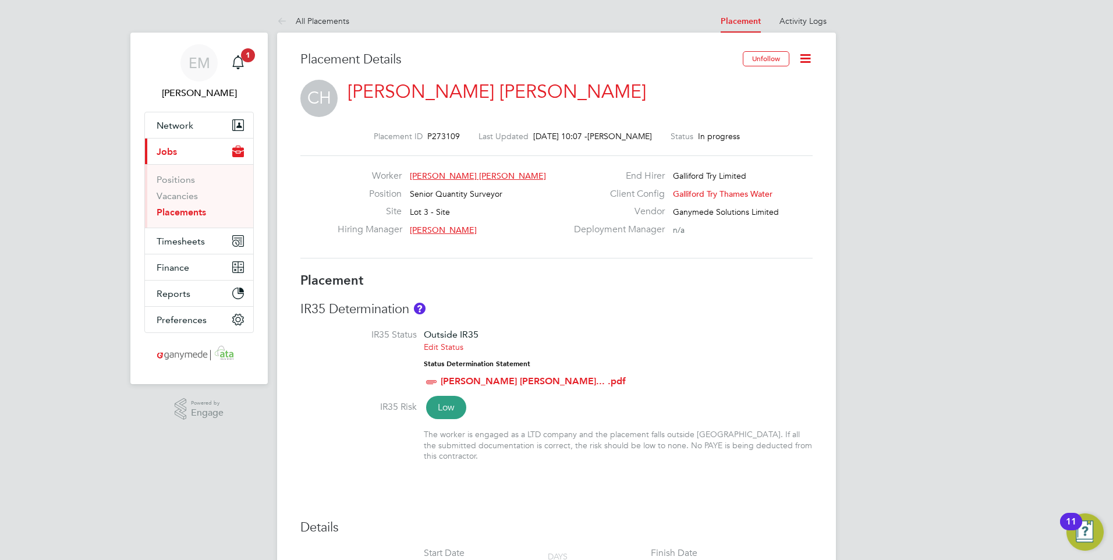
click at [802, 58] on icon at bounding box center [805, 58] width 15 height 15
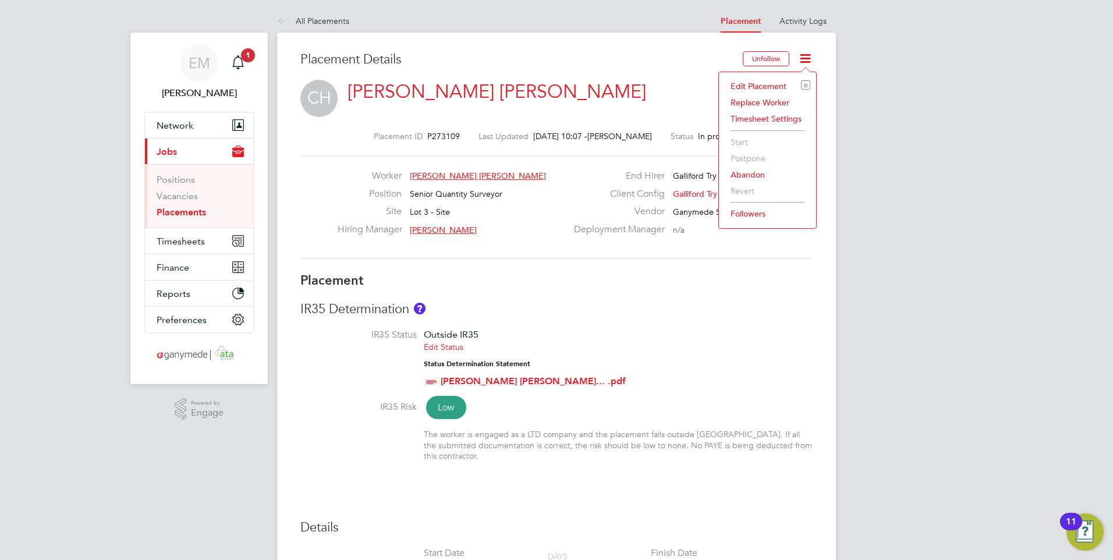
click at [758, 87] on li "Edit Placement e" at bounding box center [768, 86] width 86 height 16
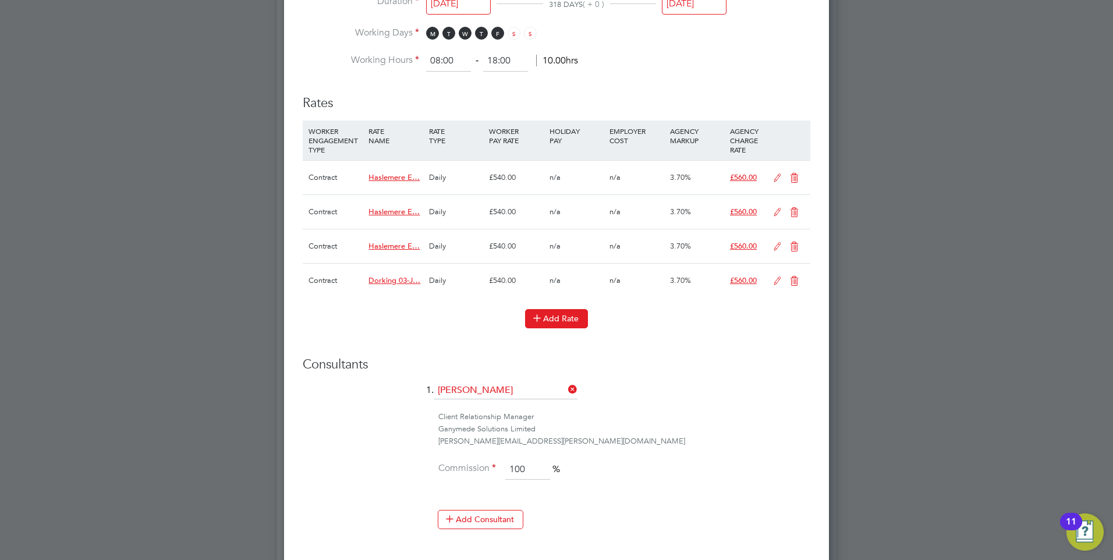
click at [568, 316] on button "Add Rate" at bounding box center [556, 318] width 63 height 19
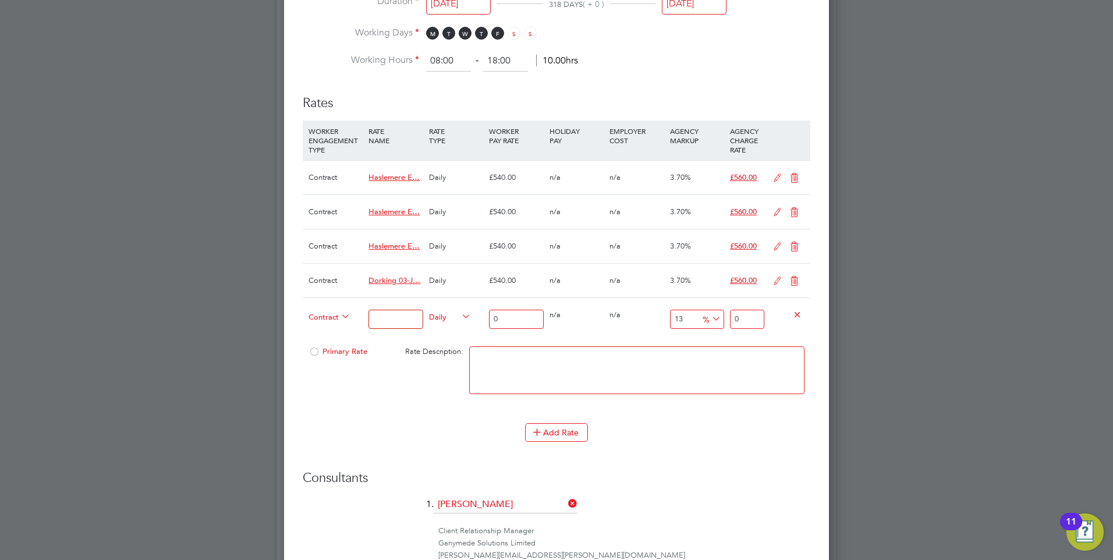
drag, startPoint x: 625, startPoint y: 361, endPoint x: 619, endPoint y: 363, distance: 6.8
click at [625, 361] on textarea at bounding box center [636, 370] width 335 height 48
paste textarea "Haslemere STW Low P"
click at [660, 369] on textarea "Haslemere STW Low P" at bounding box center [636, 370] width 335 height 48
paste textarea "03-J983.03-C"
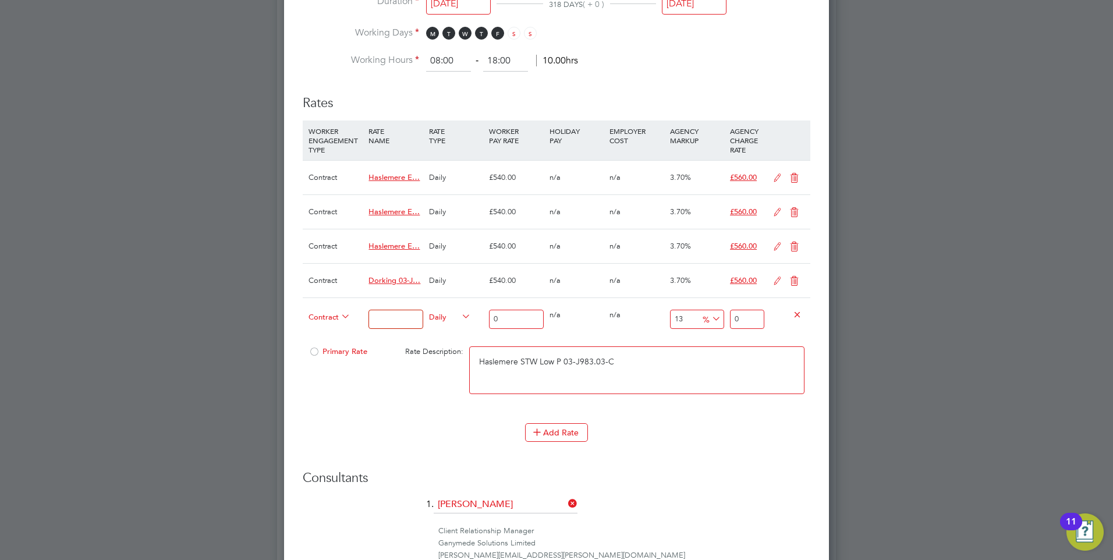
click at [666, 360] on textarea "Haslemere STW Low P 03-J983.03-C" at bounding box center [636, 370] width 335 height 48
paste textarea "9200109462P"
drag, startPoint x: 684, startPoint y: 361, endPoint x: 403, endPoint y: 337, distance: 281.6
click at [409, 345] on div "Primary Rate Rate Description: Haslemere STW Low P 03-J983.03-C 9200109462P" at bounding box center [557, 376] width 508 height 71
type textarea "Haslemere STW Low P 03-J983.03-C 9200109462P"
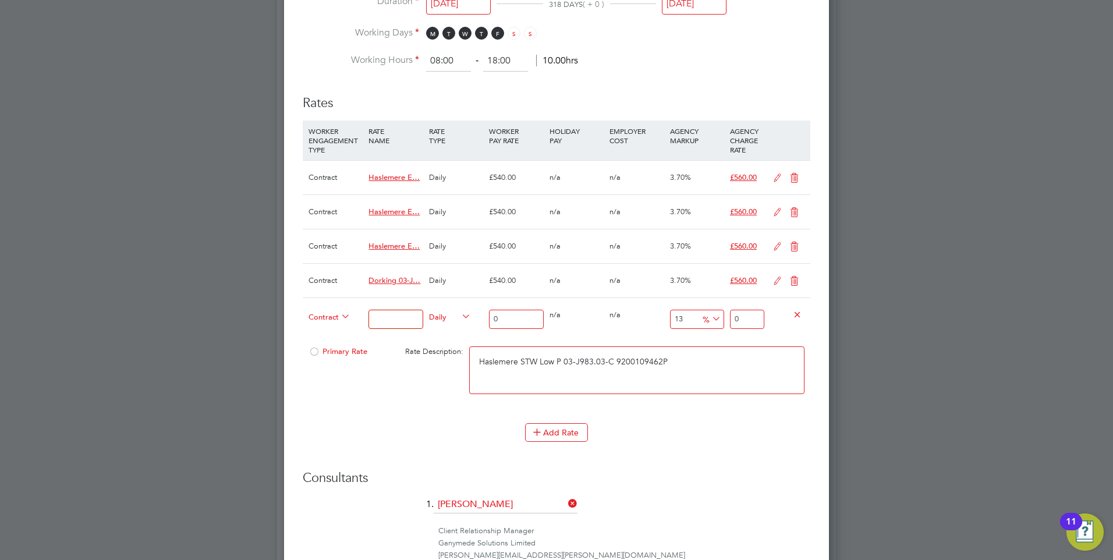
click at [416, 319] on input at bounding box center [396, 319] width 54 height 19
paste input "Haslemere STW Low P 03-J983.03-C 9200109462P"
type input "Haslemere STW Low P 03-J983.03-C 9200109462P"
click at [512, 318] on input "0" at bounding box center [516, 319] width 54 height 19
type input "5"
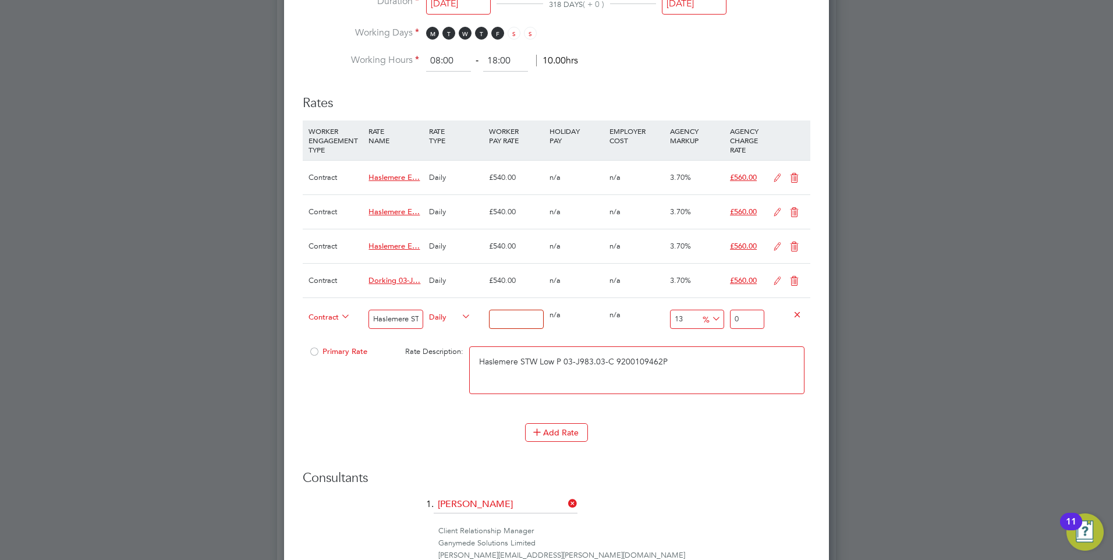
type input "5.65"
type input "54"
type input "61.02"
type input "540"
type input "610.2"
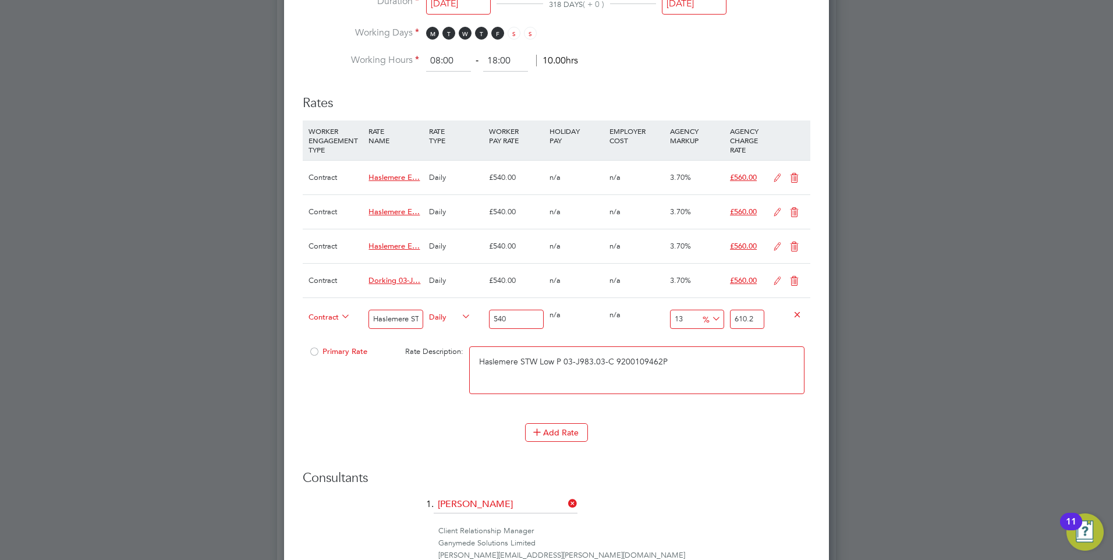
type input "540"
drag, startPoint x: 757, startPoint y: 316, endPoint x: 733, endPoint y: 317, distance: 23.9
click at [733, 317] on input "610.2" at bounding box center [747, 319] width 34 height 19
type input "-99.07407407407408"
type input "5"
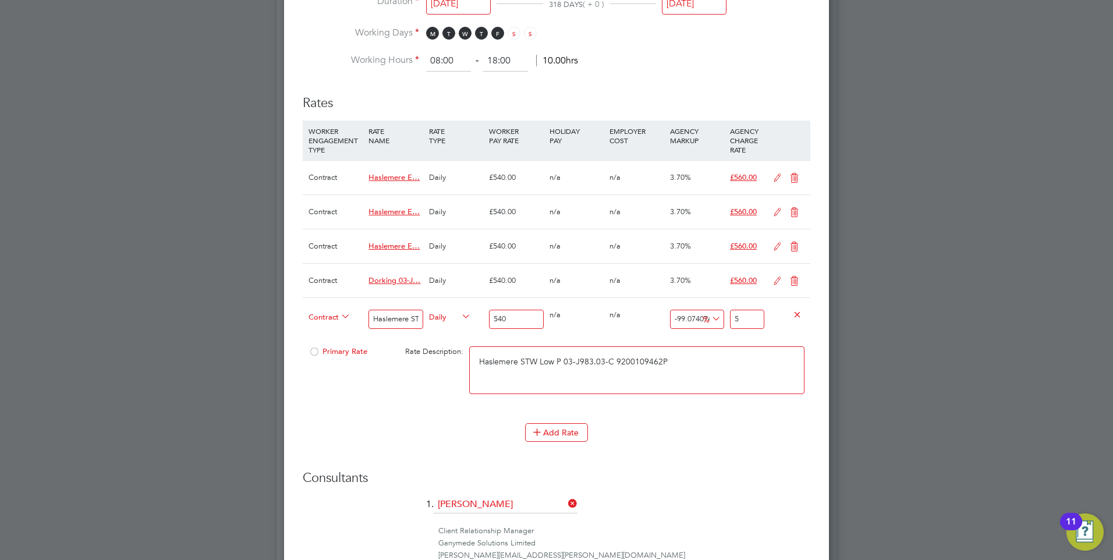
type input "-89.62962962962963"
type input "56"
type input "3.7037037037037037"
type input "560"
click at [745, 484] on h3 "Consultants" at bounding box center [557, 478] width 508 height 17
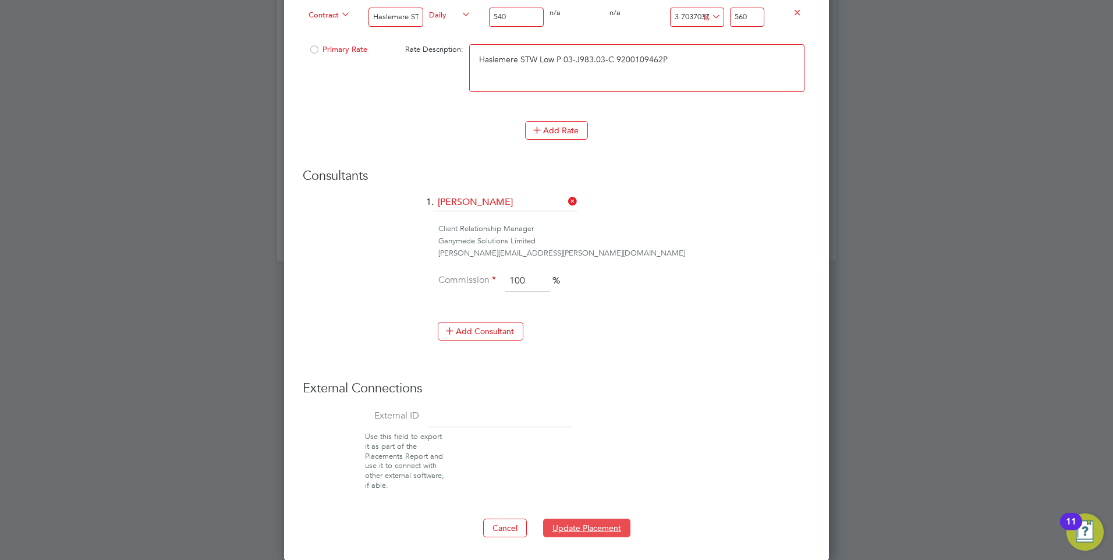
click at [608, 526] on button "Update Placement" at bounding box center [586, 528] width 87 height 19
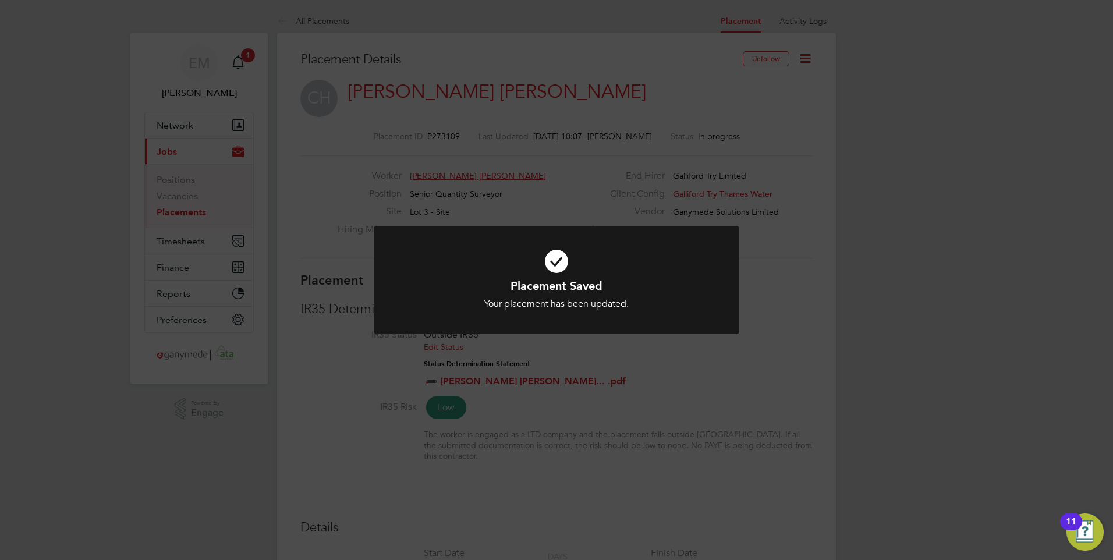
click at [790, 306] on div "Placement Saved Your placement has been updated. Cancel Okay" at bounding box center [556, 280] width 1113 height 560
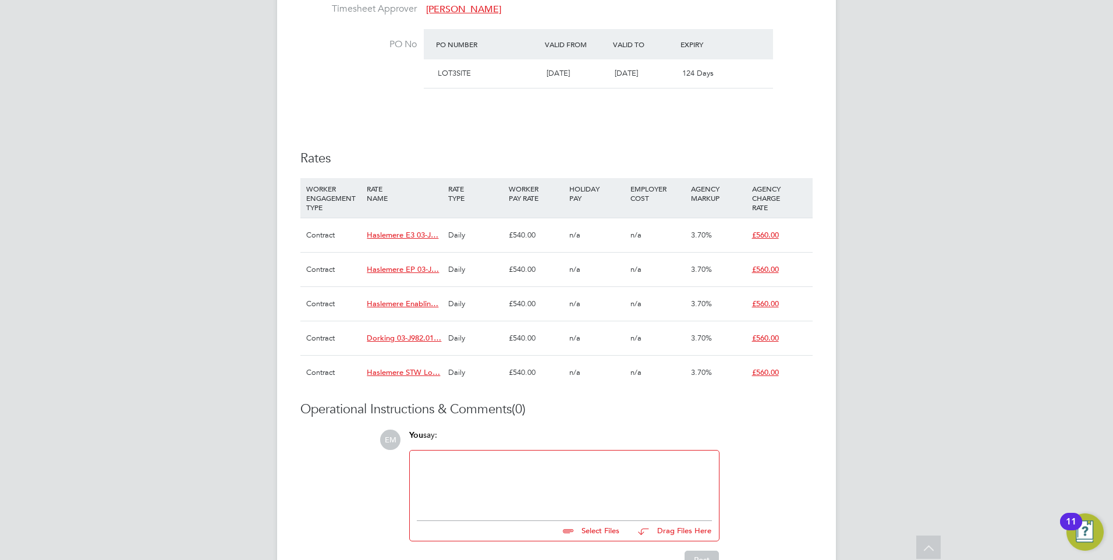
click at [391, 230] on span "Haslemere E3 03-J…" at bounding box center [403, 235] width 72 height 10
click at [380, 264] on span "Haslemere EP 03-J…" at bounding box center [403, 269] width 72 height 10
click at [376, 299] on span "Haslemere Enablin…" at bounding box center [403, 304] width 72 height 10
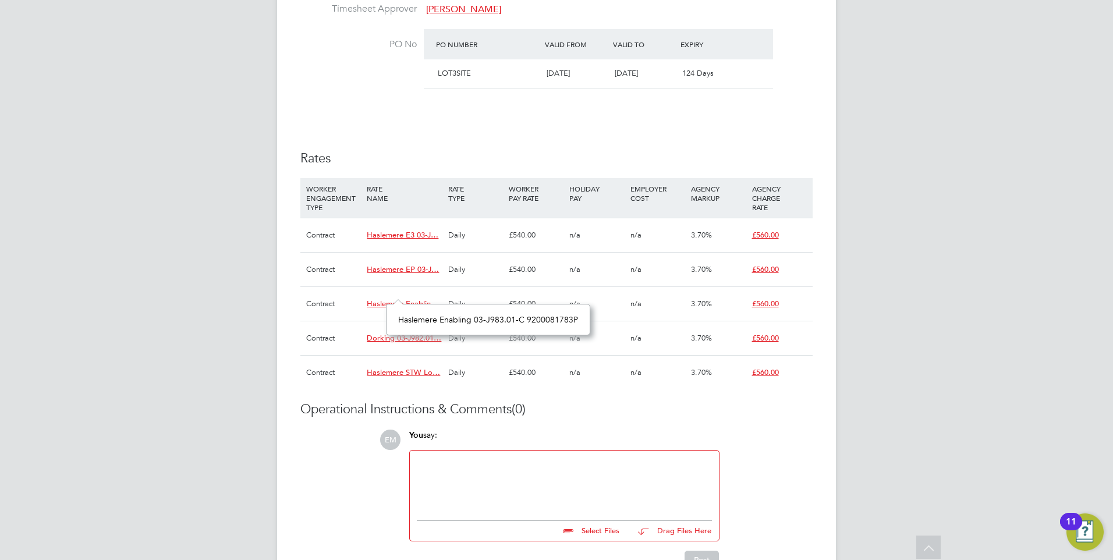
click at [385, 367] on span "Haslemere STW Lo…" at bounding box center [403, 372] width 73 height 10
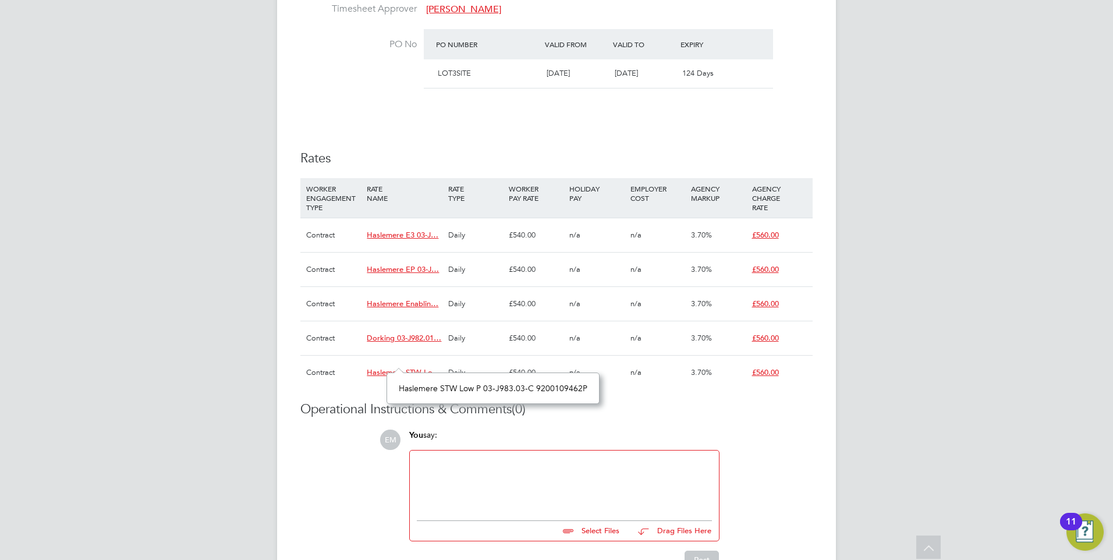
scroll to position [31, 209]
click at [781, 403] on h3 "Operational Instructions & Comments (0)" at bounding box center [556, 409] width 512 height 17
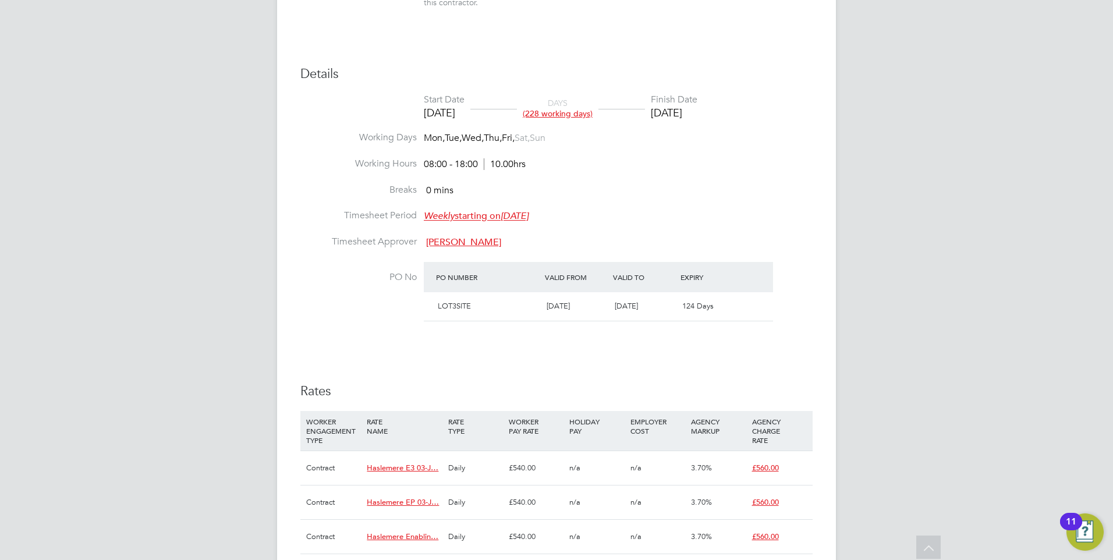
scroll to position [337, 0]
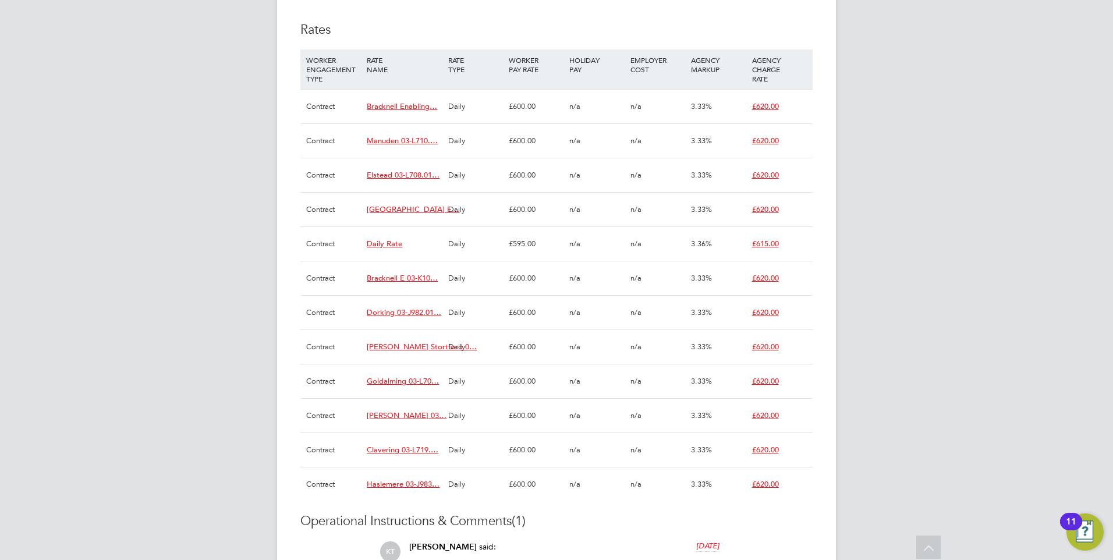
click at [403, 479] on span "Haslemere 03-J983…" at bounding box center [403, 484] width 73 height 10
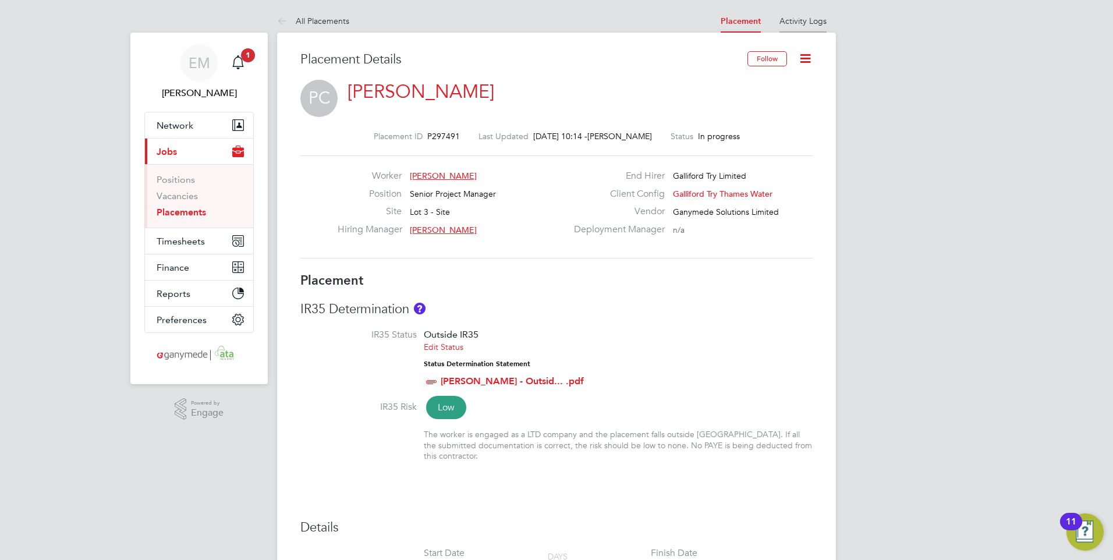
click at [806, 18] on link "Activity Logs" at bounding box center [803, 21] width 47 height 10
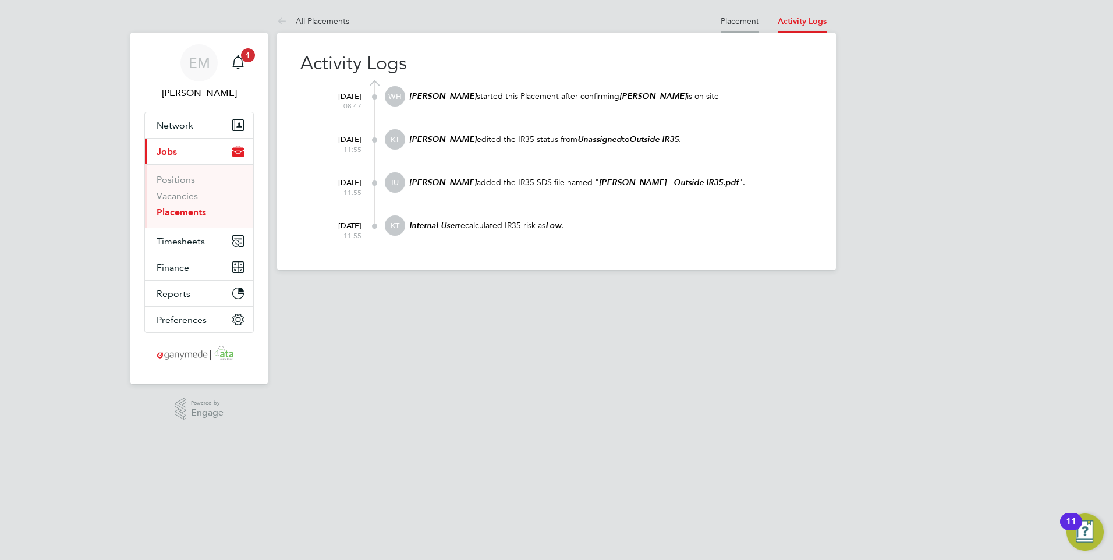
click at [739, 20] on link "Placement" at bounding box center [740, 21] width 38 height 10
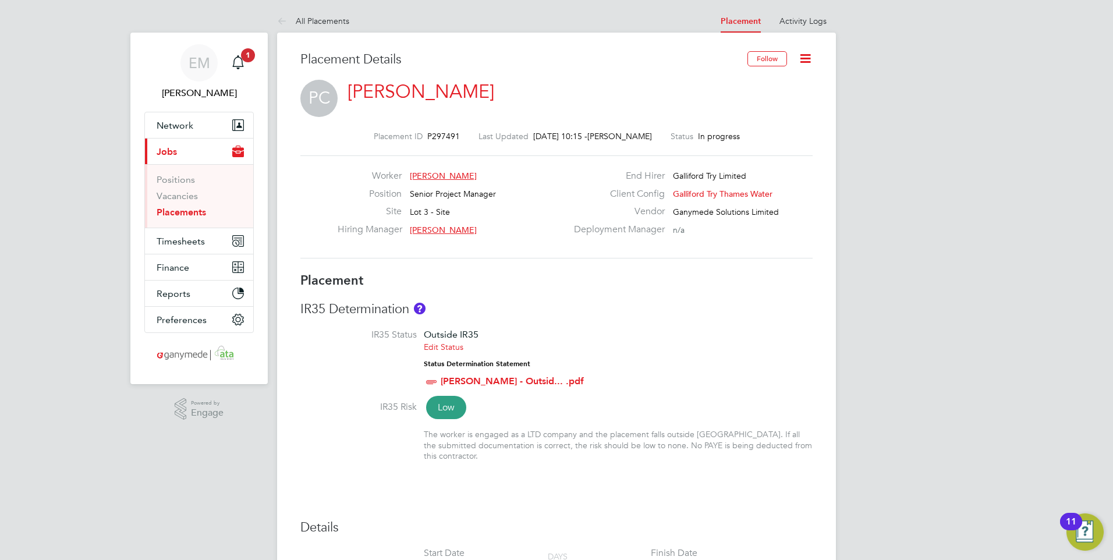
drag, startPoint x: 802, startPoint y: 60, endPoint x: 813, endPoint y: 63, distance: 11.0
click at [802, 60] on icon at bounding box center [805, 58] width 15 height 15
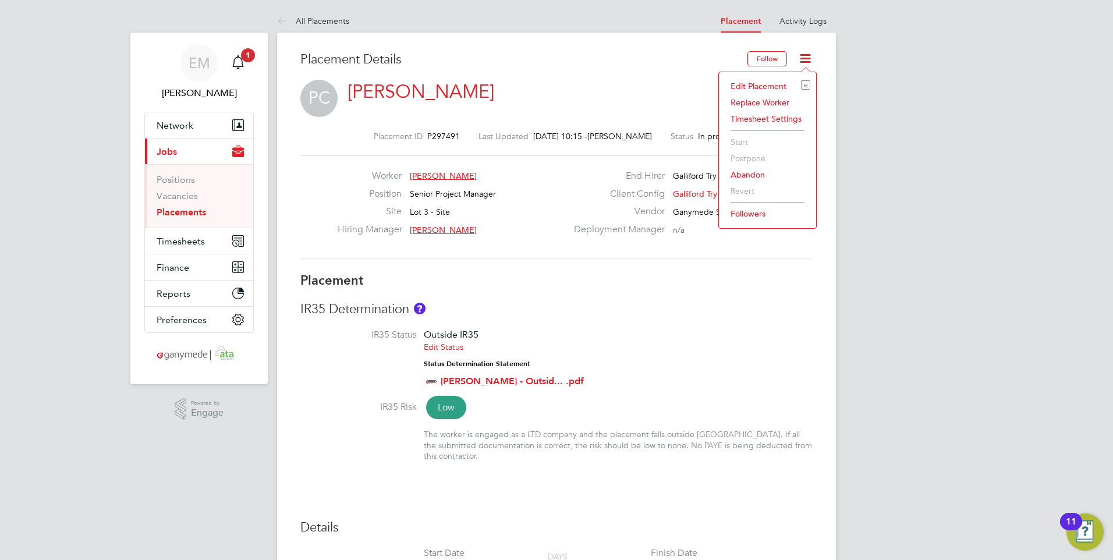
click at [742, 215] on li "Followers" at bounding box center [768, 214] width 86 height 16
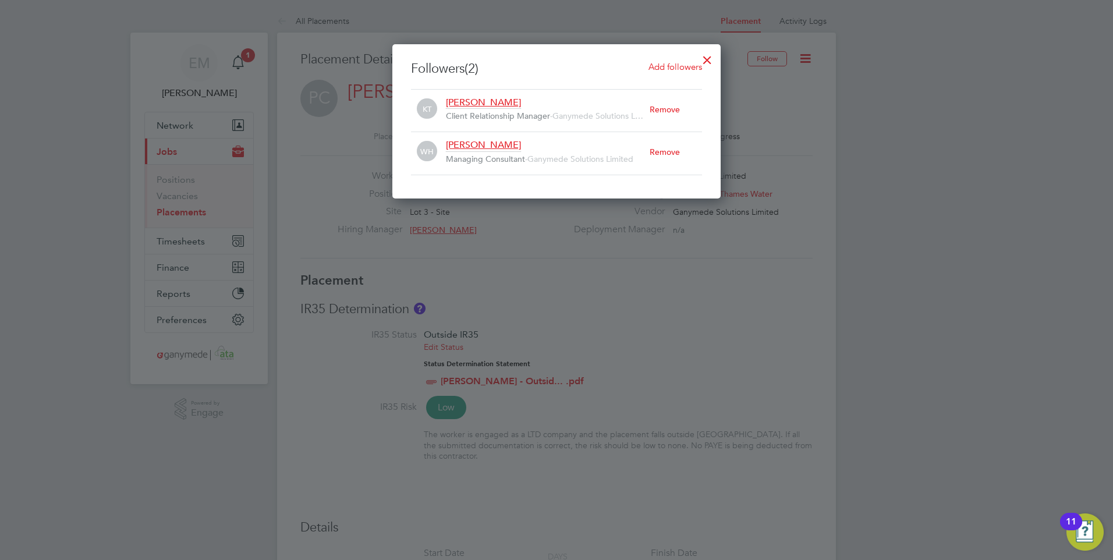
click at [665, 154] on div "Remove" at bounding box center [676, 152] width 52 height 26
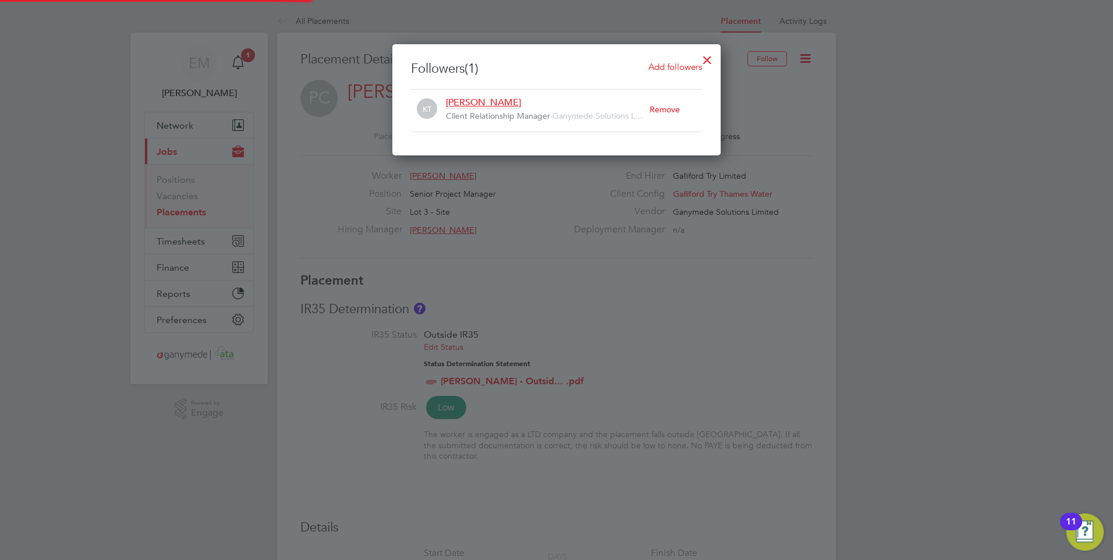
click at [666, 108] on div "Remove" at bounding box center [676, 110] width 52 height 26
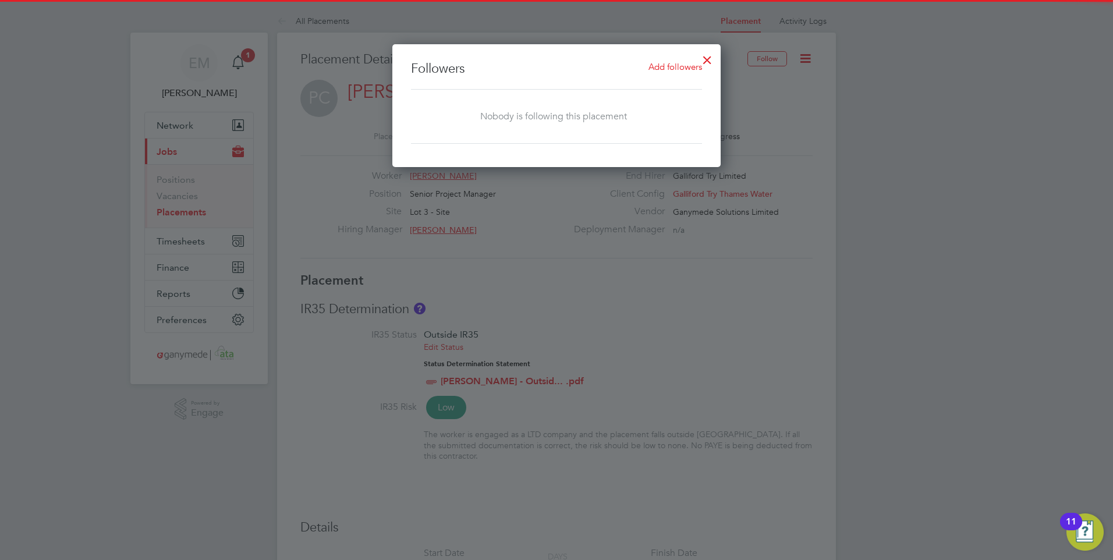
click at [802, 112] on div at bounding box center [556, 280] width 1113 height 560
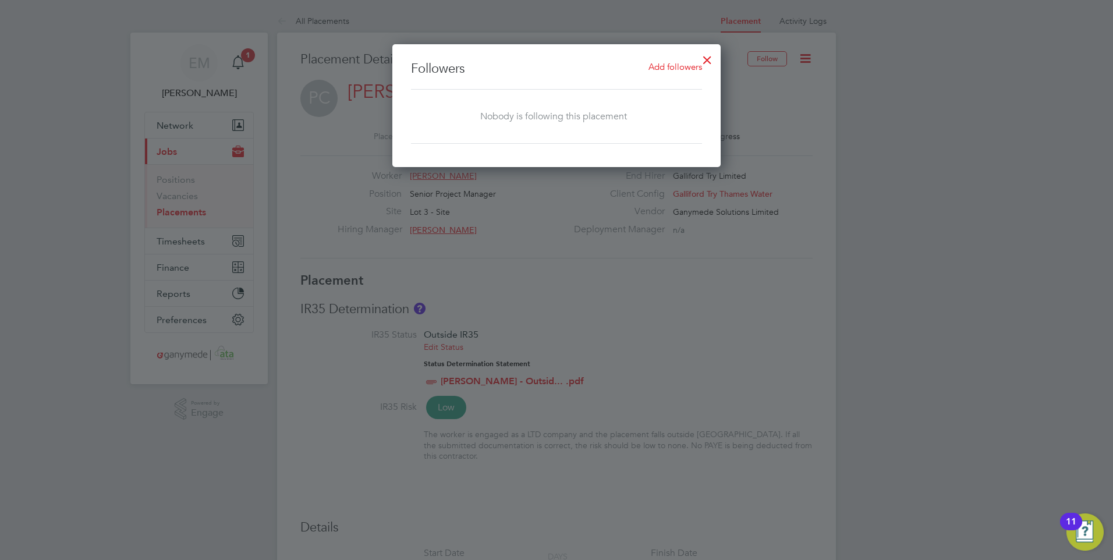
click at [706, 58] on div at bounding box center [707, 57] width 21 height 21
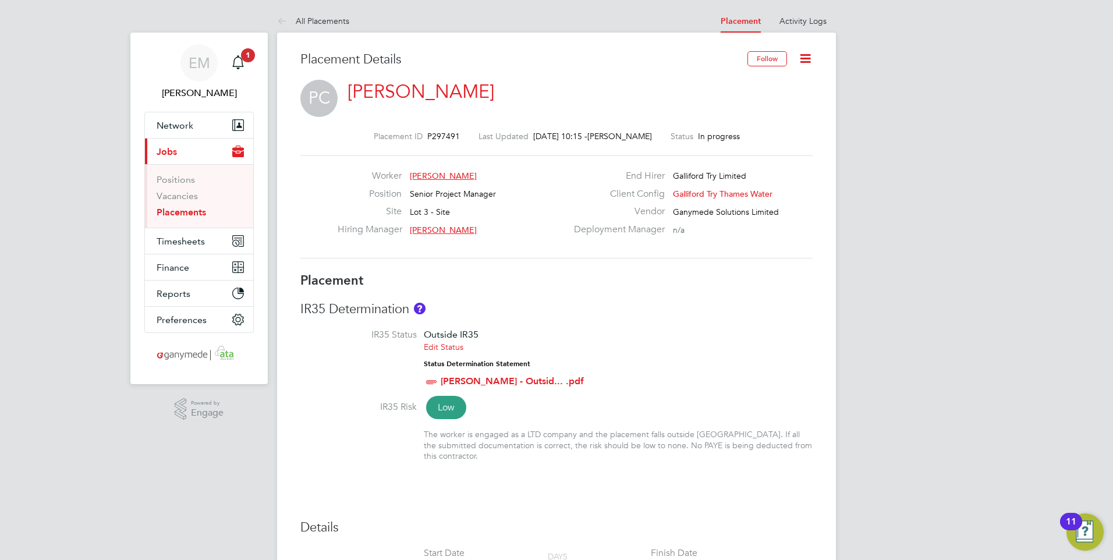
click at [784, 98] on div "PC [PERSON_NAME]" at bounding box center [556, 94] width 512 height 29
click at [803, 61] on icon at bounding box center [805, 58] width 15 height 15
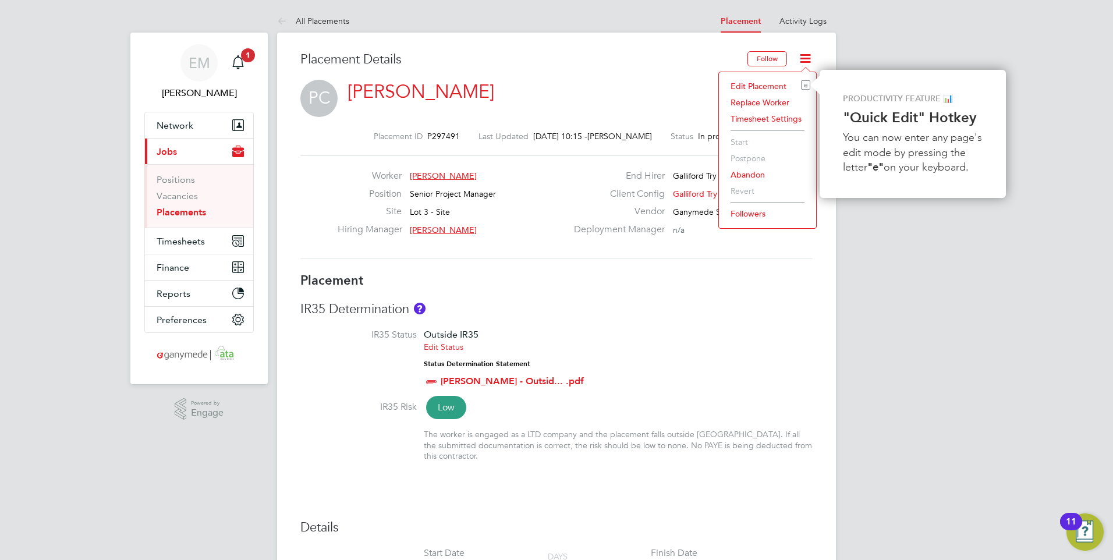
click at [764, 84] on li "Edit Placement e" at bounding box center [768, 86] width 86 height 16
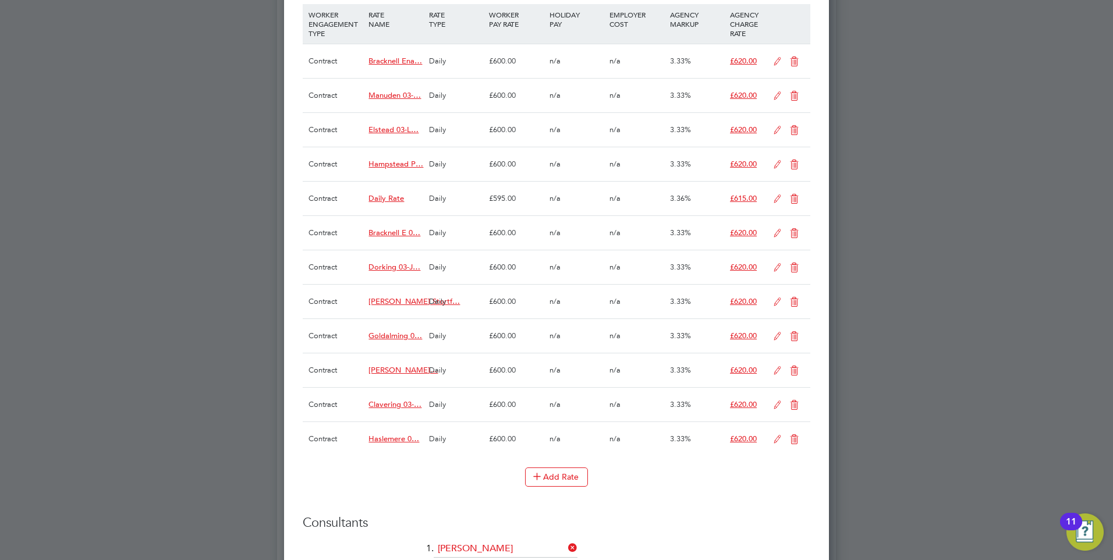
click at [797, 200] on icon at bounding box center [794, 198] width 15 height 9
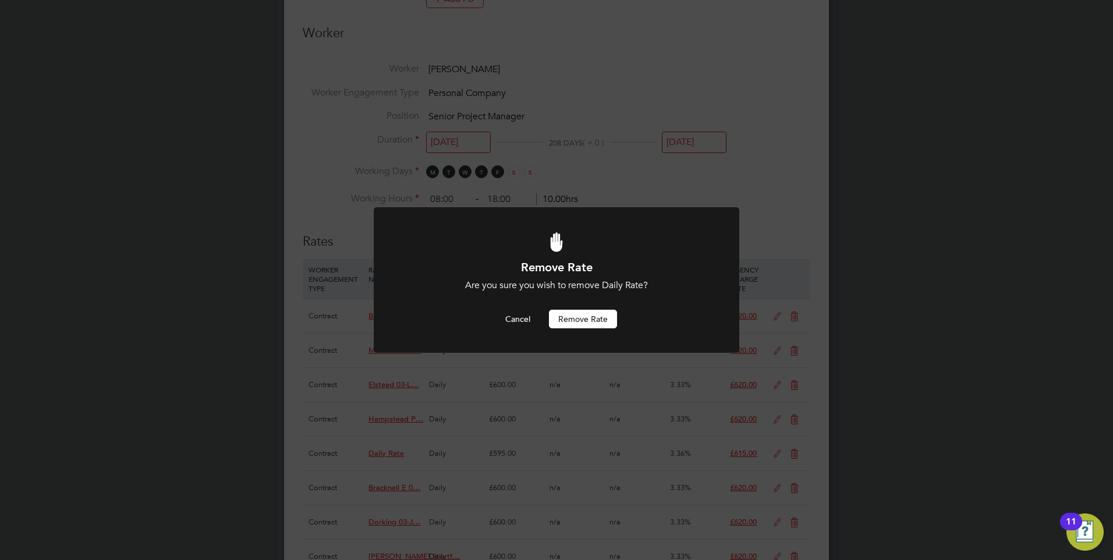
click at [583, 324] on button "Remove rate" at bounding box center [583, 319] width 68 height 19
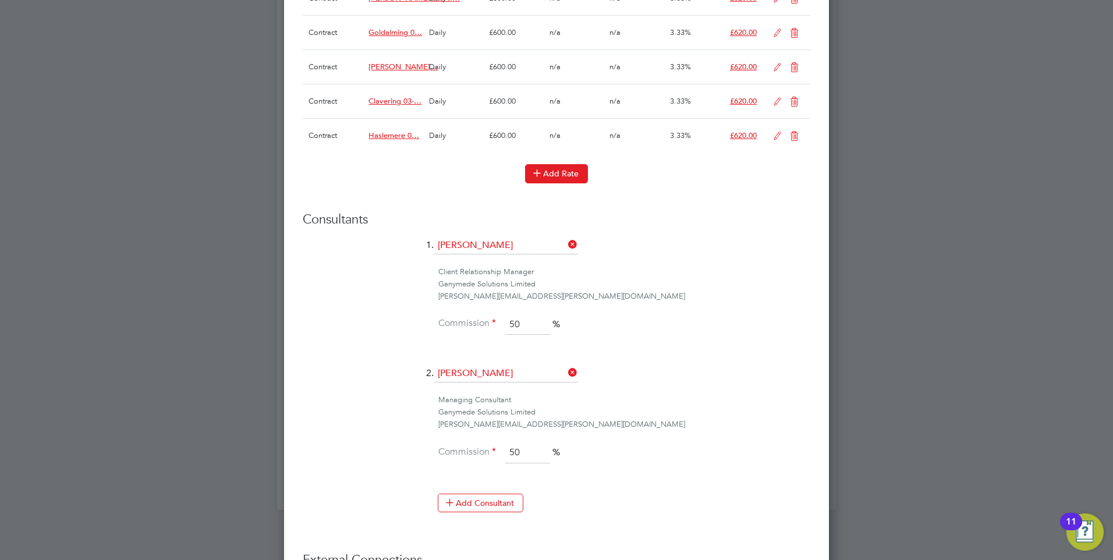
click at [566, 173] on button "Add Rate" at bounding box center [556, 173] width 63 height 19
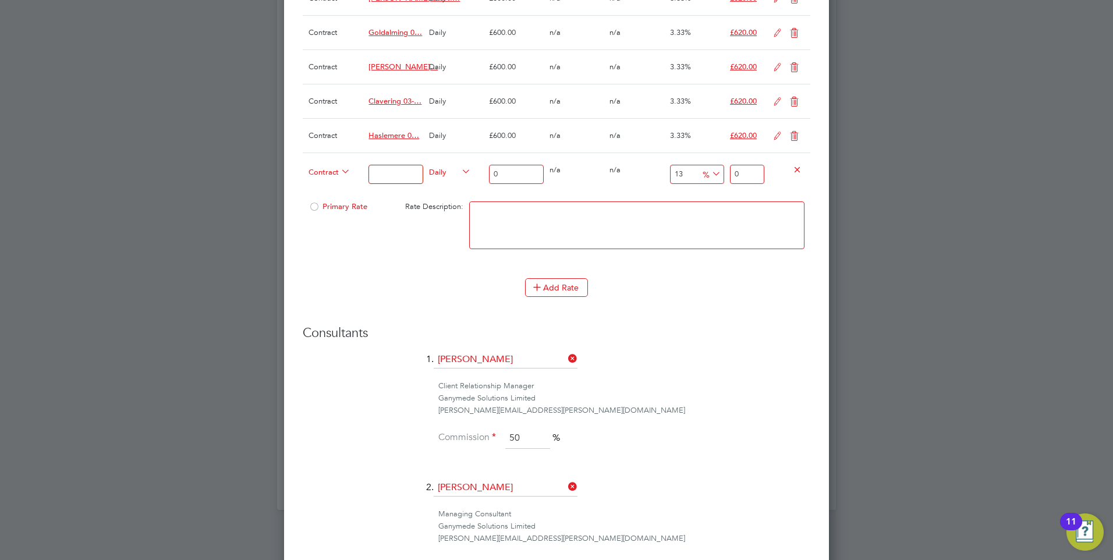
click at [571, 229] on textarea at bounding box center [636, 225] width 335 height 48
paste textarea "Haslemere STW Low P"
click at [607, 214] on textarea "Haslemere STW Low P" at bounding box center [636, 225] width 335 height 48
paste textarea "03-J983.03-C"
click at [630, 218] on textarea "Haslemere STW Low P 03-J983.03-C" at bounding box center [636, 225] width 335 height 48
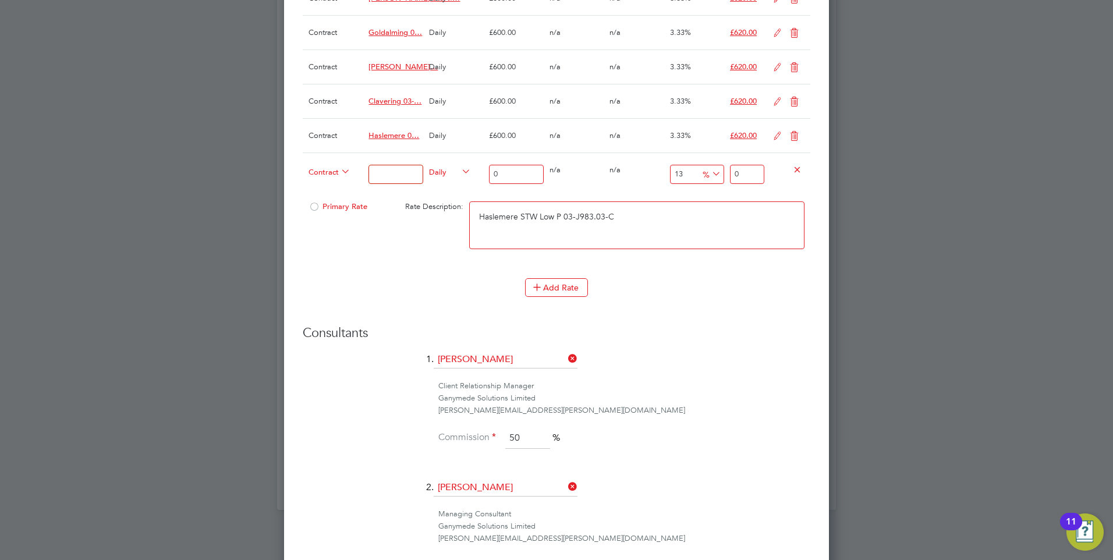
click at [634, 214] on textarea "Haslemere STW Low P 03-J983.03-C" at bounding box center [636, 225] width 335 height 48
paste textarea "9200109454P"
drag, startPoint x: 678, startPoint y: 215, endPoint x: 456, endPoint y: 217, distance: 222.4
click at [456, 217] on div "Primary Rate Rate Description: Haslemere STW Low P 03-J983.03-C 9200109454P" at bounding box center [557, 231] width 508 height 71
type textarea "Haslemere STW Low P 03-J983.03-C 9200109454P"
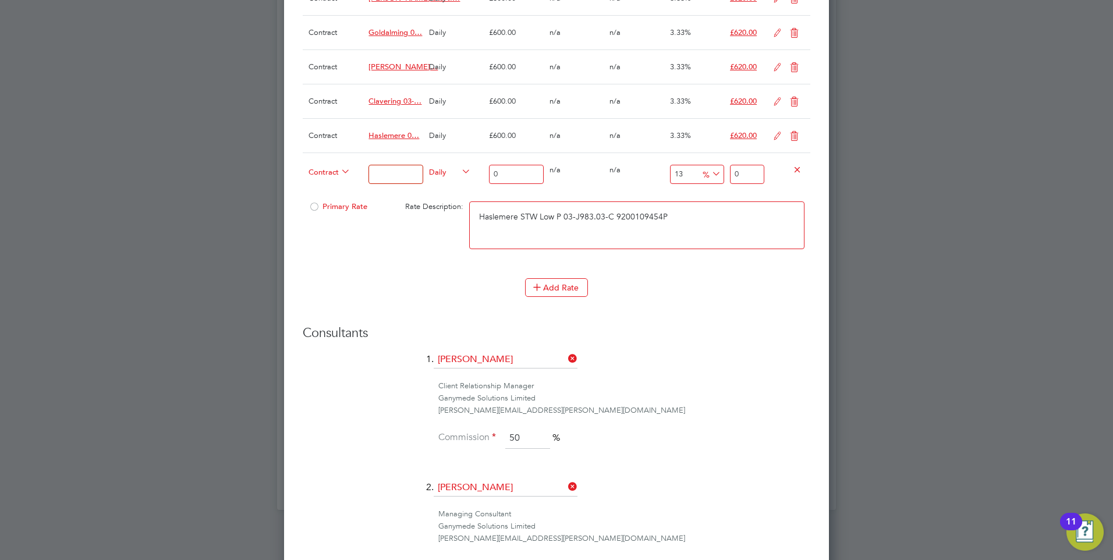
click at [395, 169] on input at bounding box center [396, 174] width 54 height 19
paste input "Haslemere STW Low P 03-J983.03-C 9200109454P"
type input "Haslemere STW Low P 03-J983.03-C 9200109454P"
click at [511, 174] on input "0" at bounding box center [516, 174] width 54 height 19
type input "6"
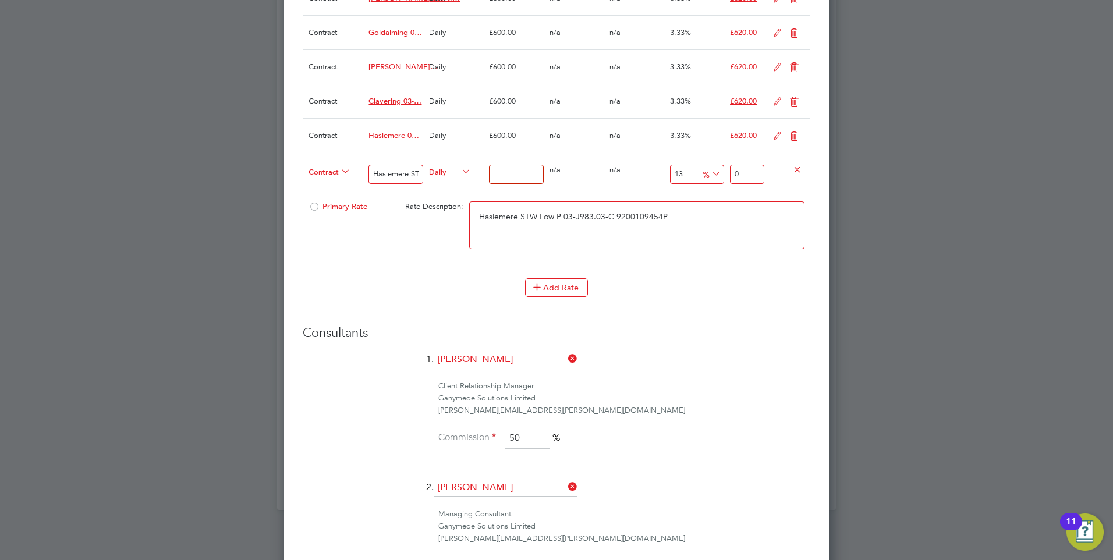
type input "6.78"
type input "60"
type input "67.8"
type input "600"
type input "678"
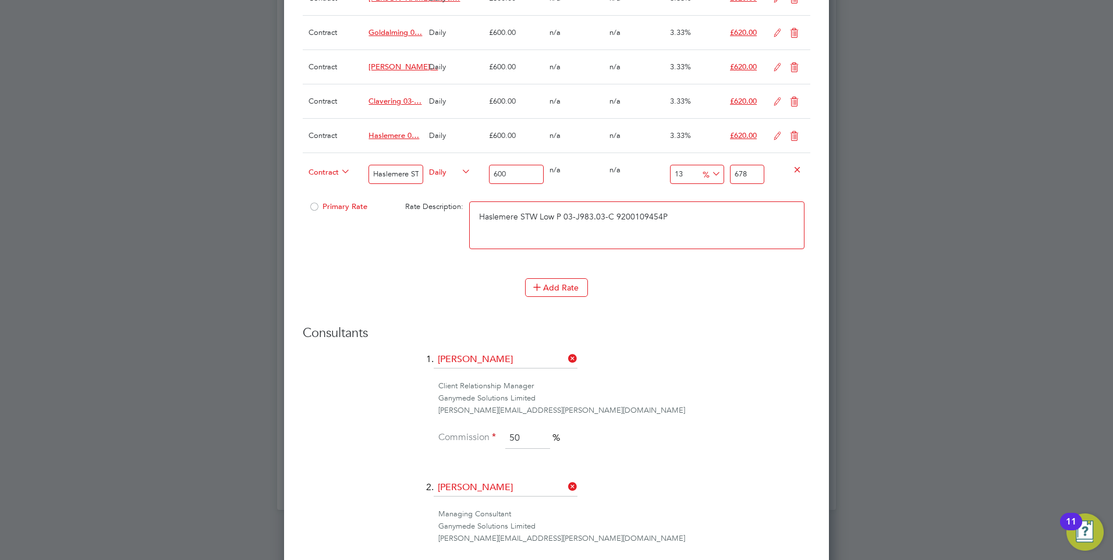
type input "600"
drag, startPoint x: 752, startPoint y: 175, endPoint x: 708, endPoint y: 175, distance: 43.7
click at [708, 175] on div "Contract Haslemere STW Low P 03-J983.03-C 9200109454P Daily 600 0 n/a 0 n/a 13 …" at bounding box center [557, 174] width 508 height 43
type input "-99"
type input "6"
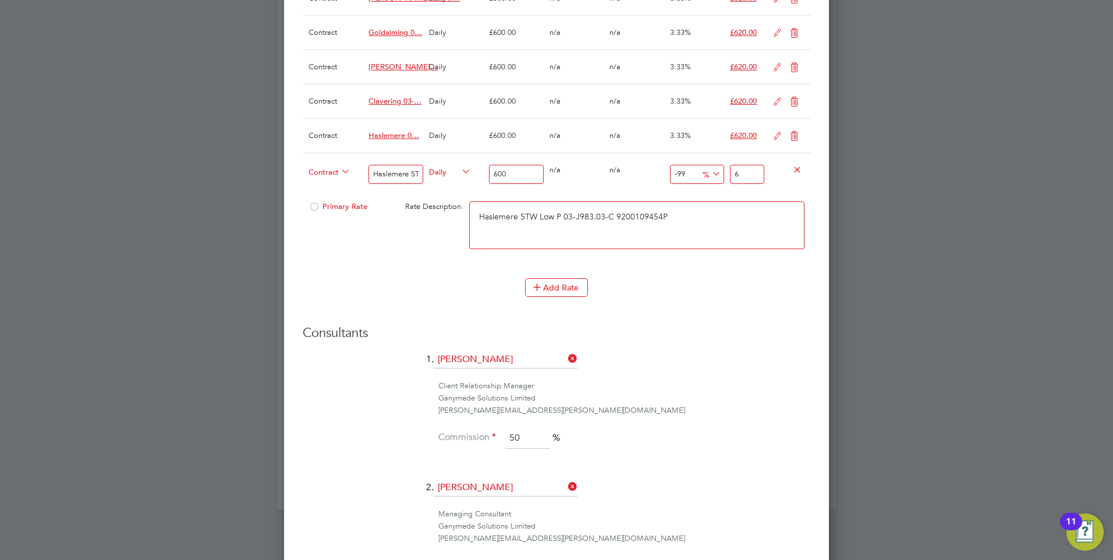
type input "-89.66666666666667"
type input "62"
type input "3.3333333333333335"
type input "620"
click at [735, 349] on div "Consultants 1. [PERSON_NAME] Client Relationship Manager Ganymede Solutions Lim…" at bounding box center [557, 481] width 508 height 313
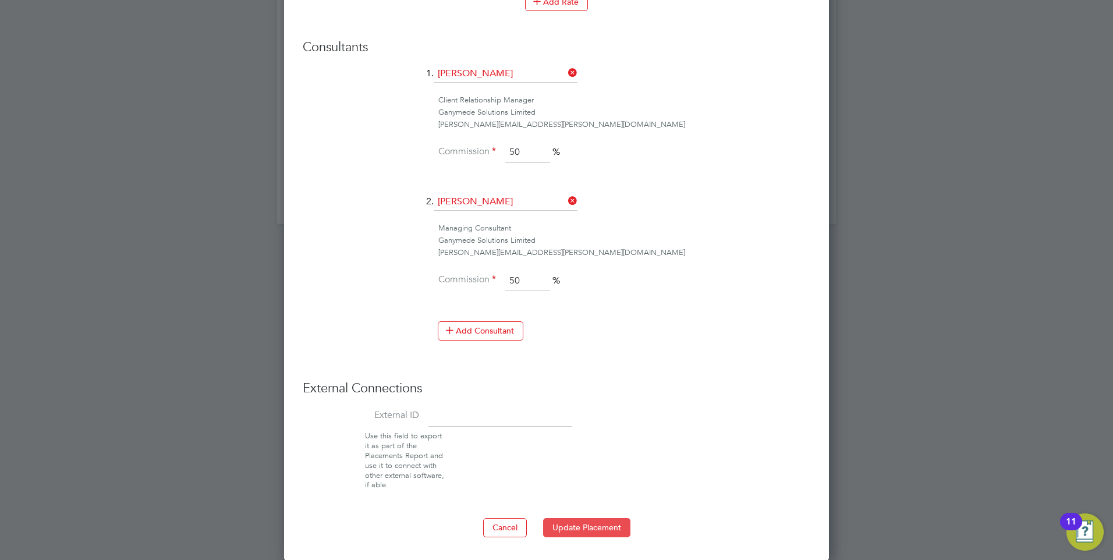
click at [611, 526] on button "Update Placement" at bounding box center [586, 527] width 87 height 19
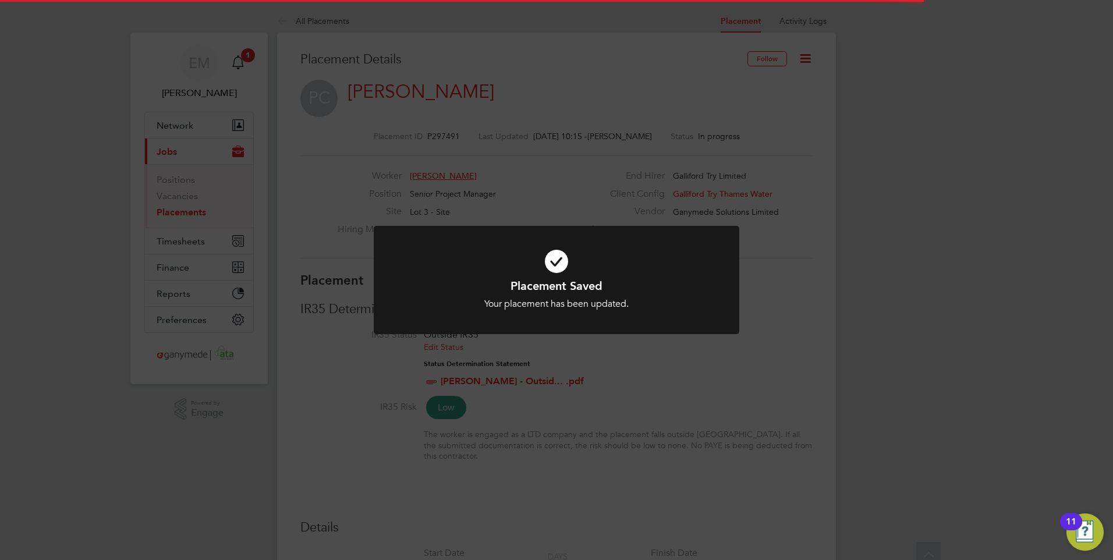
click at [808, 171] on div "Placement Saved Your placement has been updated. Cancel Okay" at bounding box center [556, 280] width 1113 height 560
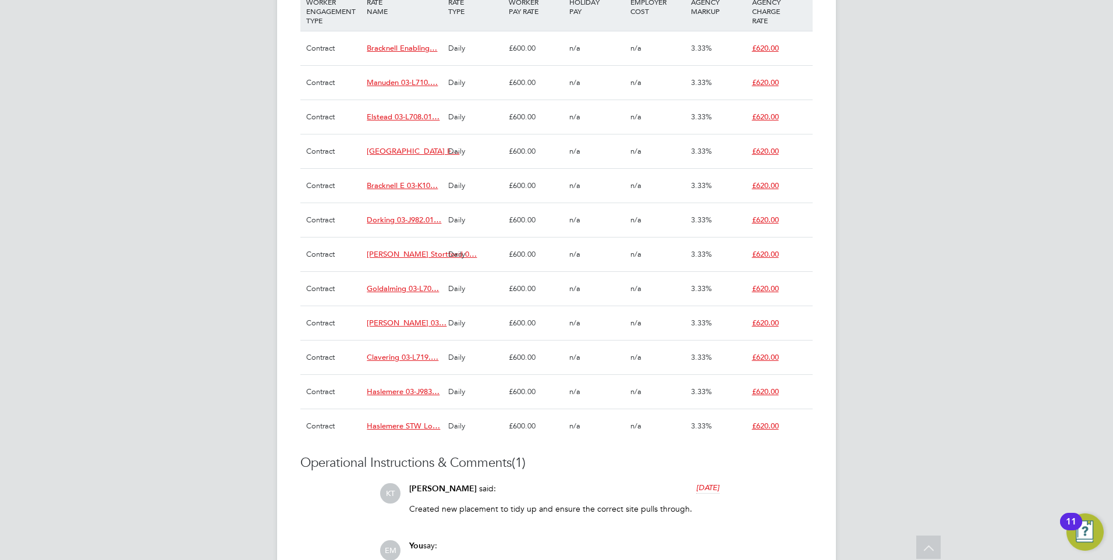
click at [431, 421] on span "Haslemere STW Lo…" at bounding box center [403, 426] width 73 height 10
click at [767, 444] on ng-form "Placement IR35 Determination IR35 Status Outside IR35 Edit Status Status Determ…" at bounding box center [556, 39] width 512 height 1281
click at [757, 522] on div "Operational Instructions & Comments (1) KT [PERSON_NAME] said: [DATE] Created n…" at bounding box center [556, 567] width 512 height 225
